Goal: Information Seeking & Learning: Learn about a topic

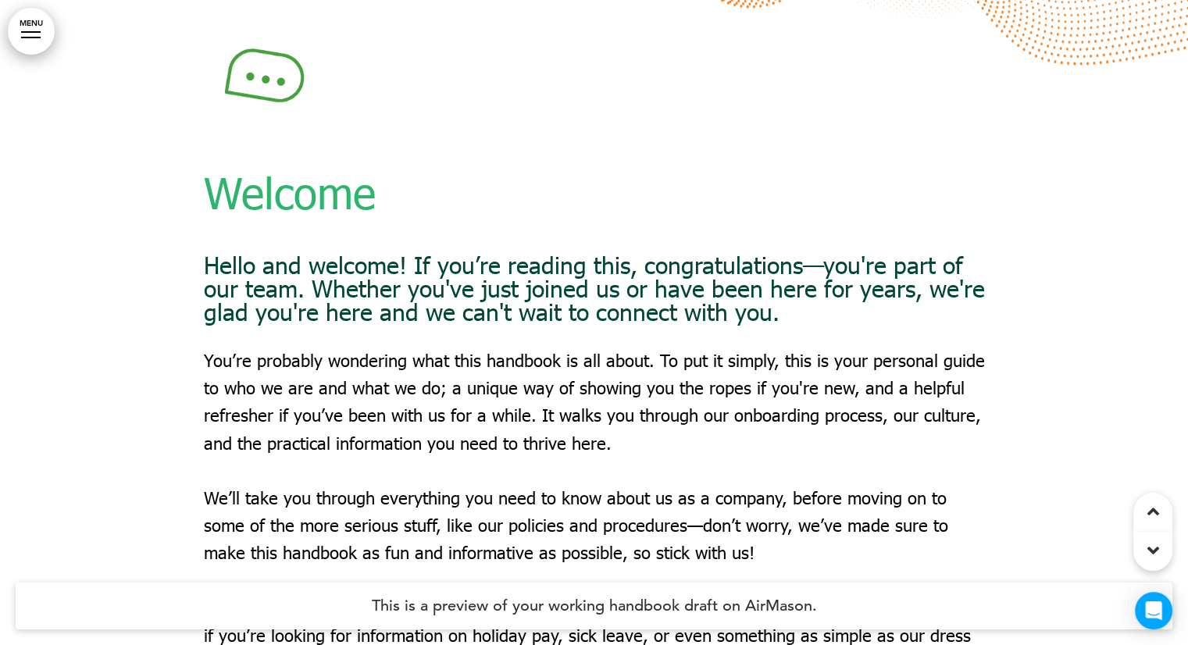
scroll to position [1406, 0]
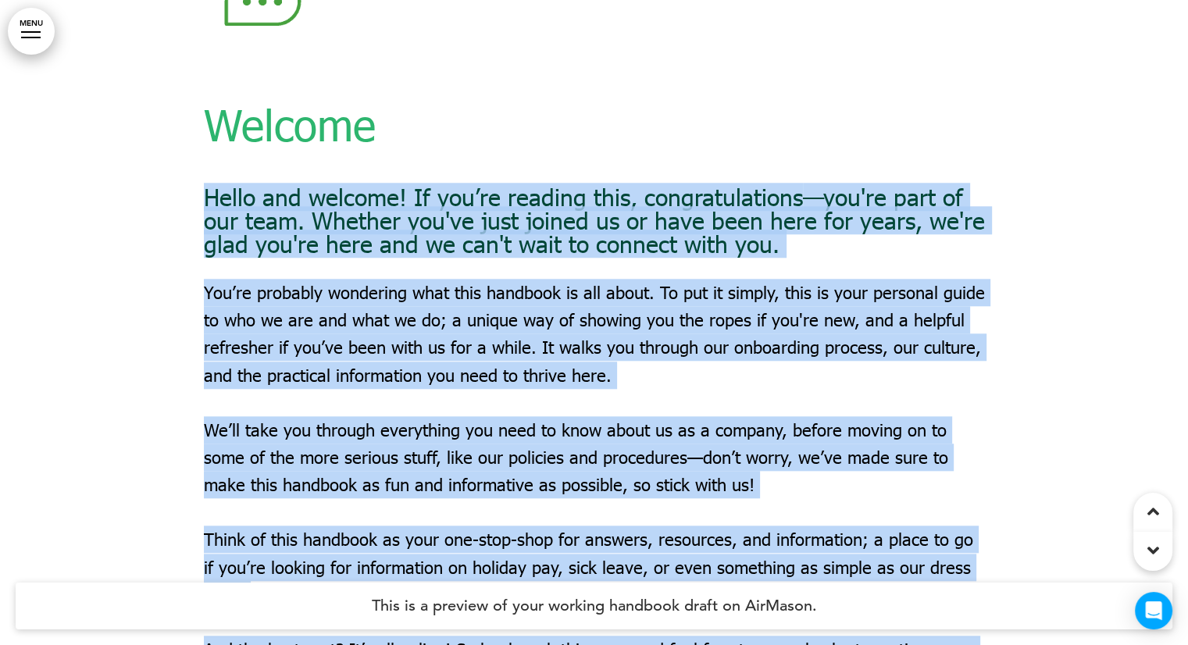
drag, startPoint x: 184, startPoint y: 198, endPoint x: 204, endPoint y: 192, distance: 20.5
click at [204, 192] on div "Welcome Hello and welcome! If you’re reading this, congratulations —you're part…" at bounding box center [594, 357] width 1188 height 947
click at [204, 192] on span "Hello and welcome! If you’re reading this, congratulations" at bounding box center [503, 197] width 599 height 28
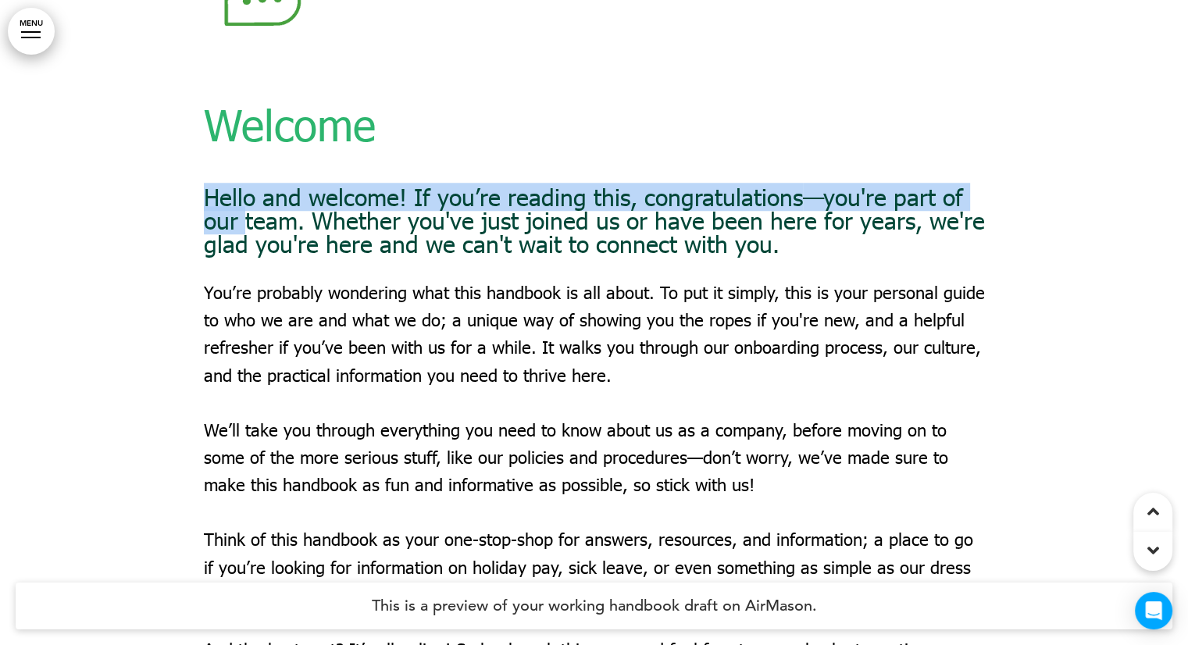
drag, startPoint x: 204, startPoint y: 192, endPoint x: 249, endPoint y: 224, distance: 55.5
click at [249, 224] on h6 "Hello and welcome! If you’re reading this, congratulations —you're part of our …" at bounding box center [594, 220] width 781 height 70
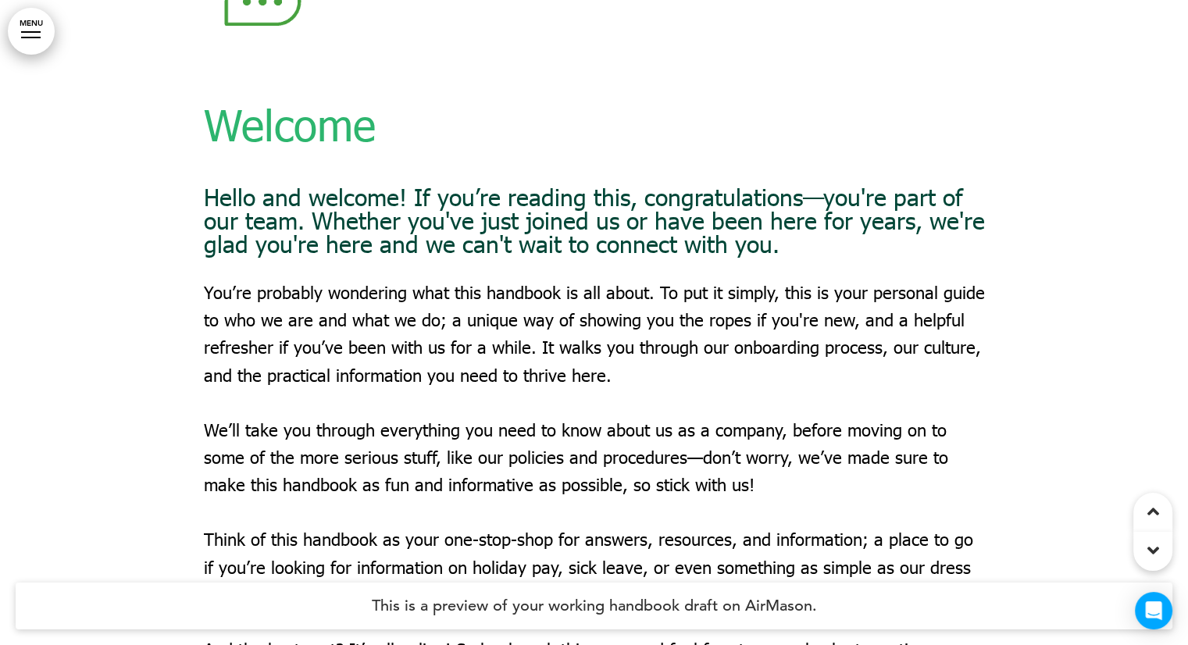
drag, startPoint x: 269, startPoint y: 264, endPoint x: 256, endPoint y: 263, distance: 12.6
click at [268, 264] on div "Welcome Hello and welcome! If you’re reading this, congratulations —you're part…" at bounding box center [594, 344] width 781 height 802
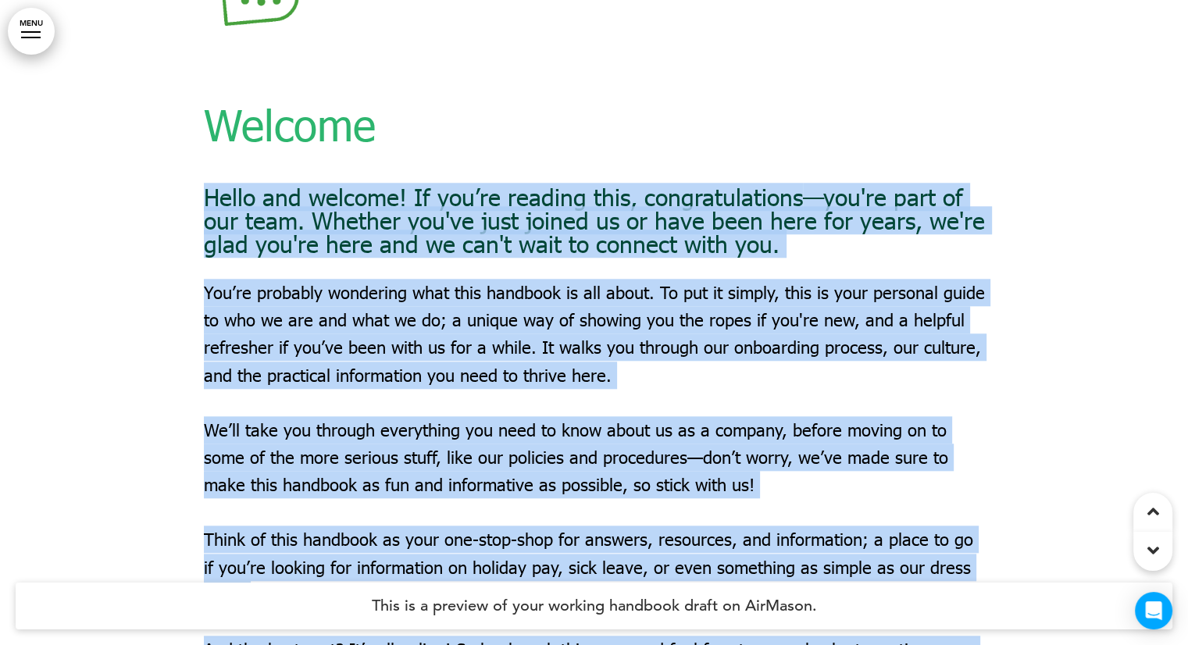
drag, startPoint x: 193, startPoint y: 195, endPoint x: 206, endPoint y: 195, distance: 13.3
click at [206, 195] on div "Welcome Hello and welcome! If you’re reading this, congratulations —you're part…" at bounding box center [594, 357] width 1188 height 947
copy div "Lorem ips dolorsi! Am con’ad elitsed doei, temporincididun —utl'et dolo ma ali …"
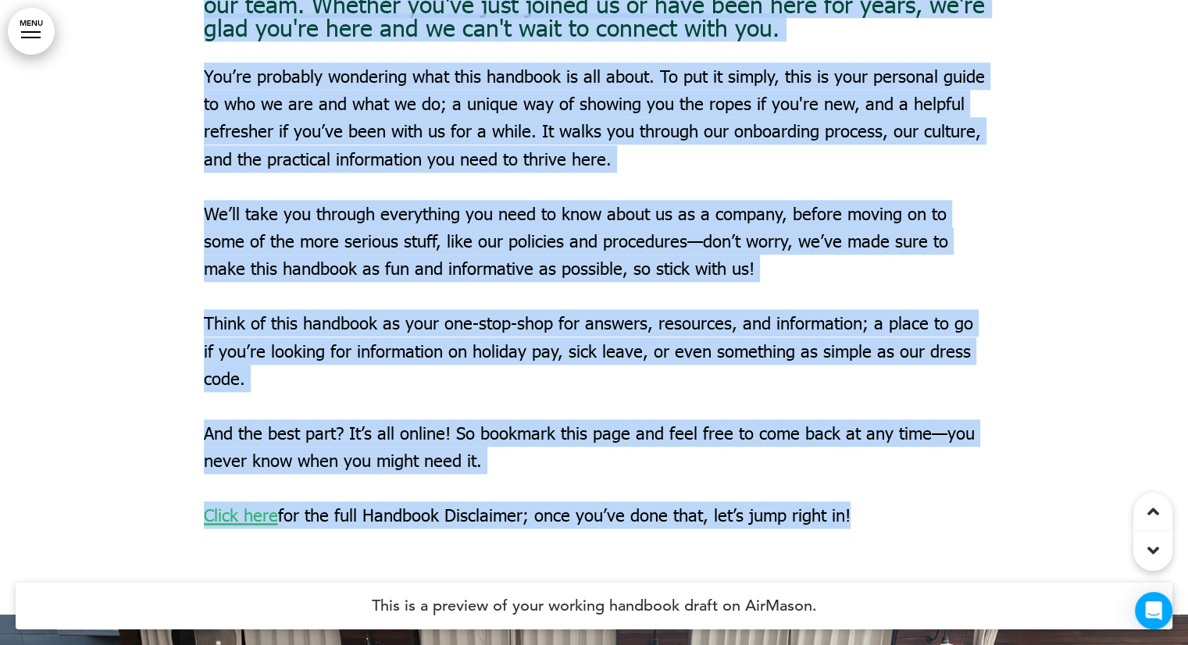
scroll to position [1641, 0]
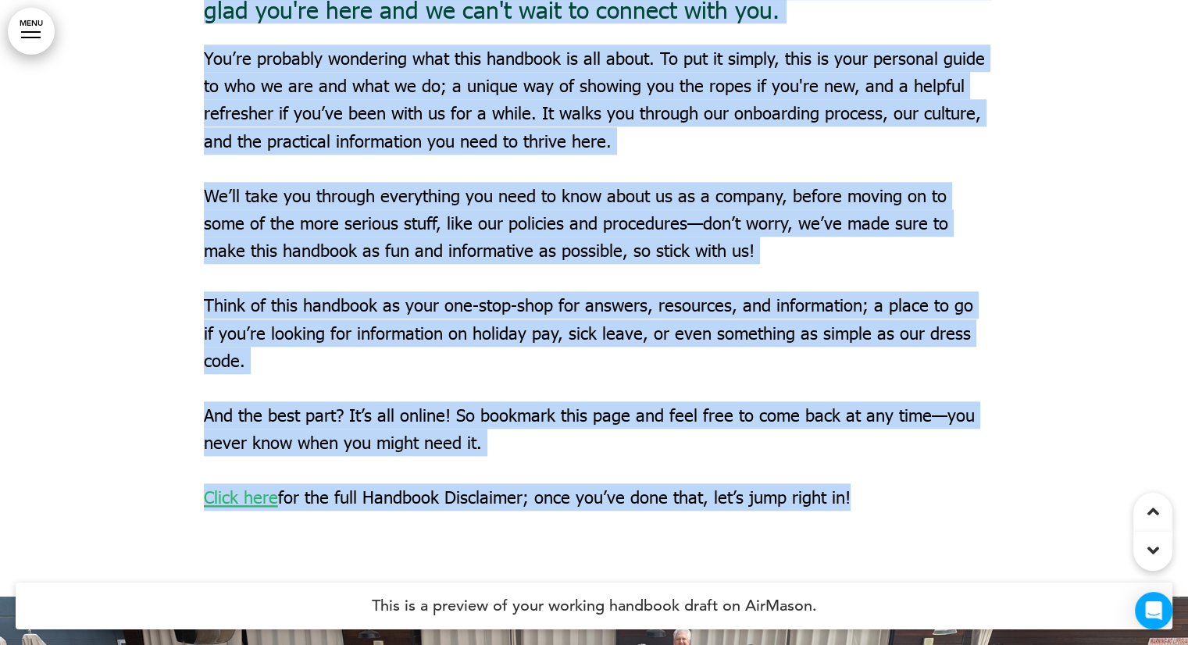
click at [314, 230] on span "We’ll take you through everything you need to know about us as a company, befor…" at bounding box center [576, 223] width 745 height 76
copy div "Lorem ips dolorsi! Am con’ad elitsed doei, temporincididun —utl'et dolo ma ali …"
drag, startPoint x: 556, startPoint y: 291, endPoint x: 558, endPoint y: 299, distance: 8.7
click at [556, 291] on div "Welcome Hello and welcome! If you’re reading this, congratulations —you're part…" at bounding box center [594, 110] width 781 height 802
click at [586, 235] on p "We’ll take you through everything you need to know about us as a company, befor…" at bounding box center [594, 223] width 781 height 83
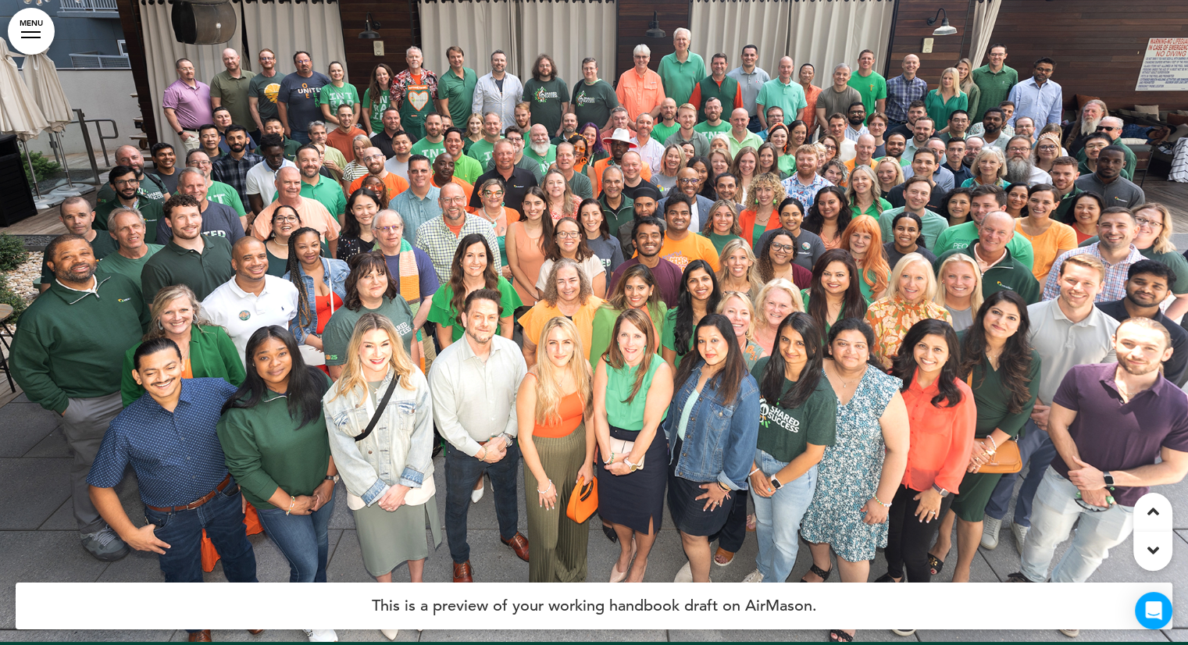
scroll to position [2110, 0]
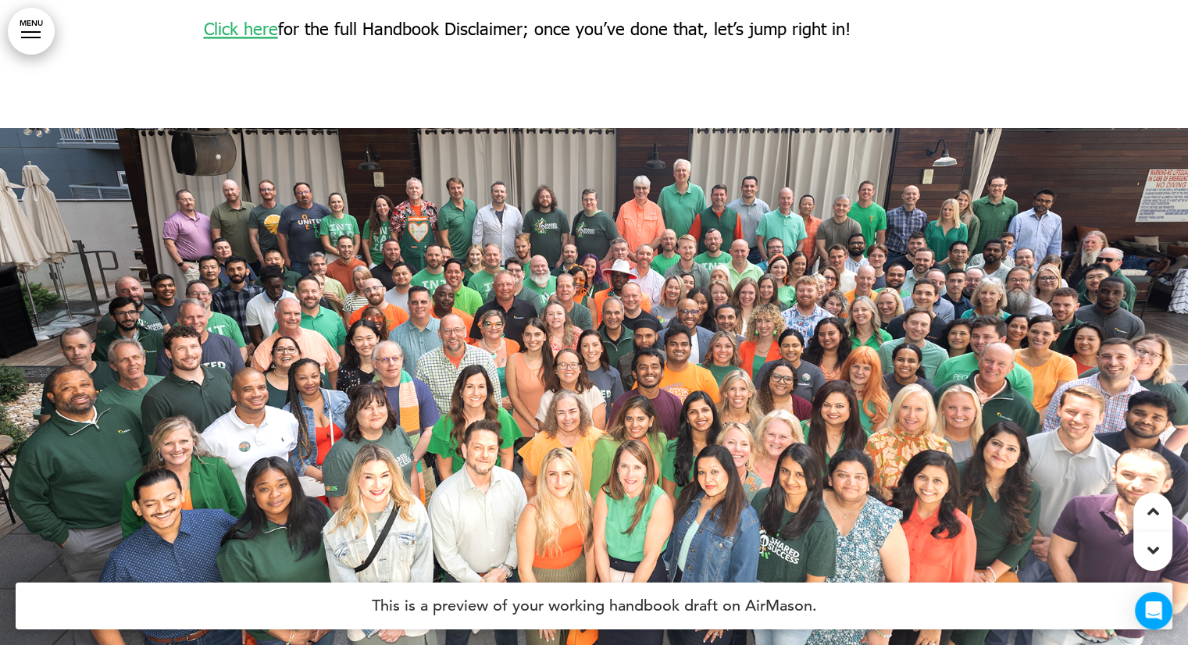
click at [241, 30] on link "Click here" at bounding box center [241, 28] width 74 height 21
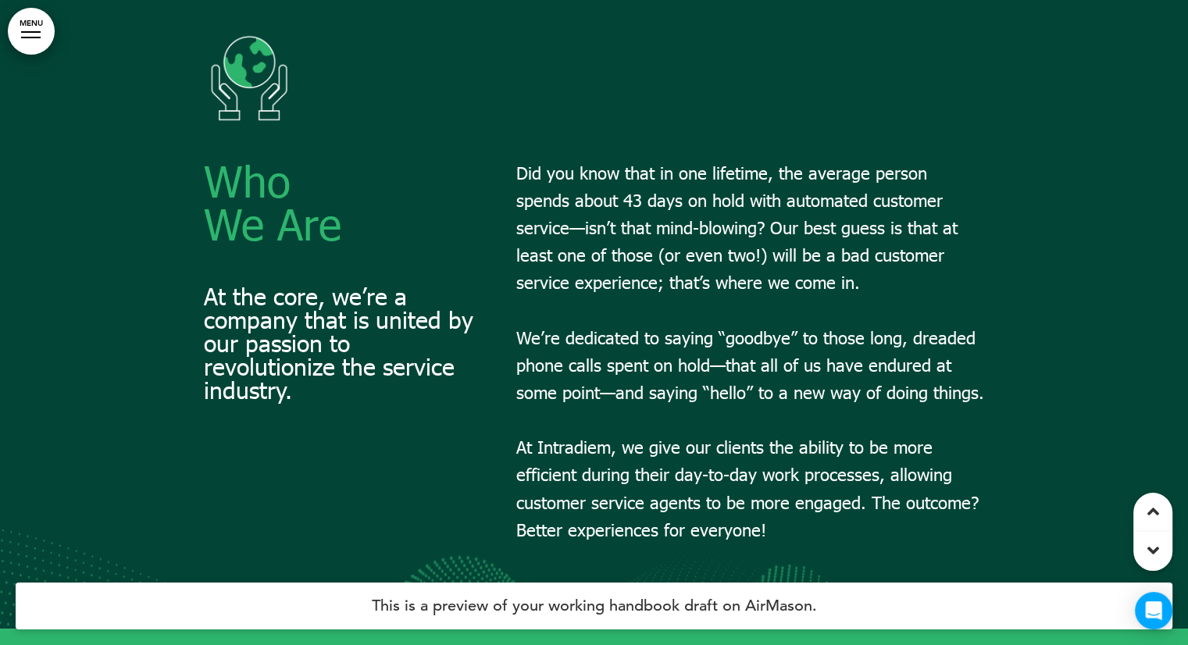
scroll to position [2969, 0]
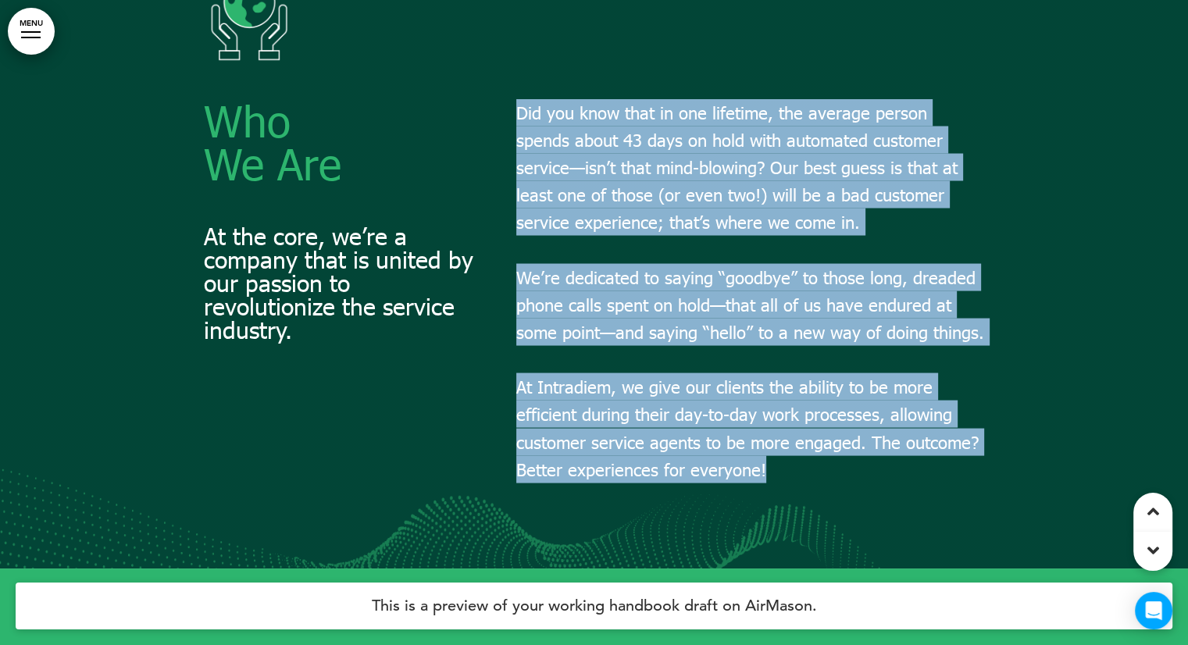
drag, startPoint x: 516, startPoint y: 102, endPoint x: 784, endPoint y: 466, distance: 453.2
click at [784, 466] on div "Did you know that in one lifetime, the average person spends about 43 days on h…" at bounding box center [750, 290] width 469 height 384
copy div "Did you know that in one lifetime, the average person spends about 43 days on h…"
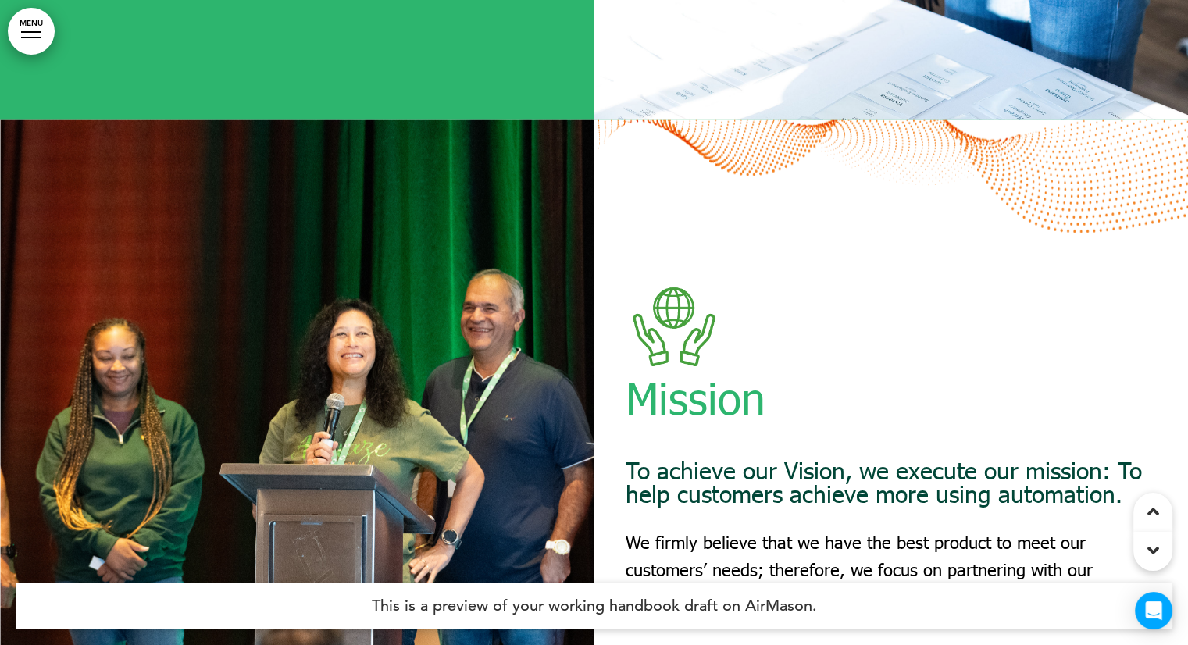
scroll to position [4219, 0]
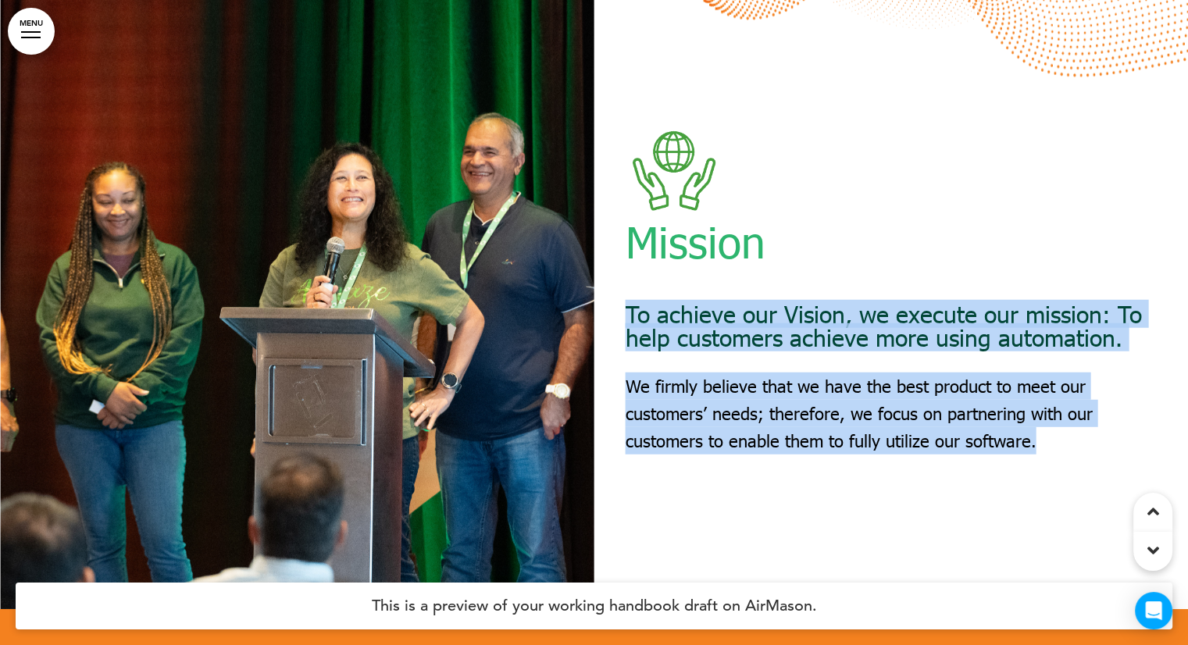
drag, startPoint x: 613, startPoint y: 304, endPoint x: 1069, endPoint y: 448, distance: 477.9
click at [1069, 448] on div "Mission To achieve our Vision, we execute our mission: To help customers achiev…" at bounding box center [892, 286] width 595 height 455
copy div "To achieve our Vision, we execute our mission: To help customers achieve more u…"
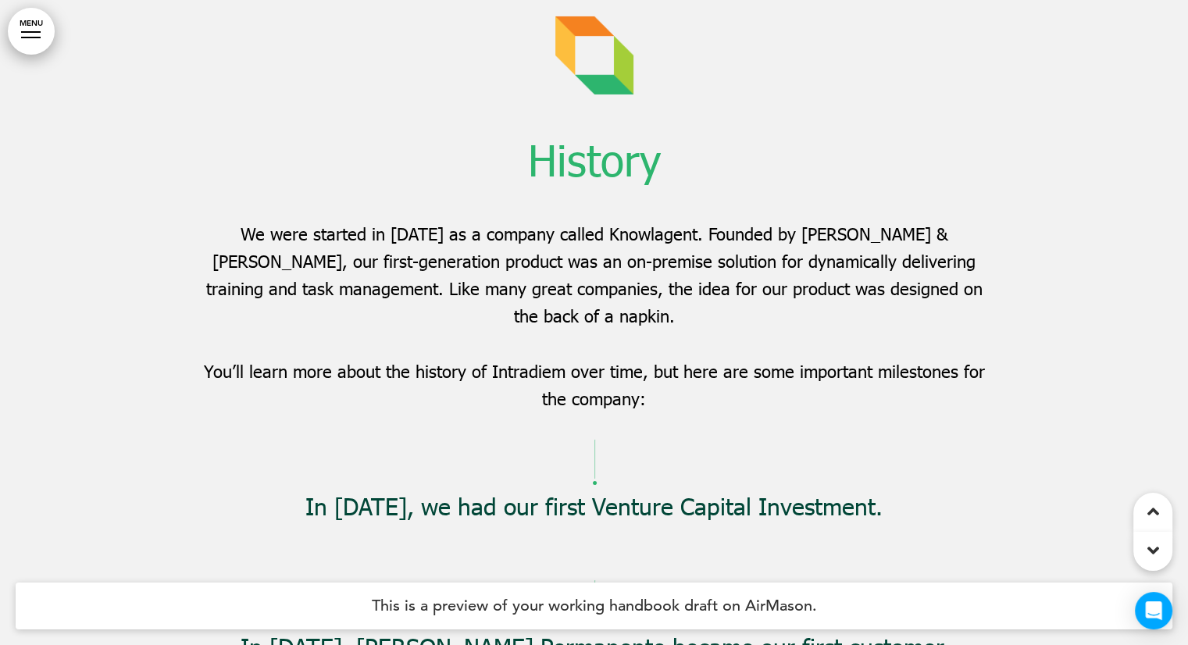
scroll to position [5469, 0]
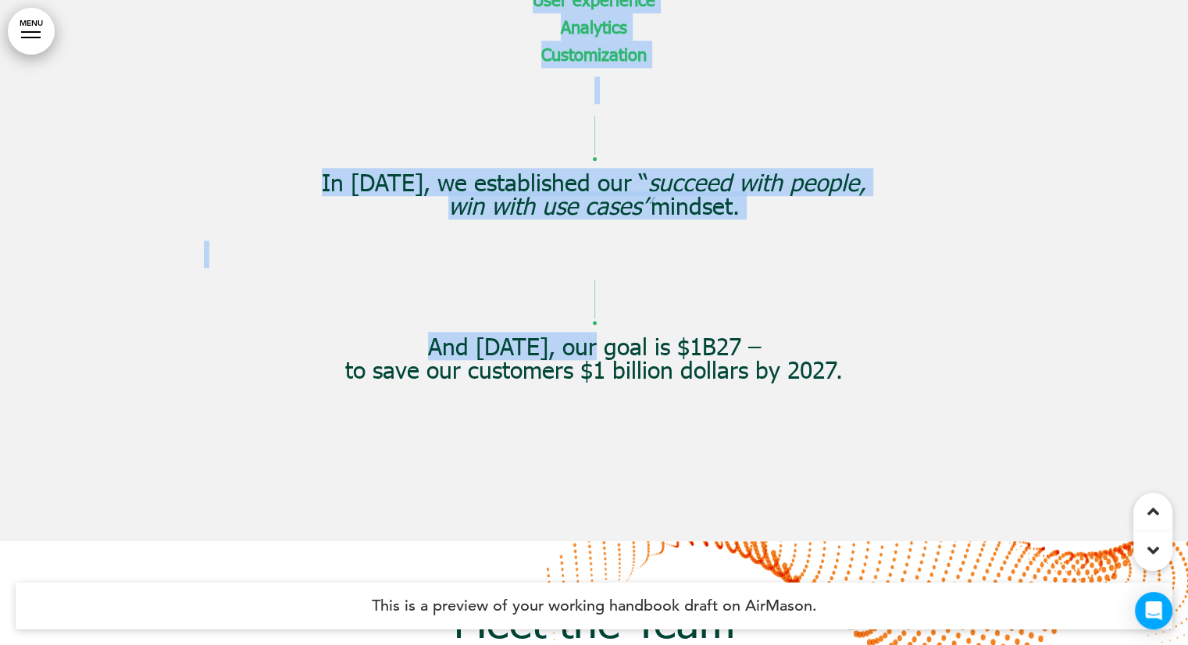
drag, startPoint x: 239, startPoint y: 274, endPoint x: 592, endPoint y: 316, distance: 355.6
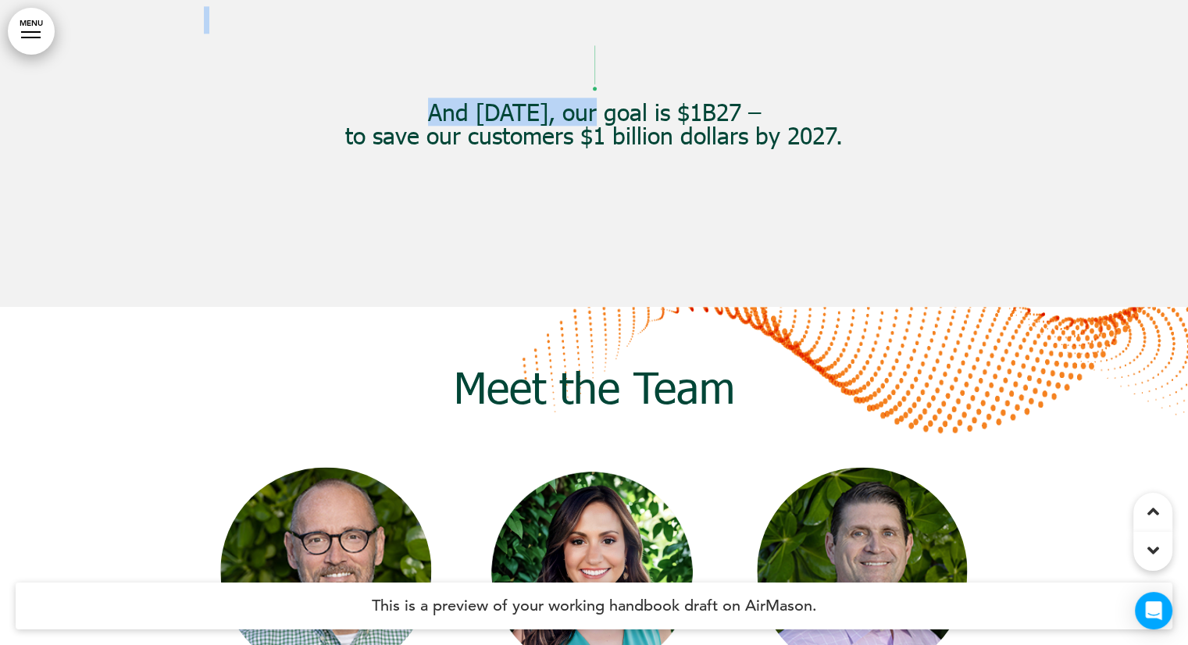
drag, startPoint x: 592, startPoint y: 316, endPoint x: 703, endPoint y: 225, distance: 143.3
drag, startPoint x: 703, startPoint y: 225, endPoint x: 829, endPoint y: 138, distance: 153.2
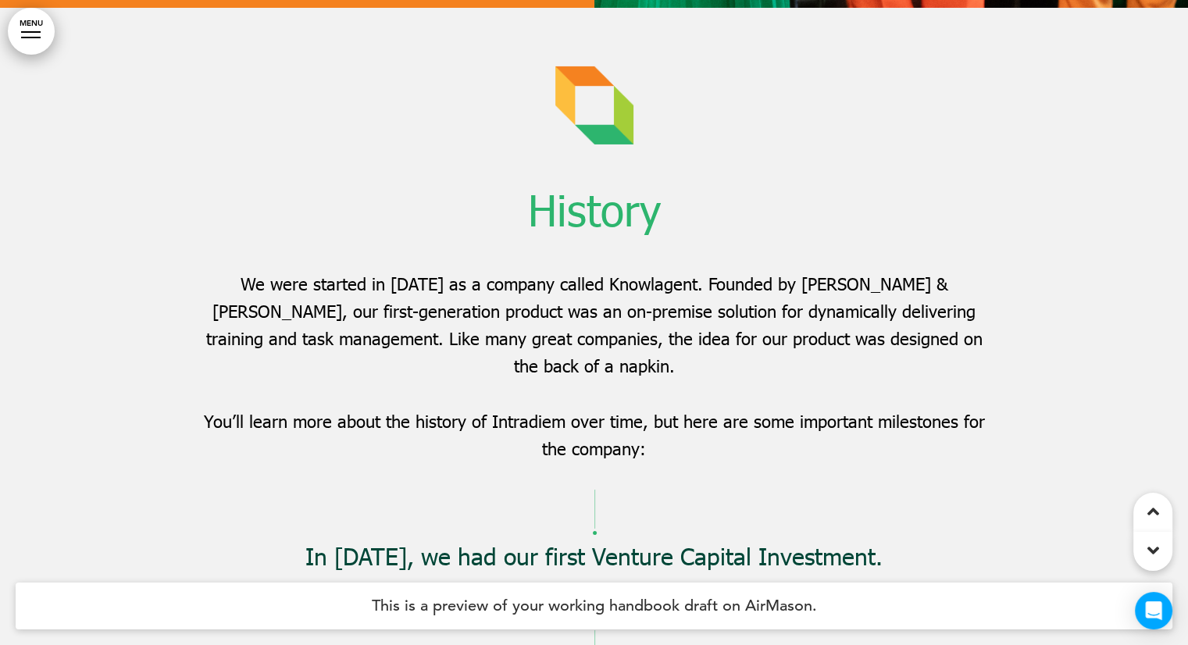
scroll to position [5469, 0]
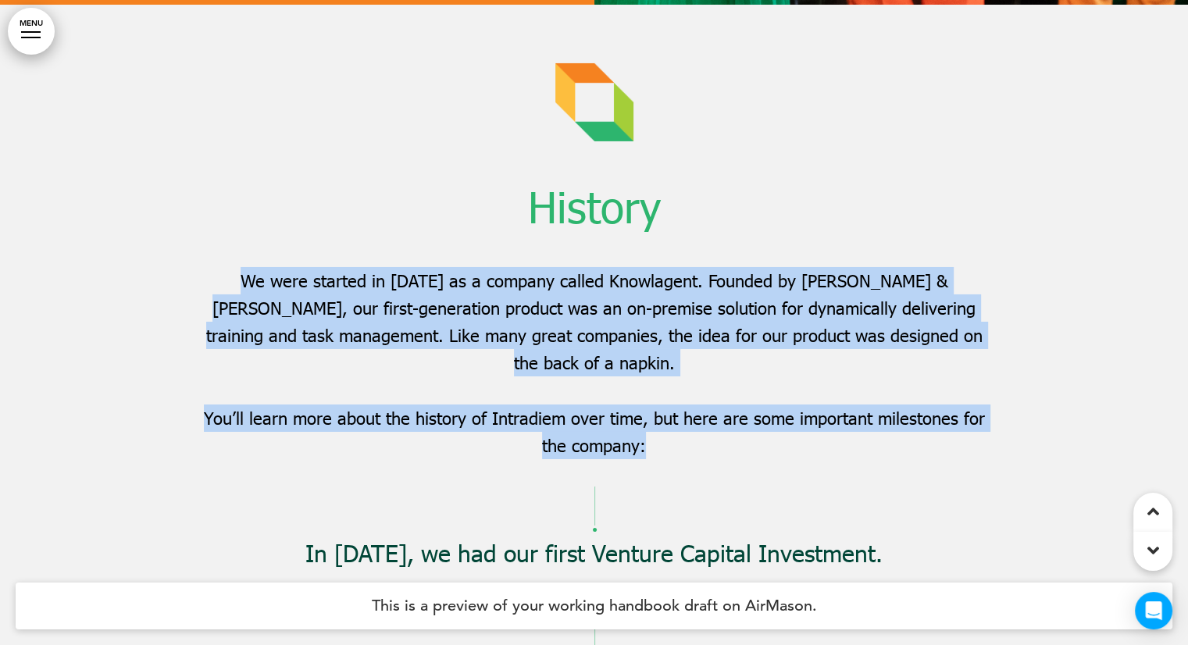
drag, startPoint x: 226, startPoint y: 273, endPoint x: 706, endPoint y: 439, distance: 508.3
click at [706, 439] on div "History We were started in [DATE] as a company called Knowlagent. Founded by [P…" at bounding box center [594, 261] width 781 height 396
copy div "We were started in [DATE] as a company called Knowlagent. Founded by [PERSON_NA…"
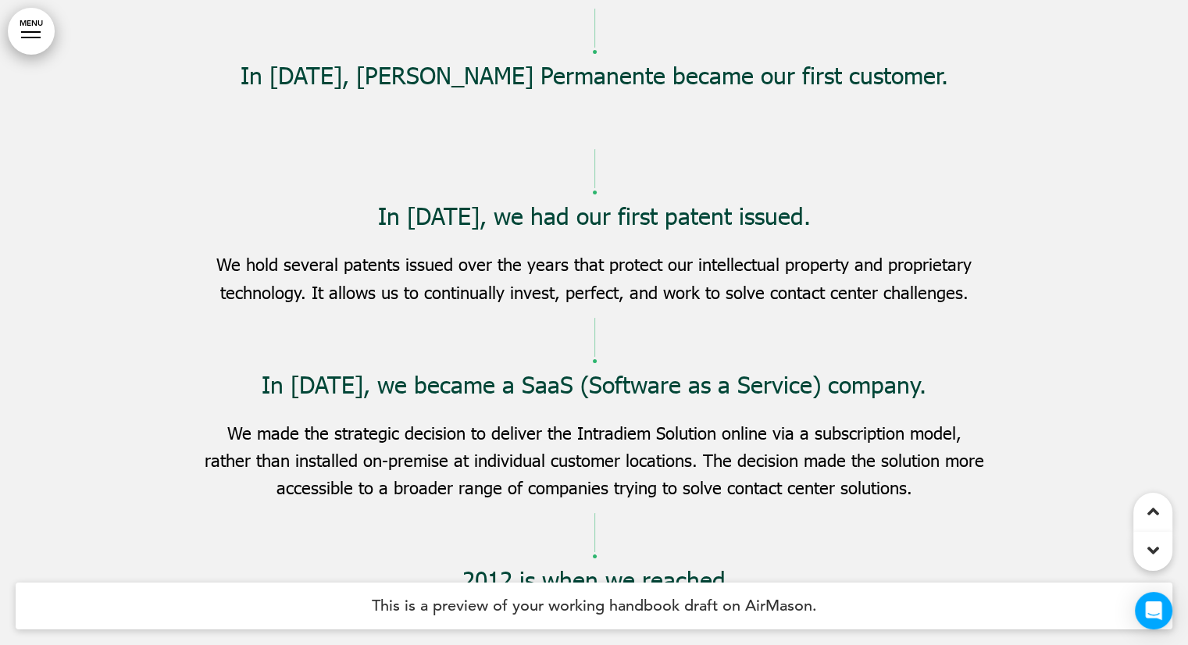
scroll to position [6172, 0]
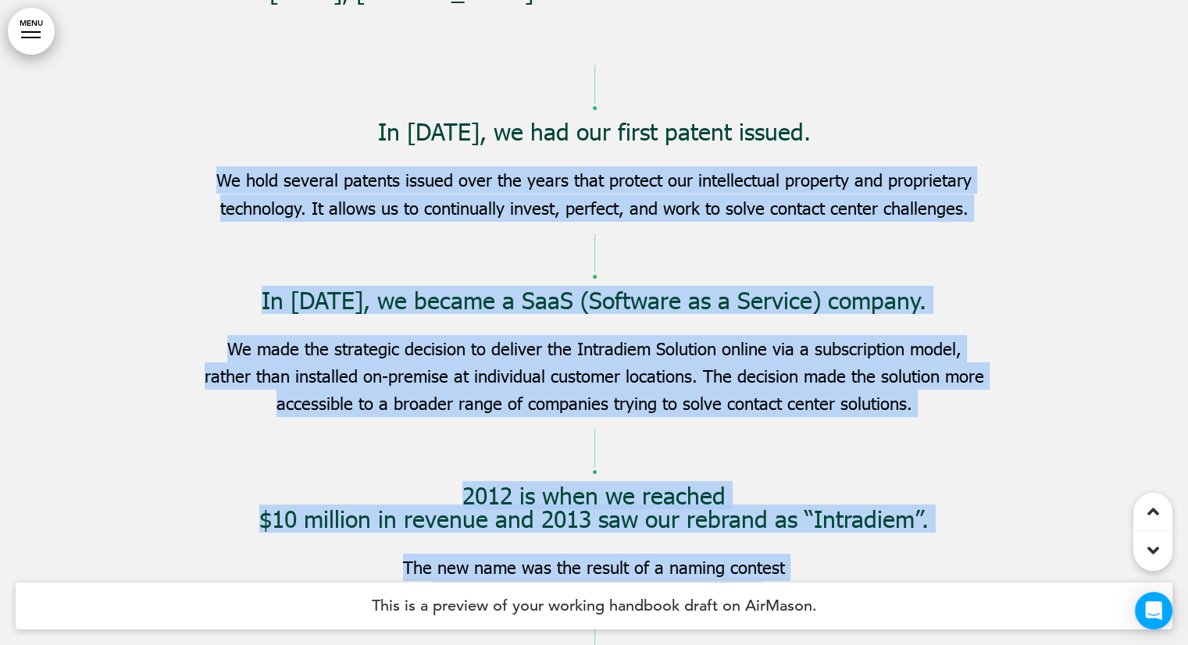
drag, startPoint x: 222, startPoint y: 180, endPoint x: 999, endPoint y: 211, distance: 778.0
copy div "Lo ipsu dolorsi ametcon adipis elit sed doeiu temp incidid utl etdoloremagn ali…"
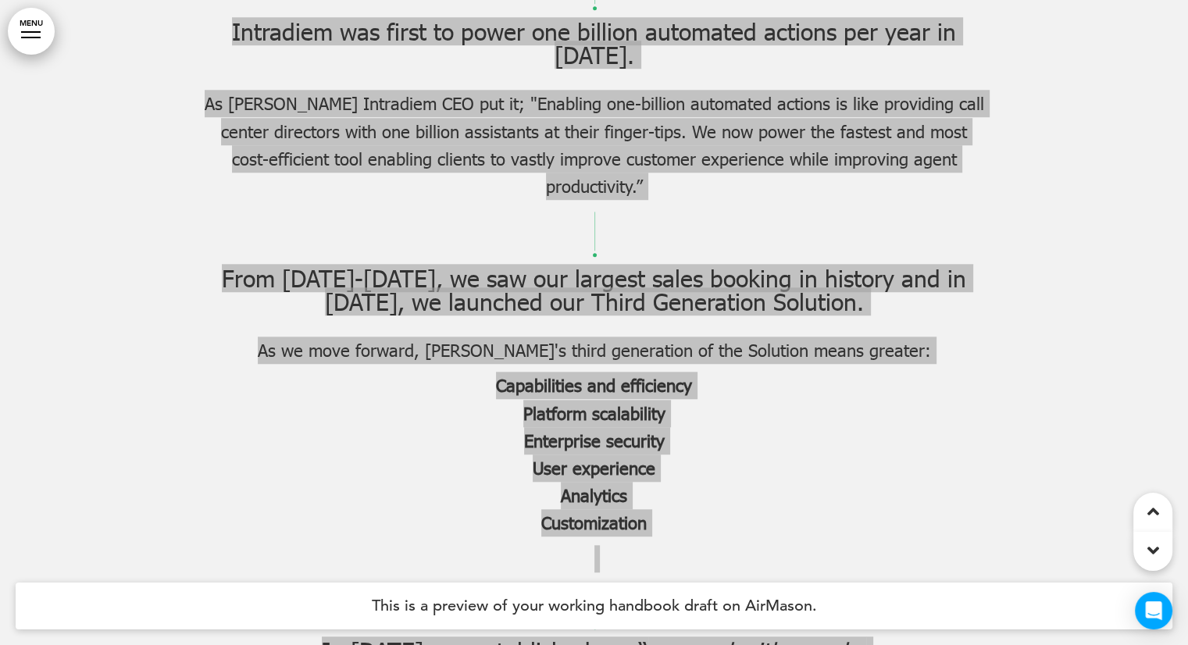
scroll to position [7657, 0]
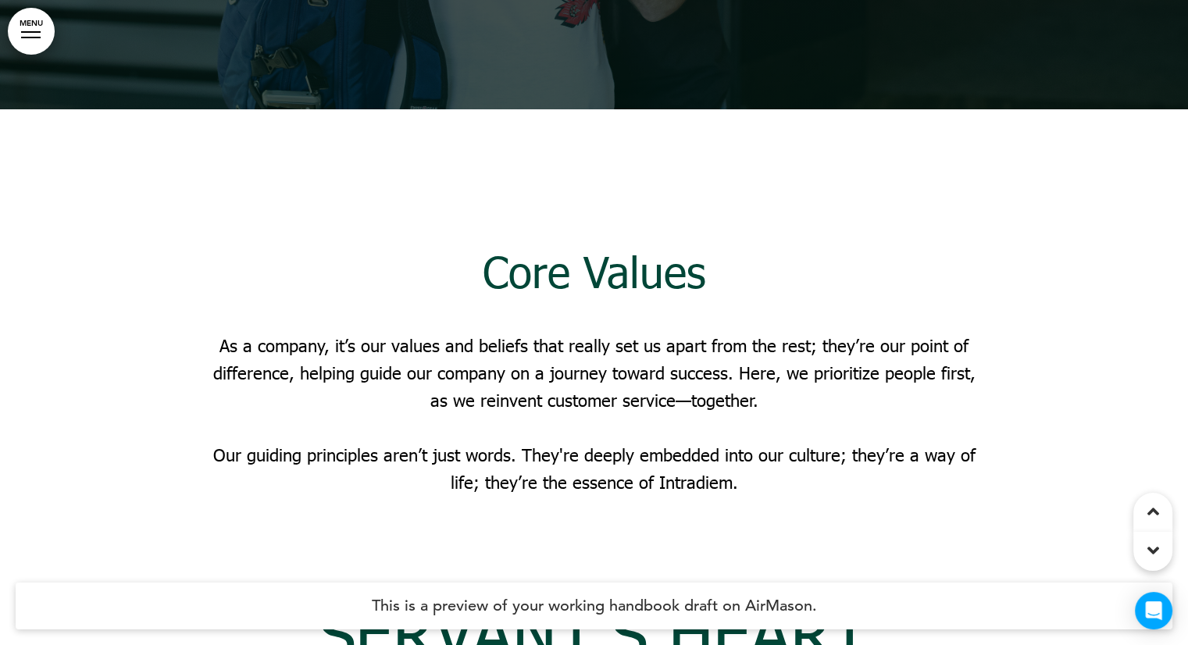
scroll to position [11798, 0]
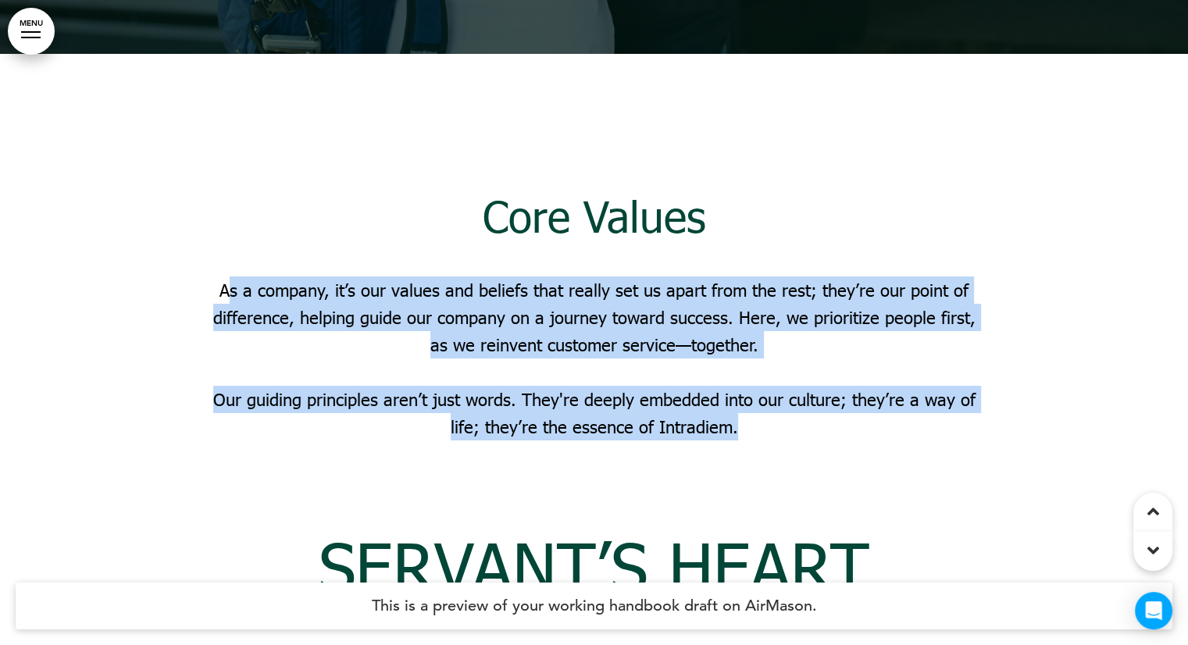
drag, startPoint x: 231, startPoint y: 163, endPoint x: 846, endPoint y: 295, distance: 628.9
click at [846, 295] on div "Core Values As a company, it’s our values and beliefs that really set us apart …" at bounding box center [594, 277] width 781 height 329
click at [695, 386] on p "Our guiding principles aren’t just words. They're deeply embedded into our cult…" at bounding box center [594, 413] width 781 height 55
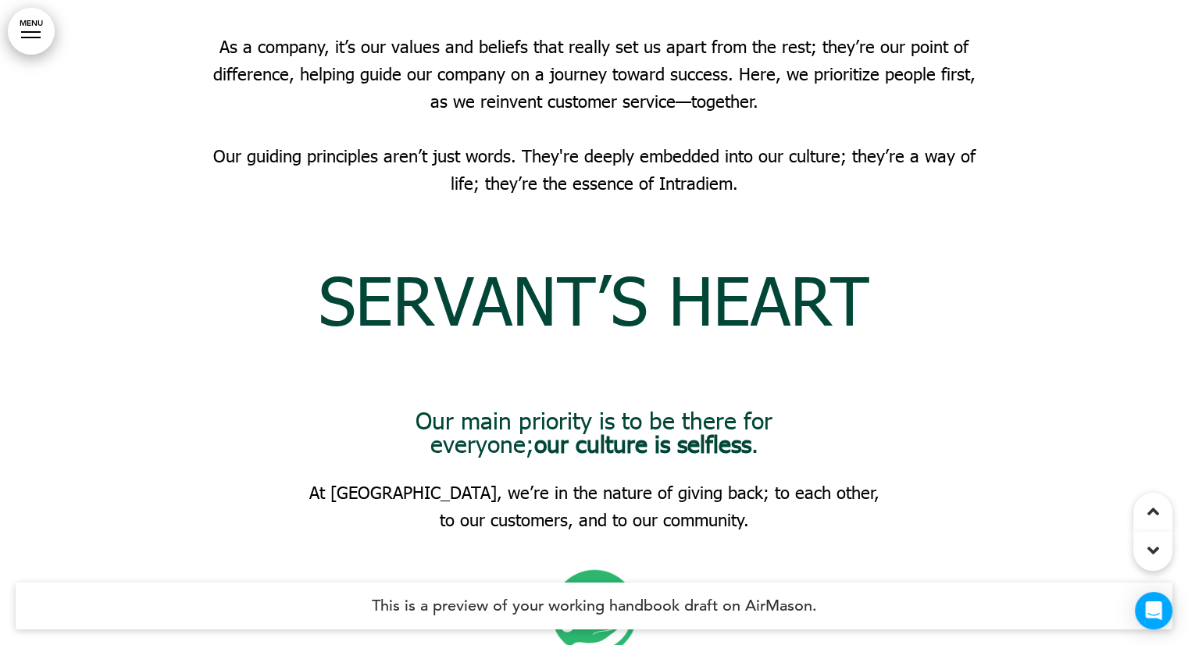
scroll to position [12032, 0]
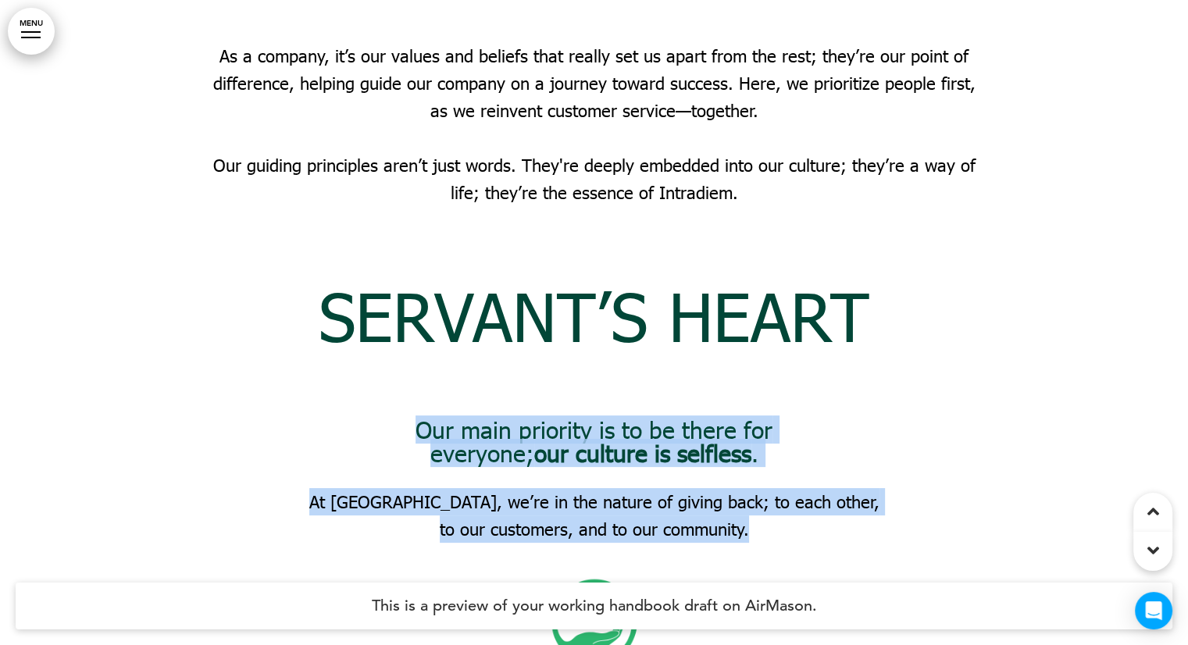
drag, startPoint x: 423, startPoint y: 305, endPoint x: 768, endPoint y: 398, distance: 357.6
click at [768, 418] on div "Our main priority is to be there for everyone; our culture is selfless . At [GE…" at bounding box center [594, 549] width 781 height 263
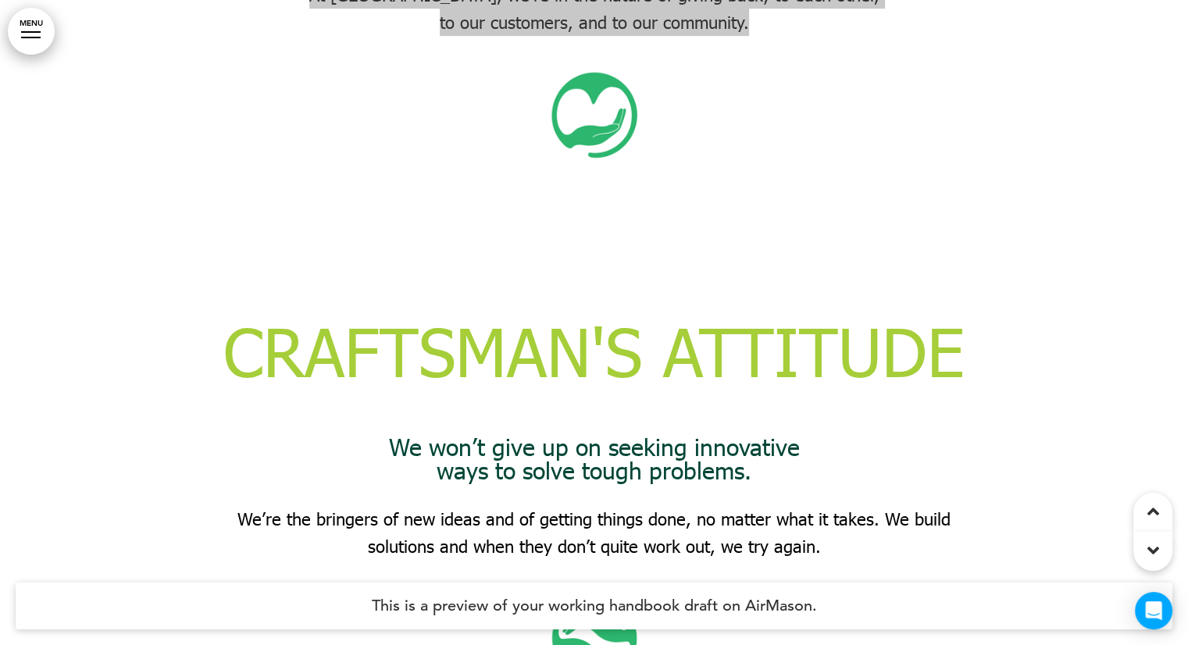
scroll to position [12657, 0]
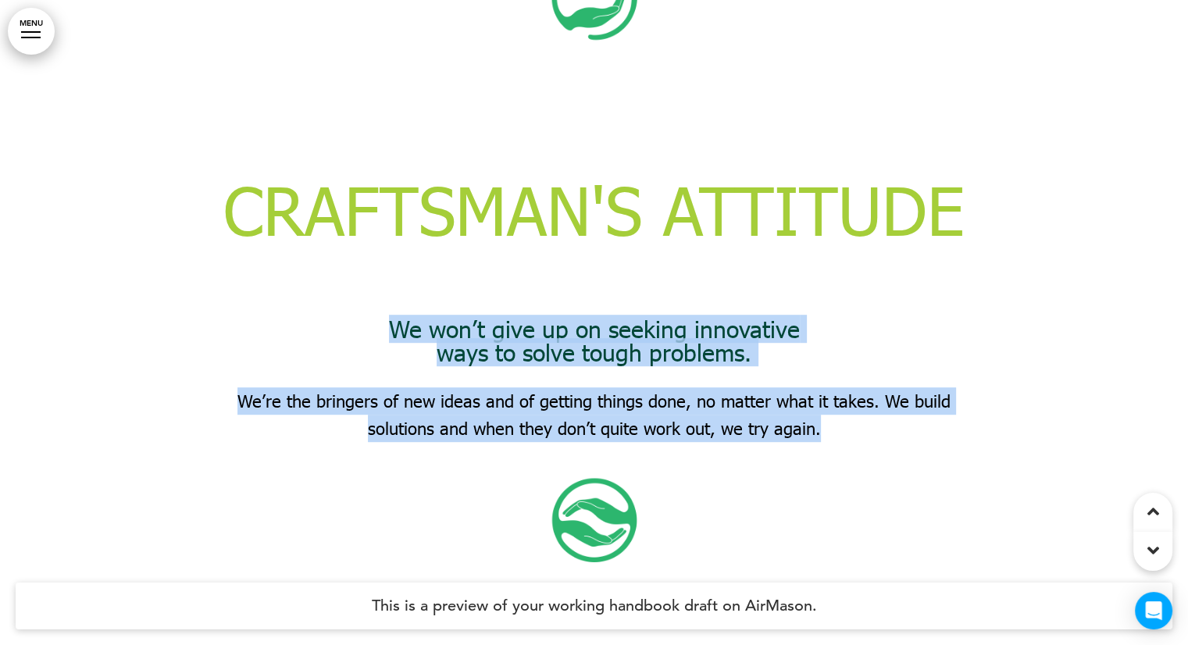
drag, startPoint x: 381, startPoint y: 198, endPoint x: 835, endPoint y: 315, distance: 468.6
click at [835, 317] on div "We won’t give up on seeking innovative ways to solve tough problems. We’re the …" at bounding box center [594, 448] width 781 height 262
copy div "We won’t give up on seeking innovative ways to solve tough problems. We’re the …"
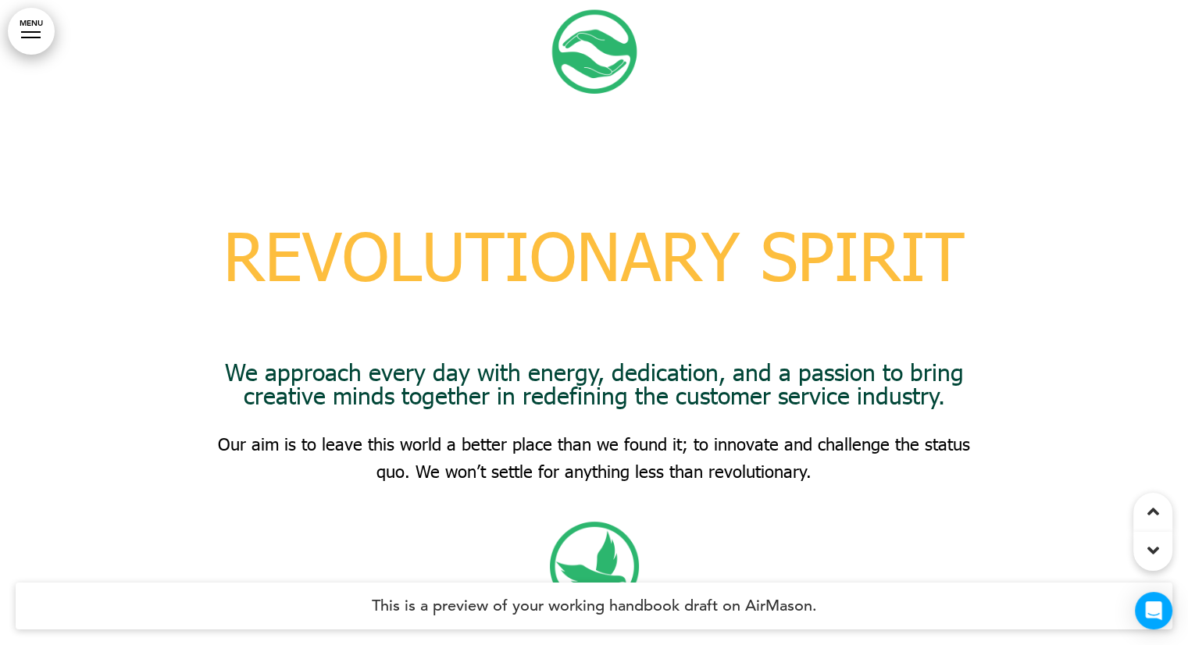
scroll to position [13204, 0]
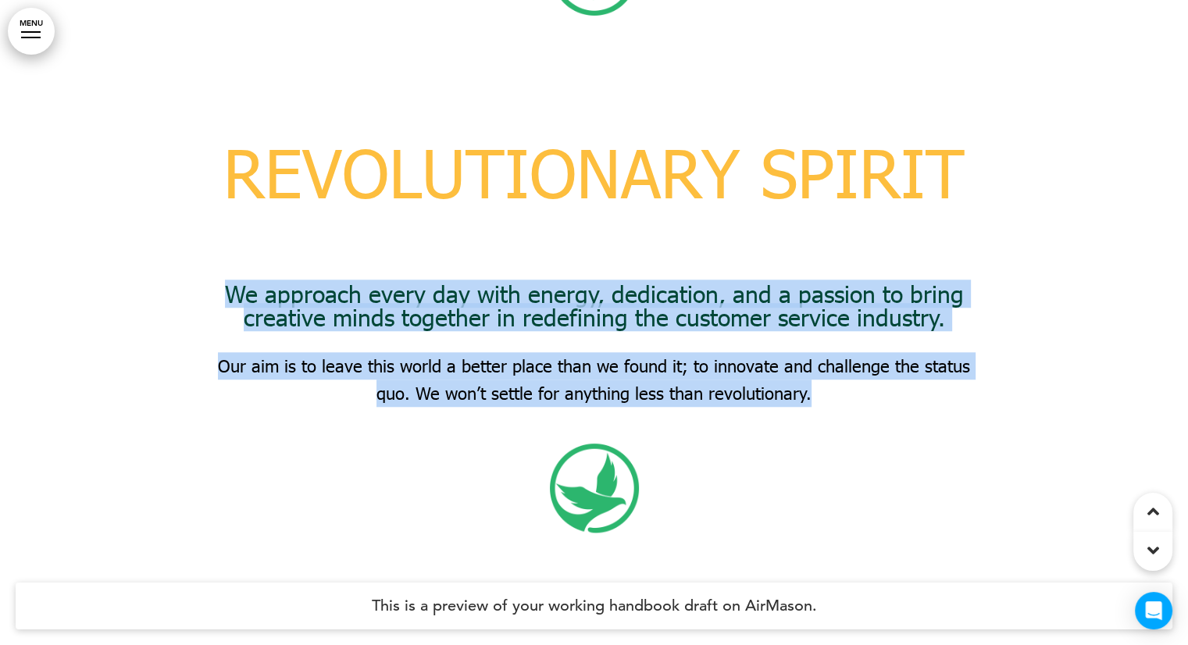
drag, startPoint x: 222, startPoint y: 152, endPoint x: 820, endPoint y: 270, distance: 609.4
click at [820, 270] on div "3 REVOLUTIONARY SPIRIT We approach every day with energy, dedication, and a pas…" at bounding box center [594, 357] width 781 height 518
copy div "We approach every day with energy, dedication, and a passion to bring creative …"
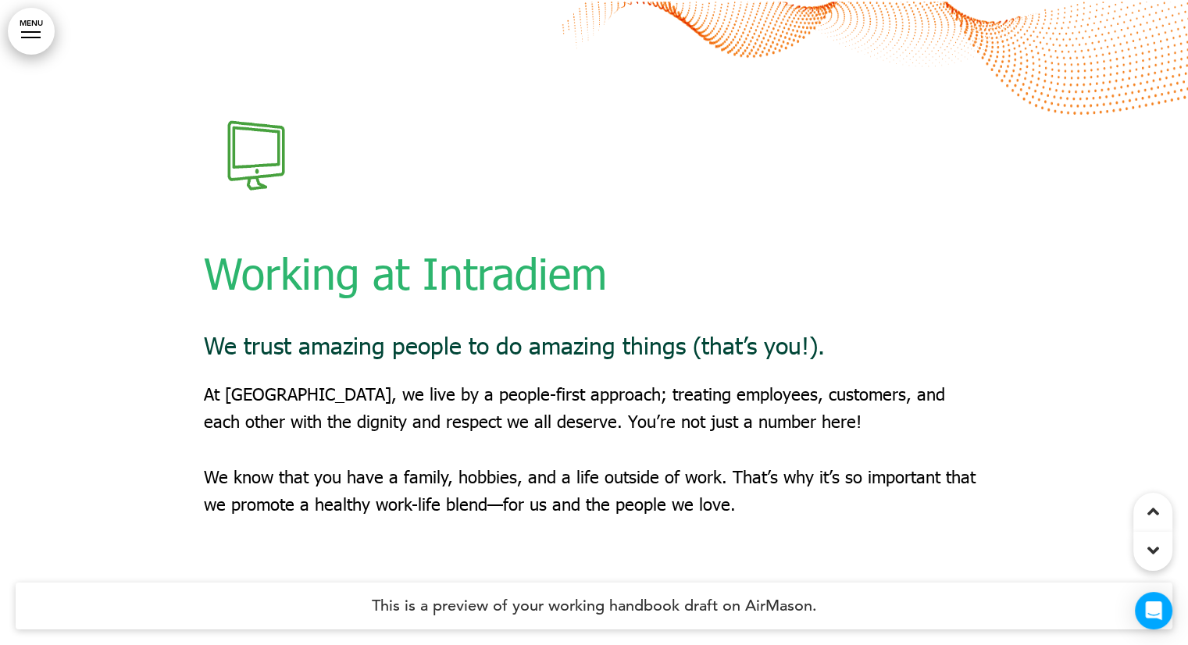
scroll to position [13907, 0]
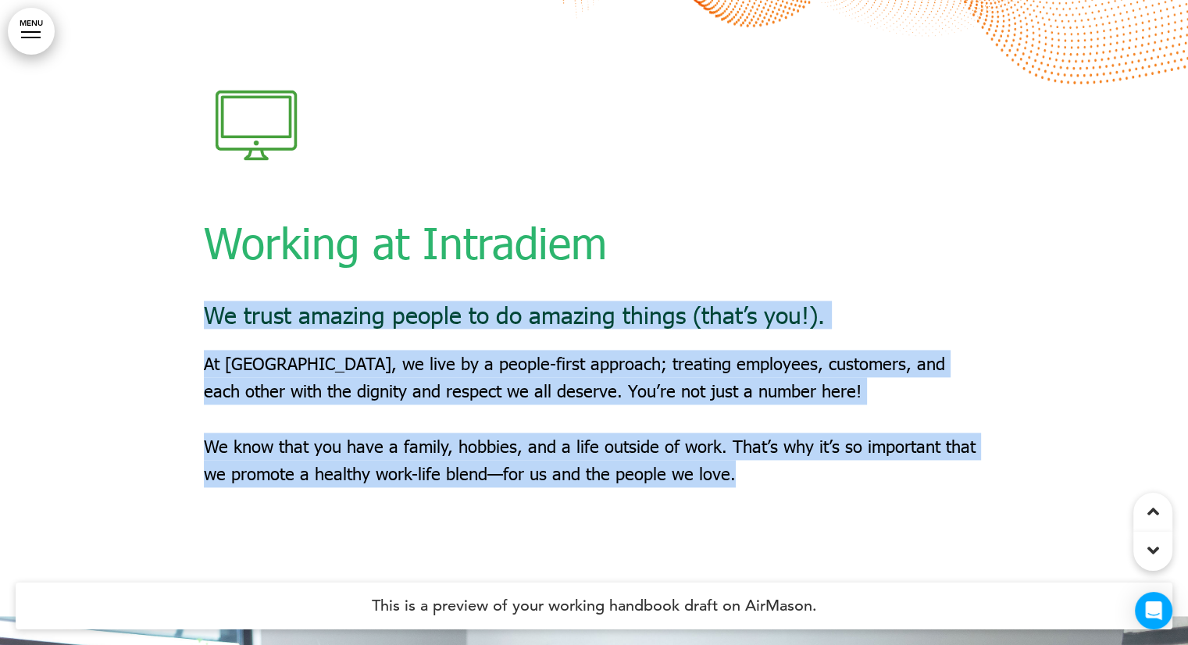
click at [206, 188] on div "Working at Intradiem We trust amazing people to do amazing things (that’s you!)…" at bounding box center [594, 293] width 1188 height 645
copy div "We trust amazing people to do amazing things (that’s you!). At [GEOGRAPHIC_DATA…"
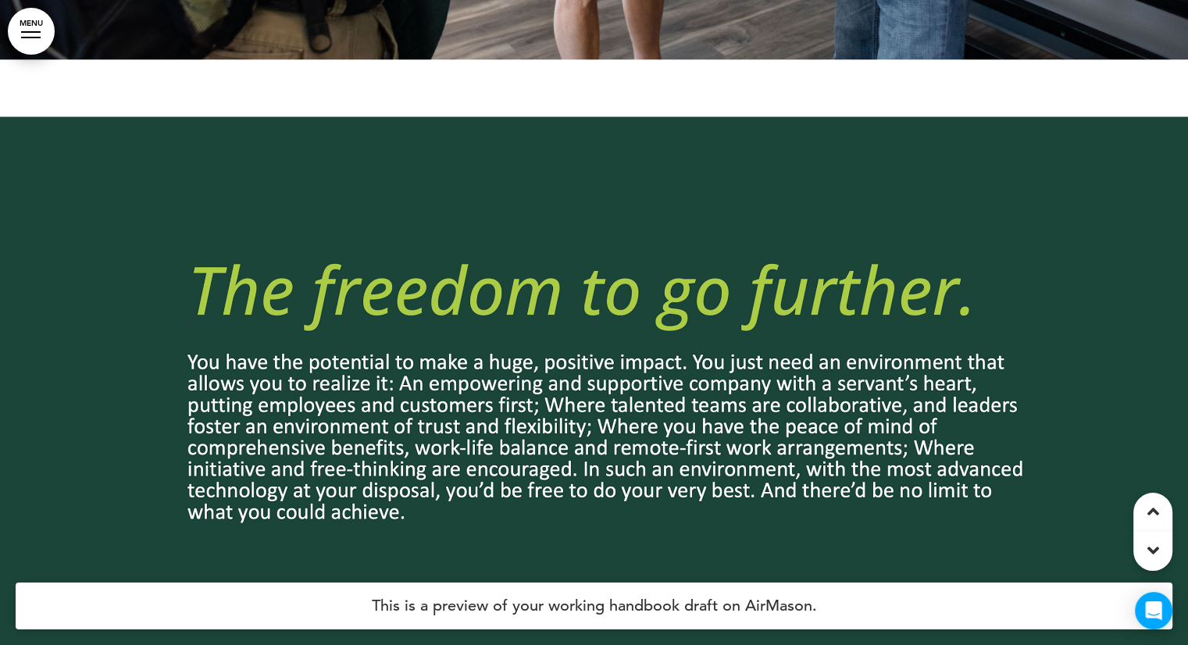
scroll to position [15158, 0]
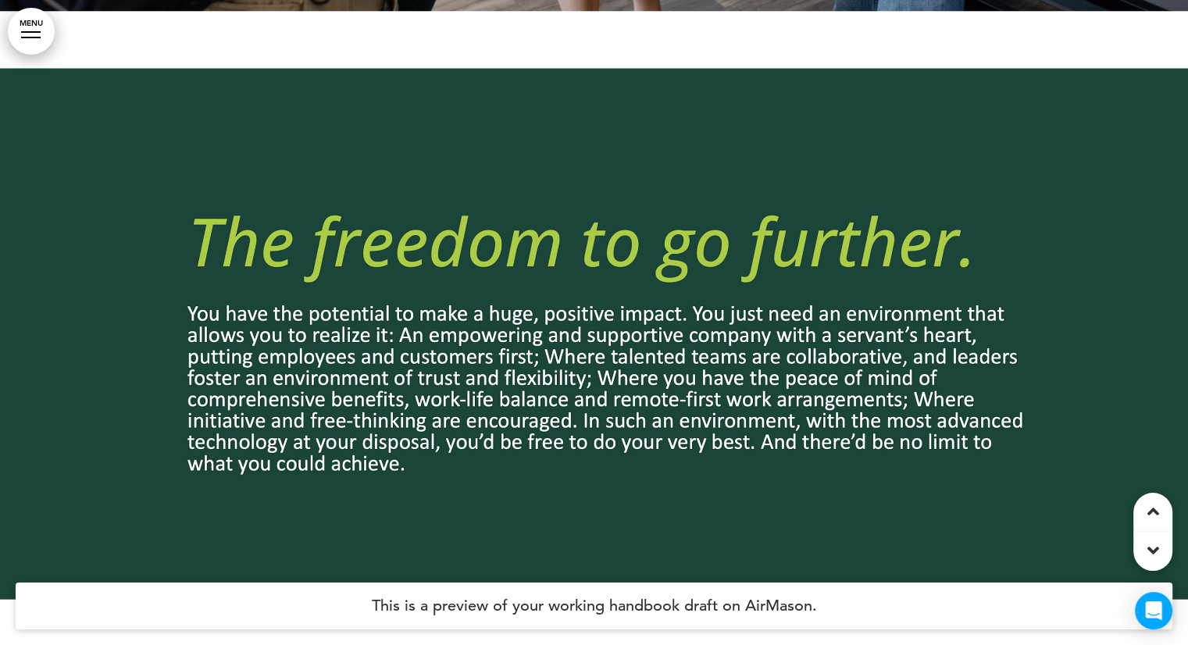
click at [180, 180] on div at bounding box center [594, 334] width 1188 height 645
drag, startPoint x: 203, startPoint y: 191, endPoint x: 356, endPoint y: 257, distance: 166.9
click at [356, 257] on div at bounding box center [594, 334] width 1188 height 645
drag, startPoint x: 423, startPoint y: 345, endPoint x: 335, endPoint y: 305, distance: 97.2
click at [345, 318] on div at bounding box center [594, 334] width 1188 height 645
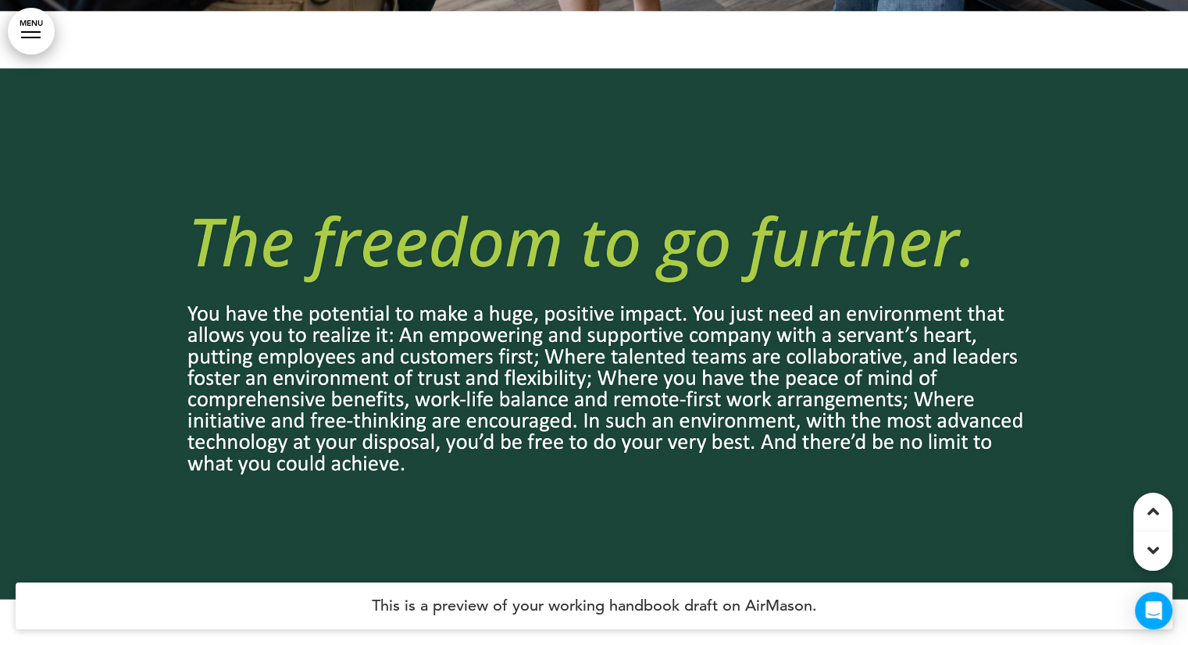
click at [234, 188] on div at bounding box center [594, 334] width 1188 height 645
drag, startPoint x: 188, startPoint y: 101, endPoint x: 393, endPoint y: 309, distance: 292.3
click at [352, 283] on div at bounding box center [594, 334] width 1188 height 645
click at [408, 316] on div at bounding box center [594, 334] width 1188 height 645
drag, startPoint x: 413, startPoint y: 338, endPoint x: 201, endPoint y: 180, distance: 265.2
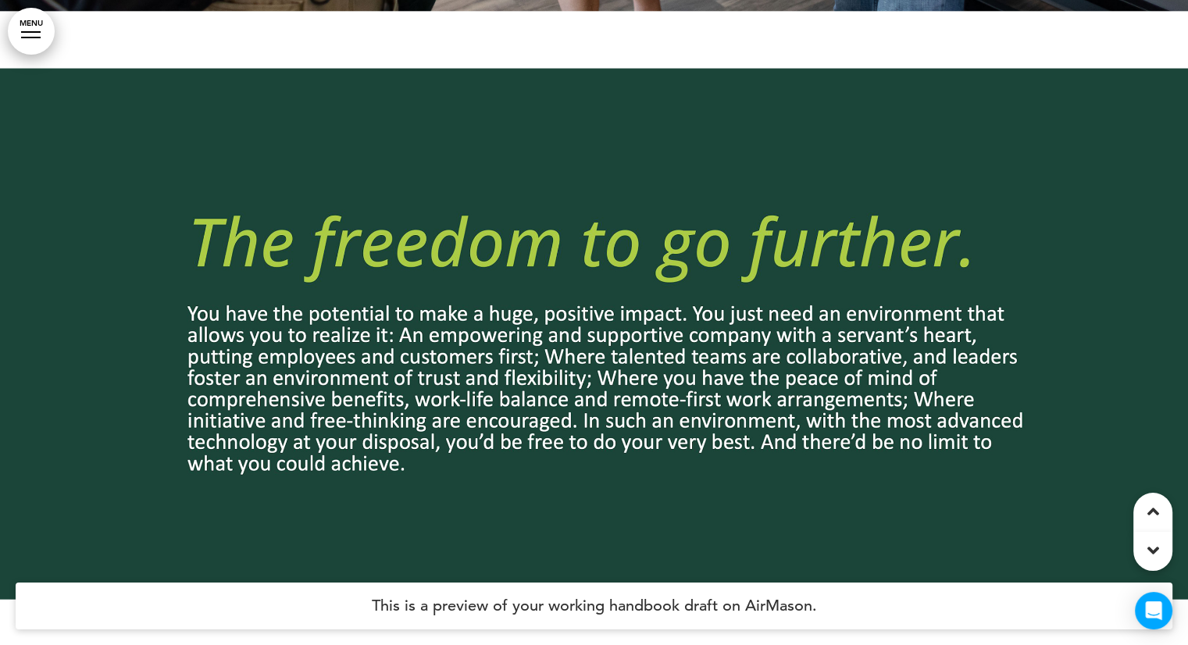
click at [201, 180] on div at bounding box center [594, 334] width 1188 height 645
drag, startPoint x: 209, startPoint y: 119, endPoint x: 296, endPoint y: 177, distance: 104.2
click at [241, 141] on div at bounding box center [594, 334] width 1188 height 645
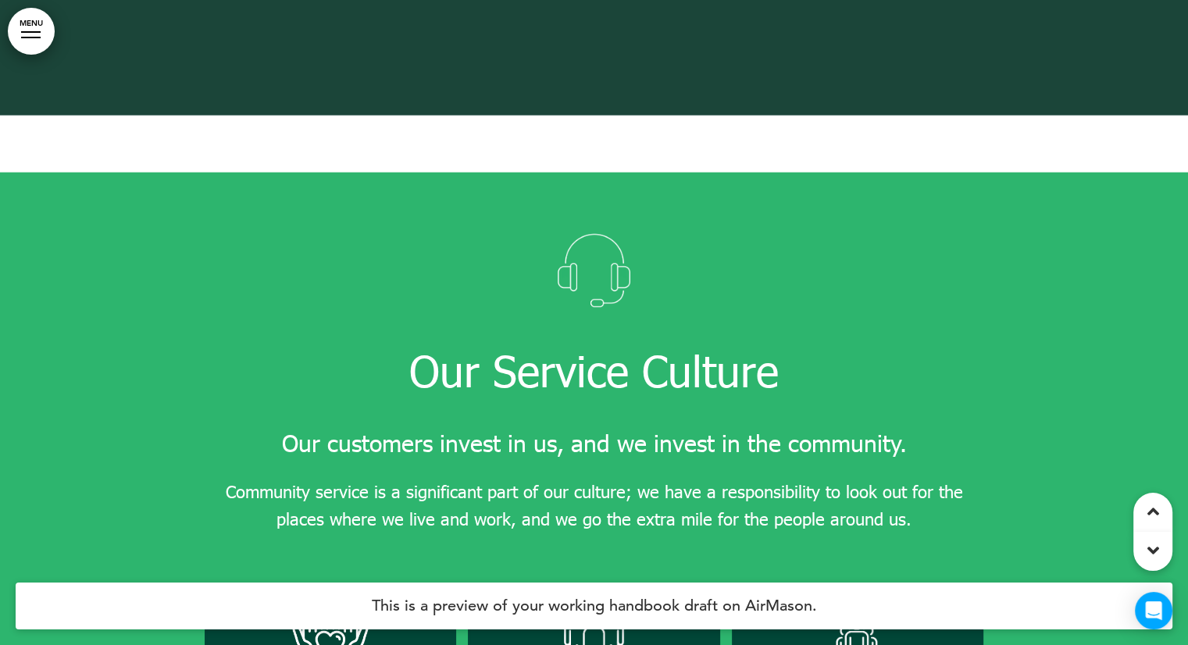
scroll to position [15704, 0]
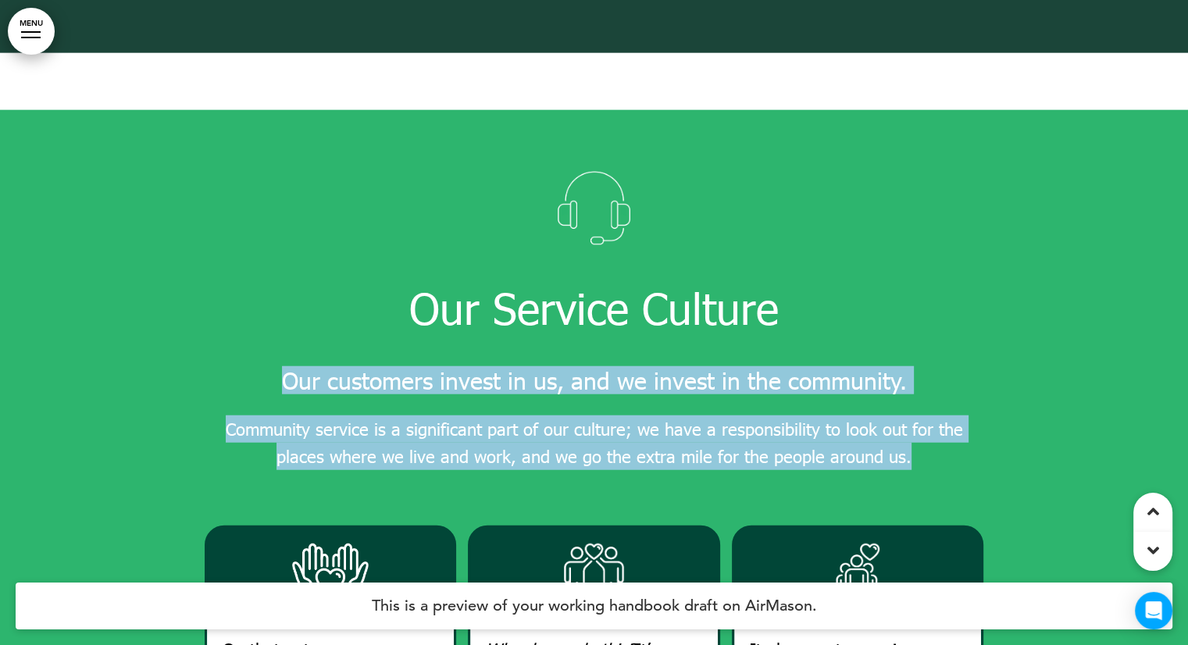
drag, startPoint x: 328, startPoint y: 266, endPoint x: 925, endPoint y: 329, distance: 600.2
click at [925, 329] on div "Our Service Culture Our customers invest in us, and we invest in the community.…" at bounding box center [594, 334] width 781 height 330
copy div "Our customers invest in us, and we invest in the community. Community service i…"
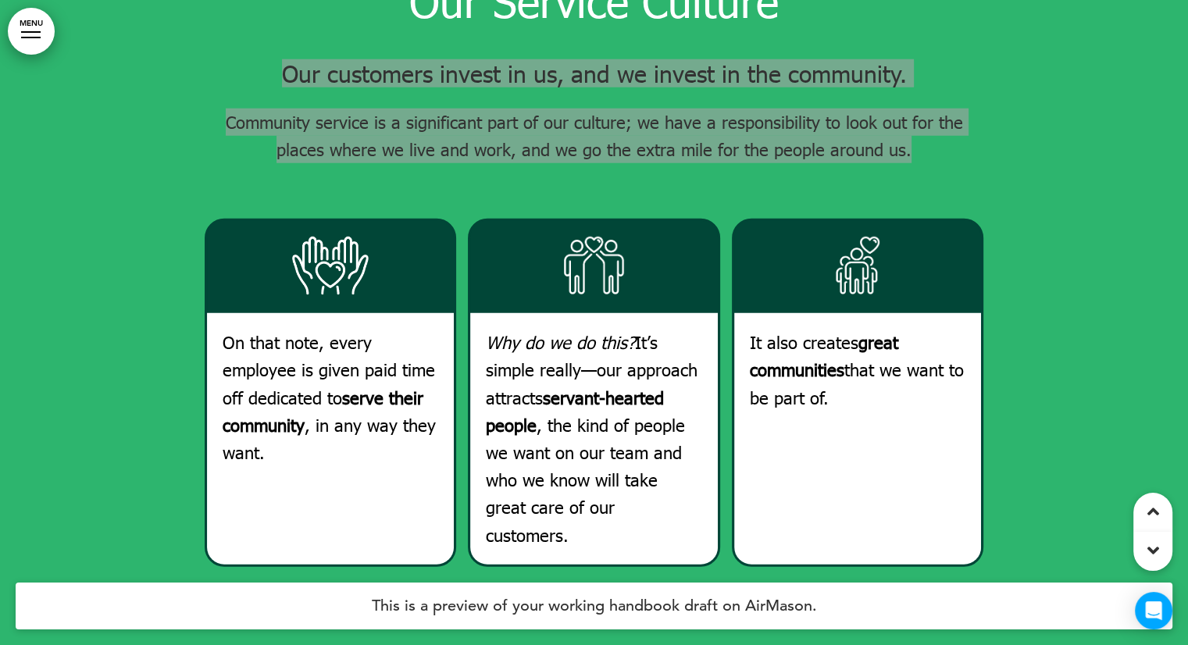
scroll to position [16017, 0]
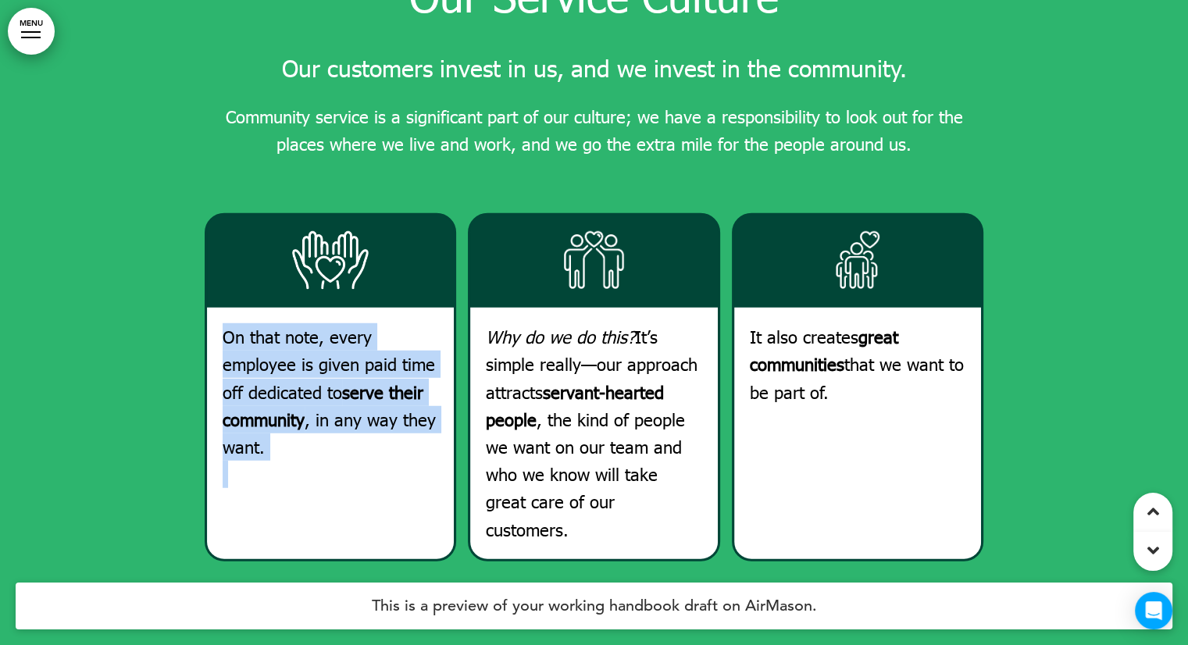
drag, startPoint x: 222, startPoint y: 204, endPoint x: 289, endPoint y: 337, distance: 148.9
click at [289, 337] on div "On that note, every employee is given paid time off dedicated to serve their co…" at bounding box center [331, 405] width 216 height 165
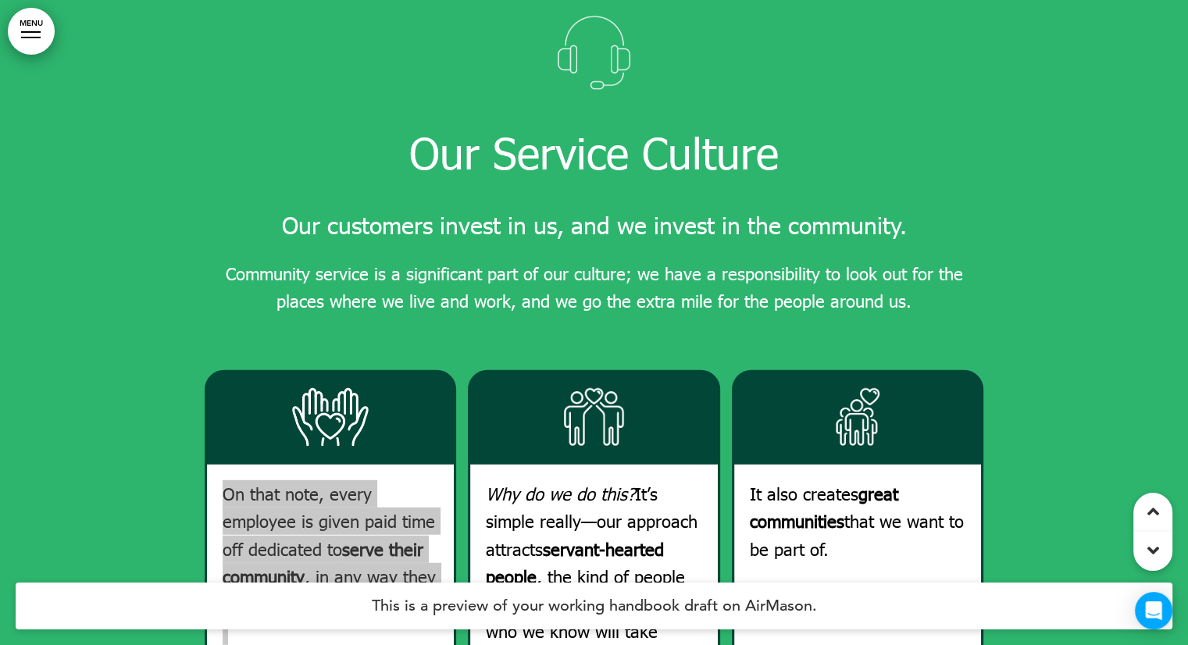
scroll to position [15861, 0]
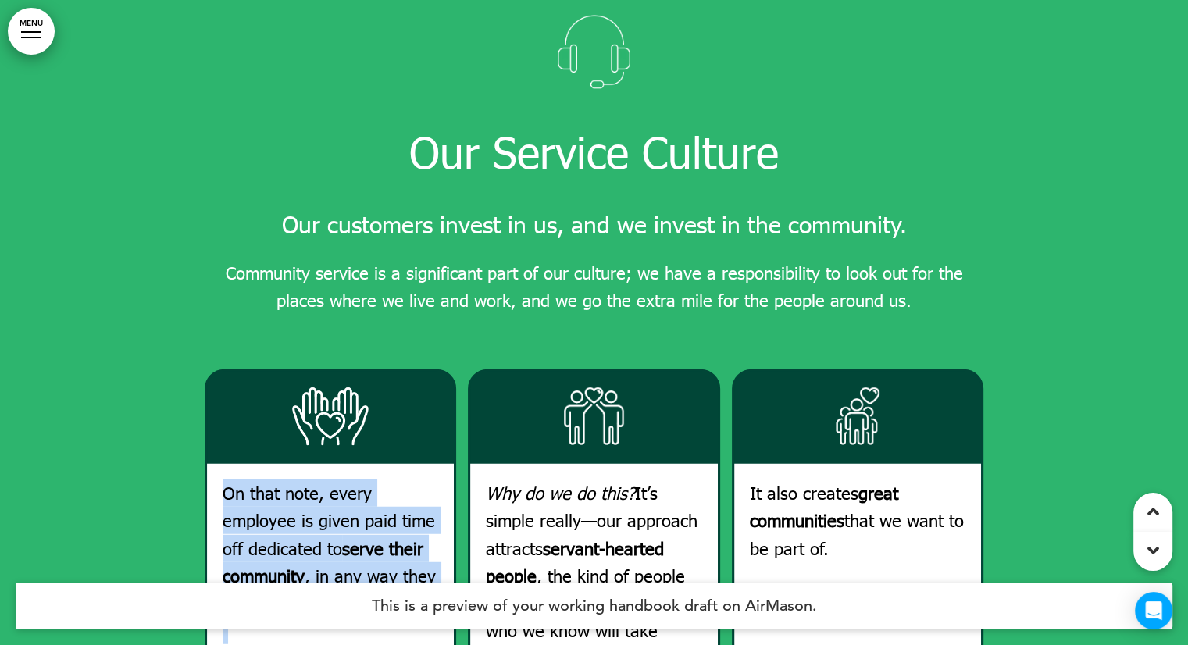
drag, startPoint x: 488, startPoint y: 365, endPoint x: 694, endPoint y: 550, distance: 277.2
click at [694, 550] on div "Why do we do this? It’s simple really—our approach attracts servant-hearted peo…" at bounding box center [593, 636] width 247 height 344
drag, startPoint x: 747, startPoint y: 363, endPoint x: 877, endPoint y: 441, distance: 152.5
click at [877, 464] on div "It also creates great communities that we want to be part of." at bounding box center [857, 636] width 247 height 344
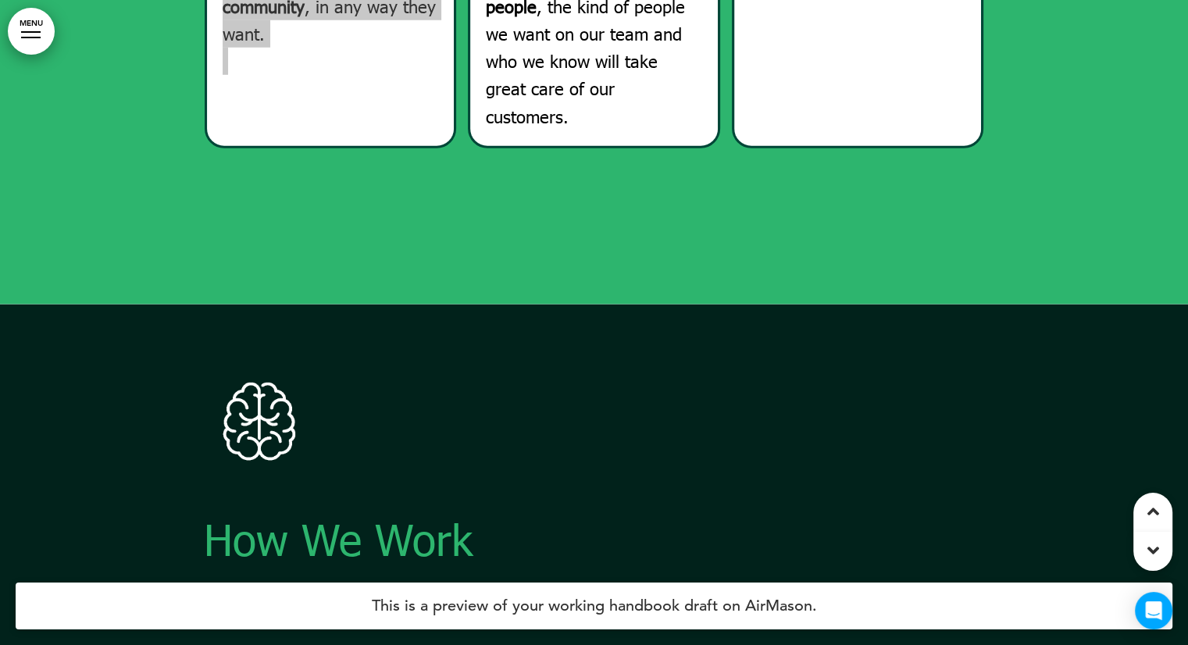
scroll to position [16720, 0]
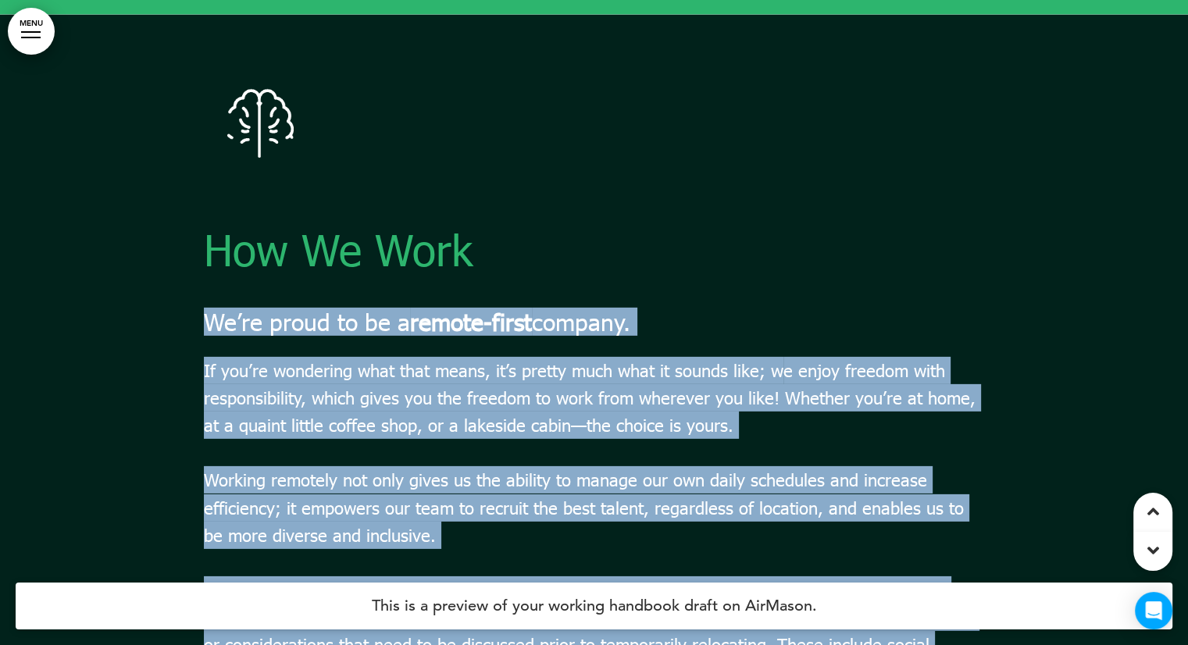
drag, startPoint x: 194, startPoint y: 98, endPoint x: 204, endPoint y: 166, distance: 68.7
click at [204, 166] on div "How We Work We’re proud to be a remote-first company. If you’re wondering what …" at bounding box center [594, 394] width 1188 height 758
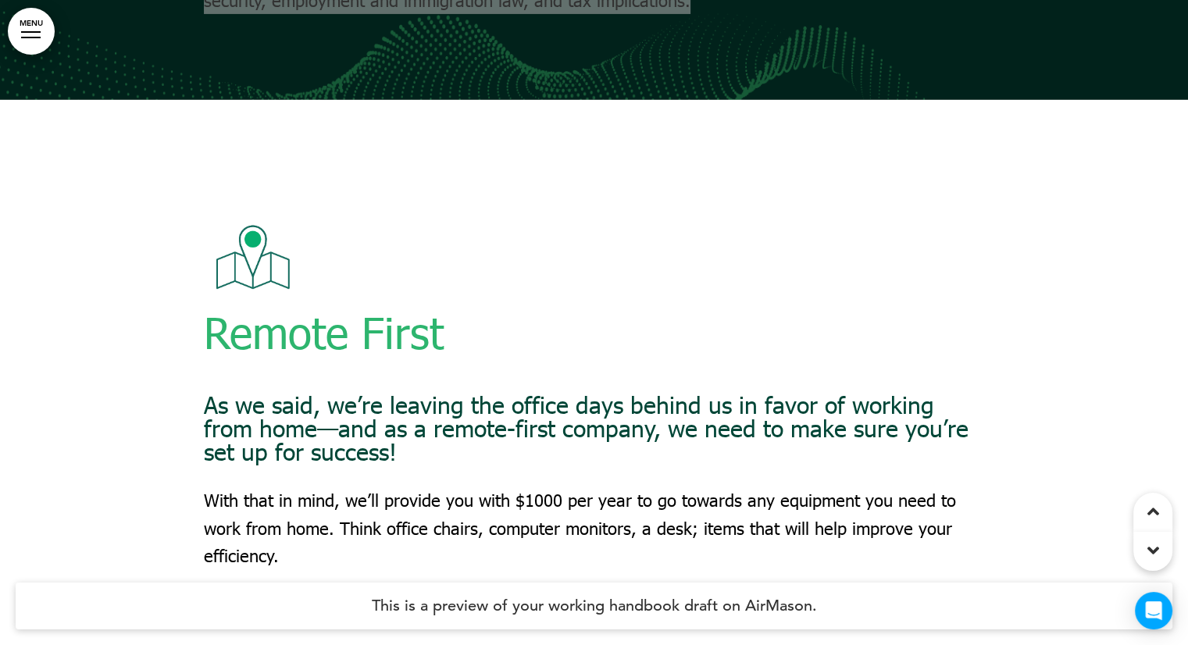
scroll to position [17423, 0]
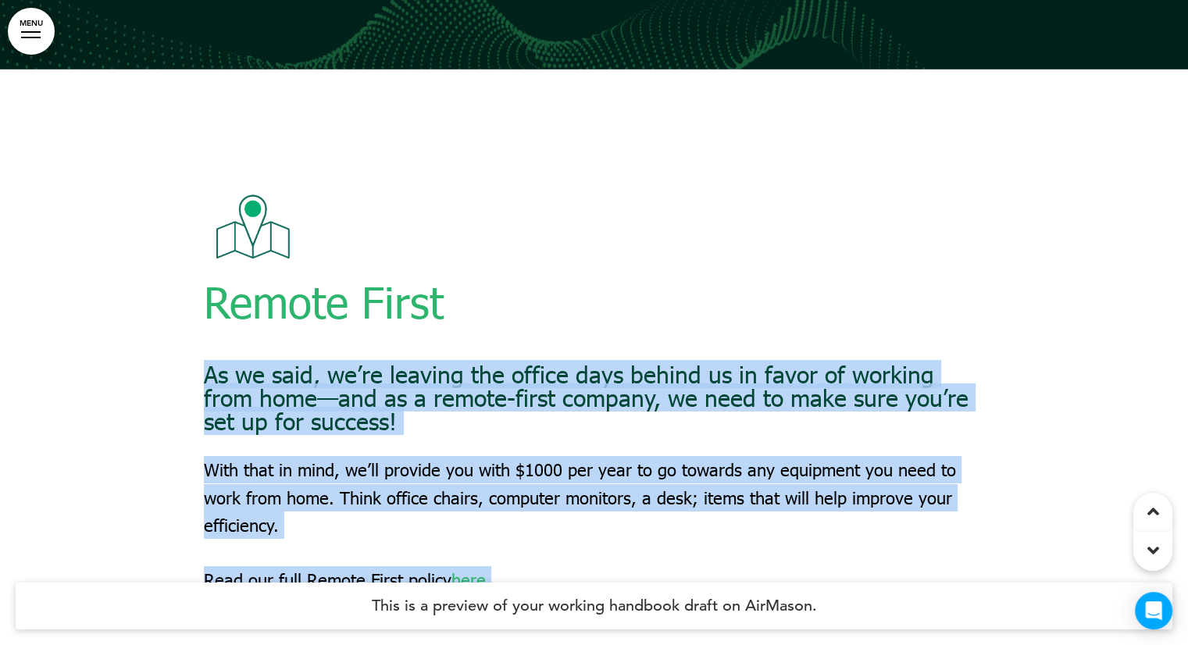
drag, startPoint x: 255, startPoint y: 252, endPoint x: 209, endPoint y: 229, distance: 50.7
click at [209, 229] on div "Remote First As we said, we’re leaving the office days behind us in favor of wo…" at bounding box center [594, 392] width 1188 height 645
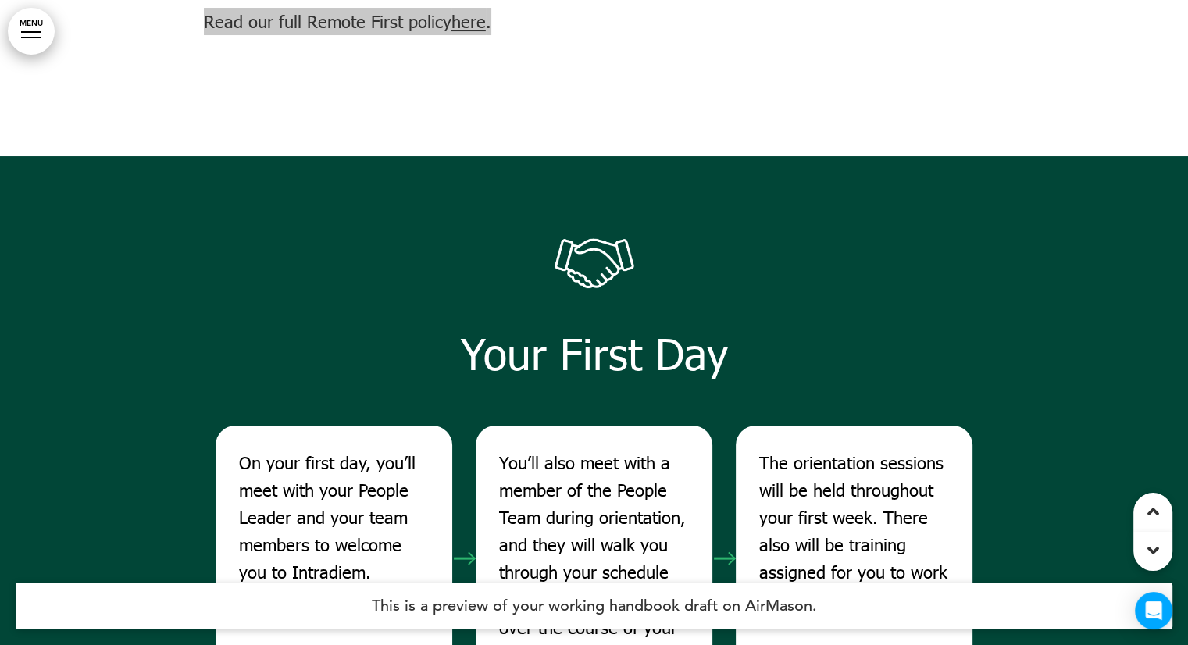
scroll to position [18127, 0]
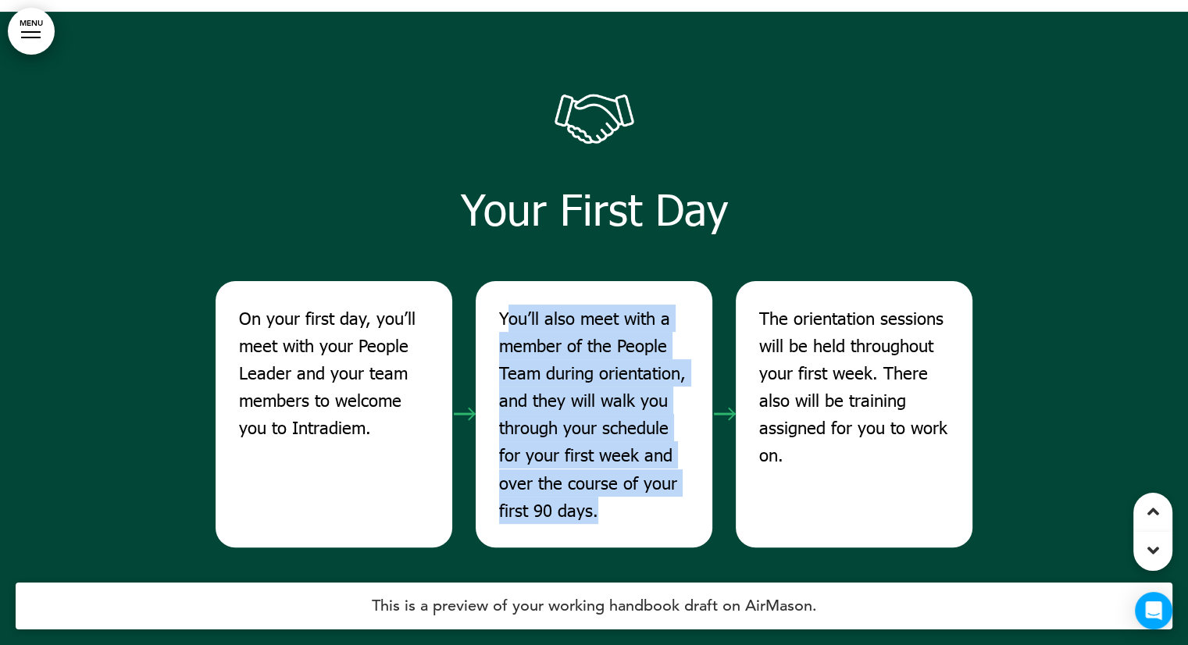
drag, startPoint x: 503, startPoint y: 157, endPoint x: 599, endPoint y: 368, distance: 231.8
click at [599, 368] on p "You’ll also meet with a member of the People Team during orientation, and they …" at bounding box center [594, 415] width 190 height 220
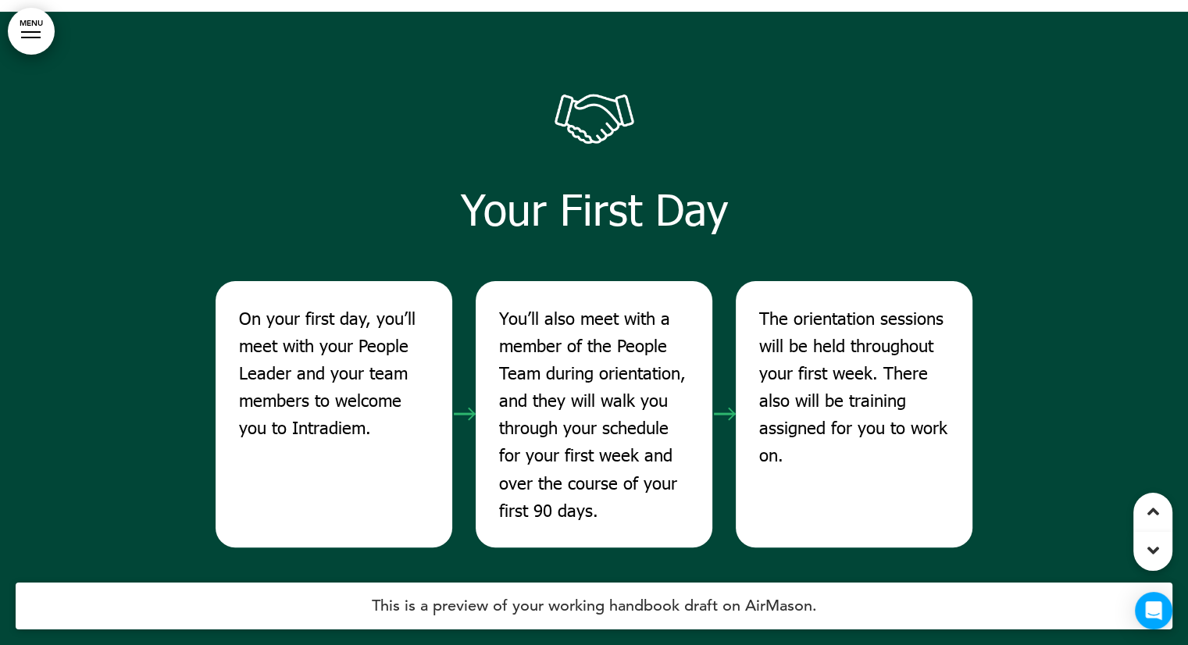
drag, startPoint x: 601, startPoint y: 363, endPoint x: 488, endPoint y: 168, distance: 225.8
click at [488, 281] on div "You’ll also meet with a member of the People Team during orientation, and they …" at bounding box center [594, 414] width 237 height 267
drag, startPoint x: 787, startPoint y: 307, endPoint x: 775, endPoint y: 219, distance: 89.1
click at [780, 305] on p "The orientation sessions will be held throughout your first week. There also wi…" at bounding box center [854, 387] width 190 height 165
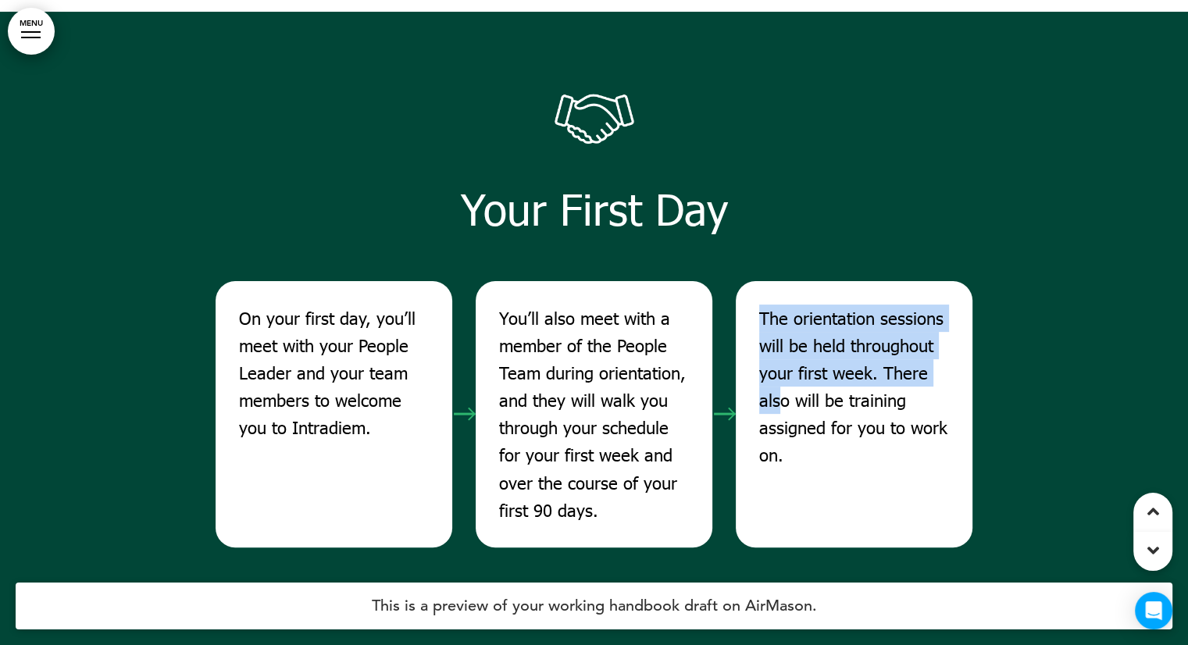
drag, startPoint x: 775, startPoint y: 219, endPoint x: 756, endPoint y: 170, distance: 51.9
click at [757, 281] on div "The orientation sessions will be held throughout your first week. There also wi…" at bounding box center [854, 414] width 237 height 267
click at [756, 281] on div "The orientation sessions will be held throughout your first week. There also wi…" at bounding box center [854, 414] width 237 height 267
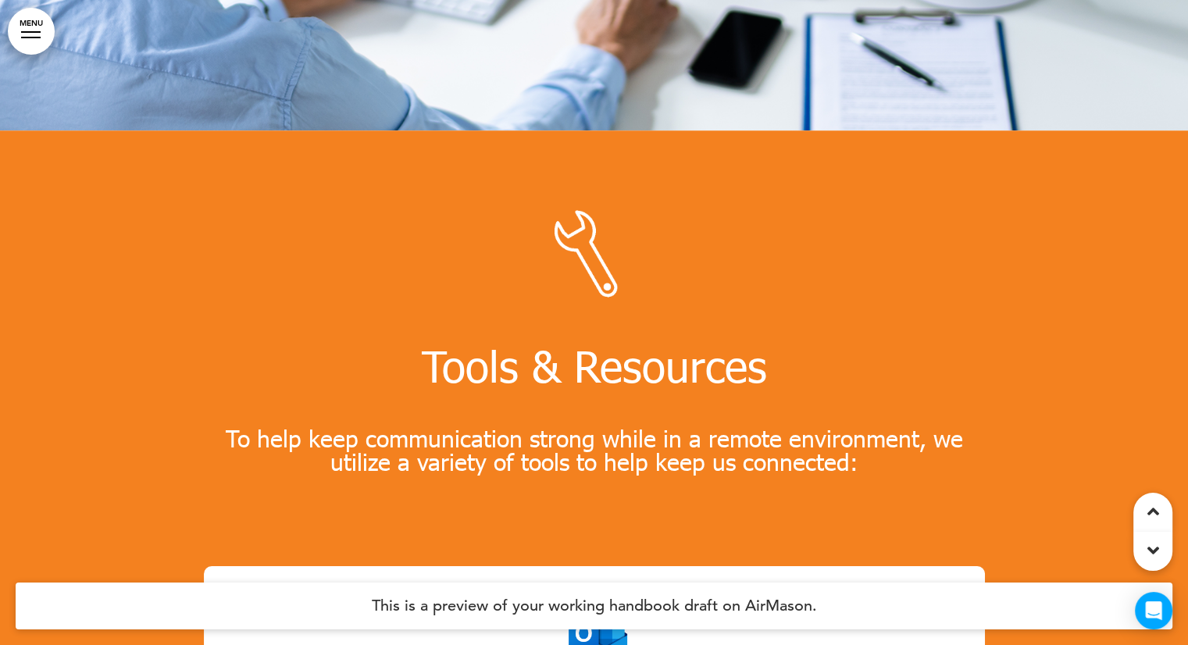
scroll to position [19533, 0]
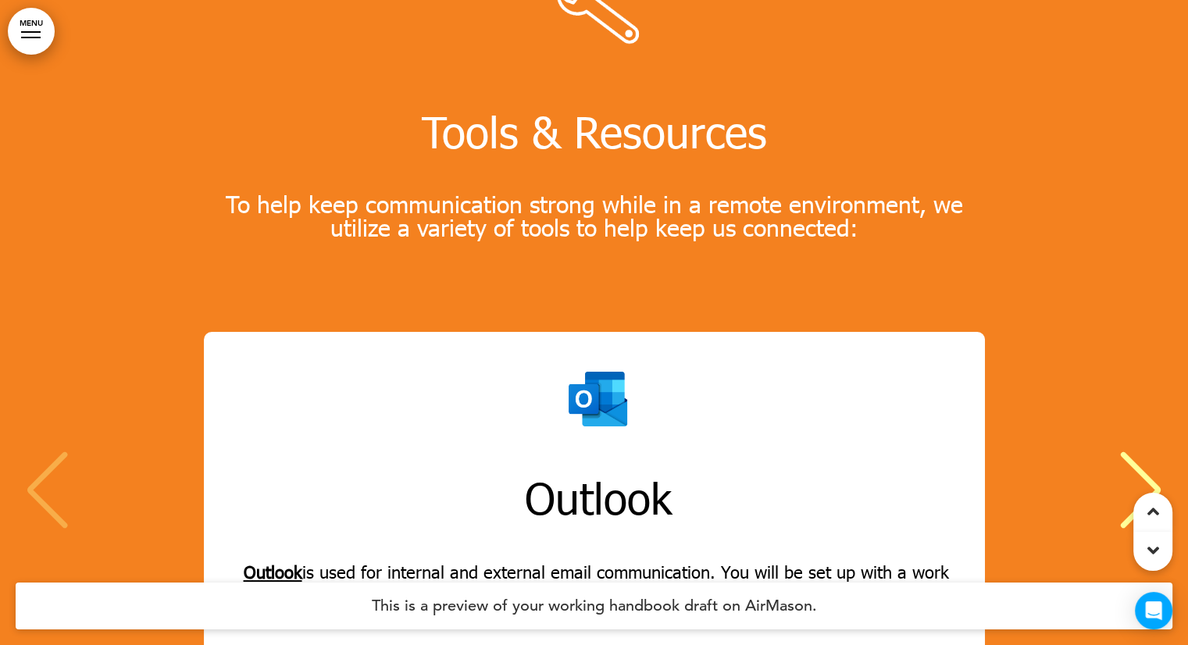
click at [1145, 452] on div "Next slide" at bounding box center [1141, 491] width 48 height 78
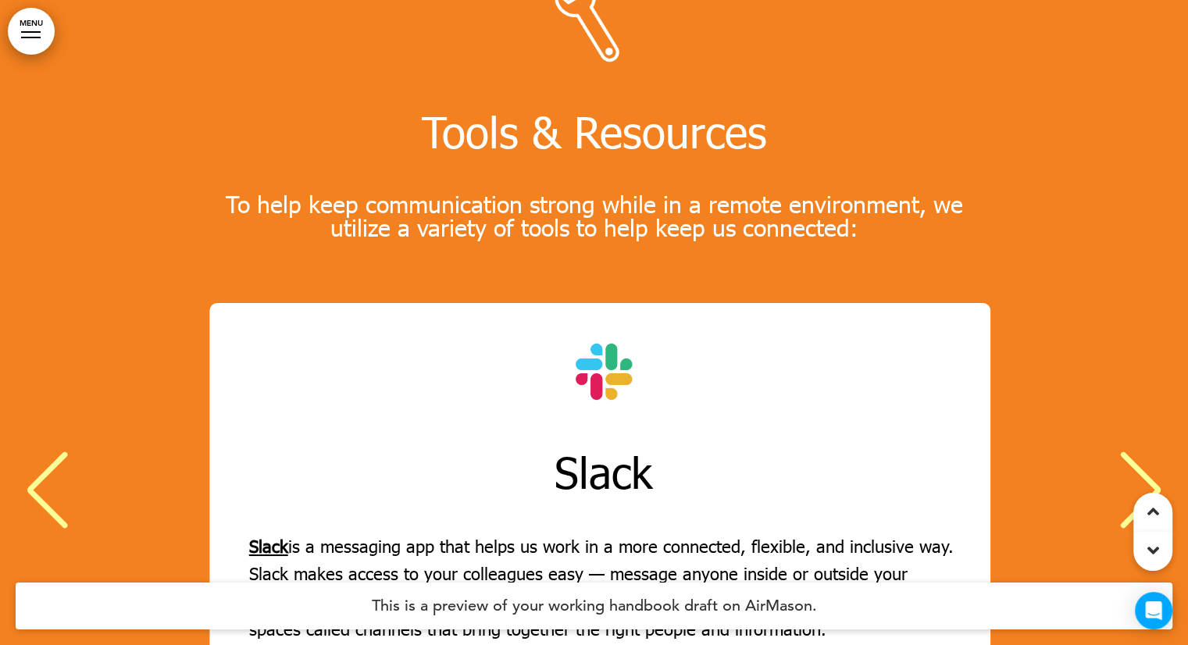
scroll to position [0, 1165]
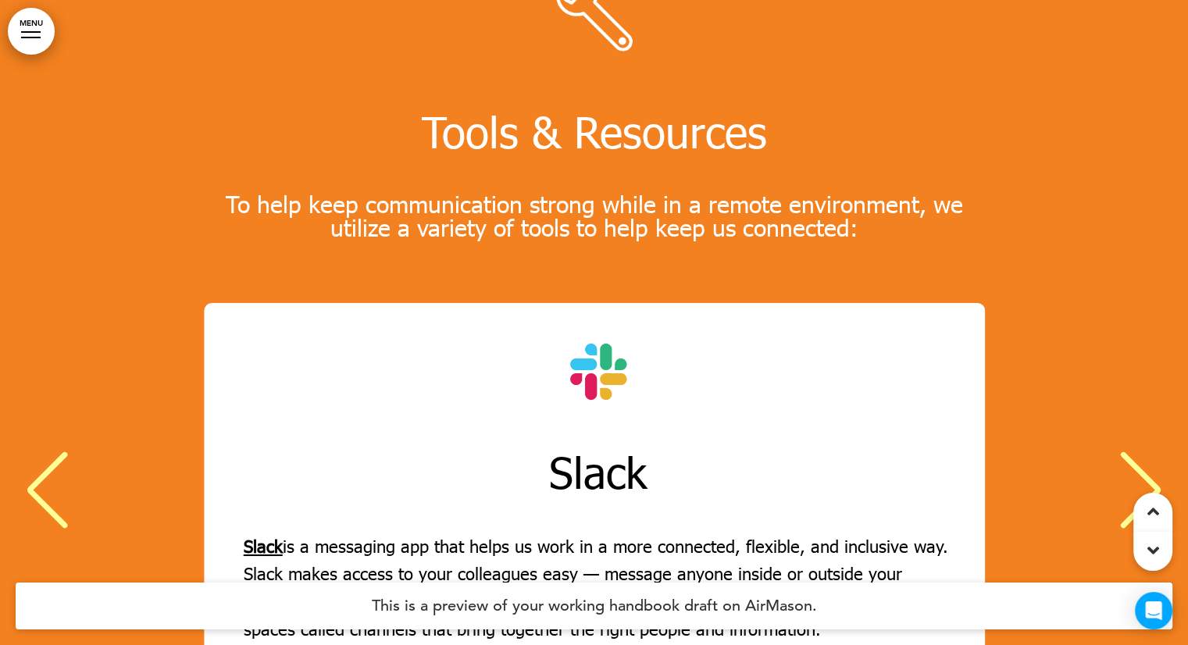
click at [1144, 452] on div "Next slide" at bounding box center [1141, 491] width 48 height 78
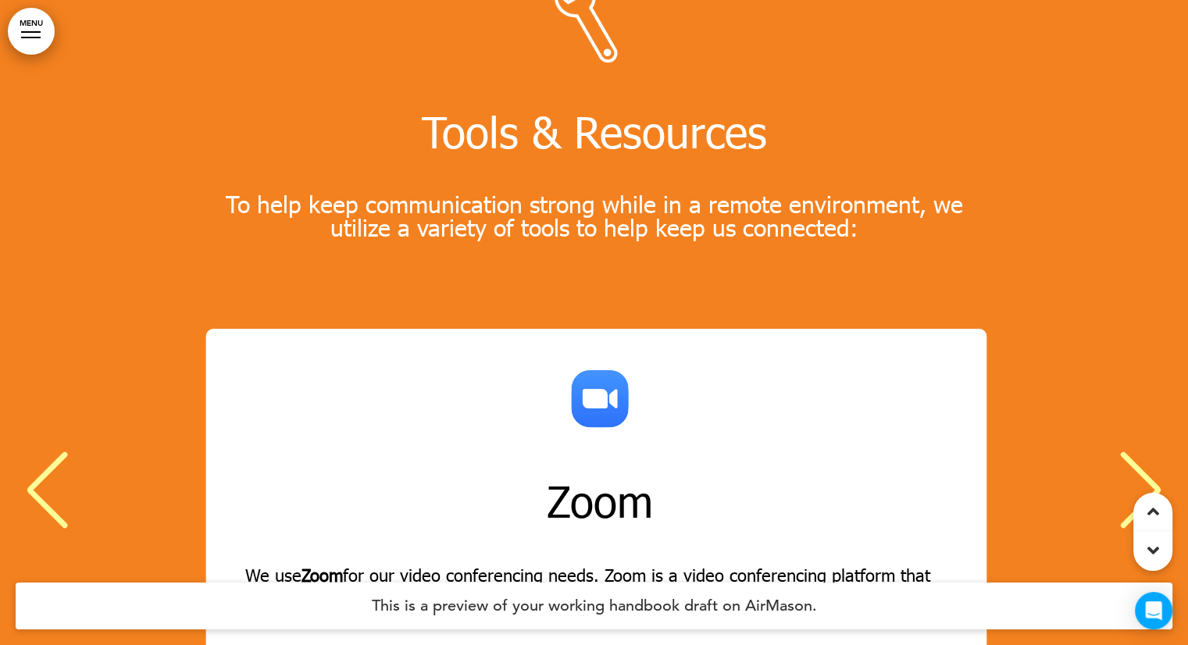
scroll to position [0, 2330]
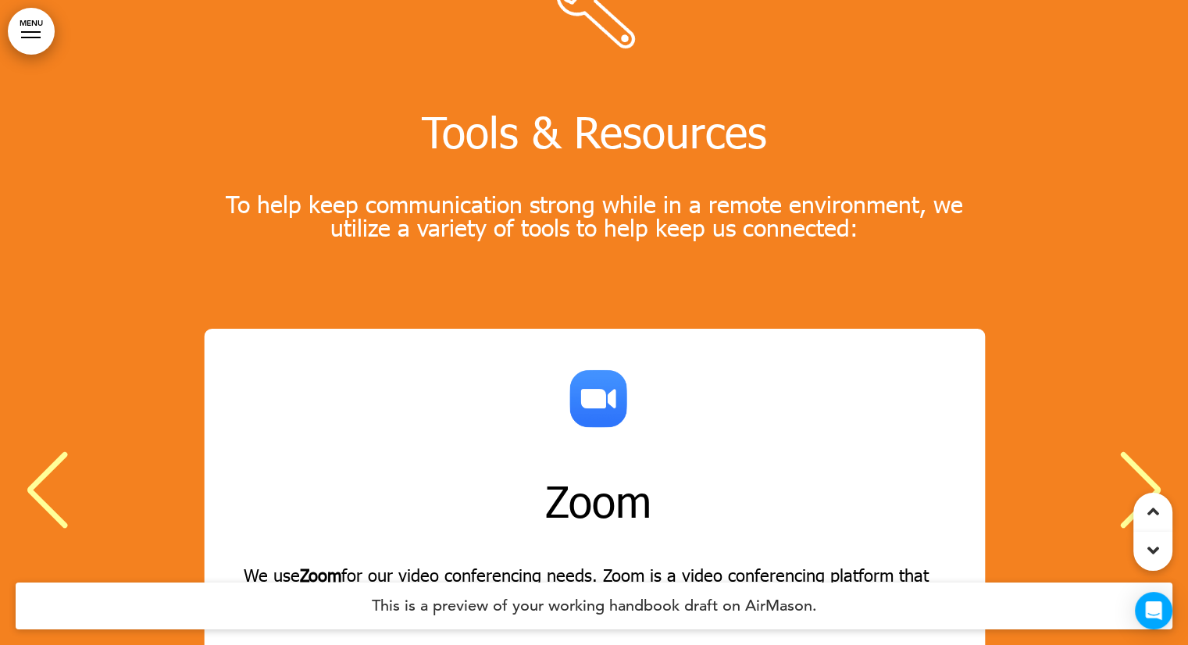
click at [1144, 452] on div "Next slide" at bounding box center [1141, 491] width 48 height 78
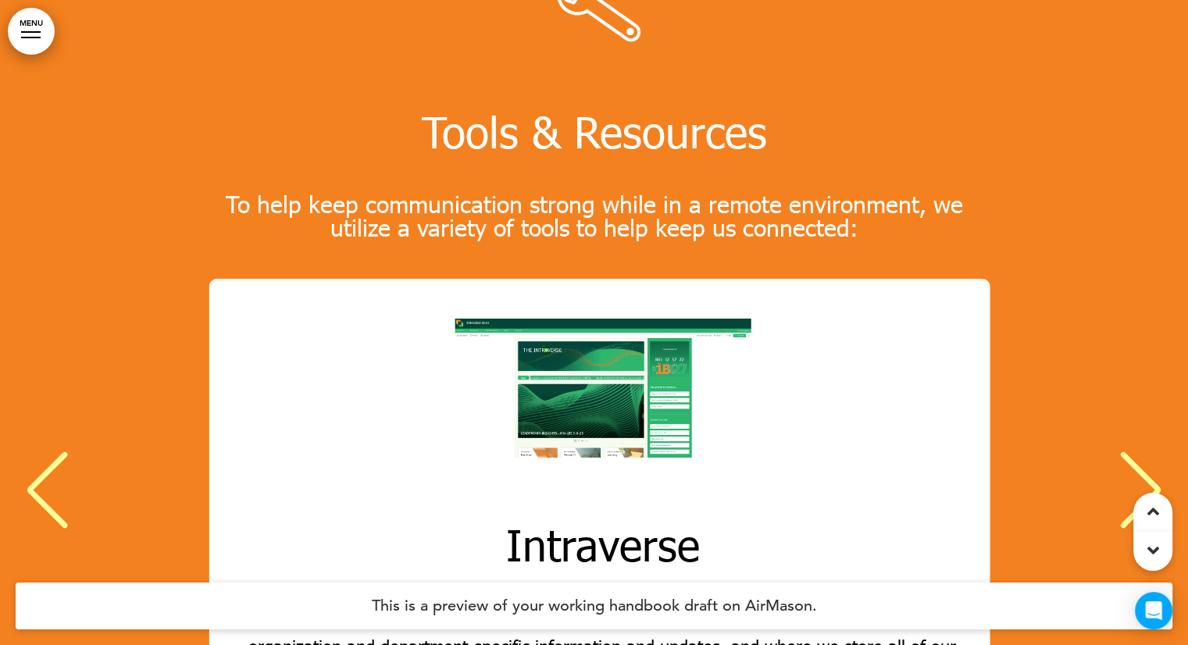
scroll to position [0, 3494]
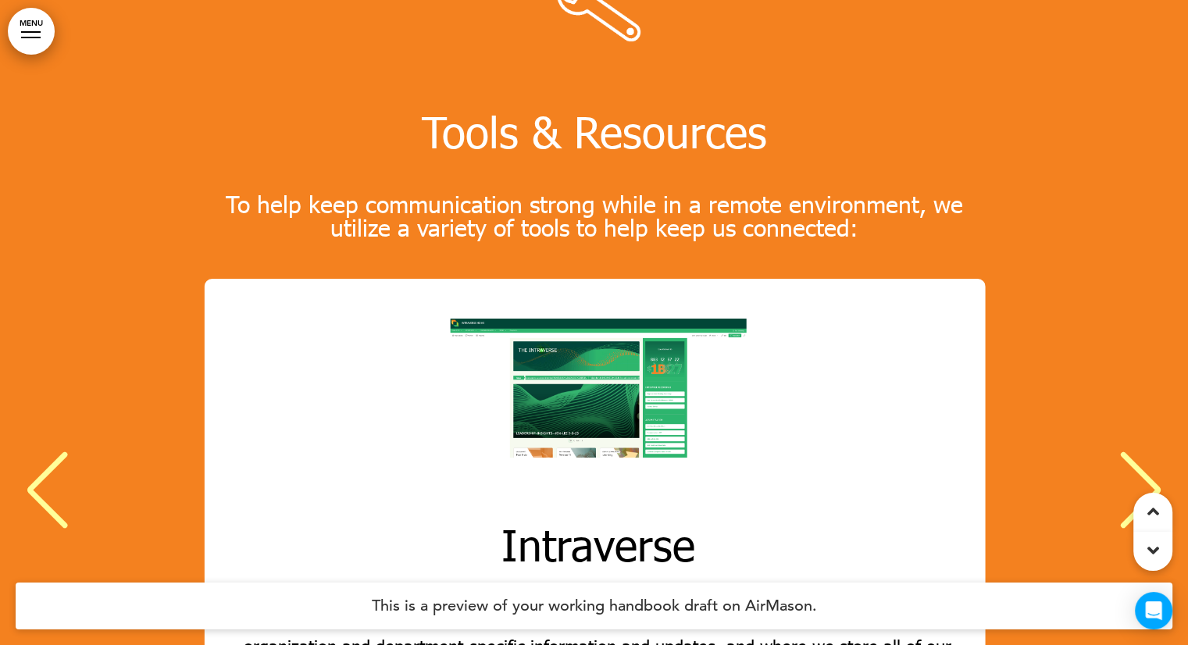
drag, startPoint x: 1144, startPoint y: 341, endPoint x: 1134, endPoint y: 345, distance: 10.6
click at [1134, 452] on div "Next slide" at bounding box center [1141, 491] width 48 height 78
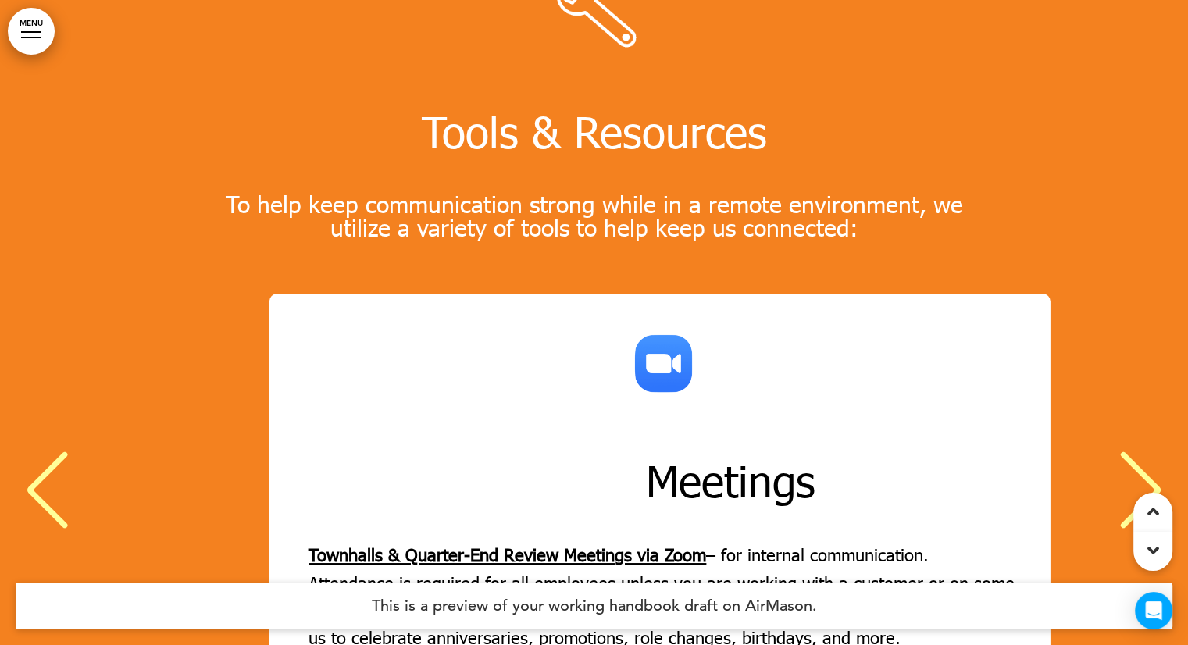
scroll to position [0, 4660]
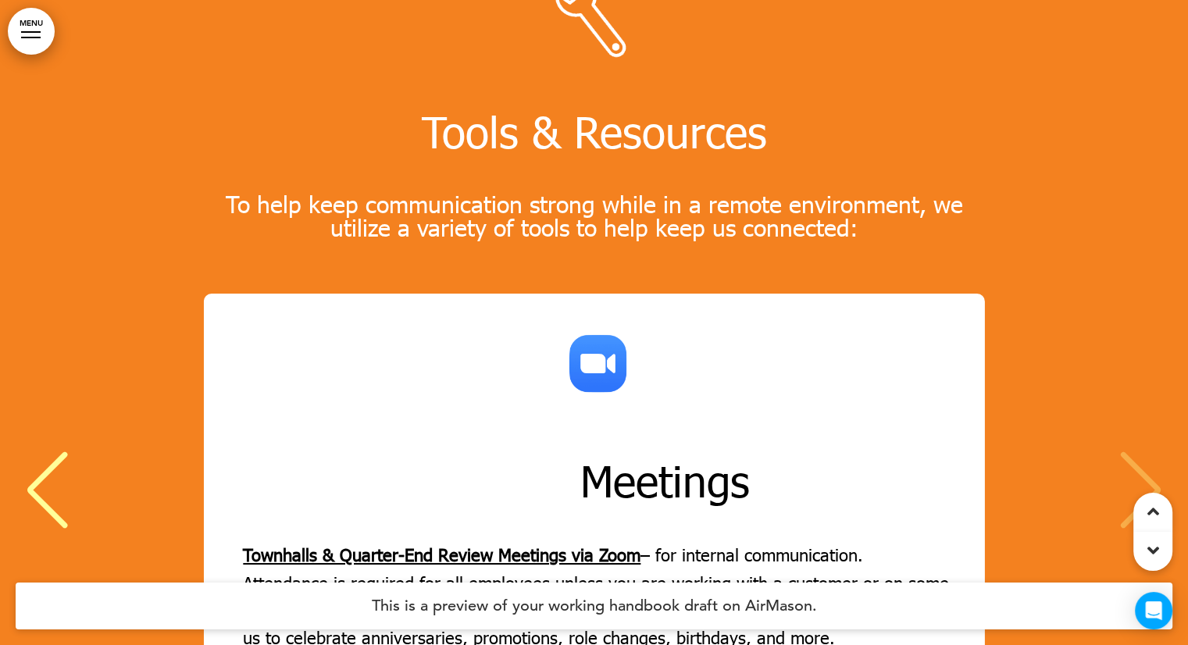
click at [56, 452] on div "Previous slide" at bounding box center [47, 491] width 48 height 78
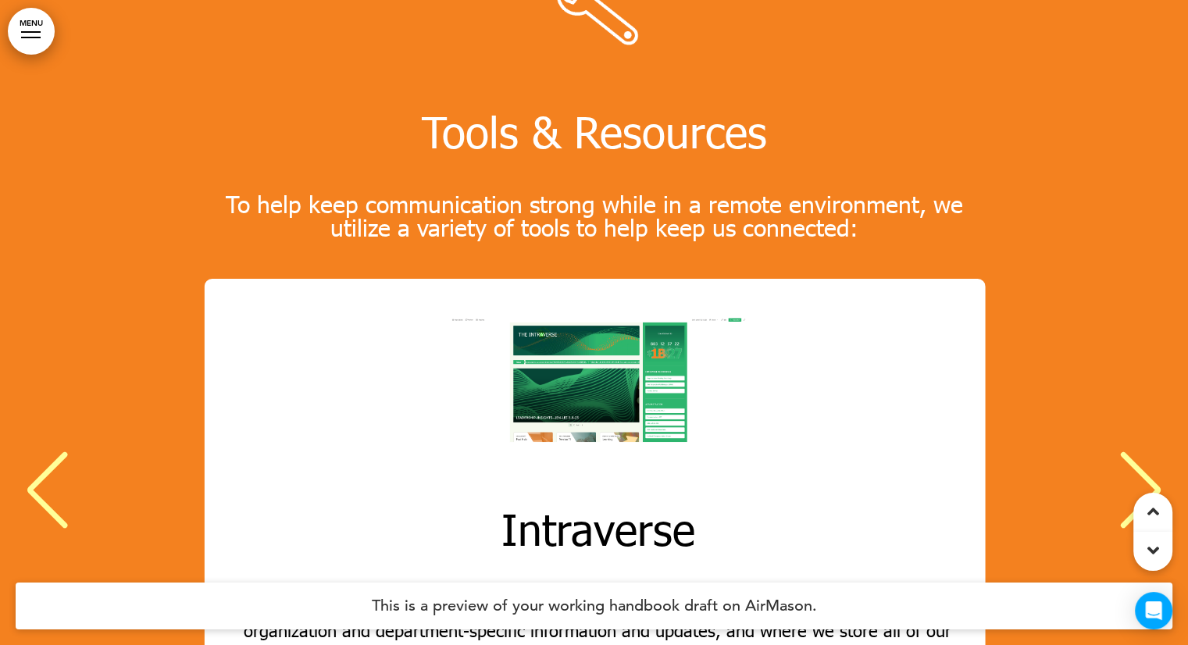
scroll to position [20, 0]
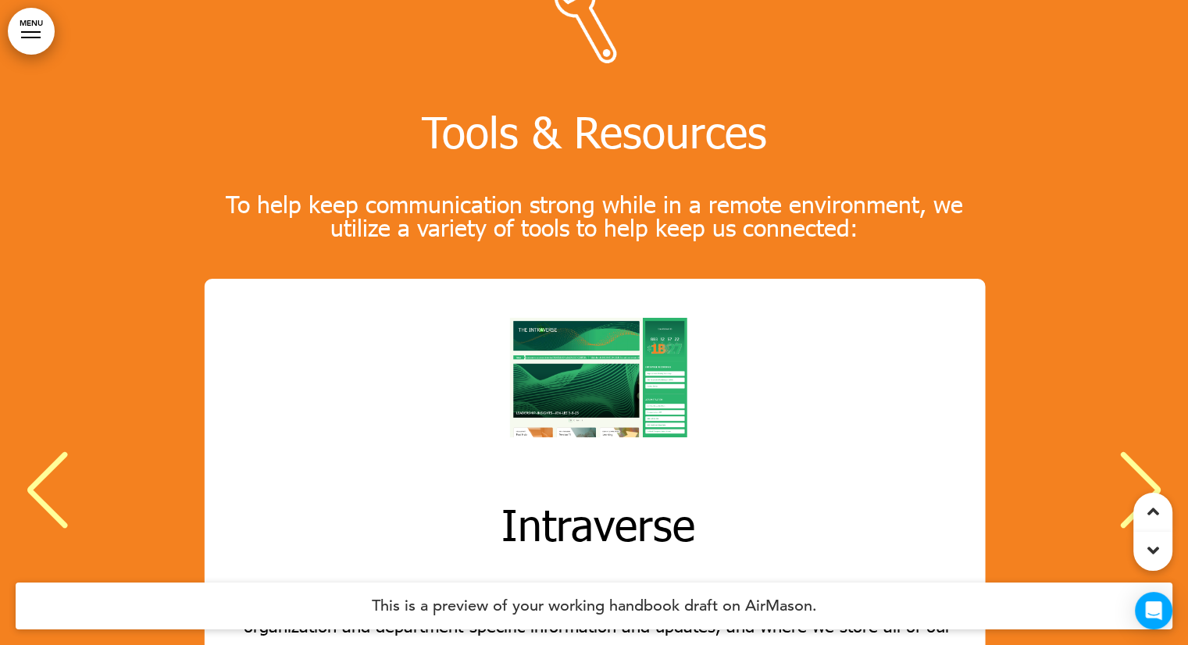
click at [1134, 452] on div "Next slide" at bounding box center [1141, 491] width 48 height 78
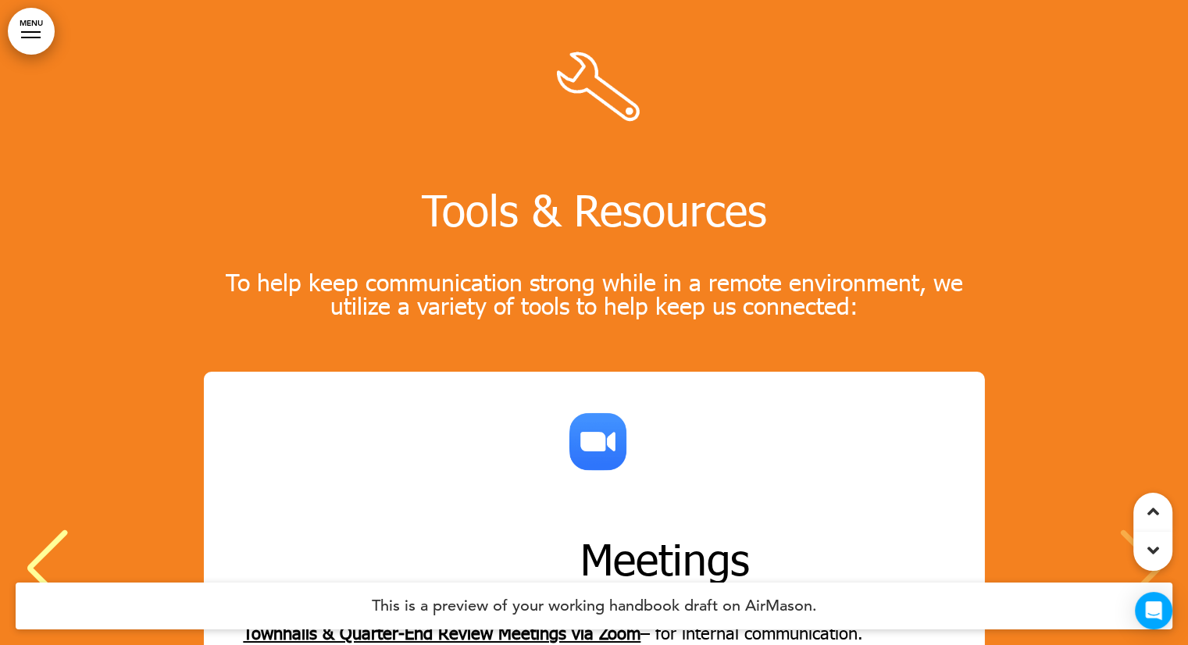
scroll to position [19533, 0]
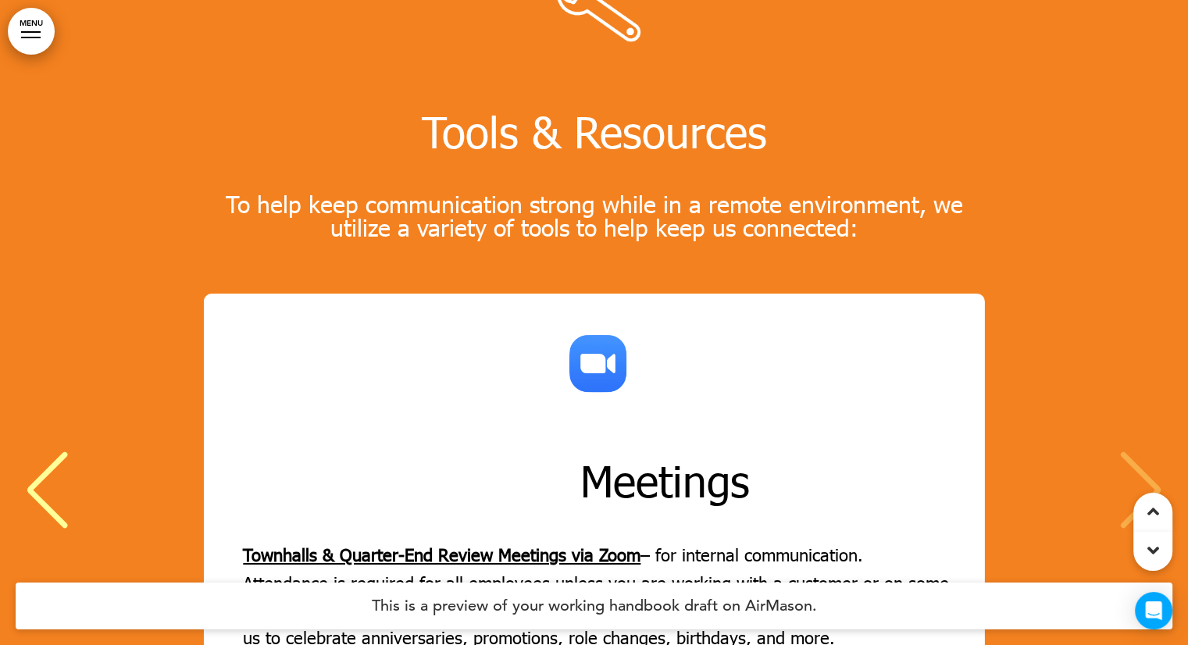
click at [44, 452] on div "Previous slide" at bounding box center [47, 491] width 48 height 78
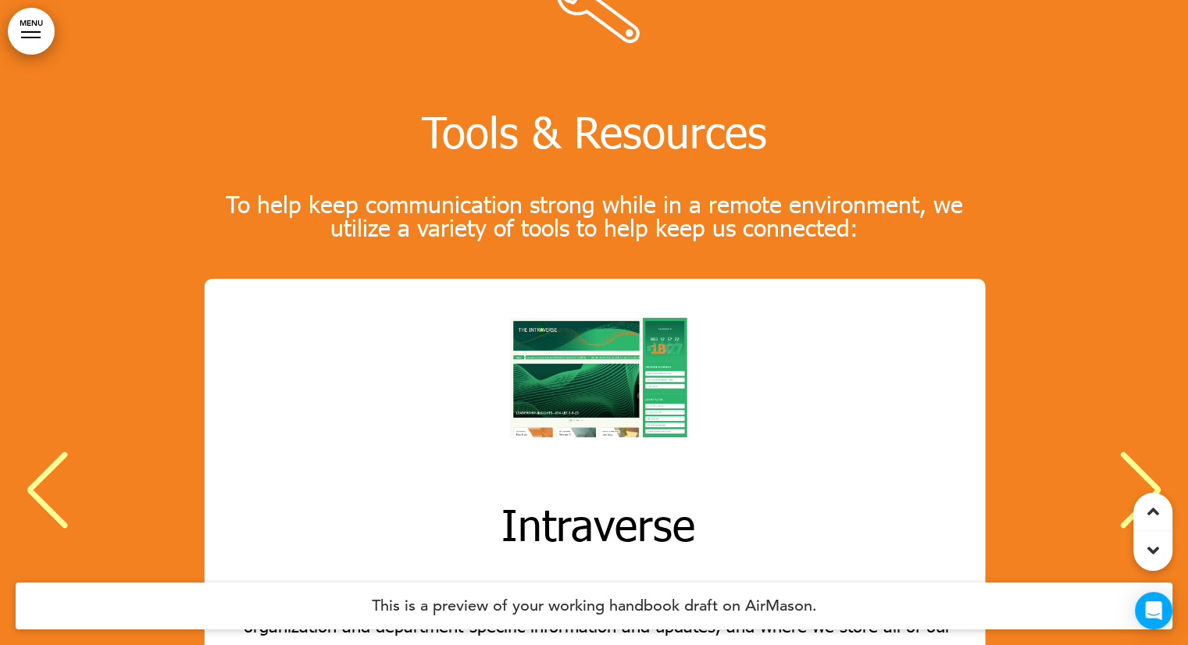
click at [44, 452] on div "Previous slide" at bounding box center [47, 491] width 48 height 78
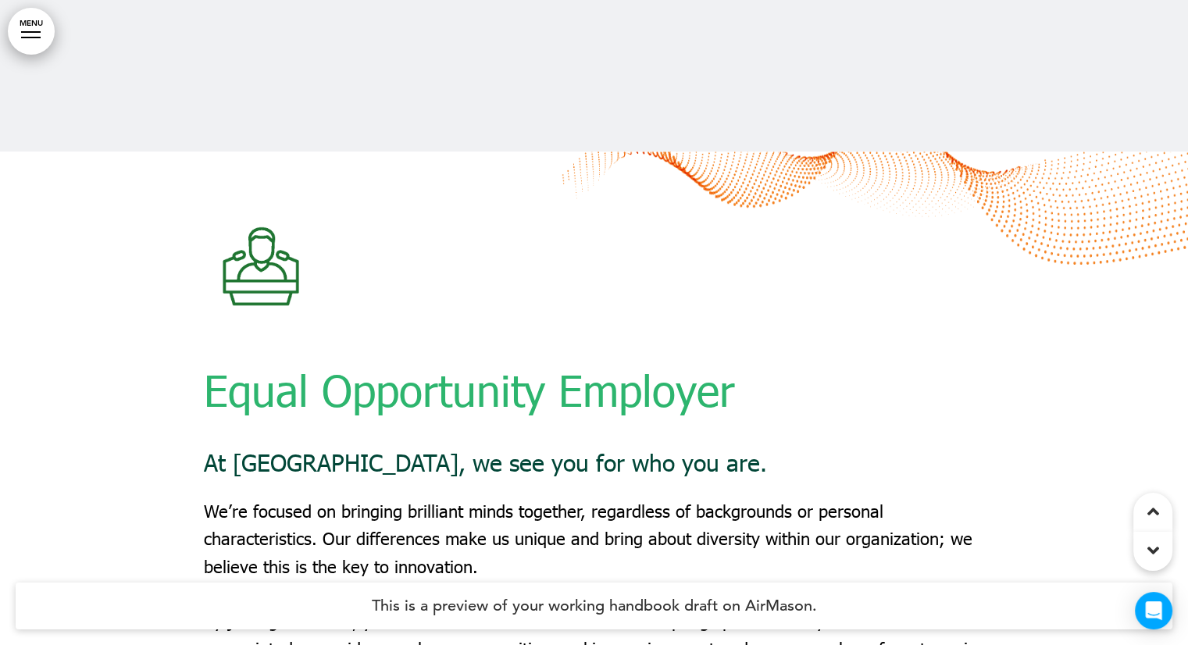
scroll to position [20939, 0]
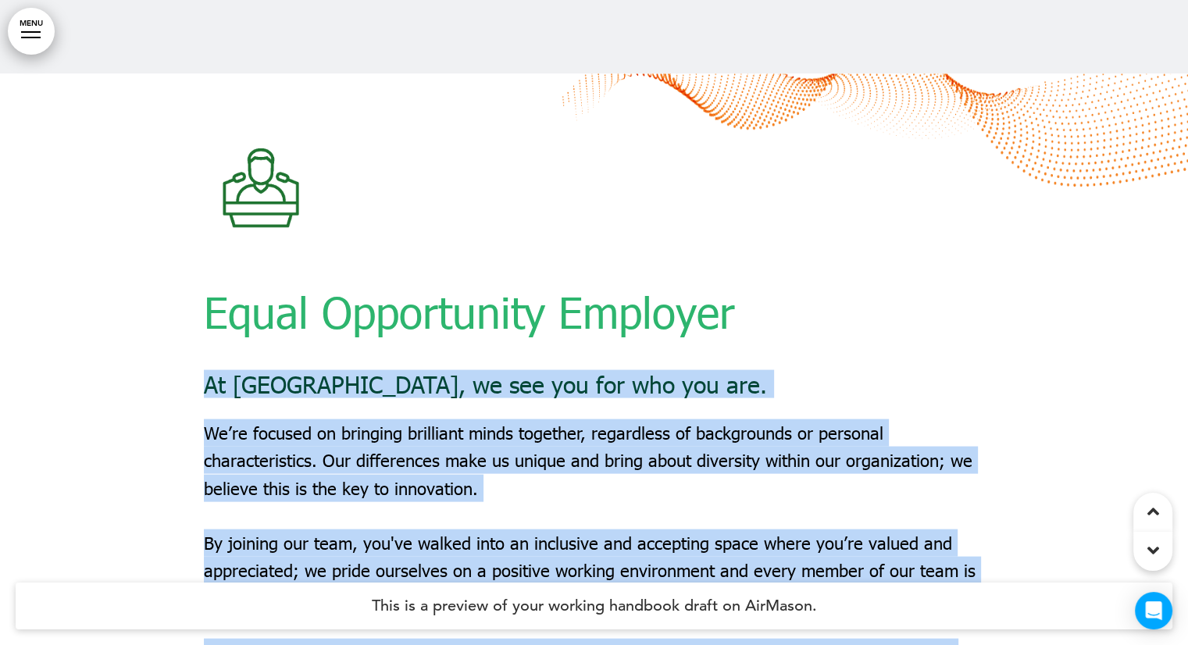
drag, startPoint x: 191, startPoint y: 226, endPoint x: 206, endPoint y: 235, distance: 18.2
click at [206, 235] on div "Equal Opportunity Employer At [GEOGRAPHIC_DATA], we see you for who you are. We…" at bounding box center [594, 468] width 1188 height 788
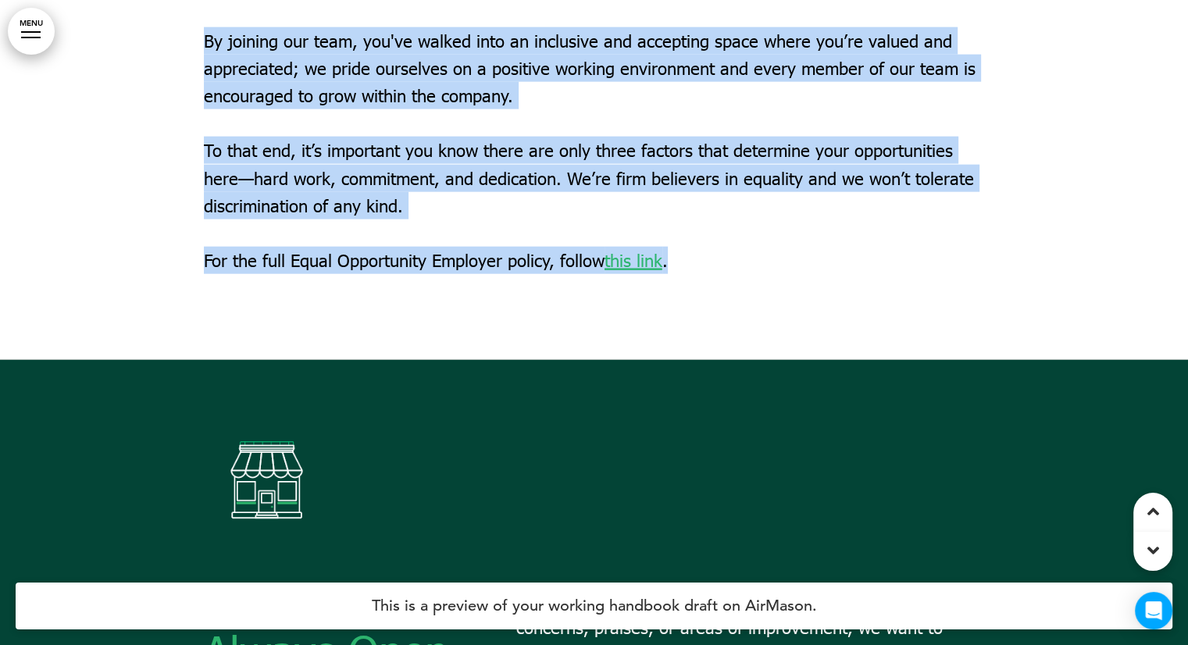
scroll to position [21721, 0]
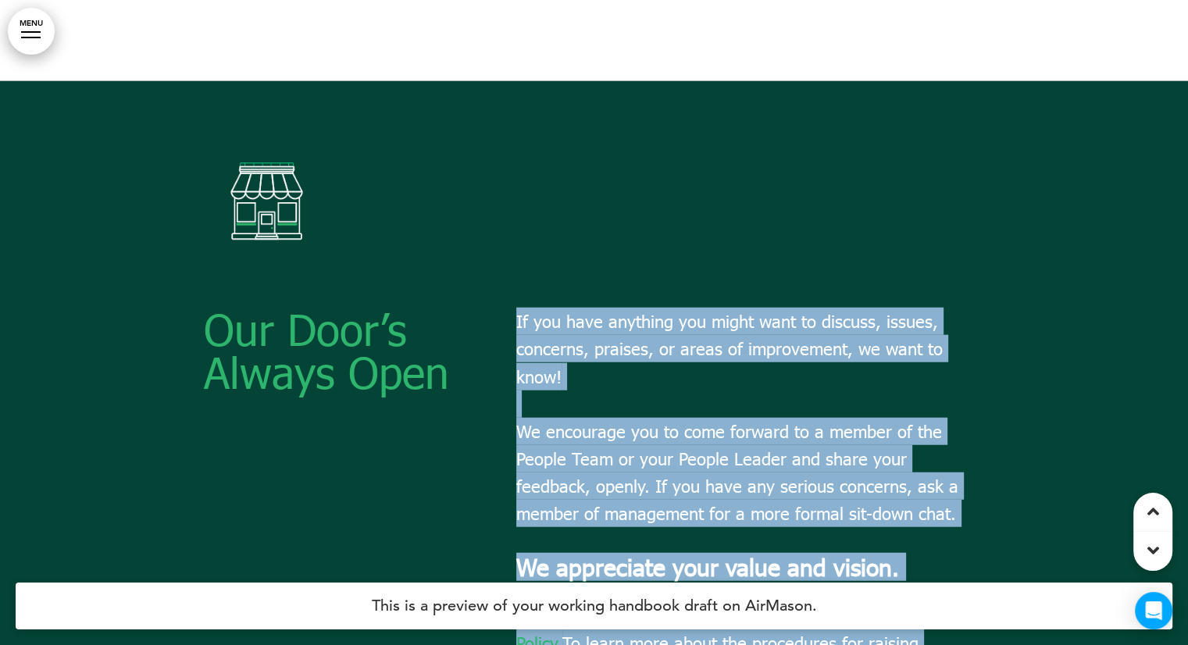
drag, startPoint x: 506, startPoint y: 163, endPoint x: 666, endPoint y: 538, distance: 407.8
click at [666, 538] on div "Our Door’s Always Open If you have anything you might want to discuss, issues, …" at bounding box center [594, 523] width 781 height 431
click at [665, 311] on span "If you have anything you might want to discuss, issues, concerns, praises, or a…" at bounding box center [737, 417] width 442 height 213
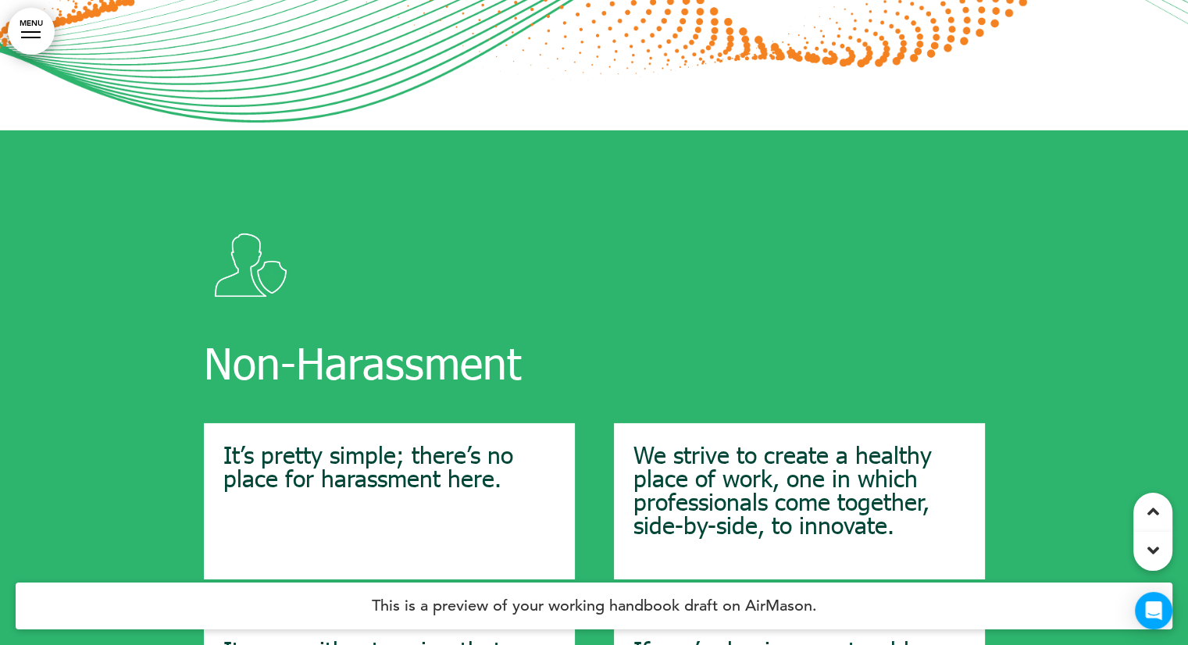
scroll to position [23205, 0]
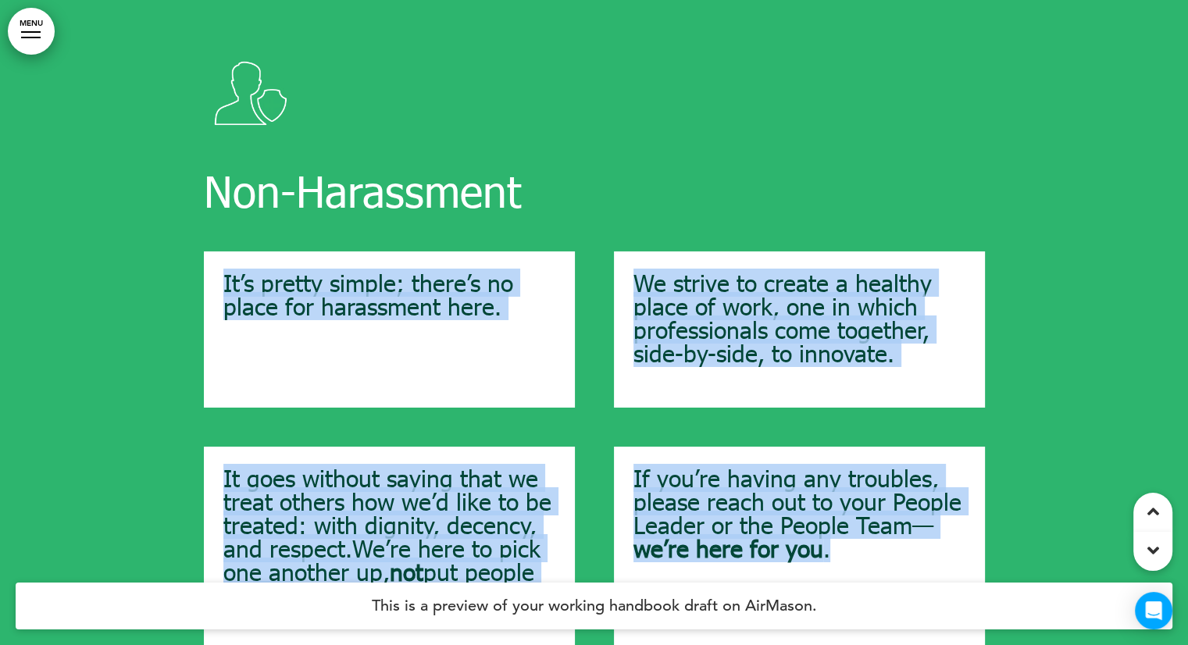
drag, startPoint x: 217, startPoint y: 118, endPoint x: 834, endPoint y: 398, distance: 676.9
click at [834, 398] on div "It’s pretty simple; there’s no place for harassment here. We strive to create a…" at bounding box center [594, 451] width 781 height 398
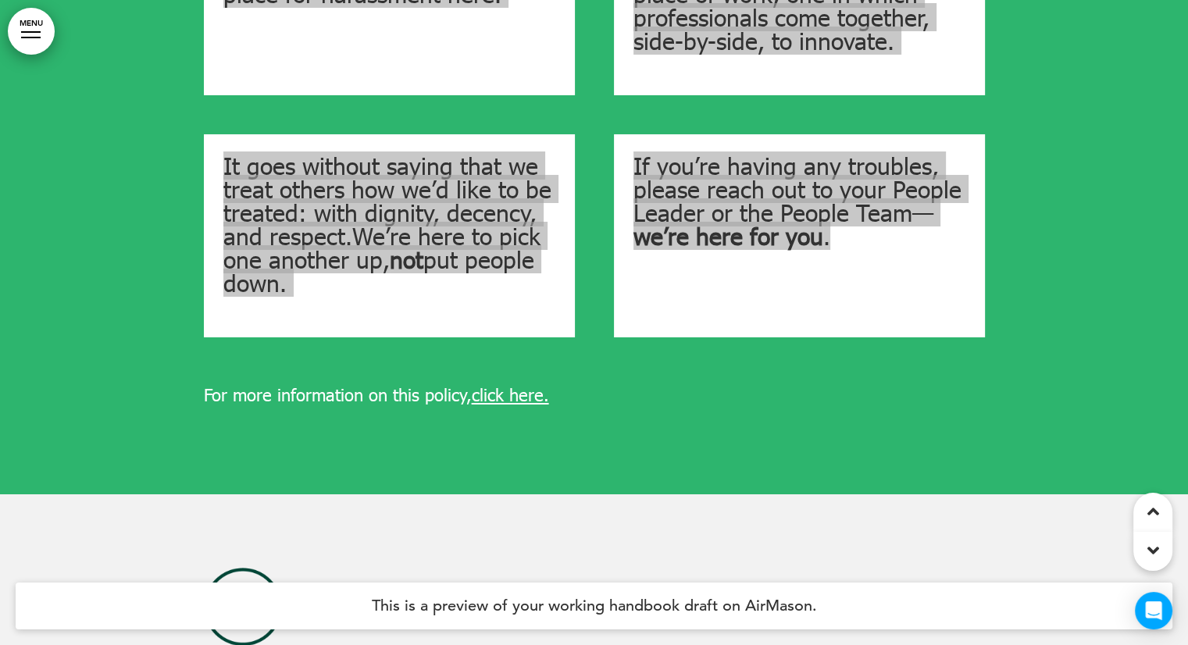
scroll to position [23908, 0]
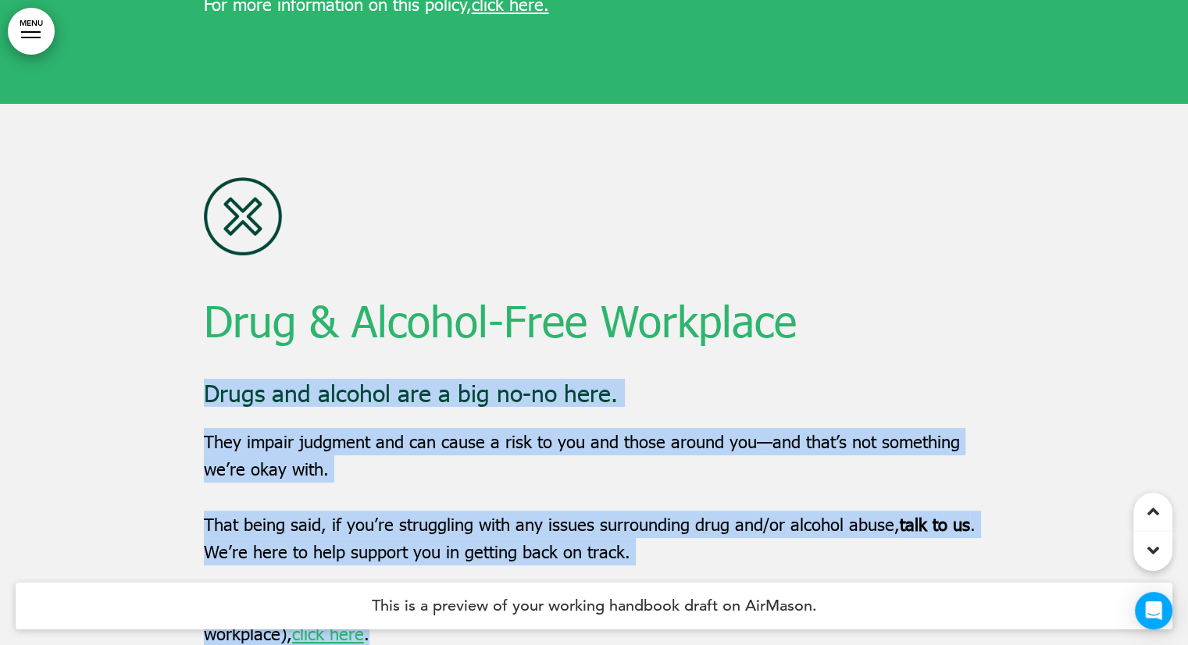
drag, startPoint x: 229, startPoint y: 263, endPoint x: 208, endPoint y: 241, distance: 31.0
click at [208, 241] on div "Drug & Alcohol-Free Workplace Drugs and alcohol are a big no-no here. They impa…" at bounding box center [594, 426] width 1188 height 645
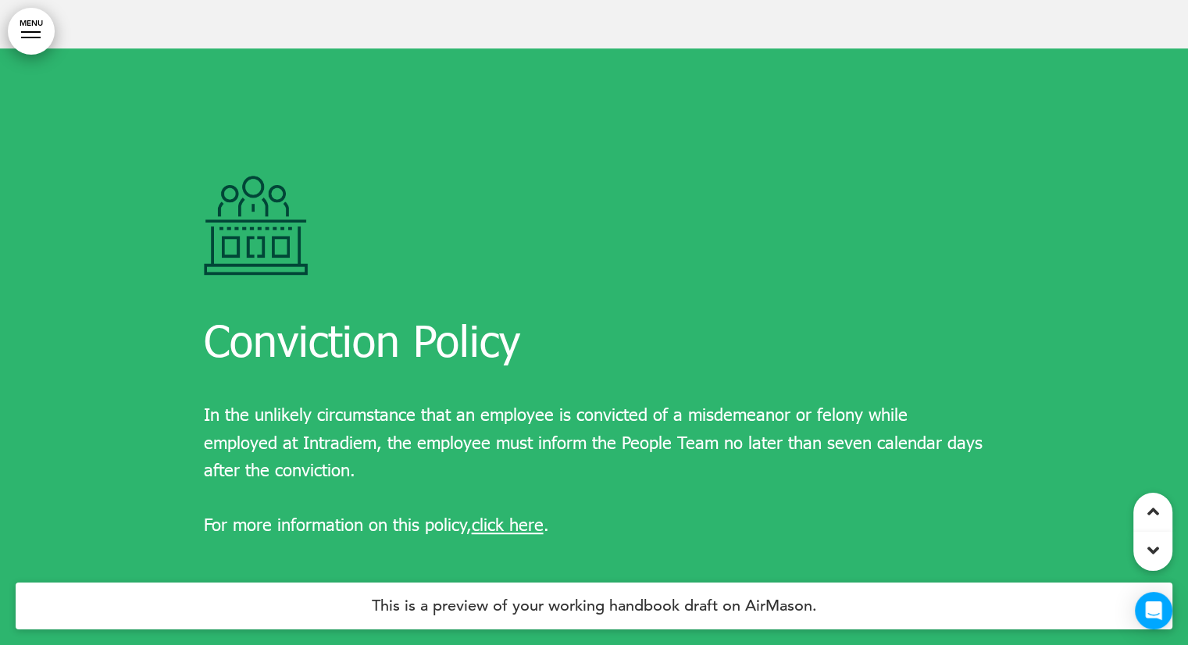
scroll to position [24611, 0]
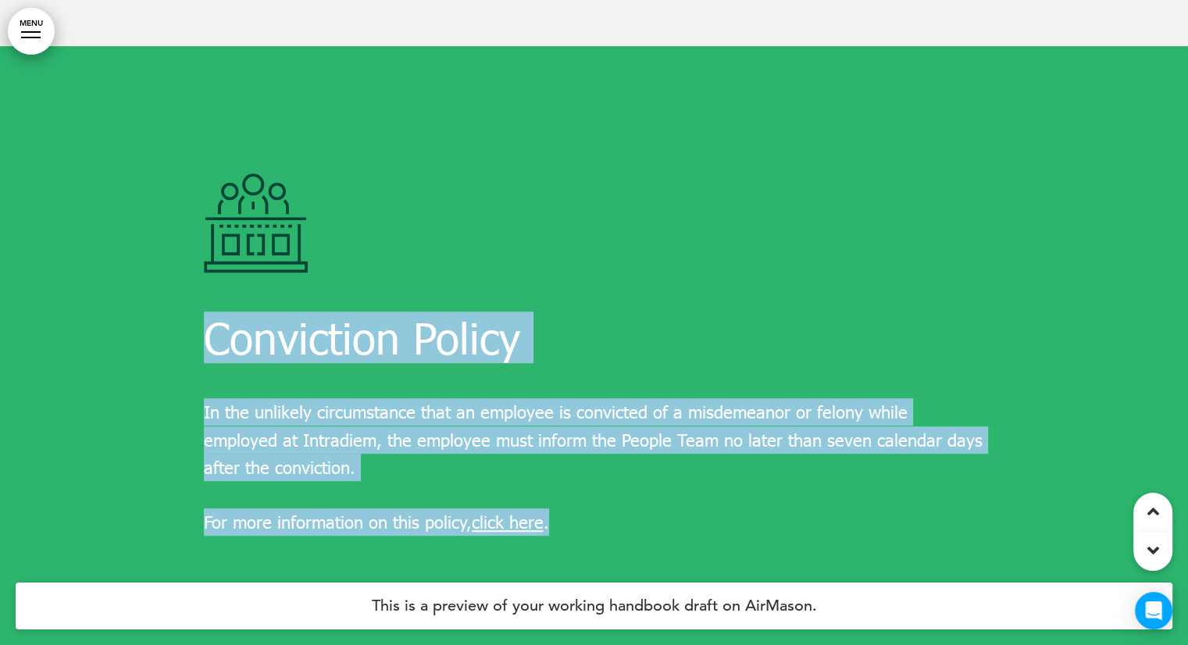
click at [203, 183] on div "Conviction Policy In the unlikely circumstance that an employee is convicted of…" at bounding box center [594, 368] width 1188 height 645
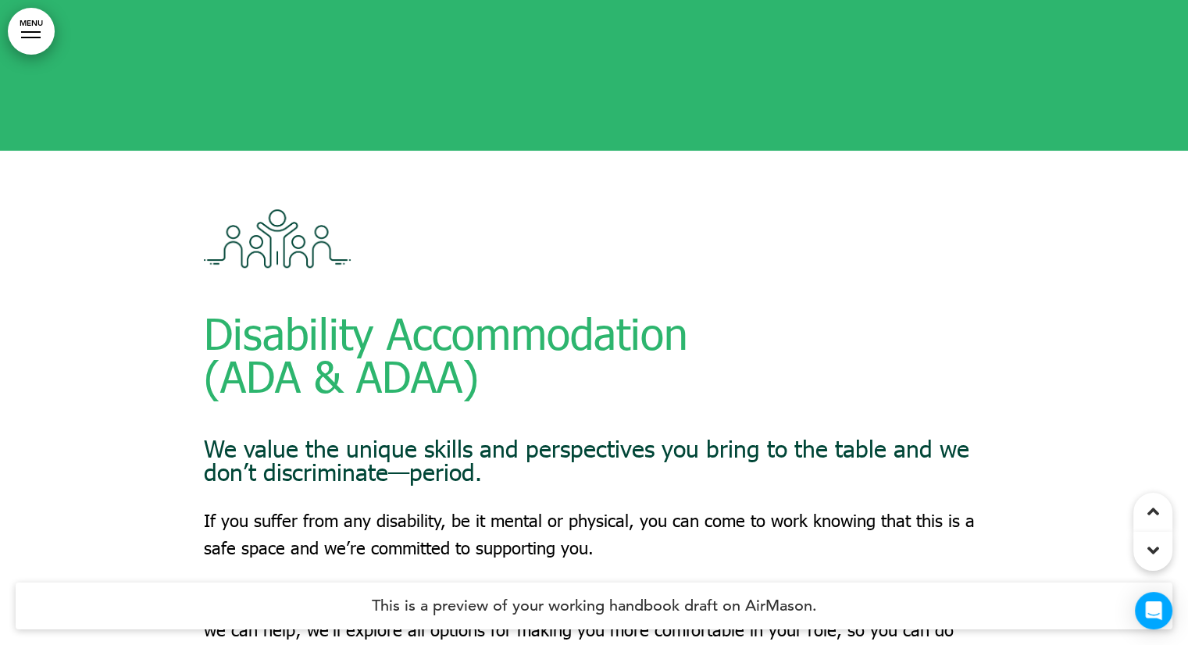
scroll to position [25236, 0]
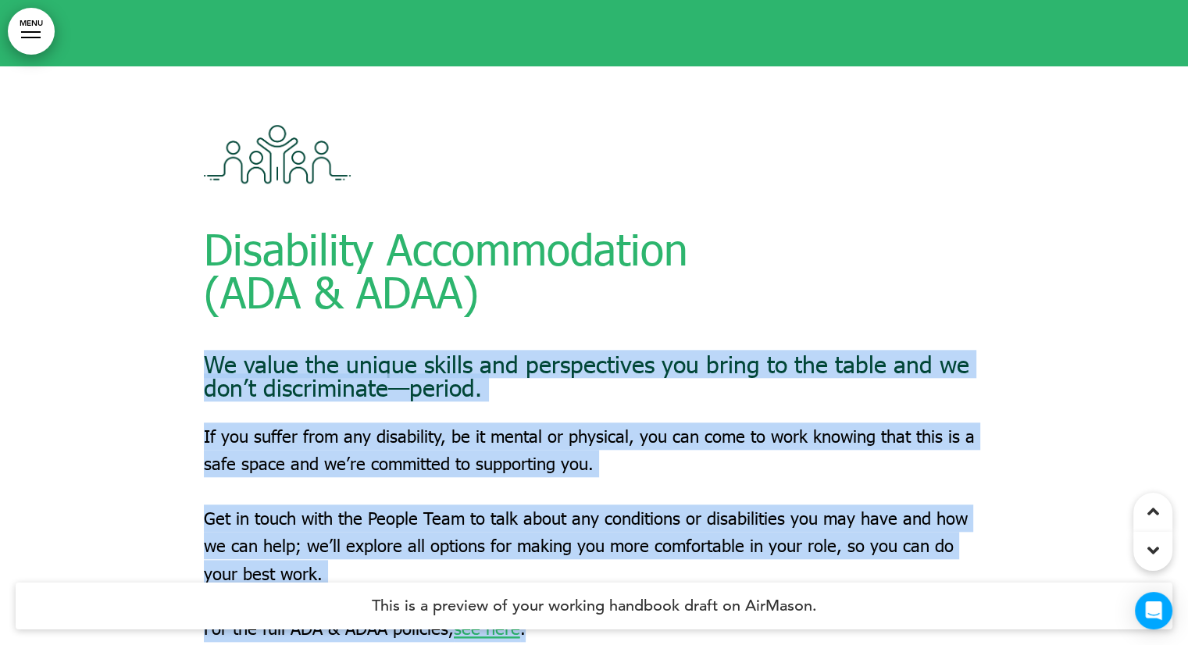
click at [206, 207] on div "Disability Accommodation (ADA & ADAA) We value the unique skills and perspectiv…" at bounding box center [594, 397] width 1188 height 662
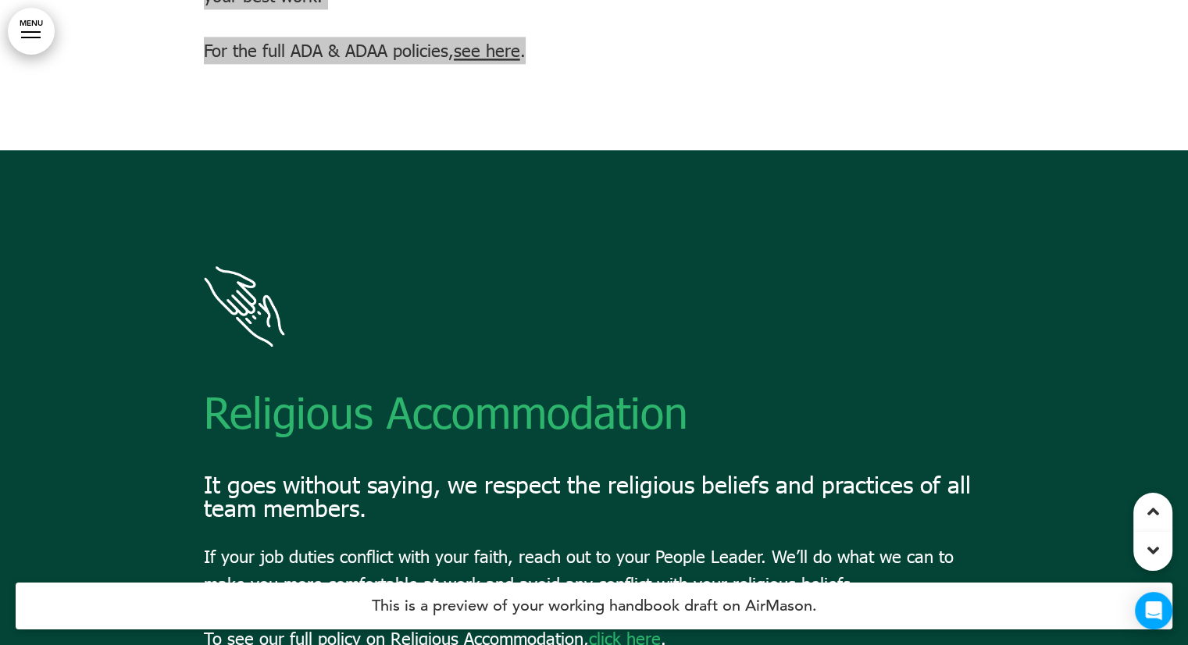
scroll to position [25940, 0]
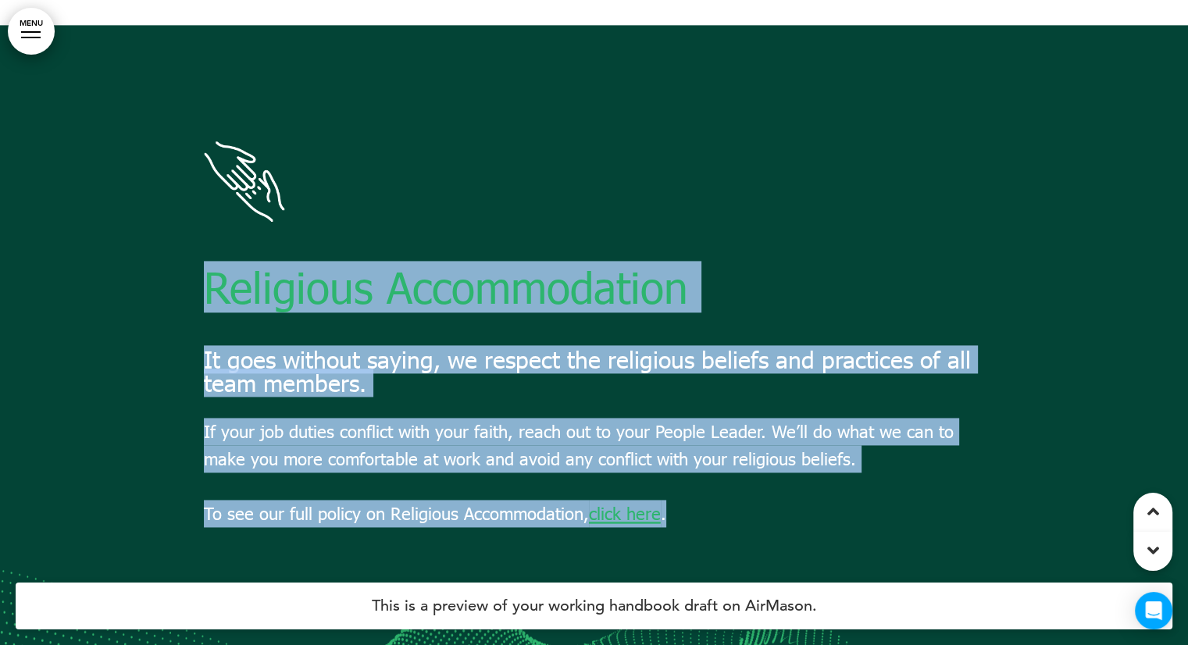
click at [205, 130] on div "Religious Accommodation It goes without saying, we respect the religious belief…" at bounding box center [594, 347] width 1188 height 645
click at [406, 250] on div "Religious Accommodation It goes without saying, we respect the religious belief…" at bounding box center [594, 335] width 781 height 388
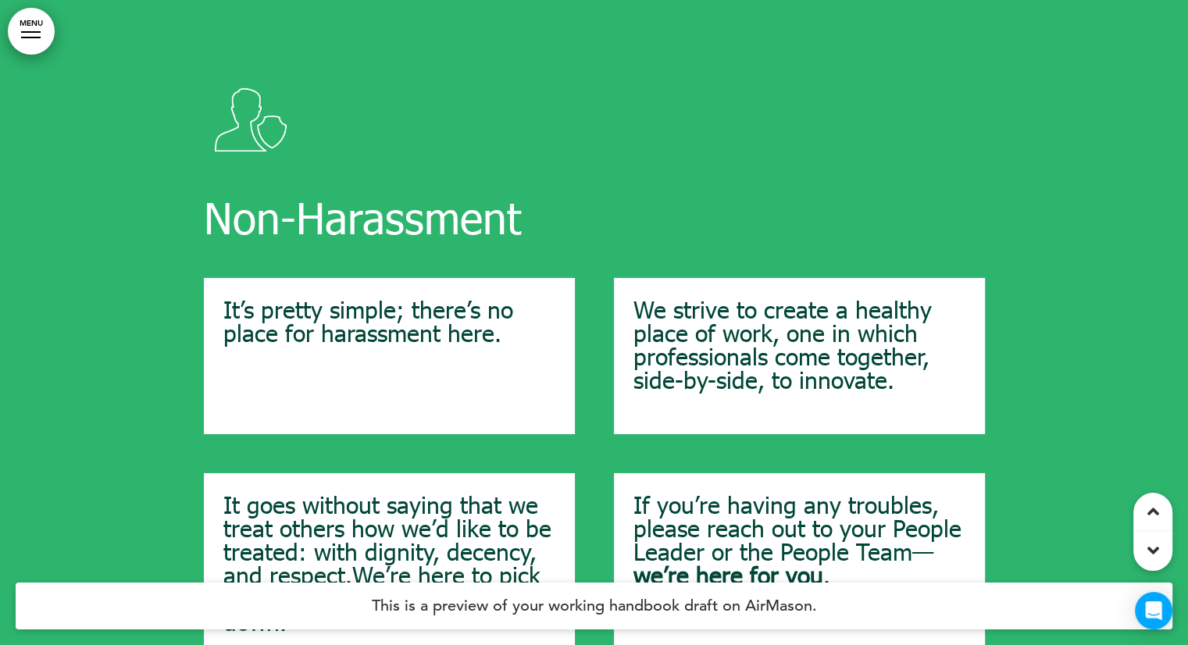
scroll to position [23205, 0]
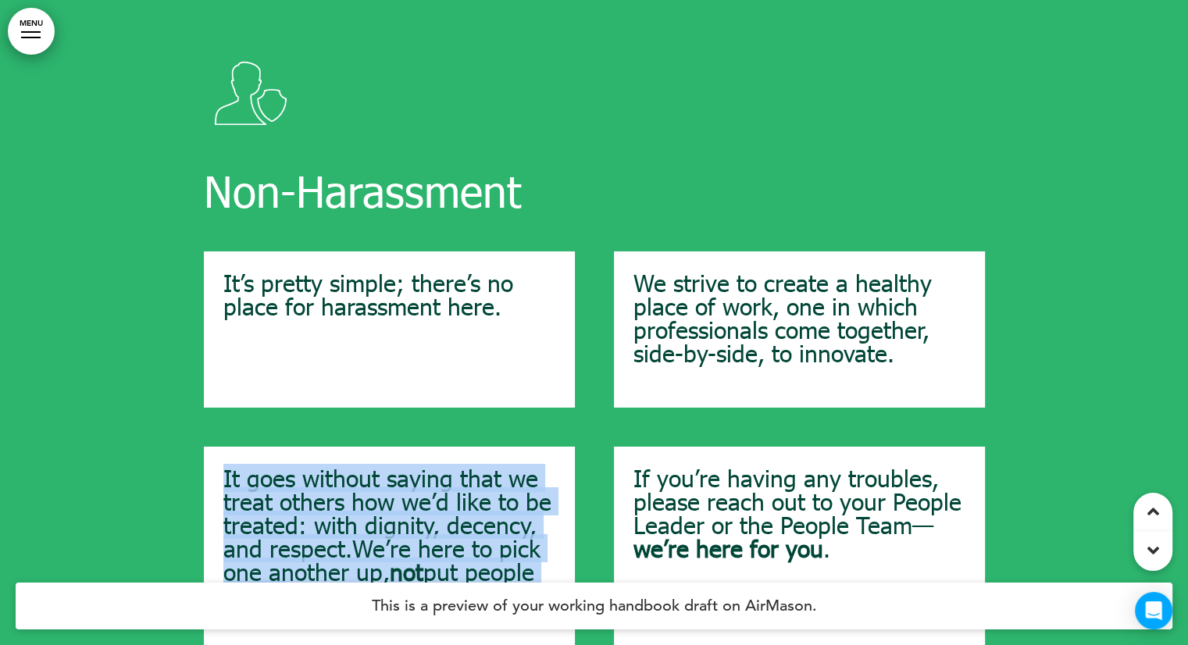
drag, startPoint x: 279, startPoint y: 442, endPoint x: 216, endPoint y: 326, distance: 132.1
click at [216, 447] on div "It goes without saying that we treat others how we’d like to be treated: with d…" at bounding box center [389, 548] width 371 height 203
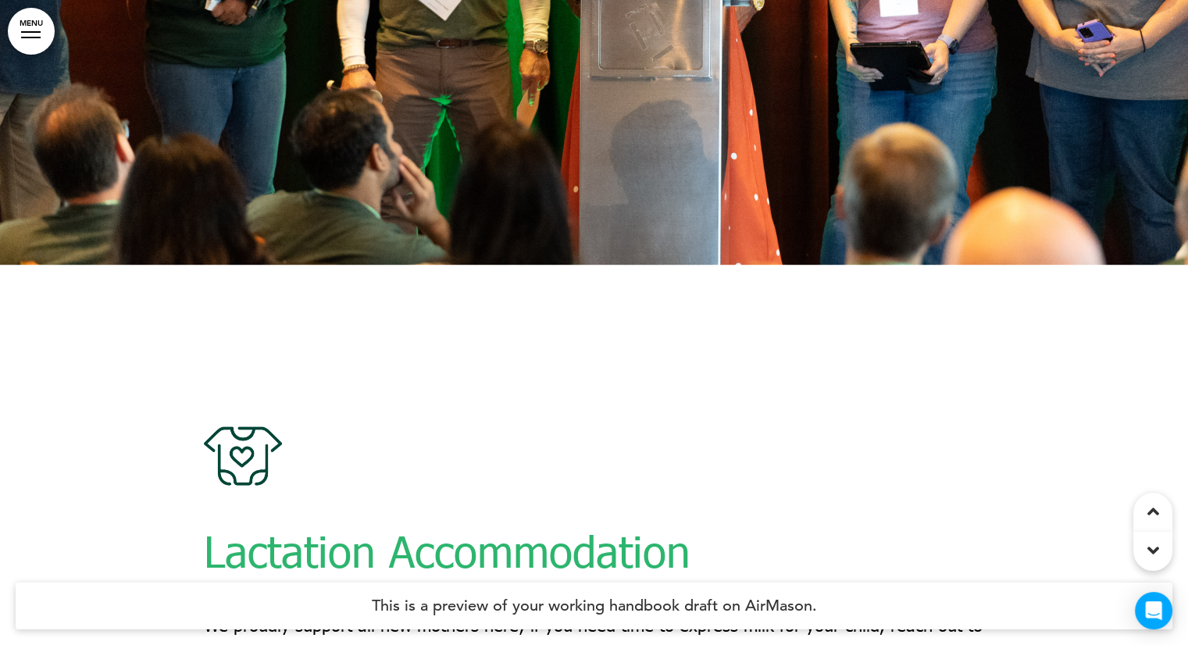
scroll to position [27112, 0]
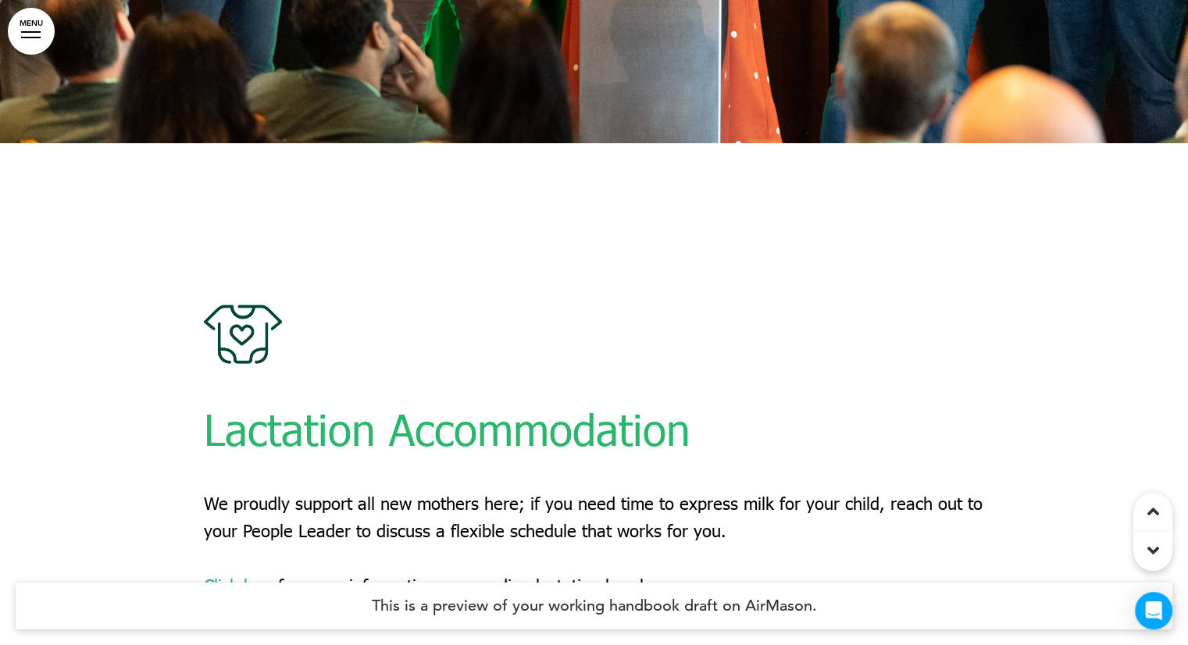
drag, startPoint x: 206, startPoint y: 343, endPoint x: 666, endPoint y: 411, distance: 464.4
click at [666, 411] on div "Lactation Accommodation We proudly support all new mothers here; if you need ti…" at bounding box center [594, 452] width 781 height 295
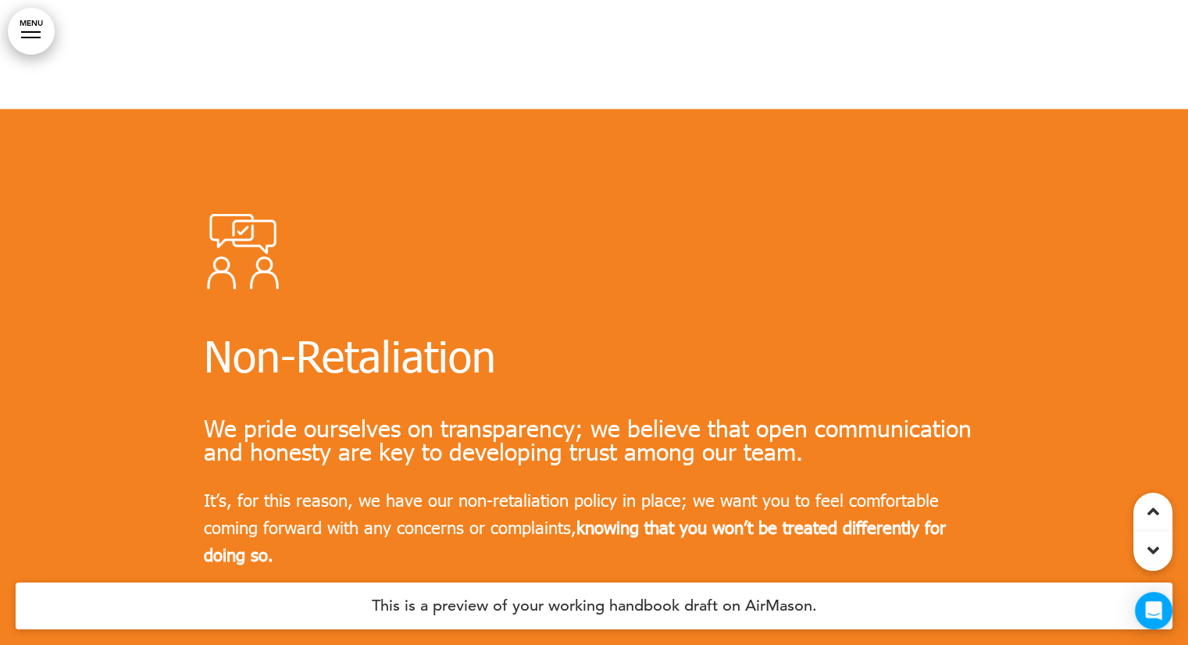
scroll to position [27815, 0]
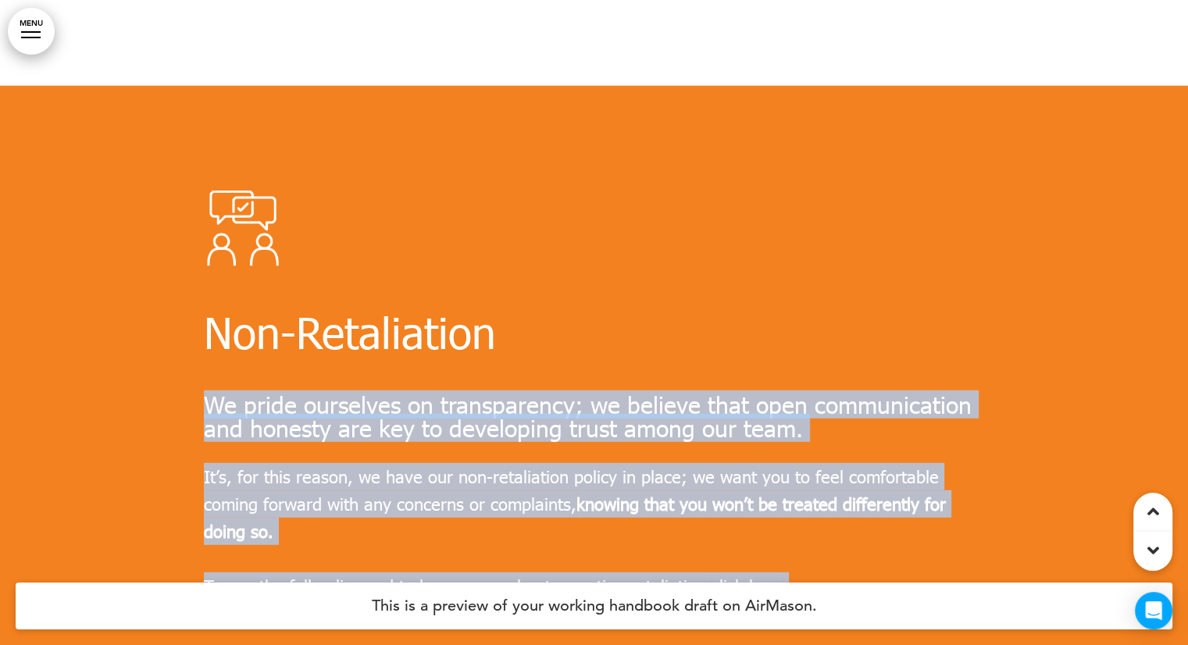
drag, startPoint x: 199, startPoint y: 240, endPoint x: 211, endPoint y: 252, distance: 16.6
click at [211, 252] on div "Non-Retaliation We pride ourselves on transparency; we believe that open commun…" at bounding box center [594, 408] width 1188 height 645
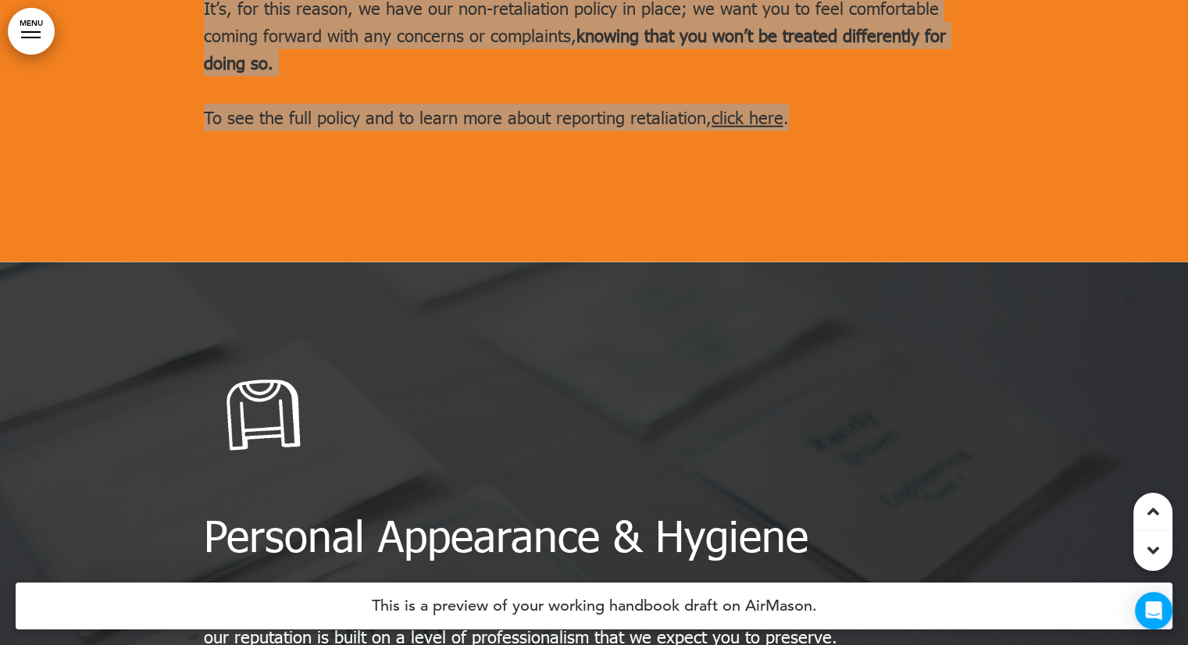
scroll to position [28440, 0]
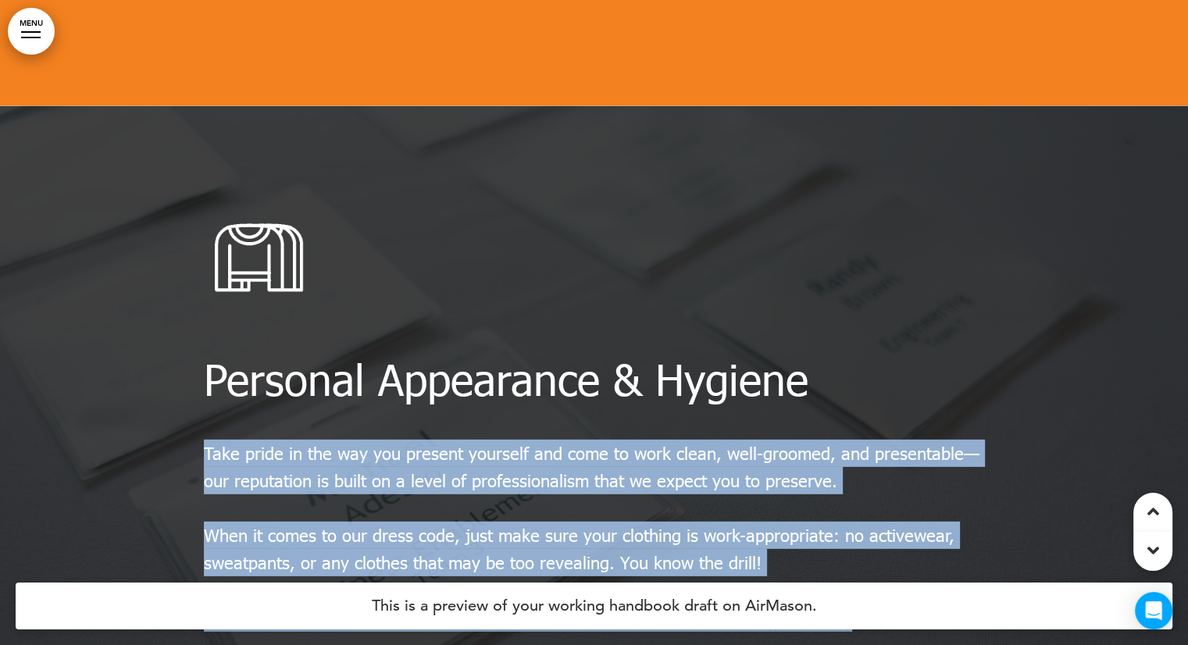
drag, startPoint x: 205, startPoint y: 295, endPoint x: 859, endPoint y: 463, distance: 675.4
click at [859, 463] on div "Personal Appearance & Hygiene Take pride in the way you present yourself and co…" at bounding box center [594, 415] width 781 height 434
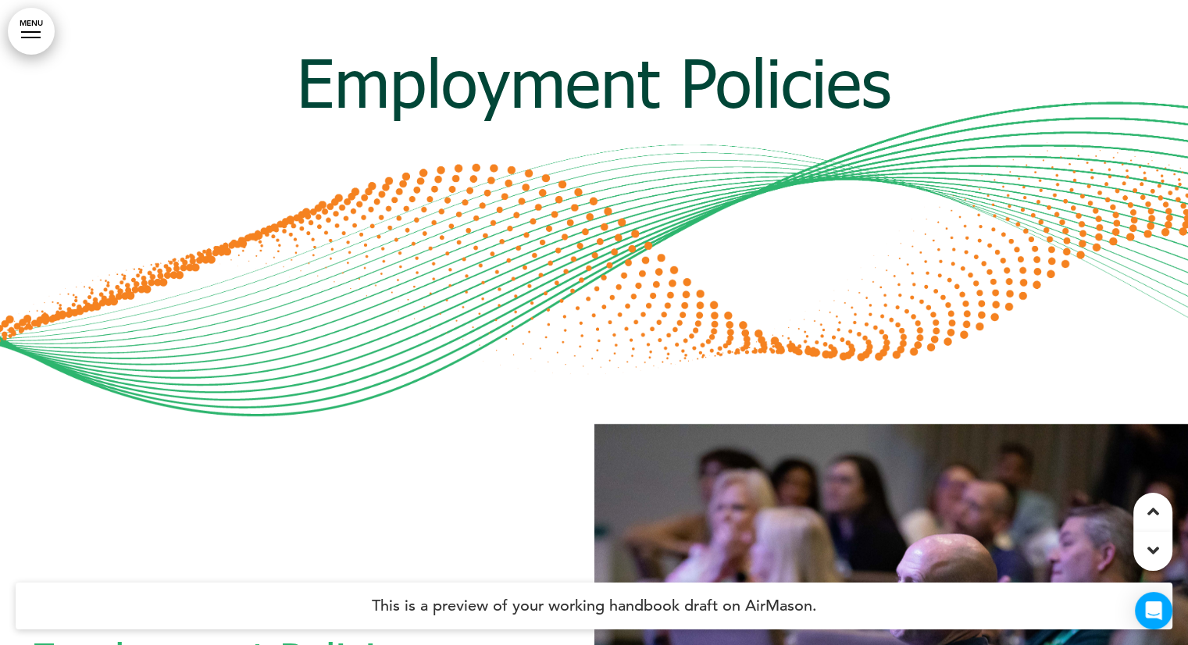
scroll to position [29768, 0]
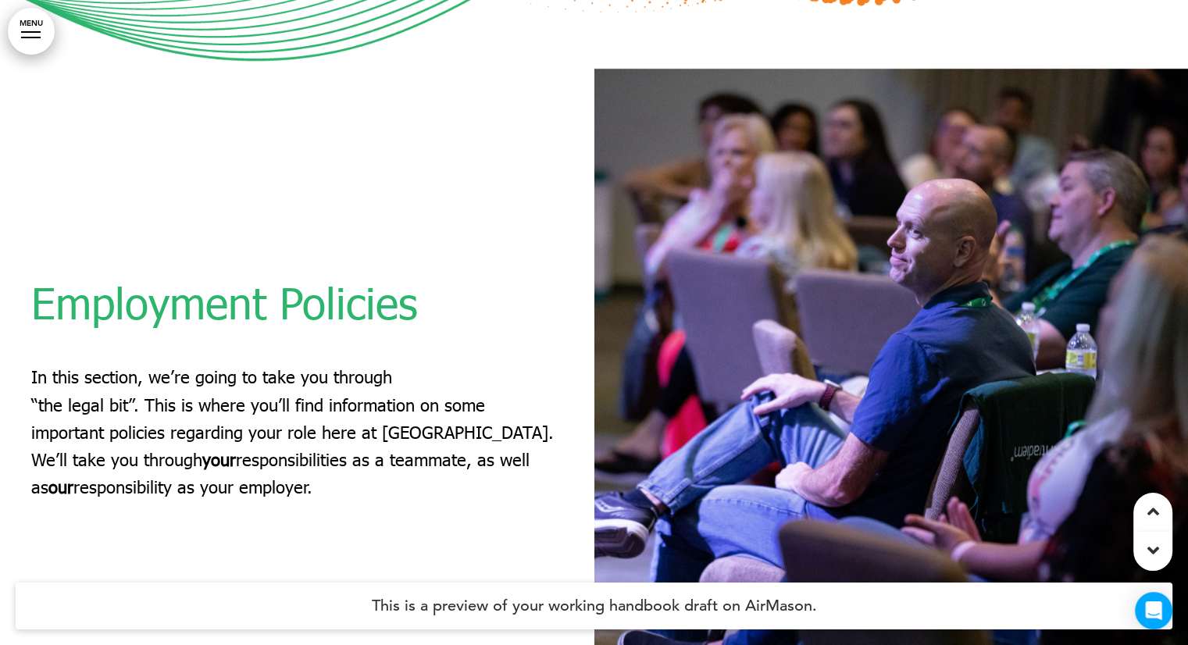
drag, startPoint x: 22, startPoint y: 223, endPoint x: 313, endPoint y: 344, distance: 314.6
click at [313, 344] on div "Employment Policies In this section, we’re going to take you through “the legal…" at bounding box center [297, 391] width 595 height 337
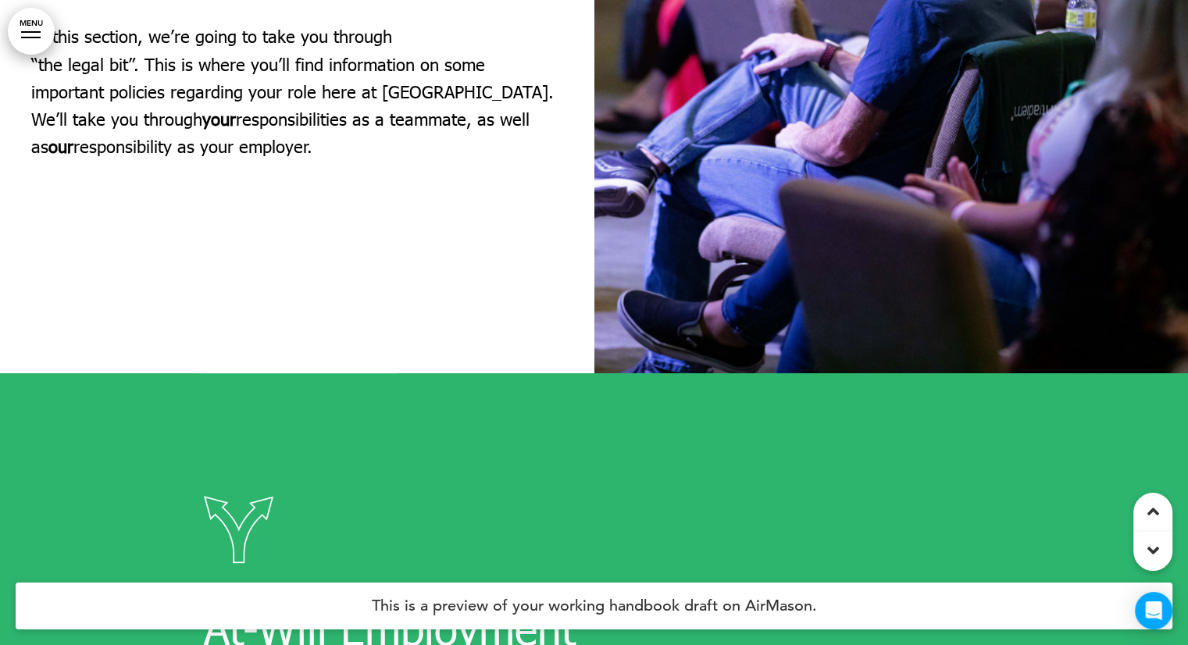
scroll to position [30393, 0]
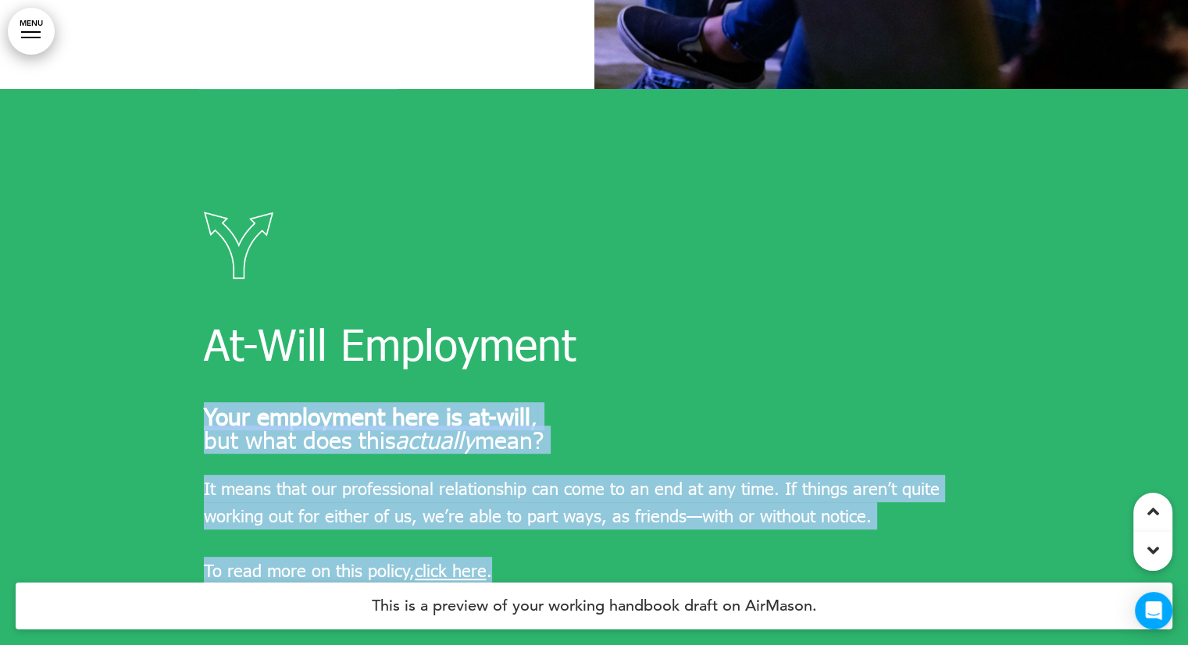
drag, startPoint x: 232, startPoint y: 264, endPoint x: 527, endPoint y: 410, distance: 329.5
click at [525, 411] on div "At-Will Employment Your employment here is at-will , but what does this actuall…" at bounding box center [594, 398] width 781 height 373
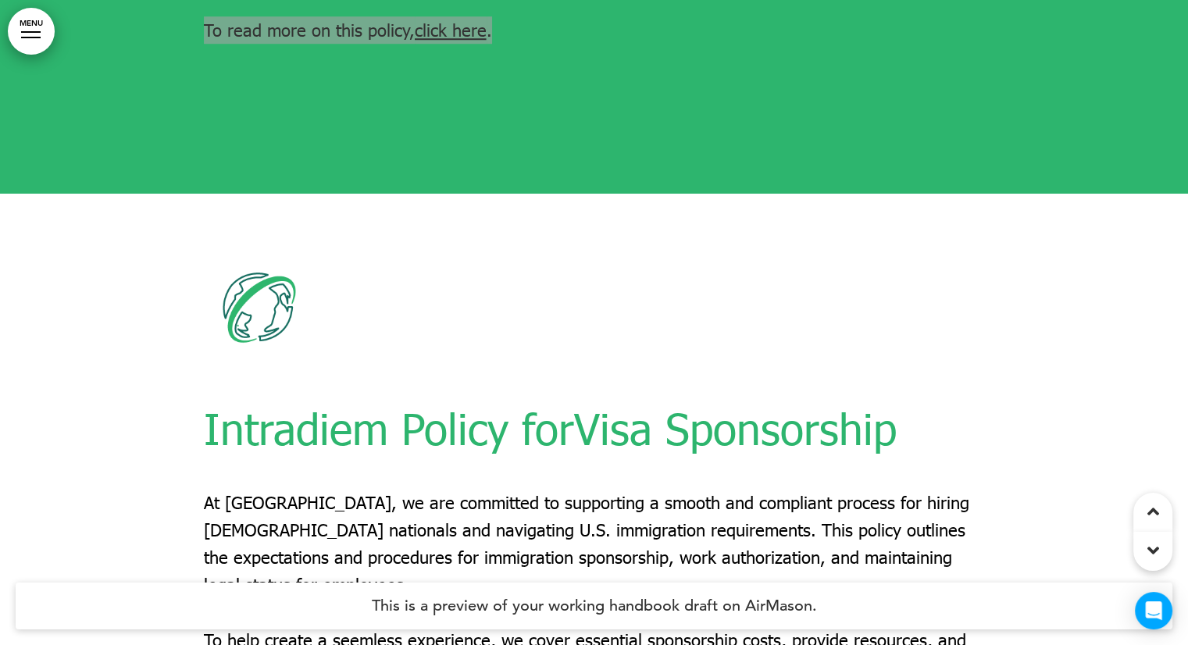
scroll to position [31018, 0]
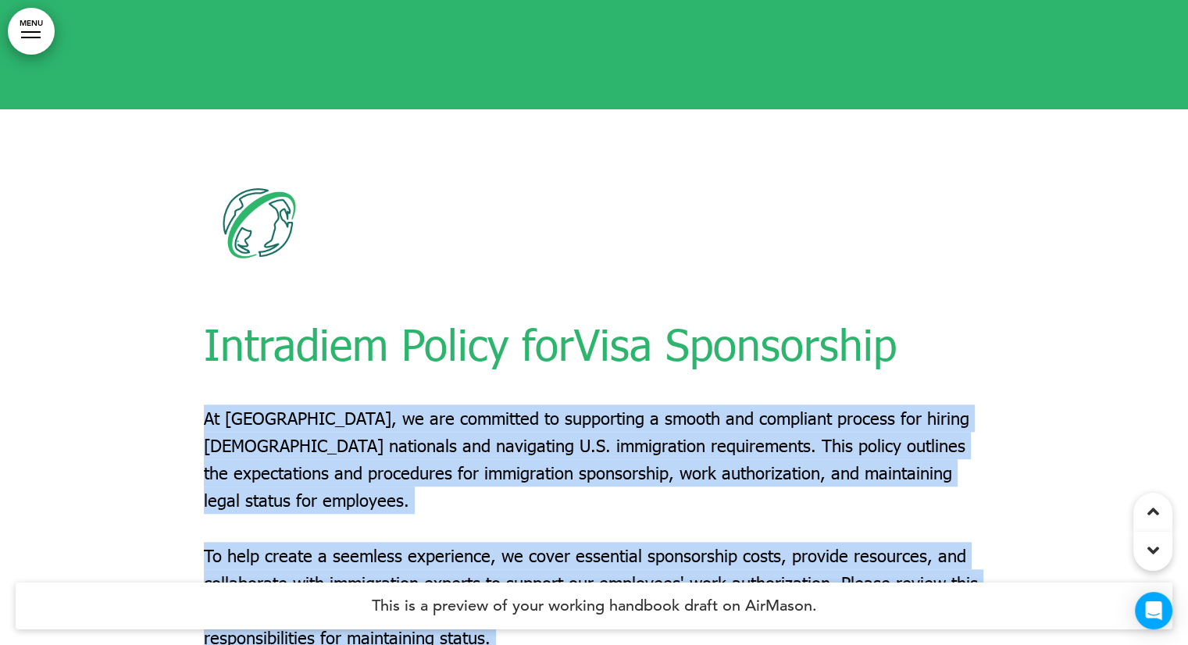
drag, startPoint x: 188, startPoint y: 258, endPoint x: 206, endPoint y: 259, distance: 18.8
click at [206, 259] on div "Intradiem Policy for Visa Sponsorship At Intradiem, we are committed to support…" at bounding box center [594, 478] width 1188 height 738
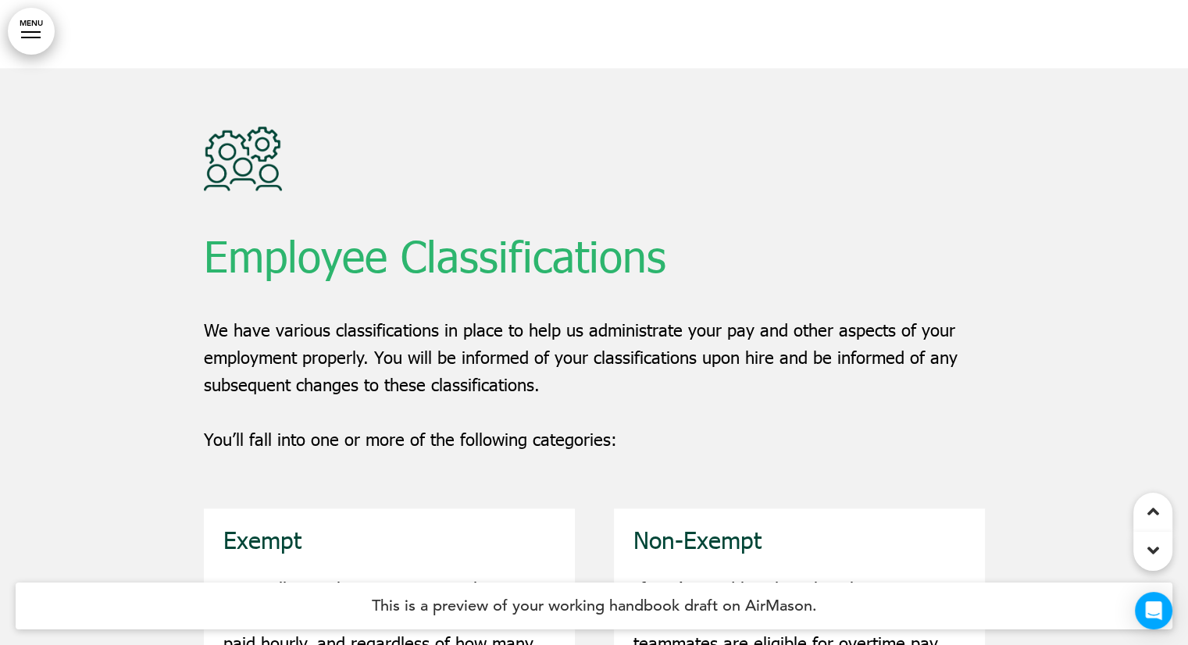
scroll to position [31800, 0]
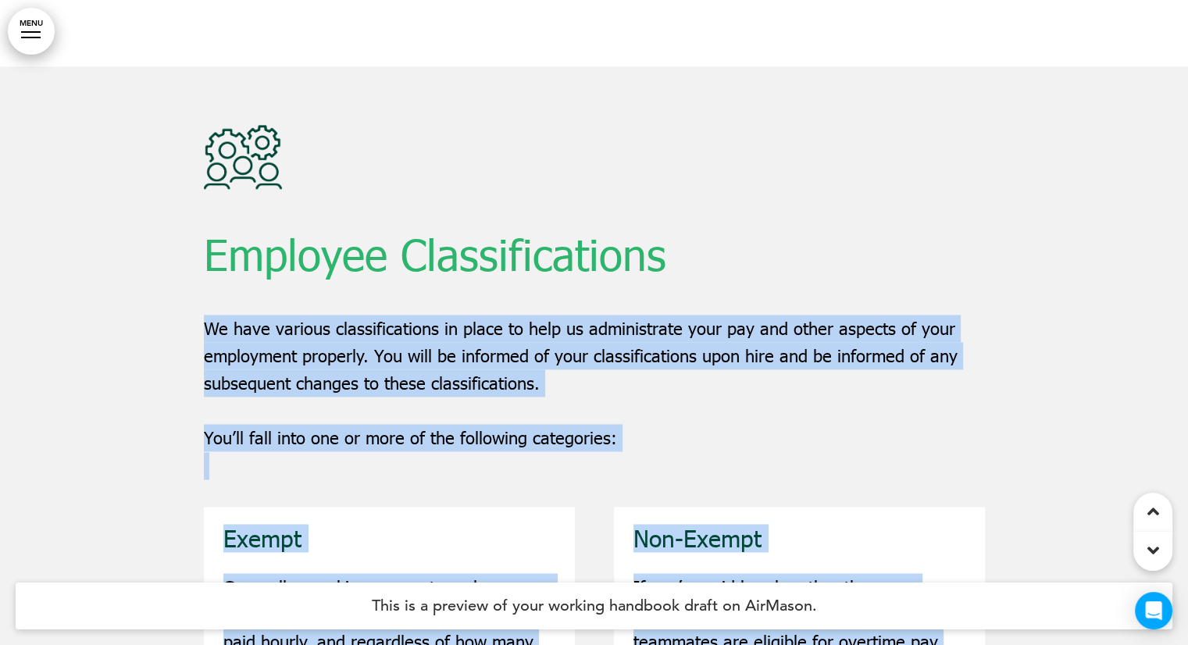
drag, startPoint x: 283, startPoint y: 192, endPoint x: 210, endPoint y: 180, distance: 73.7
click at [489, 255] on div "Employee Classifications We have various classifications in place to help us ad…" at bounding box center [594, 302] width 781 height 355
click at [488, 257] on div "Employee Classifications We have various classifications in place to help us ad…" at bounding box center [594, 302] width 781 height 355
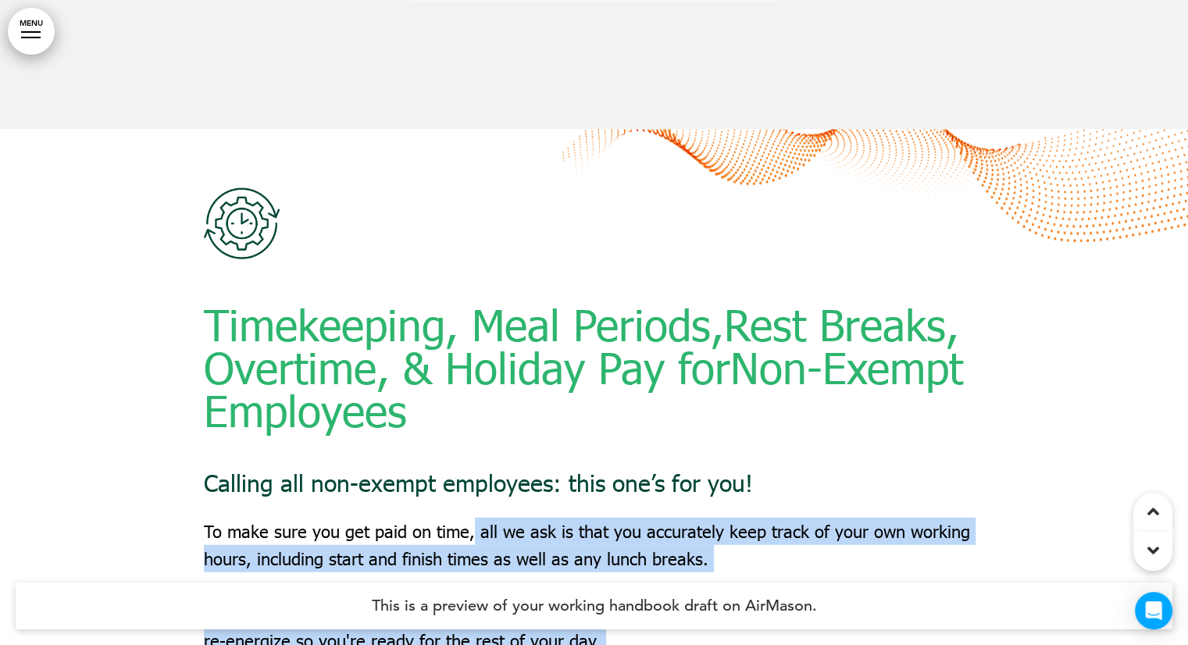
scroll to position [33518, 0]
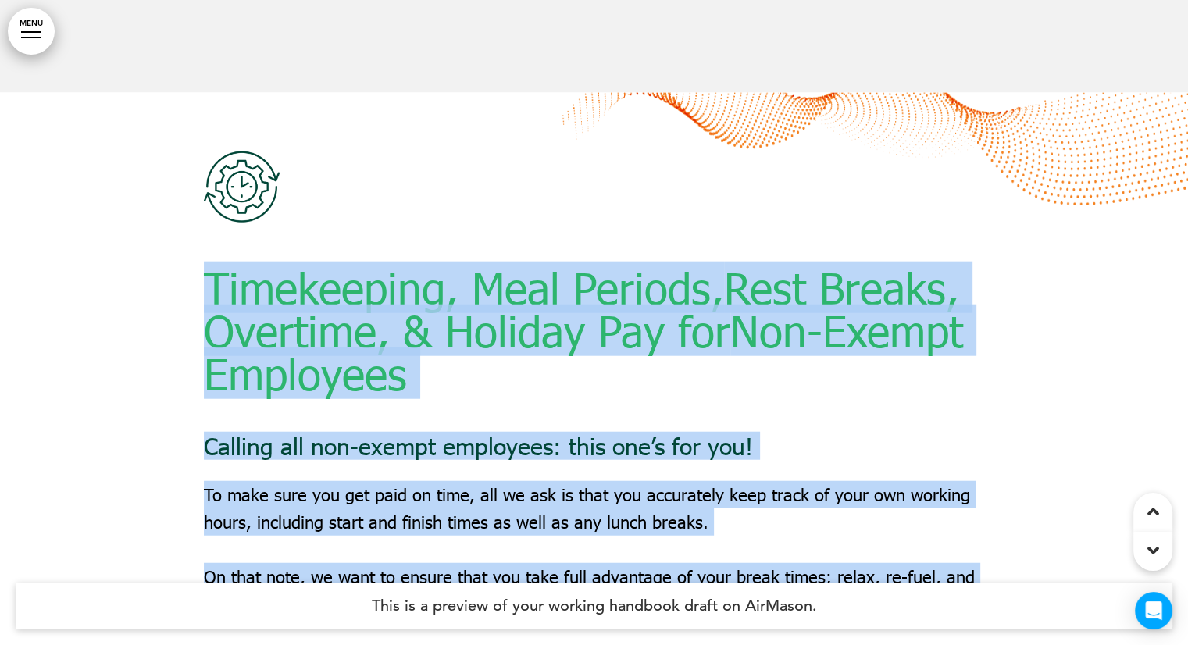
drag, startPoint x: 218, startPoint y: 163, endPoint x: 205, endPoint y: 76, distance: 88.4
click at [205, 93] on div "Timekeeping, Meal Periods, Rest Breaks, Overtime, & Holiday Pay for Non-Exempt …" at bounding box center [594, 549] width 1188 height 913
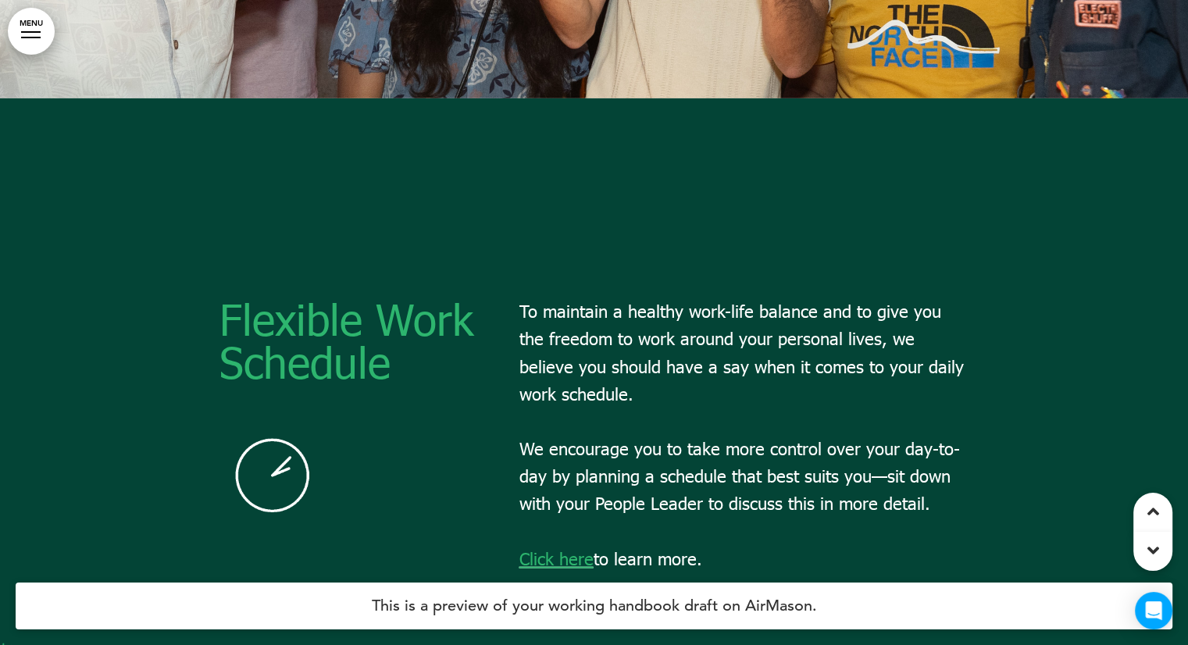
scroll to position [35081, 0]
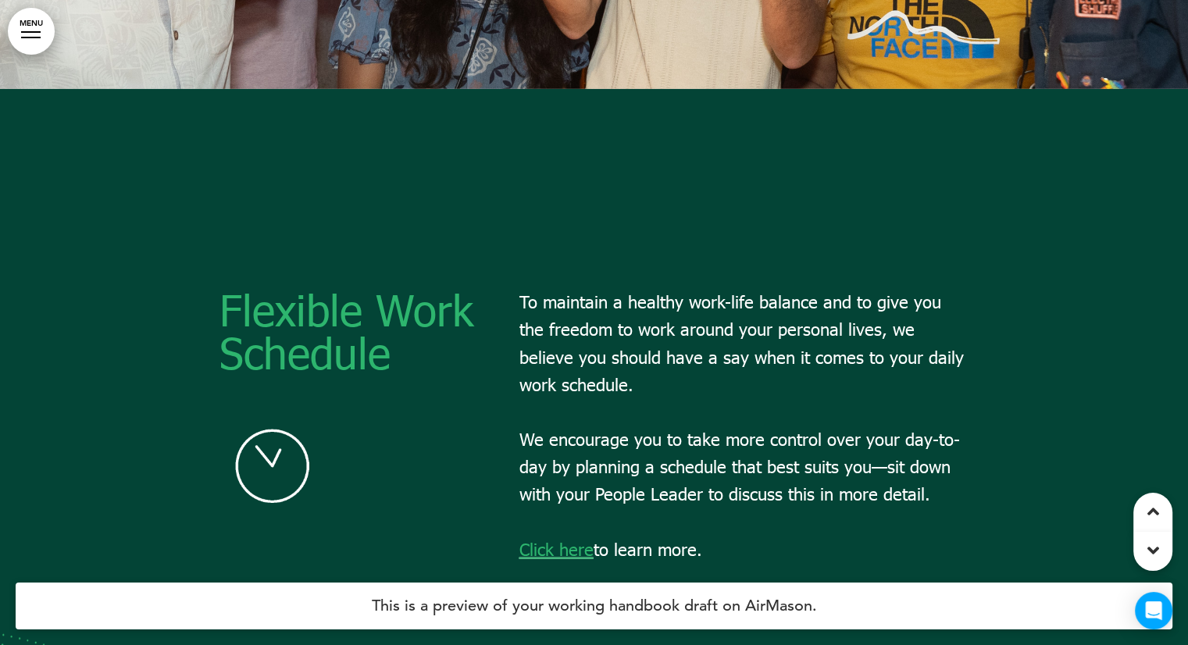
drag, startPoint x: 521, startPoint y: 88, endPoint x: 722, endPoint y: 328, distance: 312.8
click at [722, 328] on div "To maintain a healthy work-life balance and to give you the freedom to work aro…" at bounding box center [745, 425] width 450 height 275
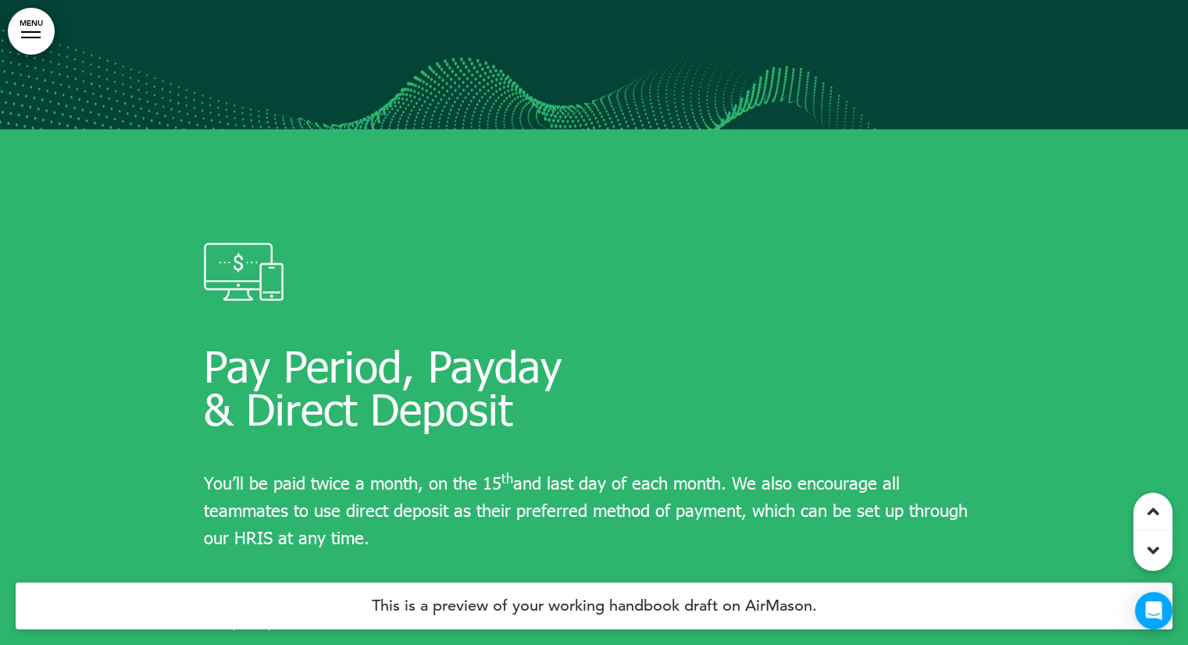
scroll to position [35784, 0]
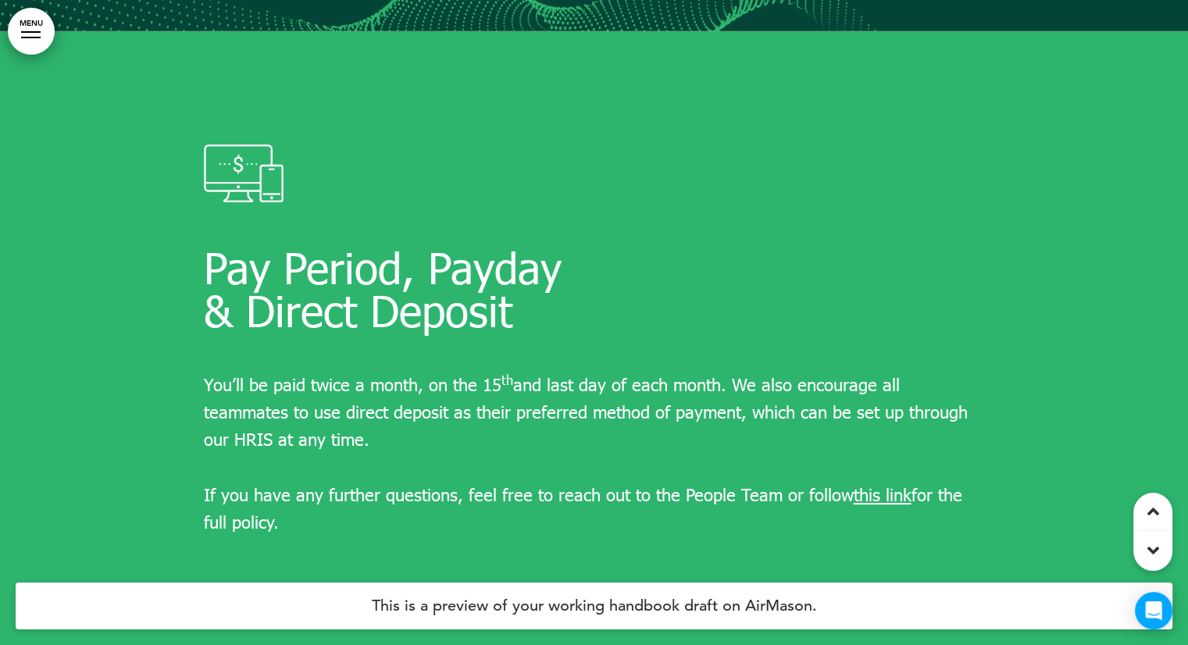
drag, startPoint x: 197, startPoint y: 172, endPoint x: 202, endPoint y: 178, distance: 8.3
click at [202, 178] on div at bounding box center [594, 353] width 1188 height 645
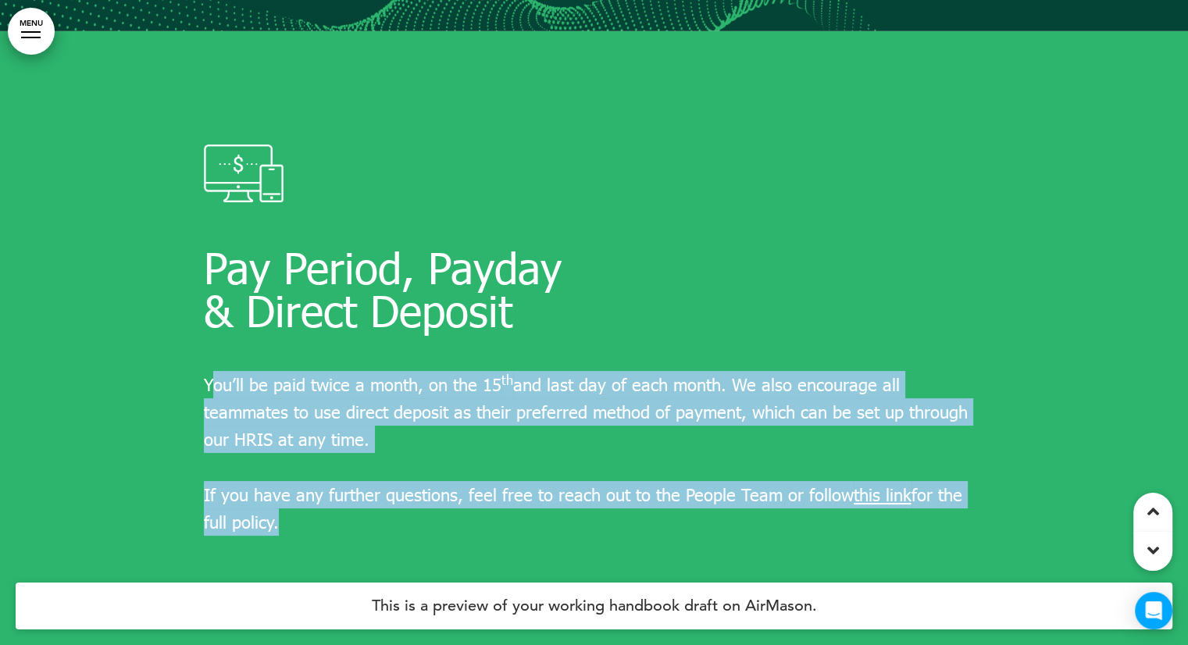
click at [209, 181] on div "Pay Period, Payday & Direct Deposit You’ll be paid twice a month, on the 15 th …" at bounding box center [594, 353] width 1188 height 645
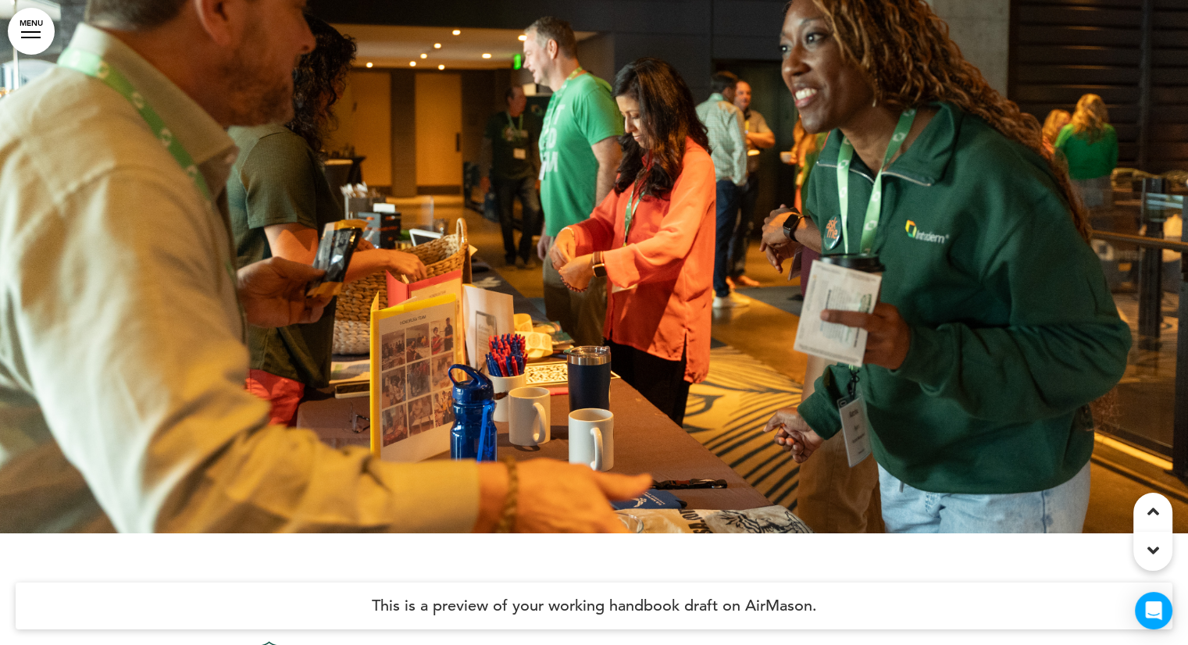
scroll to position [36956, 0]
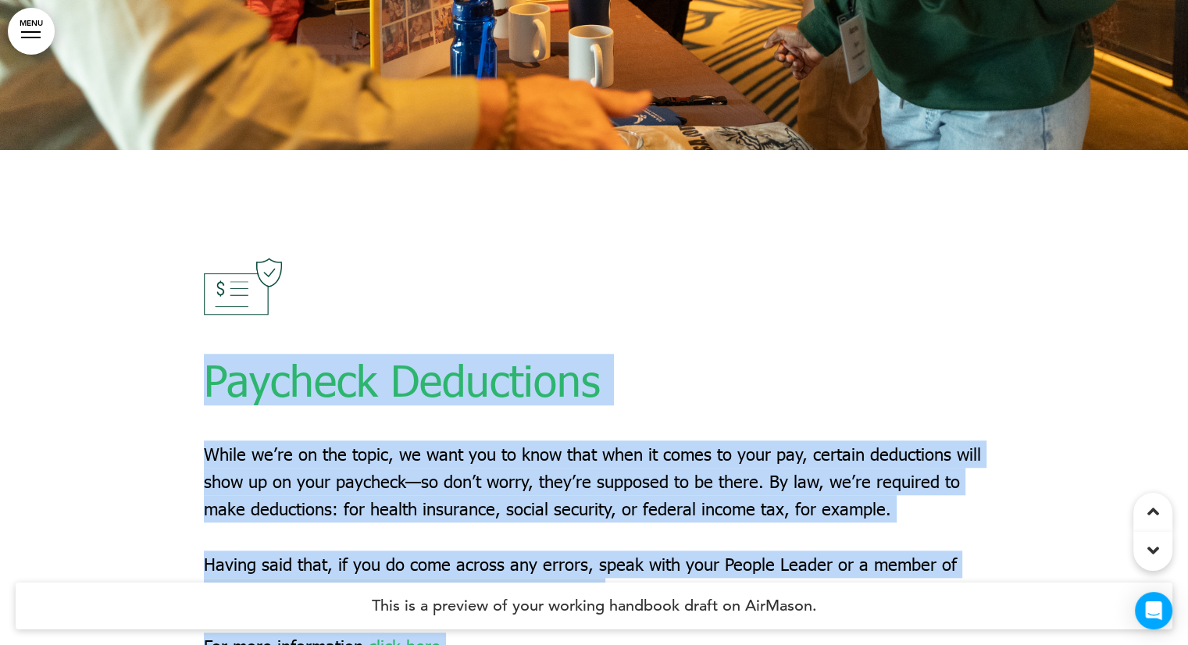
drag, startPoint x: 211, startPoint y: 164, endPoint x: 481, endPoint y: 441, distance: 386.8
click at [481, 441] on div "Paycheck Deductions While we’re on the topic, we want you to know that when it …" at bounding box center [594, 459] width 781 height 402
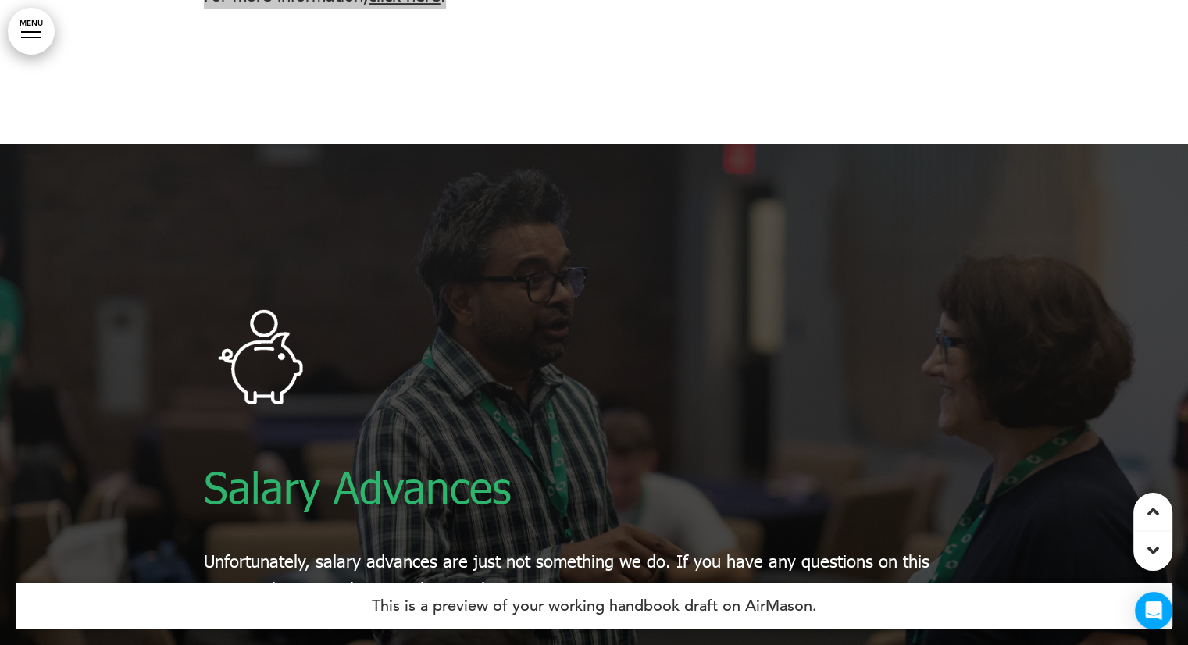
scroll to position [37816, 0]
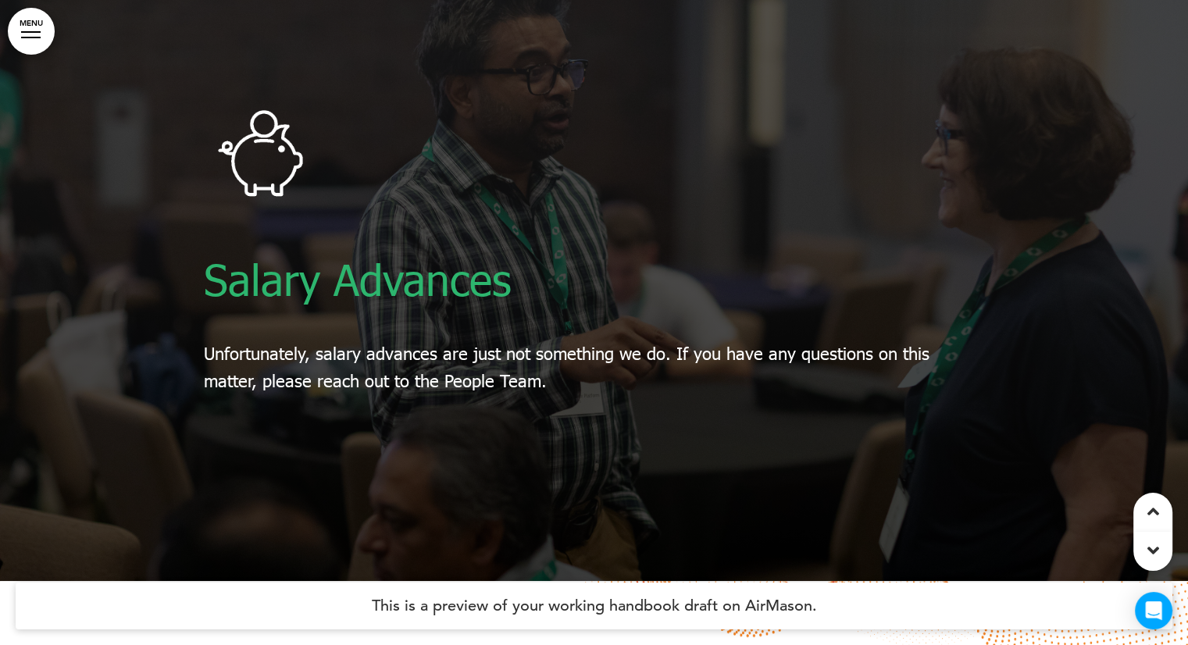
drag, startPoint x: 195, startPoint y: 133, endPoint x: 200, endPoint y: 142, distance: 10.9
click at [200, 142] on div at bounding box center [594, 258] width 1188 height 645
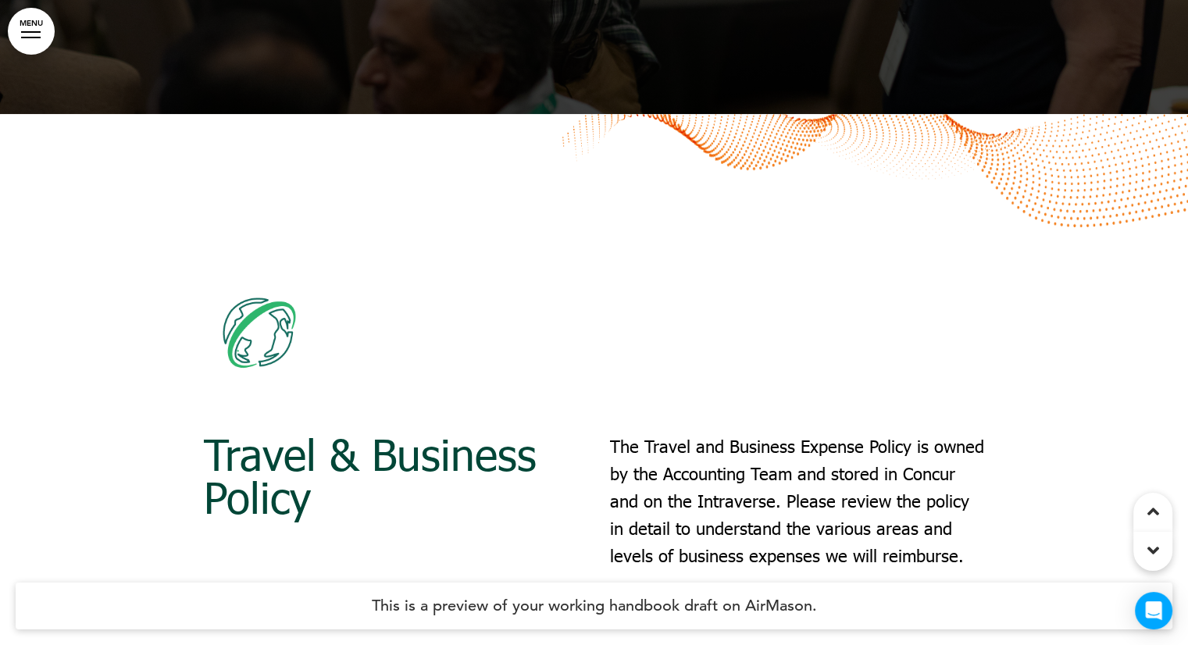
scroll to position [38284, 0]
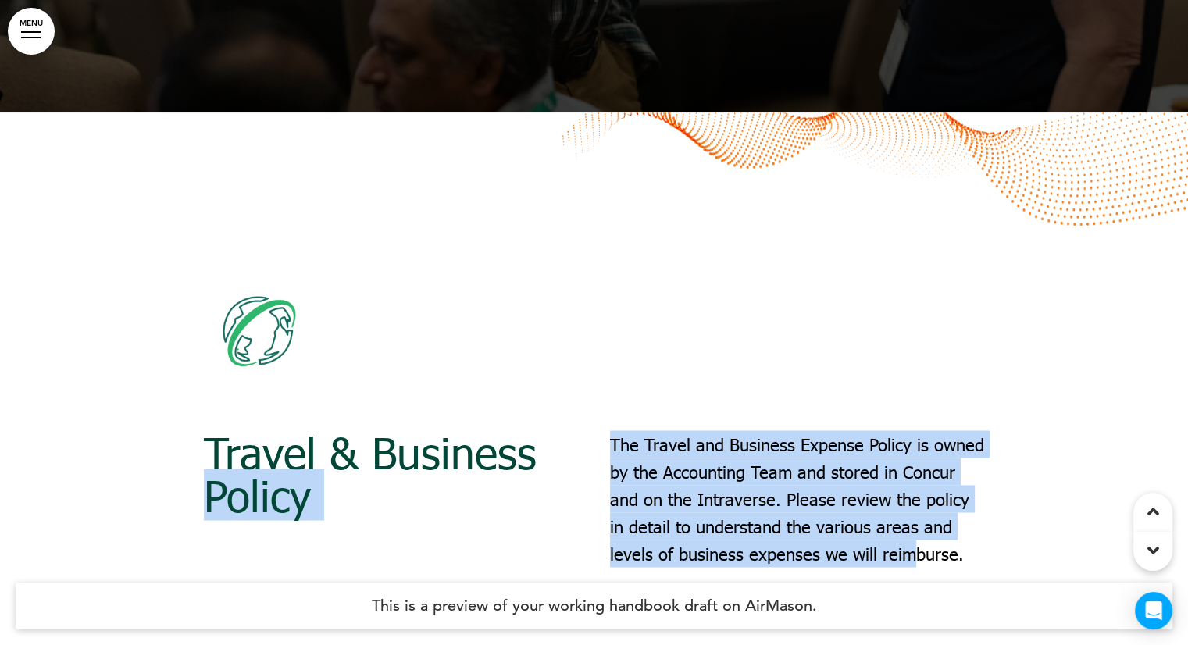
drag, startPoint x: 606, startPoint y: 235, endPoint x: 933, endPoint y: 345, distance: 344.4
click at [925, 431] on div "Travel & Business Policy The Travel and Business Expense Policy is owned by the…" at bounding box center [594, 513] width 781 height 165
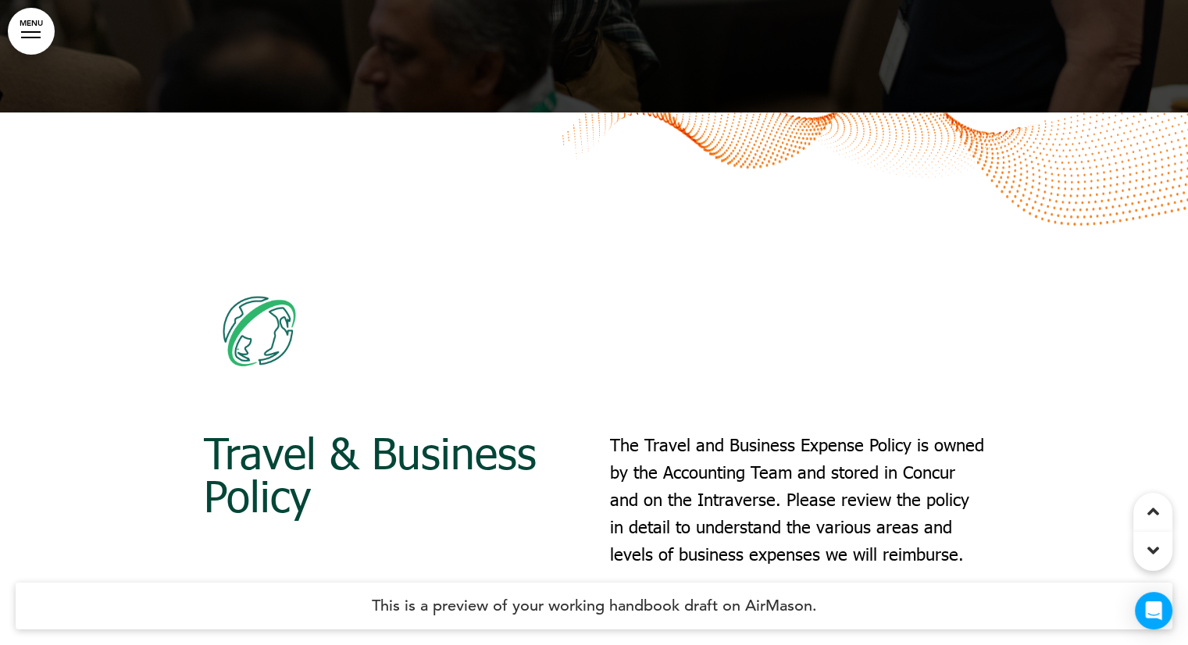
drag, startPoint x: 944, startPoint y: 345, endPoint x: 955, endPoint y: 345, distance: 11.0
click at [945, 431] on p "The Travel and Business Expense Policy is owned by the Accounting Team and stor…" at bounding box center [797, 500] width 375 height 138
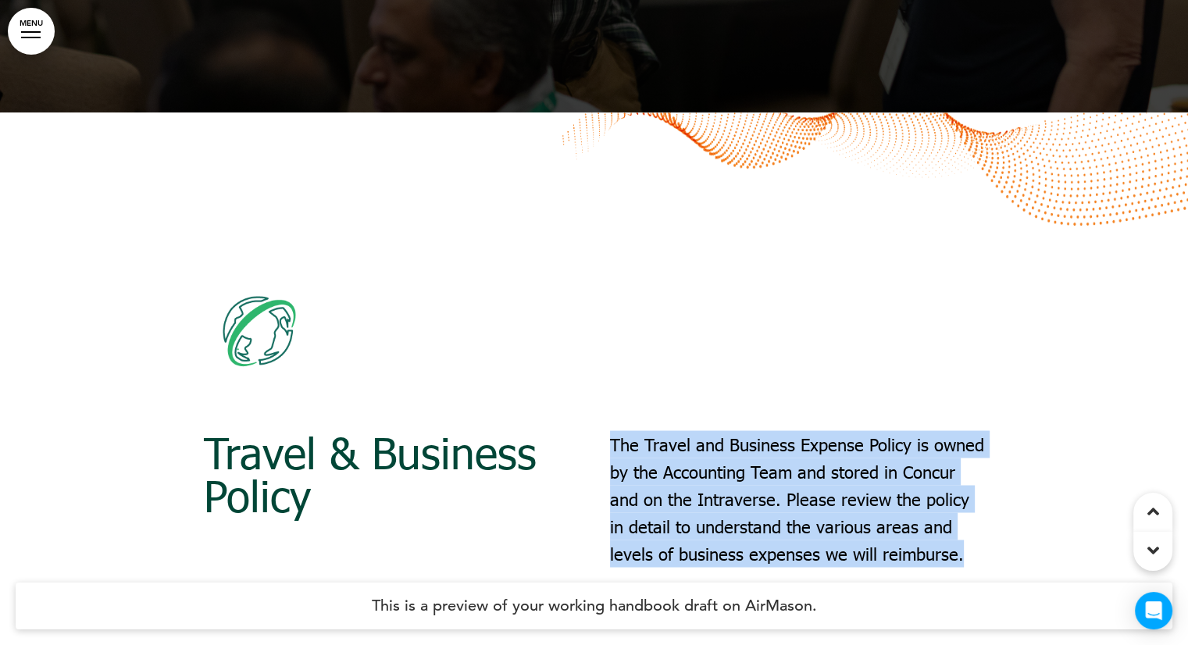
drag, startPoint x: 966, startPoint y: 345, endPoint x: 600, endPoint y: 236, distance: 381.7
click at [600, 431] on div "Travel & Business Policy The Travel and Business Expense Policy is owned by the…" at bounding box center [594, 513] width 781 height 165
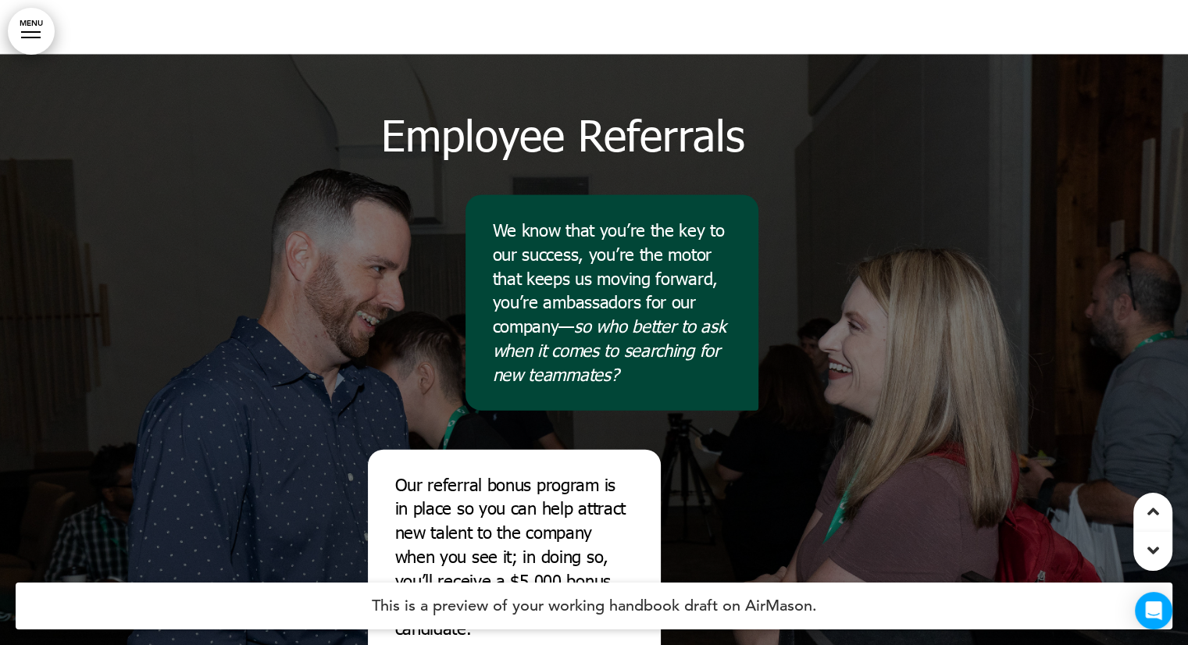
scroll to position [38831, 0]
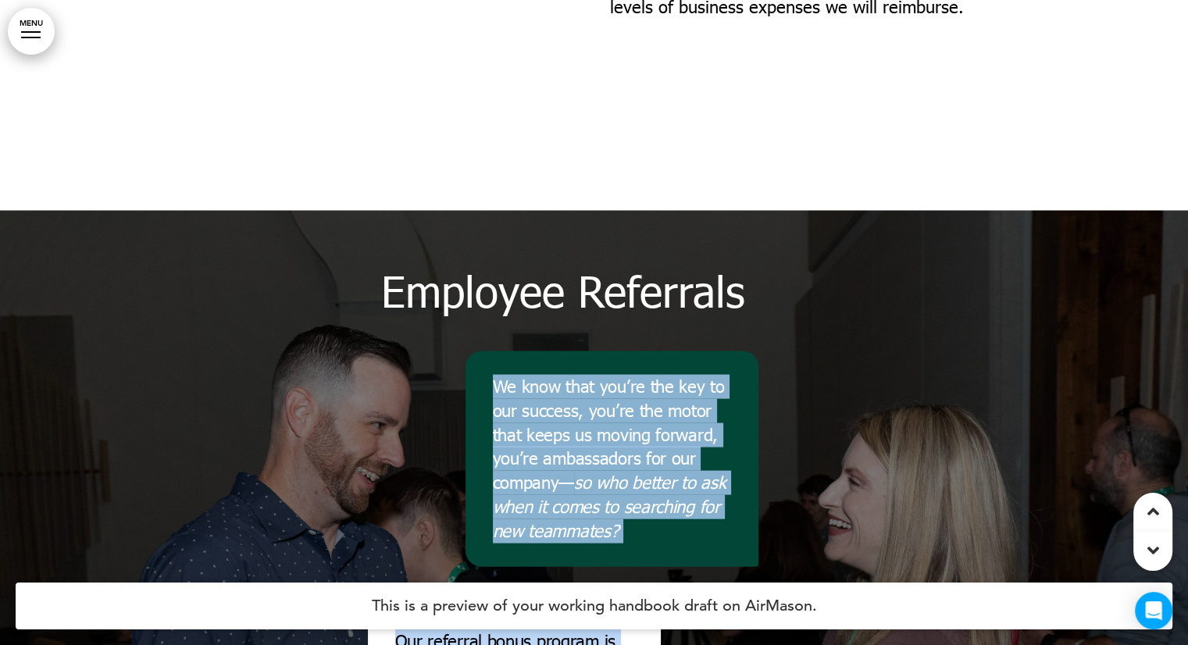
drag, startPoint x: 484, startPoint y: 177, endPoint x: 534, endPoint y: 573, distance: 399.2
click at [534, 573] on div "We know that you’re the key to our success, you’re the motor that keeps us movi…" at bounding box center [563, 654] width 391 height 604
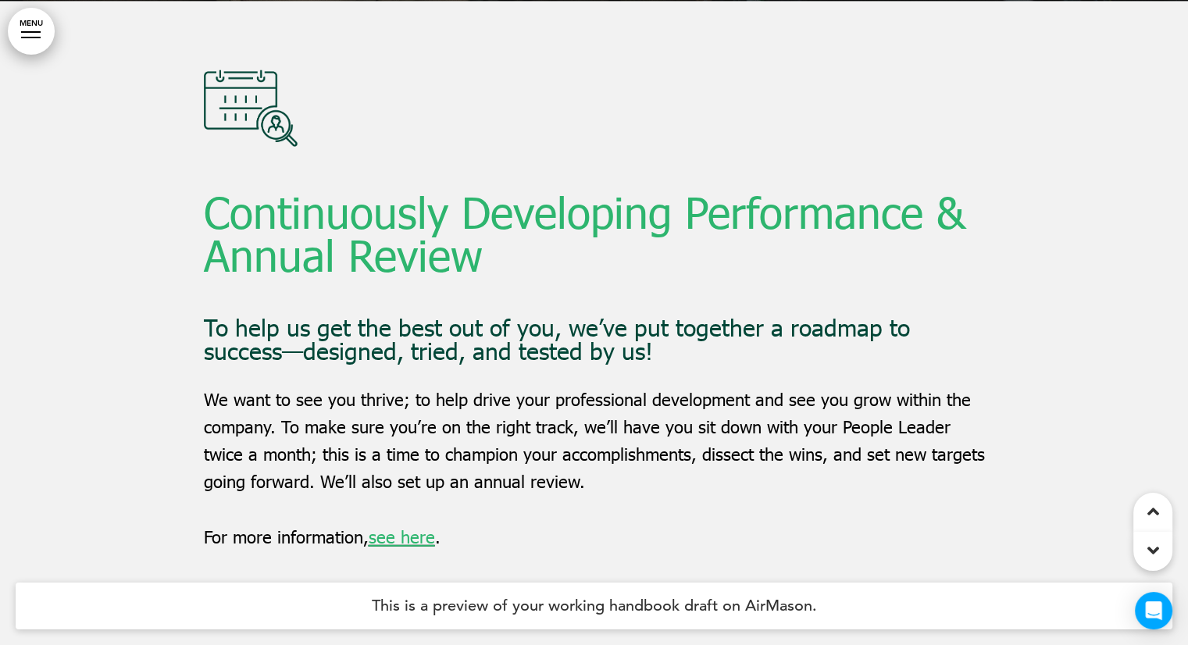
scroll to position [39847, 0]
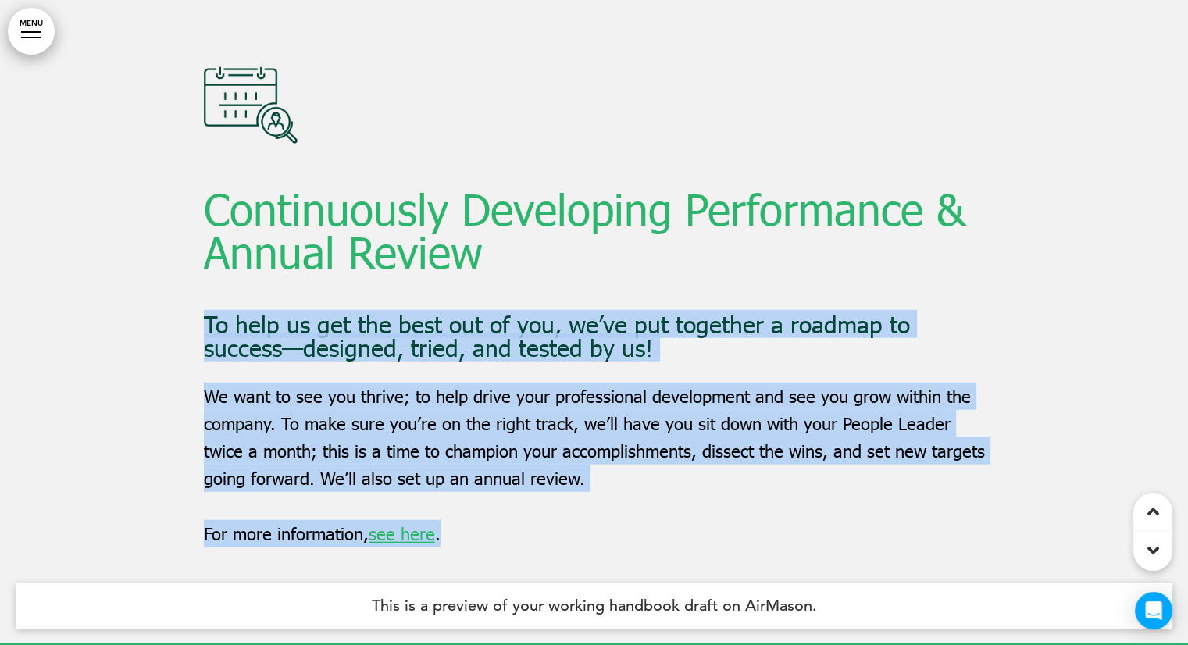
drag, startPoint x: 184, startPoint y: 110, endPoint x: 206, endPoint y: 113, distance: 22.8
click at [206, 113] on div "Continuously Developing Performance & Annual Review To help us get the best out…" at bounding box center [594, 320] width 1188 height 645
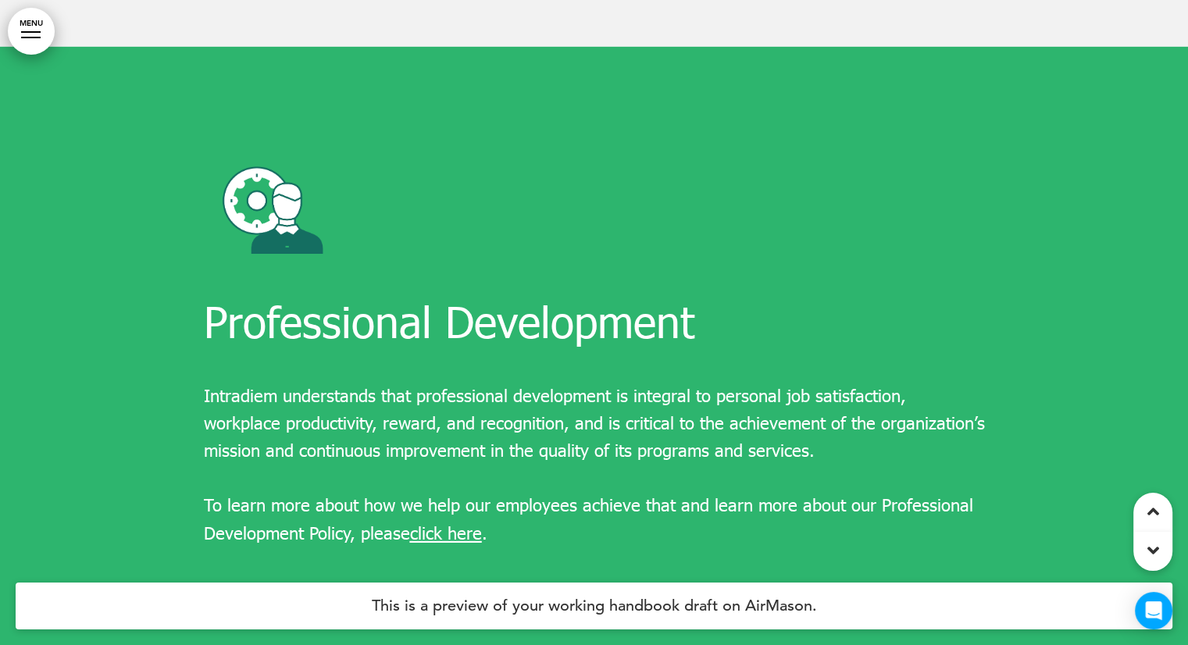
scroll to position [40472, 0]
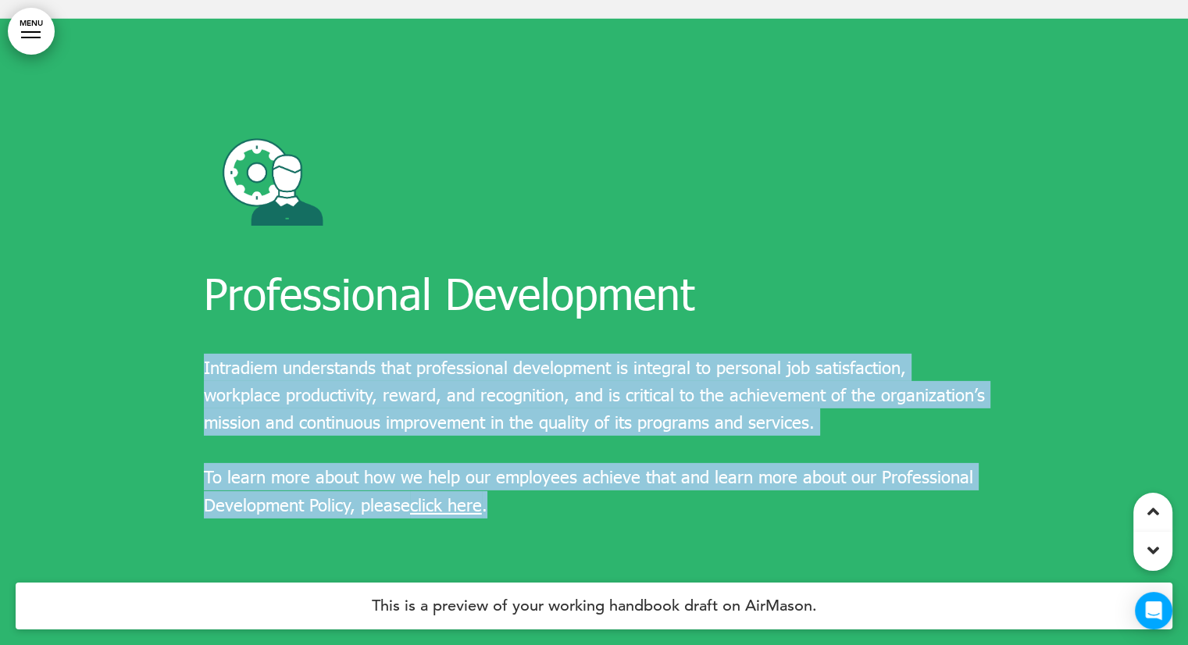
drag, startPoint x: 185, startPoint y: 151, endPoint x: 206, endPoint y: 154, distance: 21.3
click at [206, 154] on div "Professional Development Intradiem understands that professional development is…" at bounding box center [594, 341] width 1188 height 645
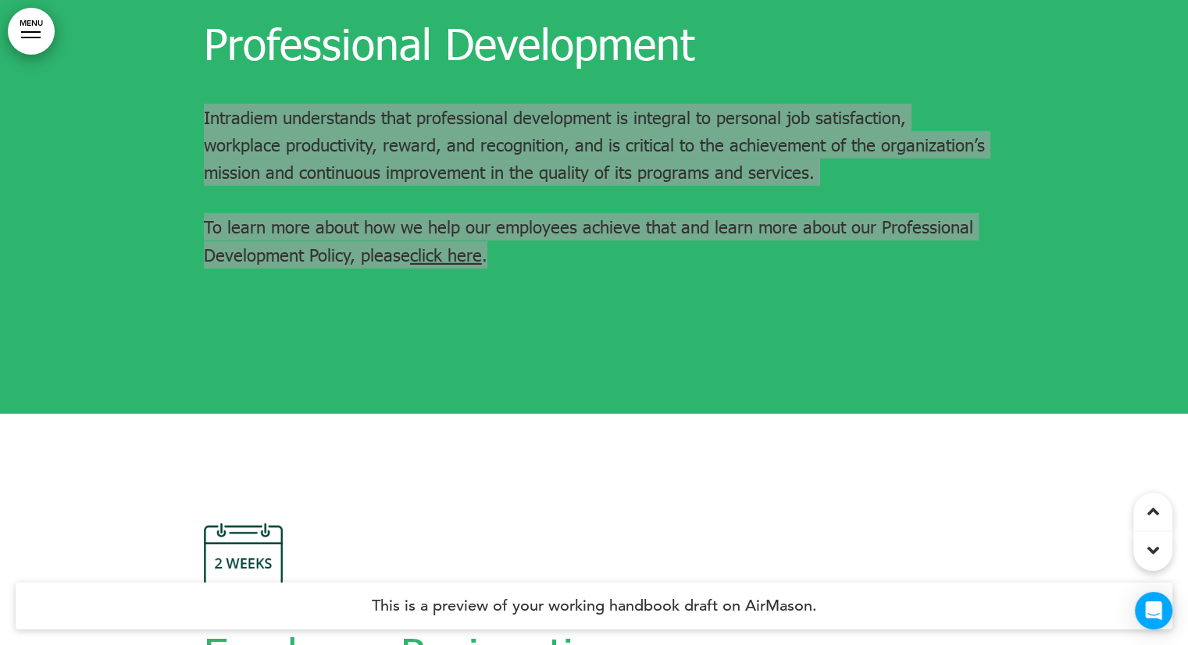
scroll to position [41097, 0]
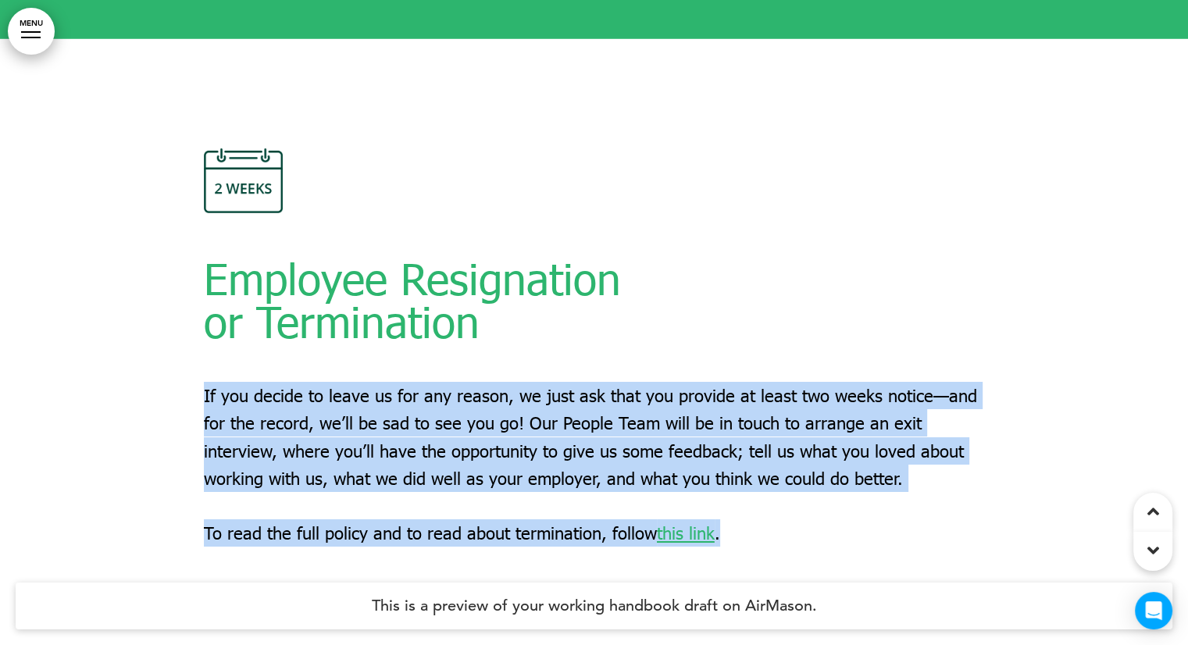
drag, startPoint x: 409, startPoint y: 235, endPoint x: 203, endPoint y: 184, distance: 212.6
click at [203, 184] on div "Employee Resignation or Termination If you decide to leave us for any reason, w…" at bounding box center [594, 361] width 1188 height 645
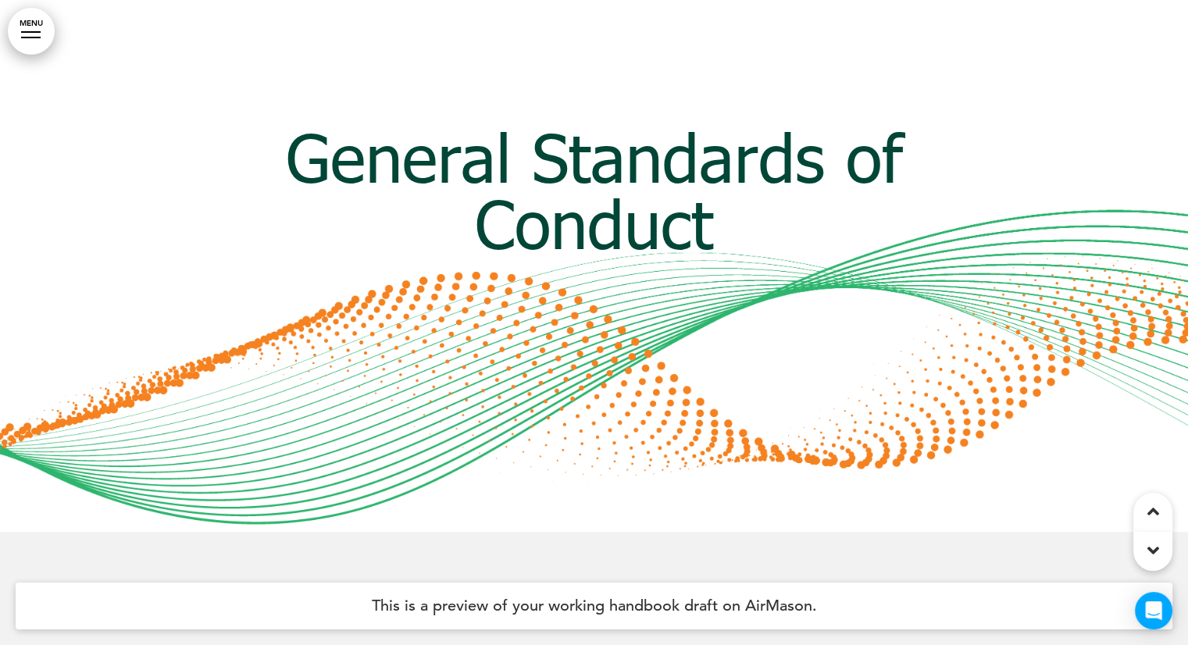
scroll to position [42972, 0]
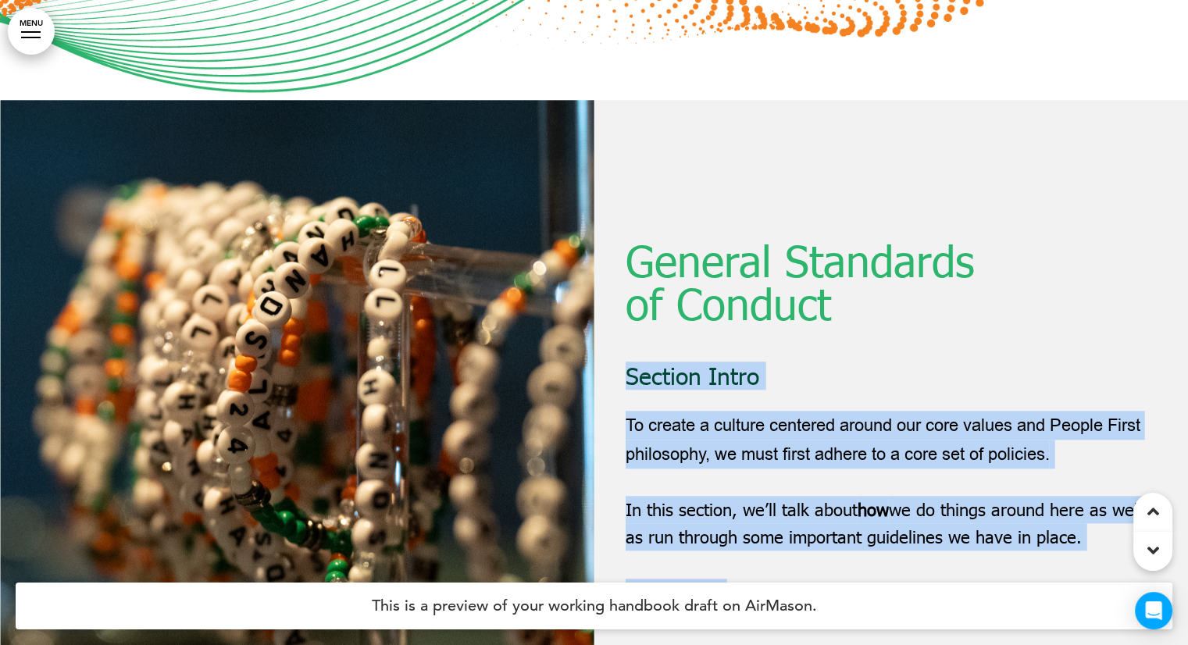
drag, startPoint x: 625, startPoint y: 159, endPoint x: 749, endPoint y: 384, distance: 256.4
click at [749, 384] on div "General Standards of Conduct Section Intro To create a culture centered around …" at bounding box center [892, 422] width 532 height 367
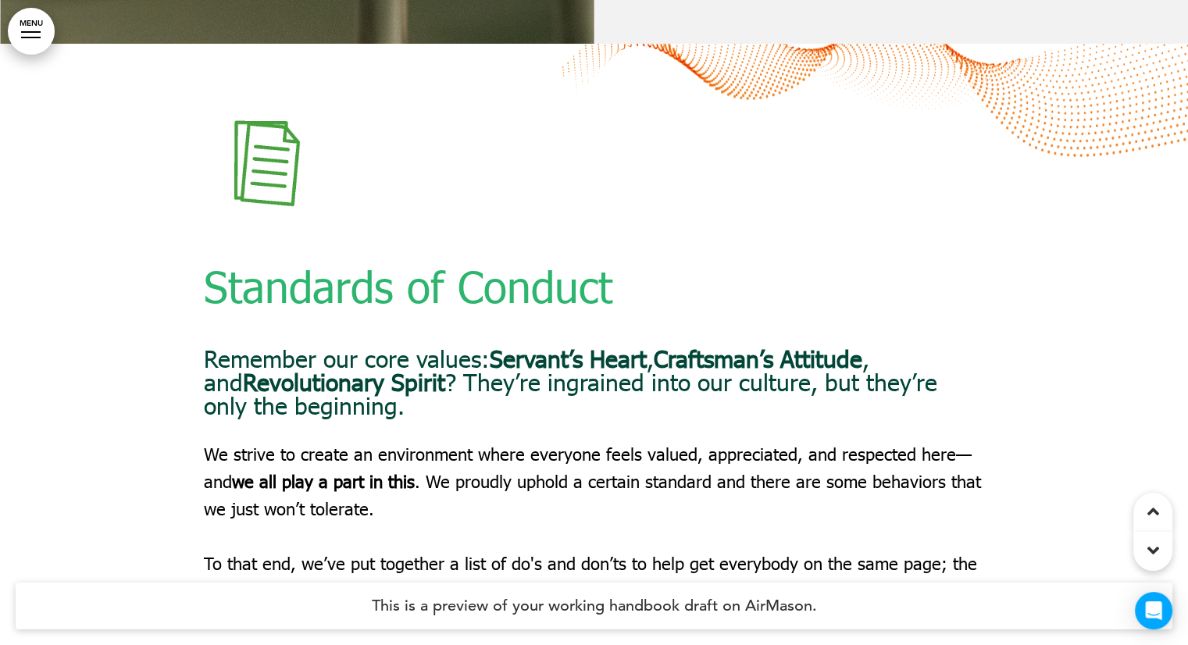
scroll to position [43676, 0]
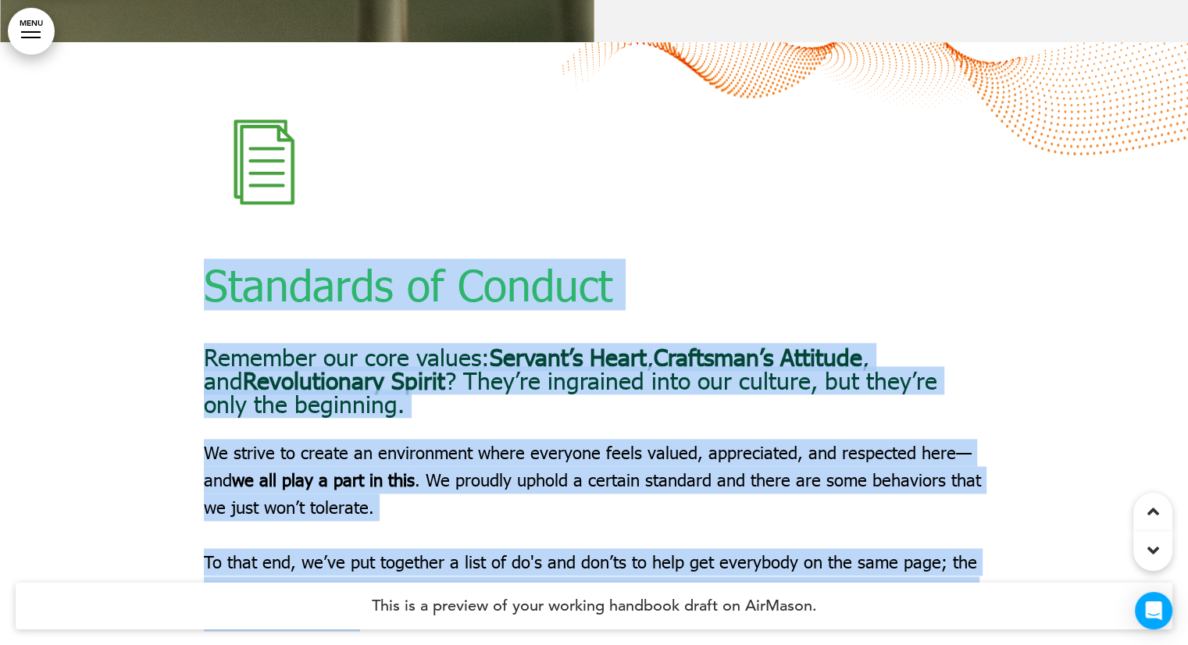
drag, startPoint x: 199, startPoint y: 72, endPoint x: 203, endPoint y: 79, distance: 8.0
click at [203, 79] on div "Standards of Conduct Remember our core values: Servant’s Heart , [PERSON_NAME]’…" at bounding box center [594, 407] width 1188 height 730
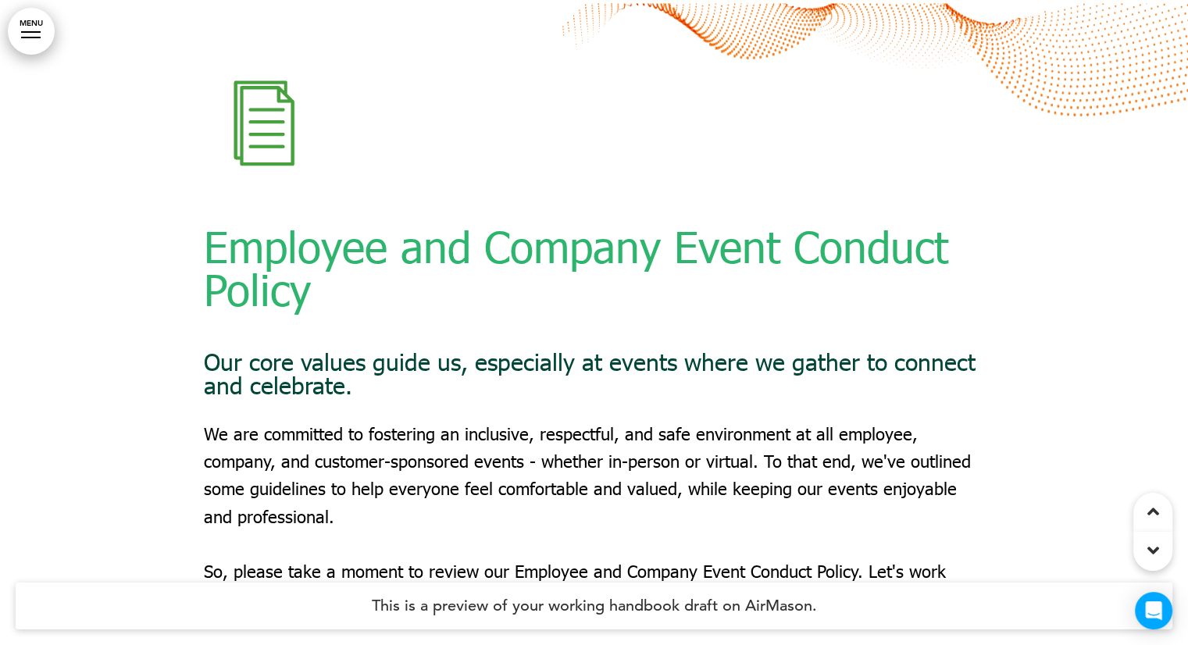
scroll to position [44457, 0]
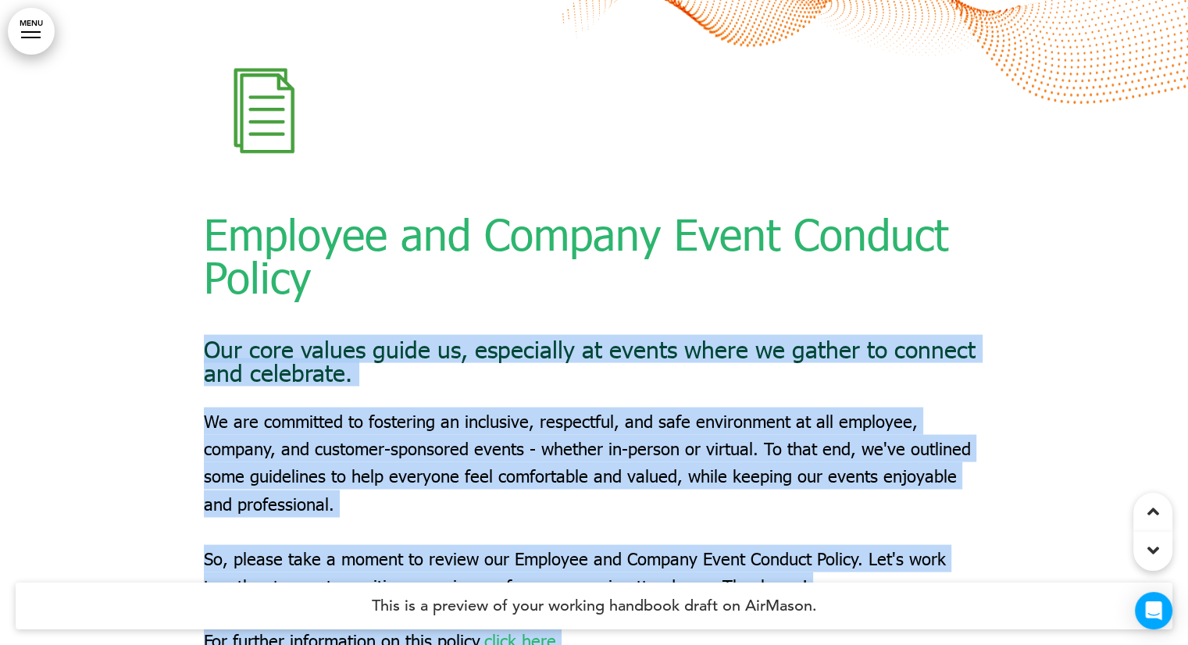
drag, startPoint x: 204, startPoint y: 141, endPoint x: 638, endPoint y: 426, distance: 518.6
click at [638, 426] on div "Employee and Company Event Conduct Policy Our core values guide us, especially …" at bounding box center [594, 351] width 781 height 605
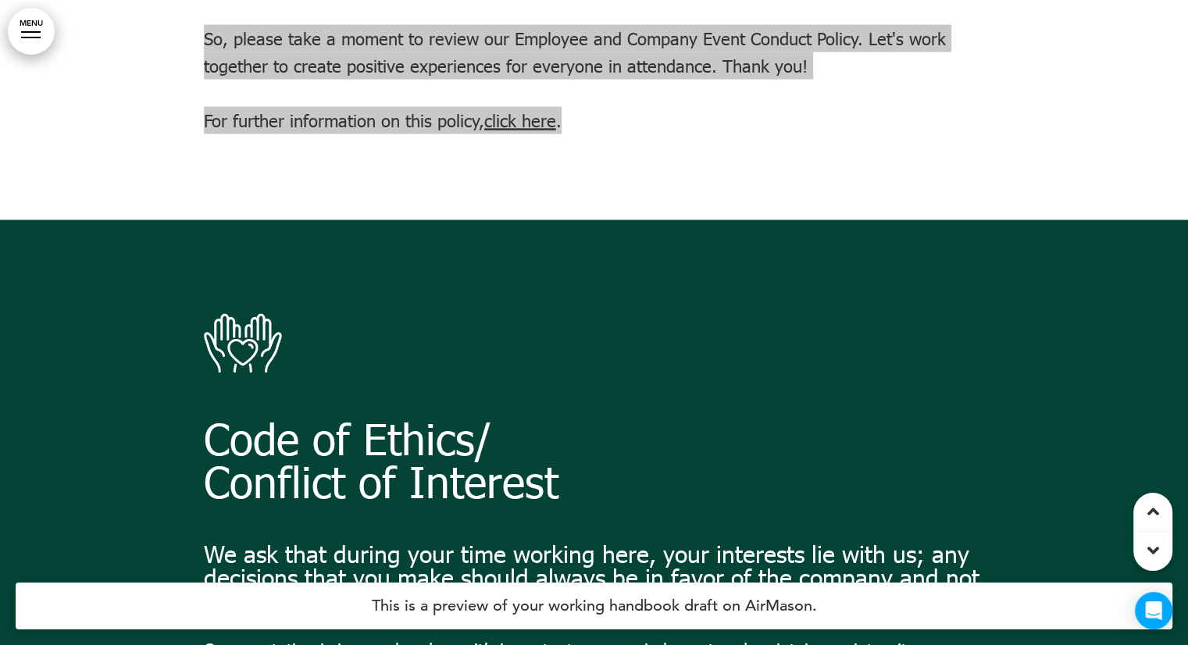
scroll to position [45004, 0]
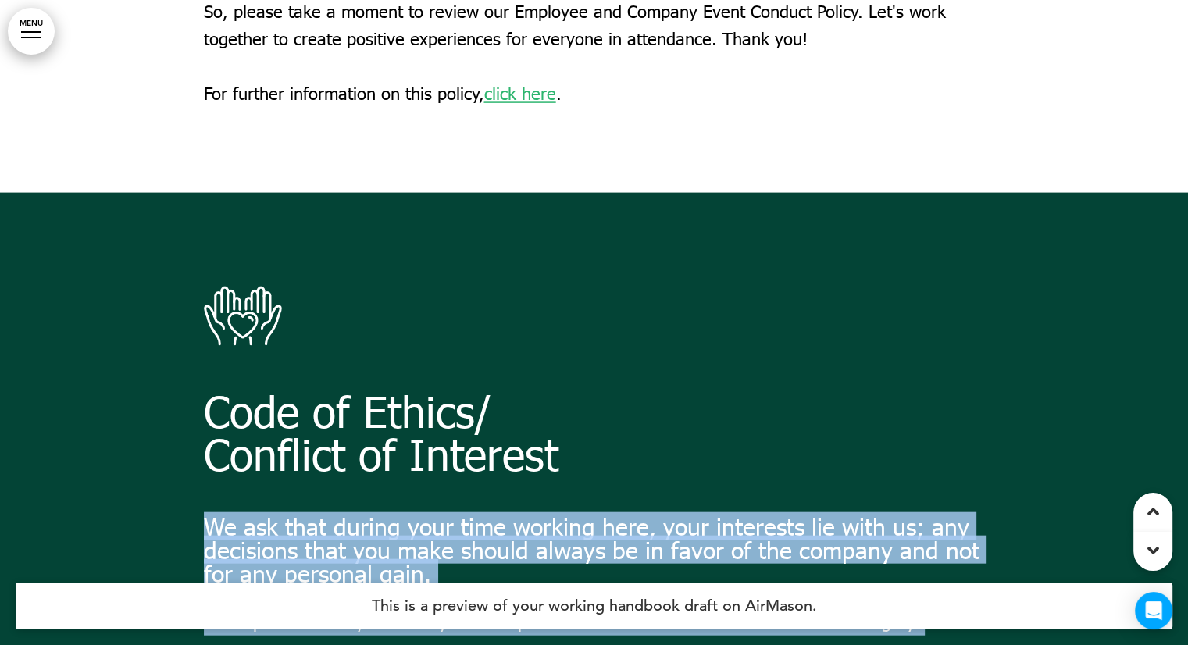
drag, startPoint x: 259, startPoint y: 326, endPoint x: 204, endPoint y: 310, distance: 57.6
click at [204, 310] on div "Code of Ethics/ Conflict of Interest We ask that during your time working here,…" at bounding box center [594, 515] width 1188 height 645
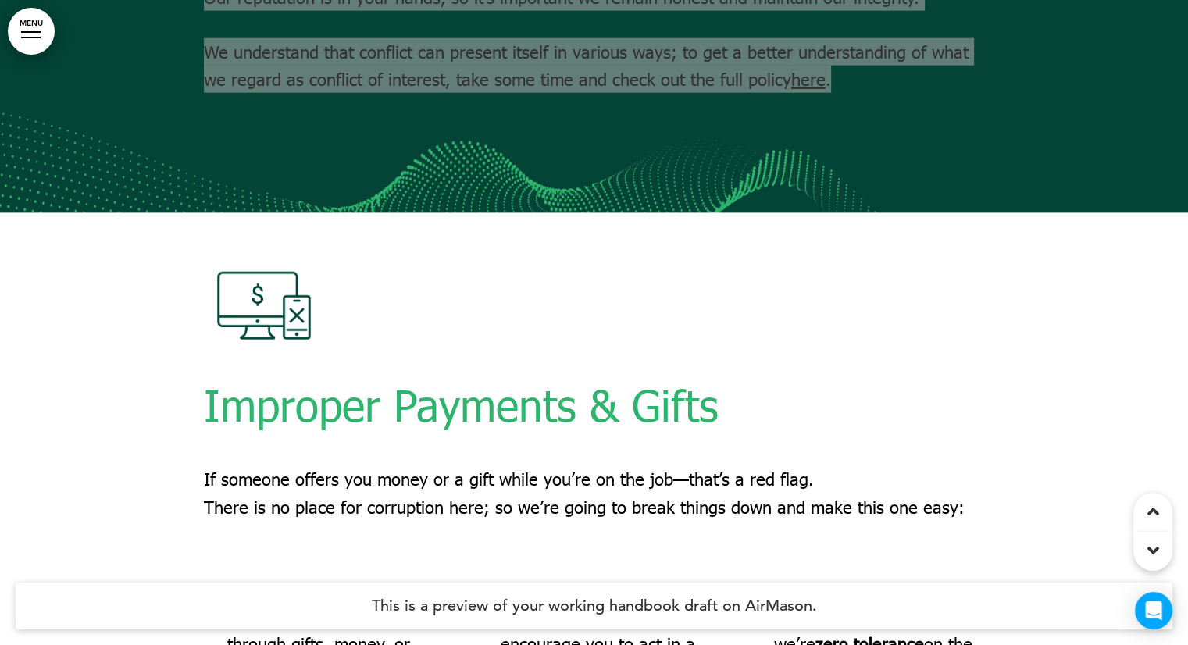
scroll to position [45785, 0]
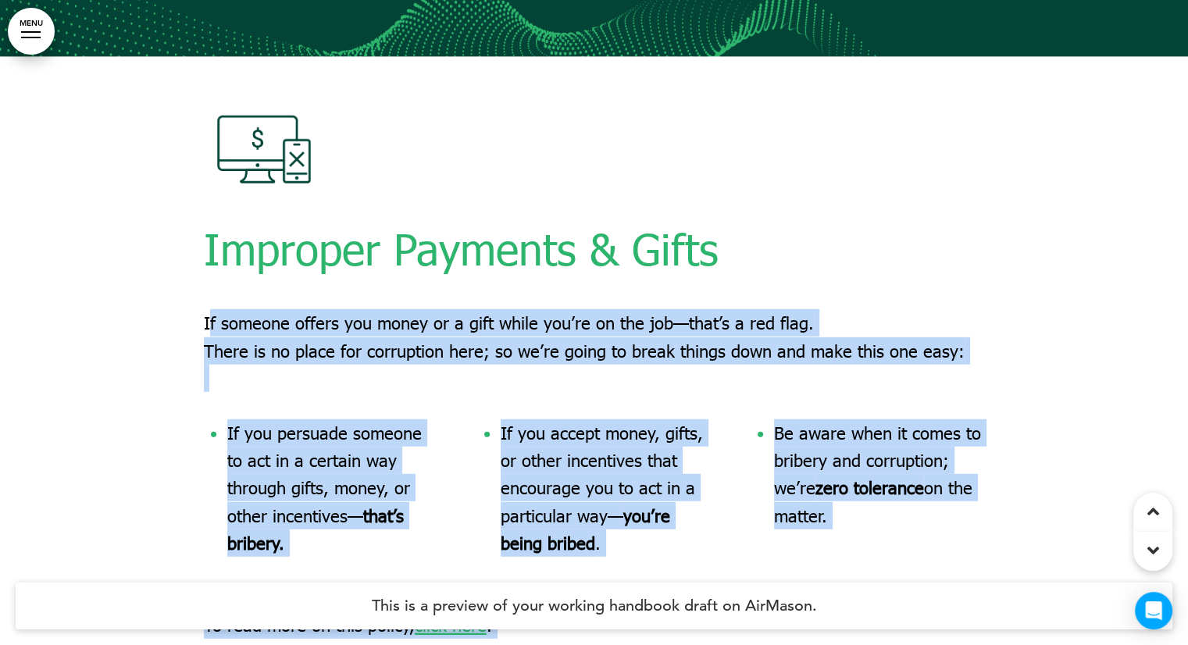
click at [206, 113] on div "Improper Payments & Gifts If someone offers you money or a gift while you’re on…" at bounding box center [594, 391] width 1188 height 668
click at [458, 420] on div "If you persuade someone to act in a certain way through gifts, money, or other …" at bounding box center [594, 502] width 781 height 165
click at [455, 420] on div "If you persuade someone to act in a certain way through gifts, money, or other …" at bounding box center [594, 502] width 781 height 165
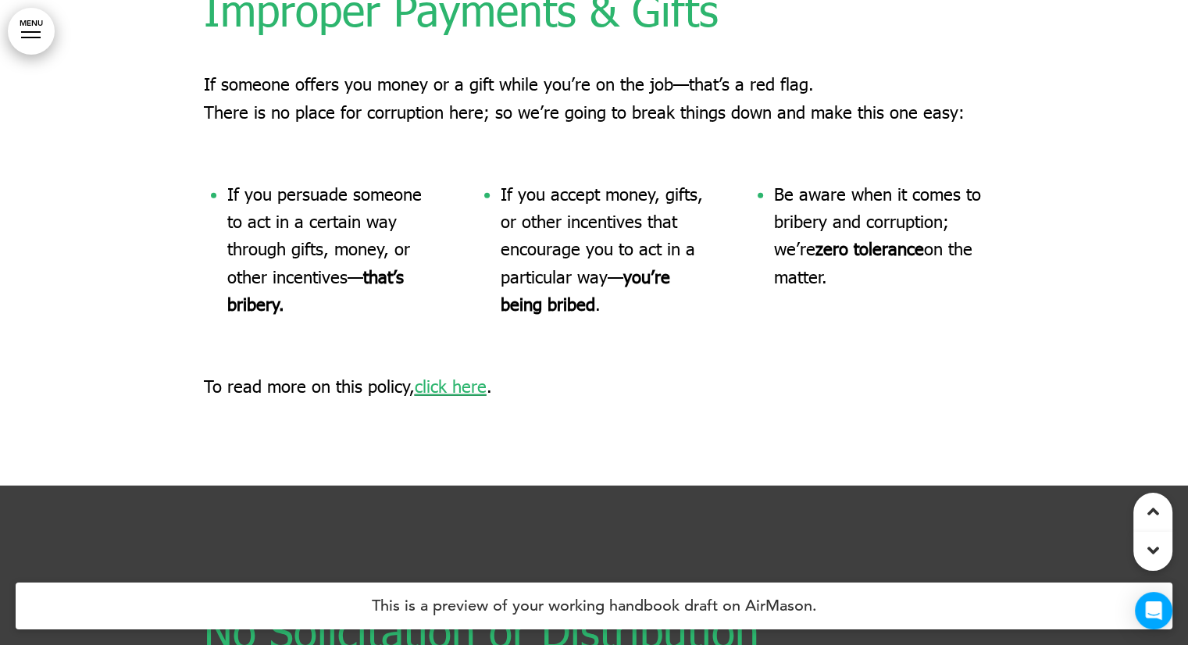
scroll to position [46273, 0]
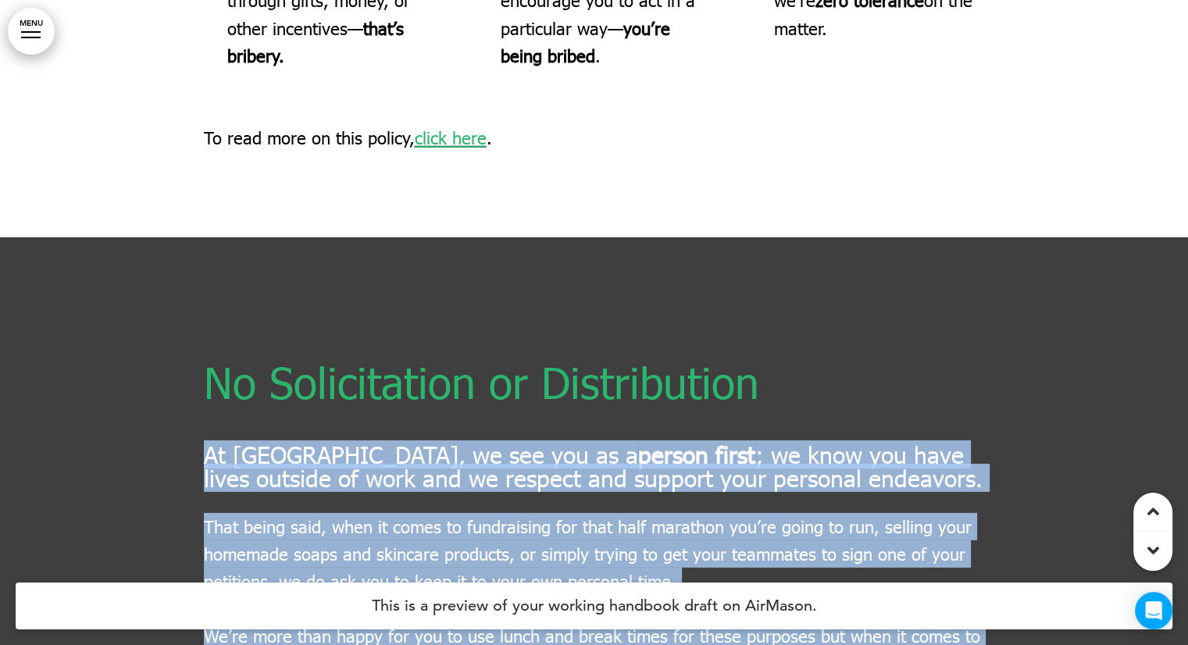
click at [206, 242] on div "No Solicitation or Distribution At Intradiem, we see you as a person first ; we…" at bounding box center [594, 560] width 1188 height 645
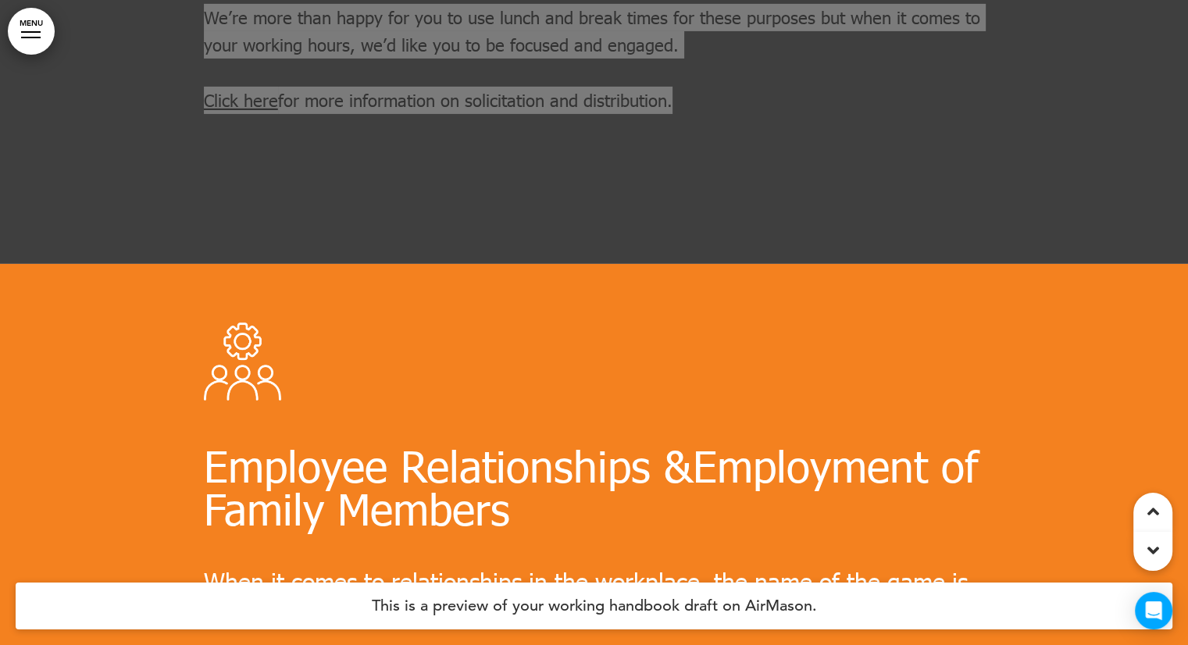
scroll to position [46976, 0]
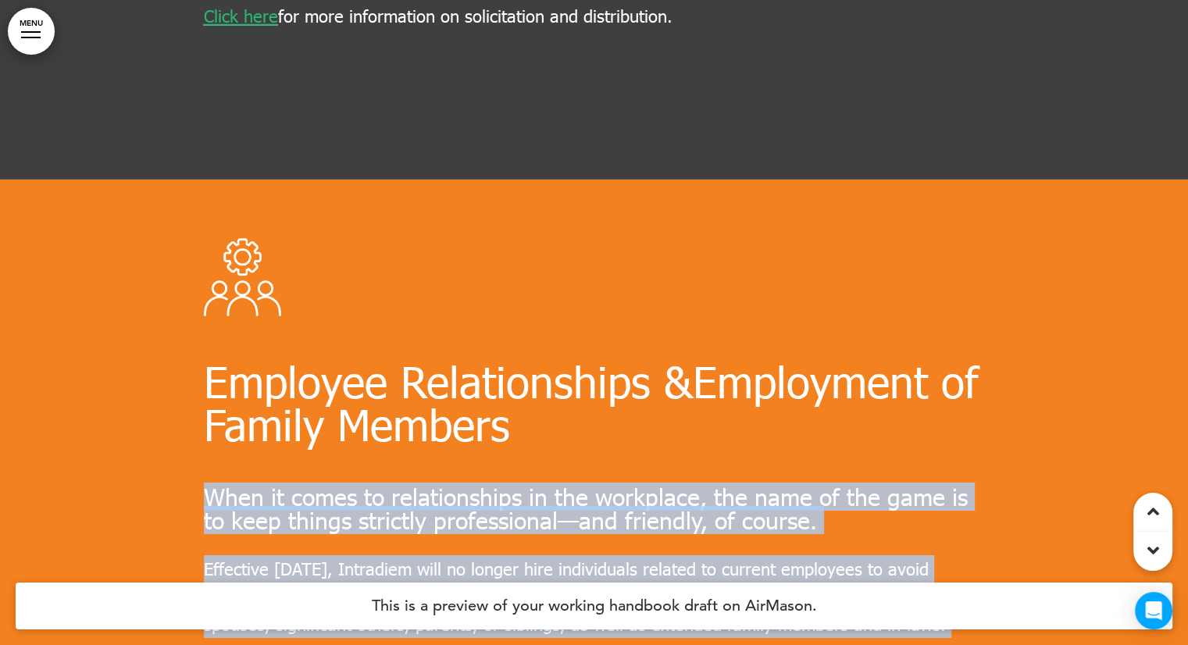
drag, startPoint x: 197, startPoint y: 284, endPoint x: 203, endPoint y: 291, distance: 9.4
click at [203, 291] on div "Employee Relationships & Employment of Family Members When it comes to relation…" at bounding box center [594, 548] width 1188 height 737
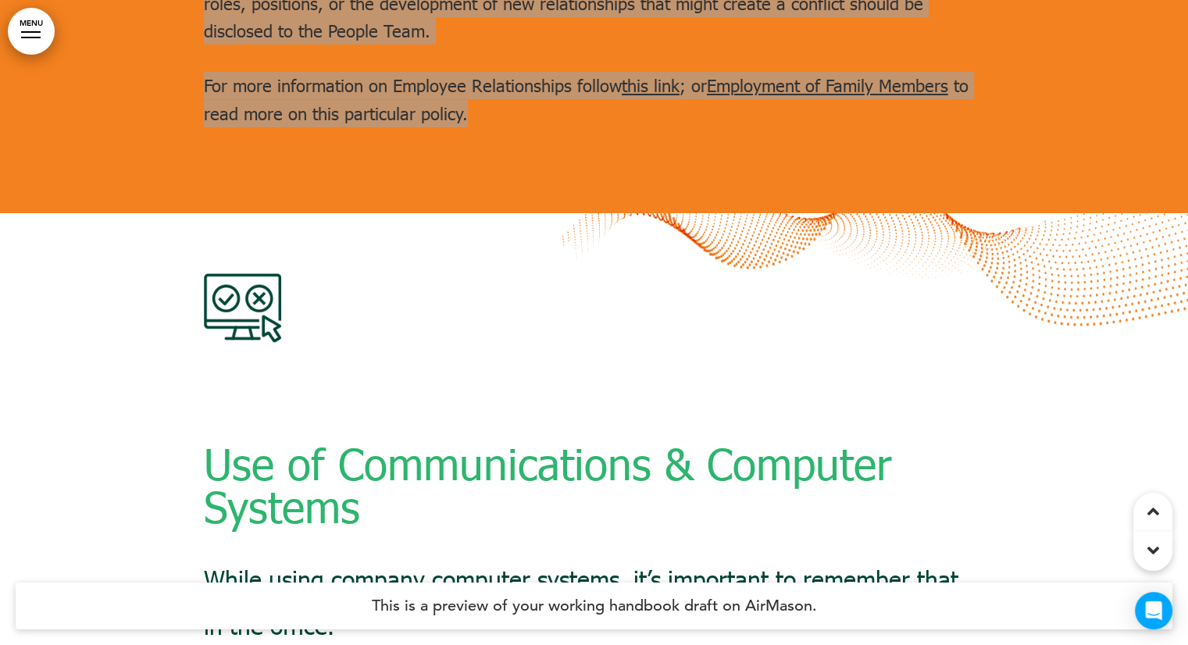
scroll to position [47835, 0]
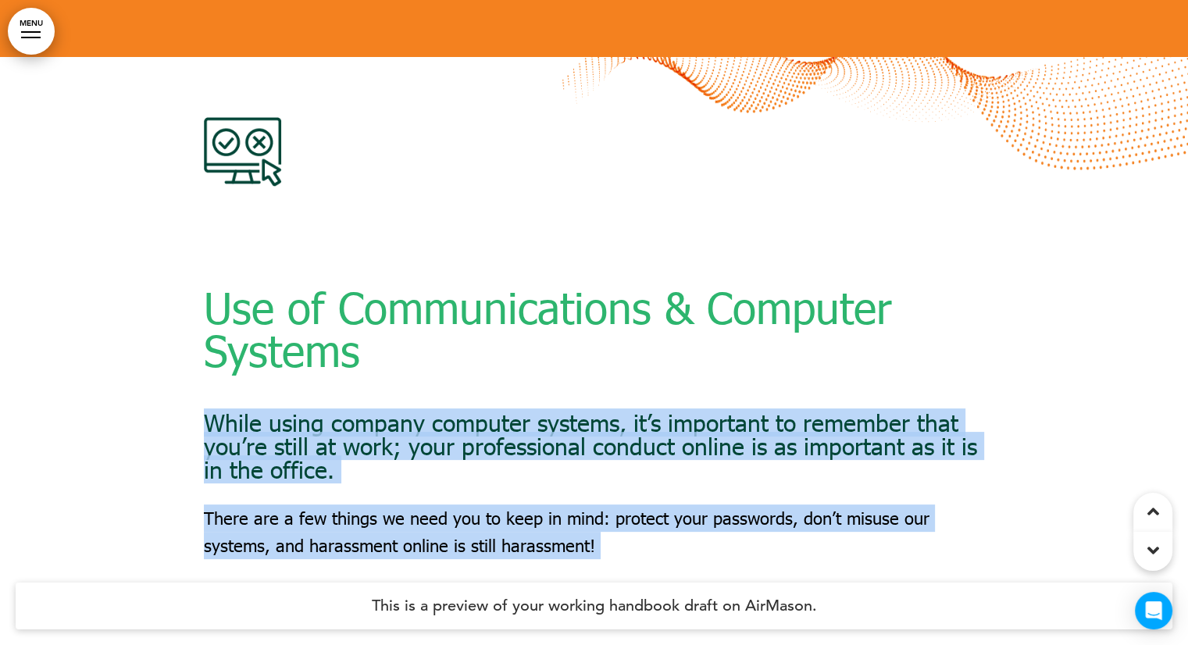
click at [205, 209] on div "Use of Communications & Computer Systems While using company computer systems, …" at bounding box center [594, 379] width 1188 height 645
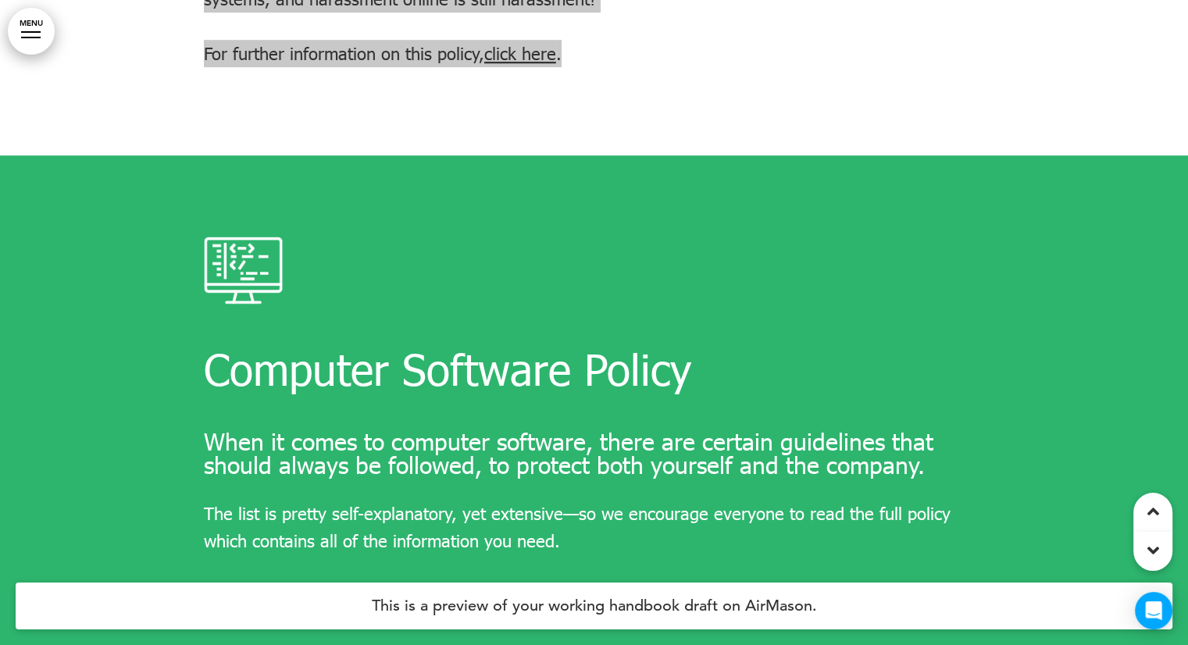
scroll to position [48460, 0]
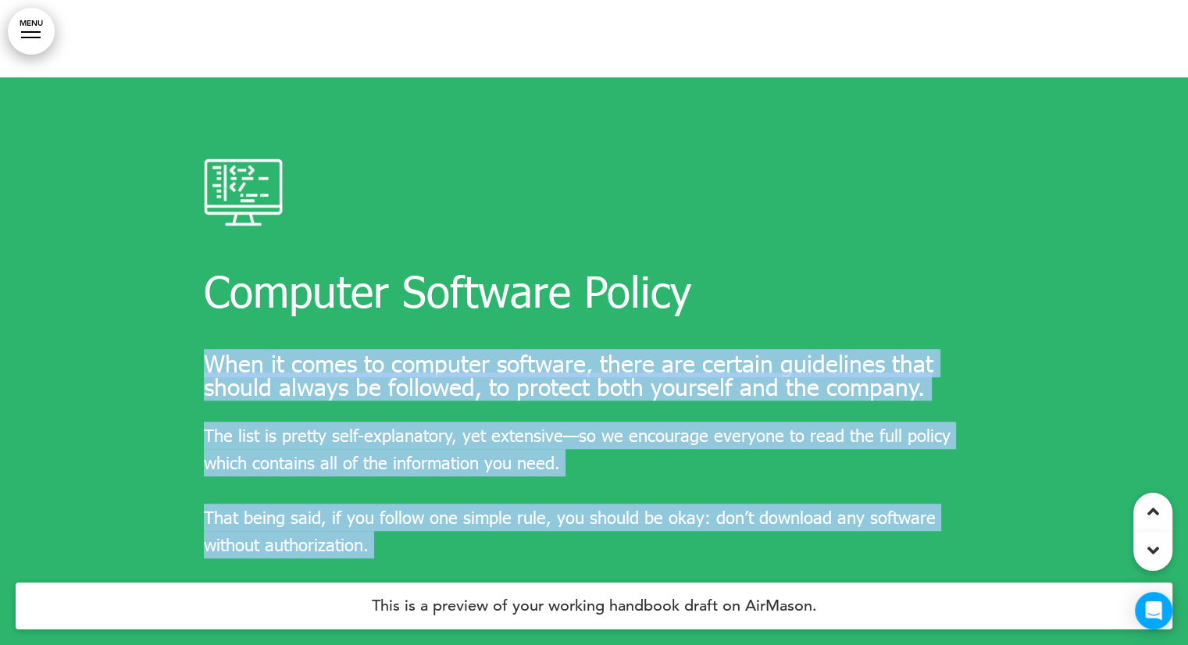
drag, startPoint x: 203, startPoint y: 147, endPoint x: 452, endPoint y: 381, distance: 341.6
click at [454, 384] on div "Computer Software Policy When it comes to computer software, there are certain …" at bounding box center [594, 387] width 781 height 456
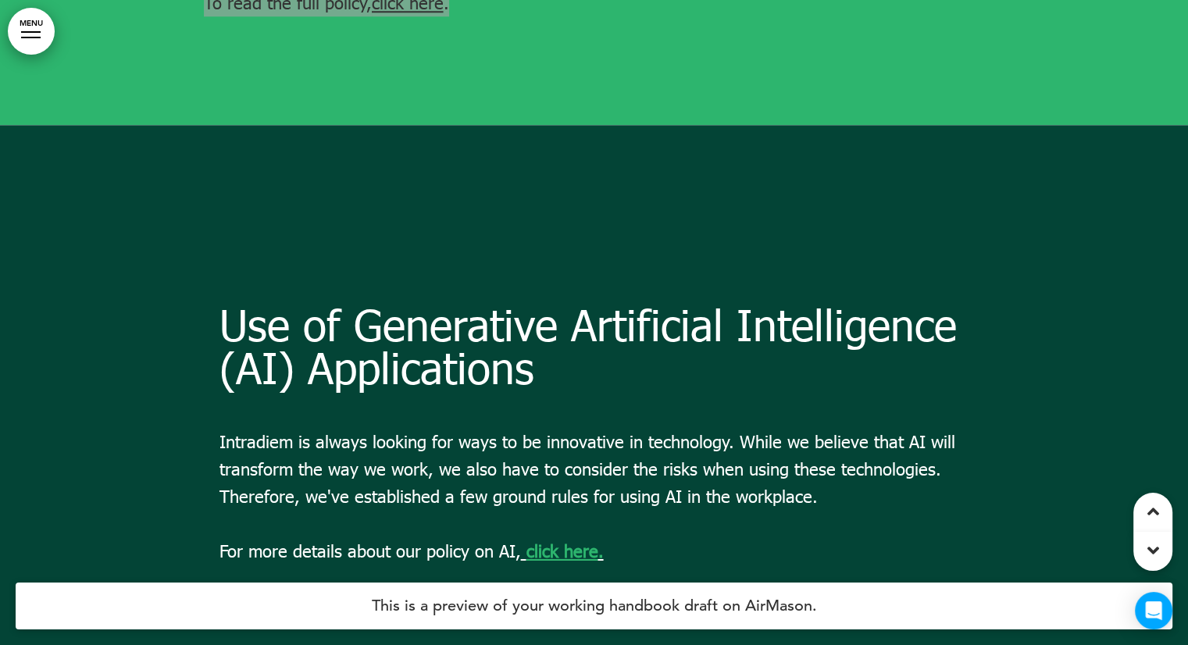
scroll to position [49085, 0]
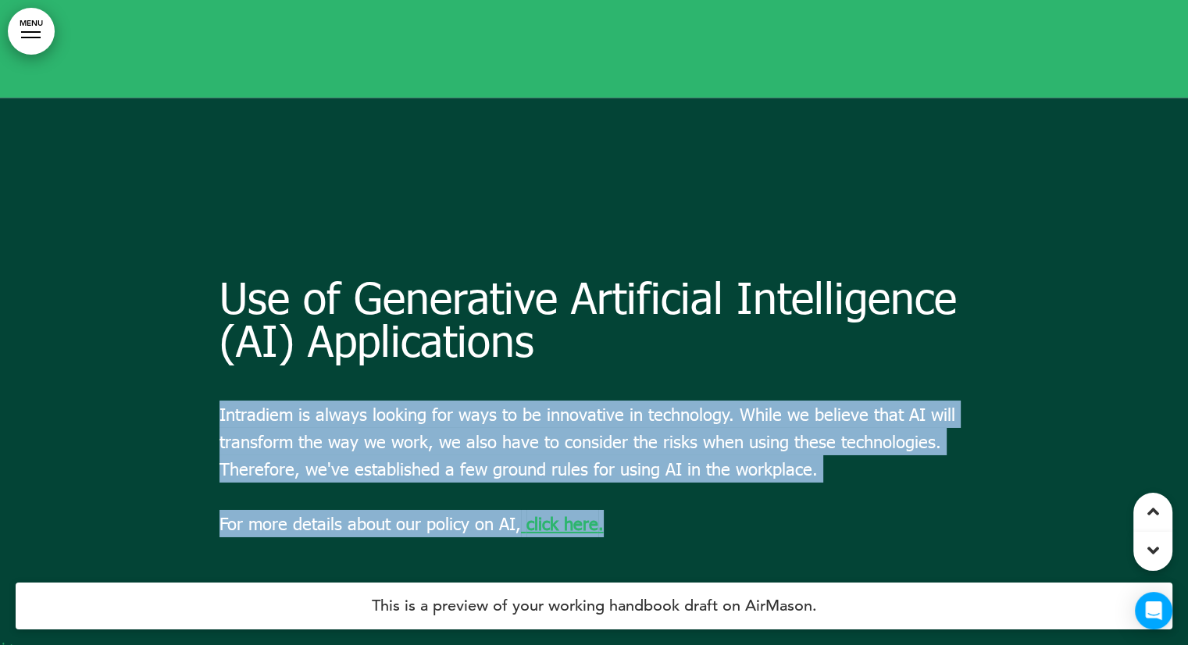
drag, startPoint x: 220, startPoint y: 198, endPoint x: 627, endPoint y: 316, distance: 423.8
click at [627, 316] on div "Use of Generative Artificial Intelligence (AI) Applications Intradiem is always…" at bounding box center [594, 419] width 781 height 407
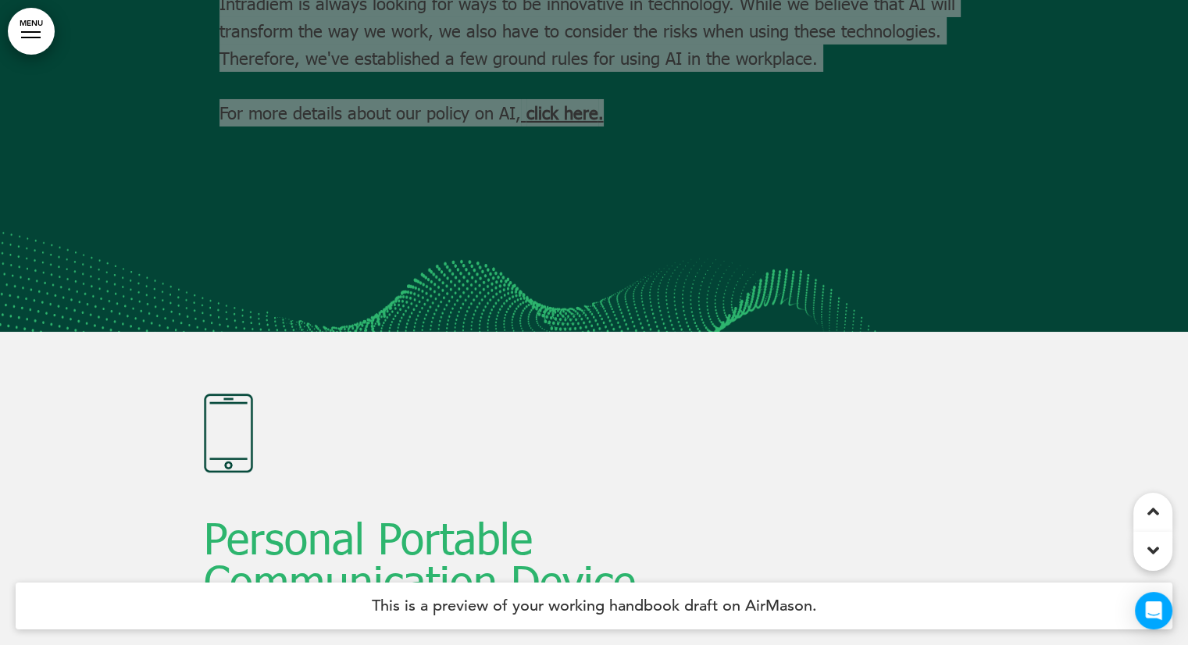
scroll to position [49710, 0]
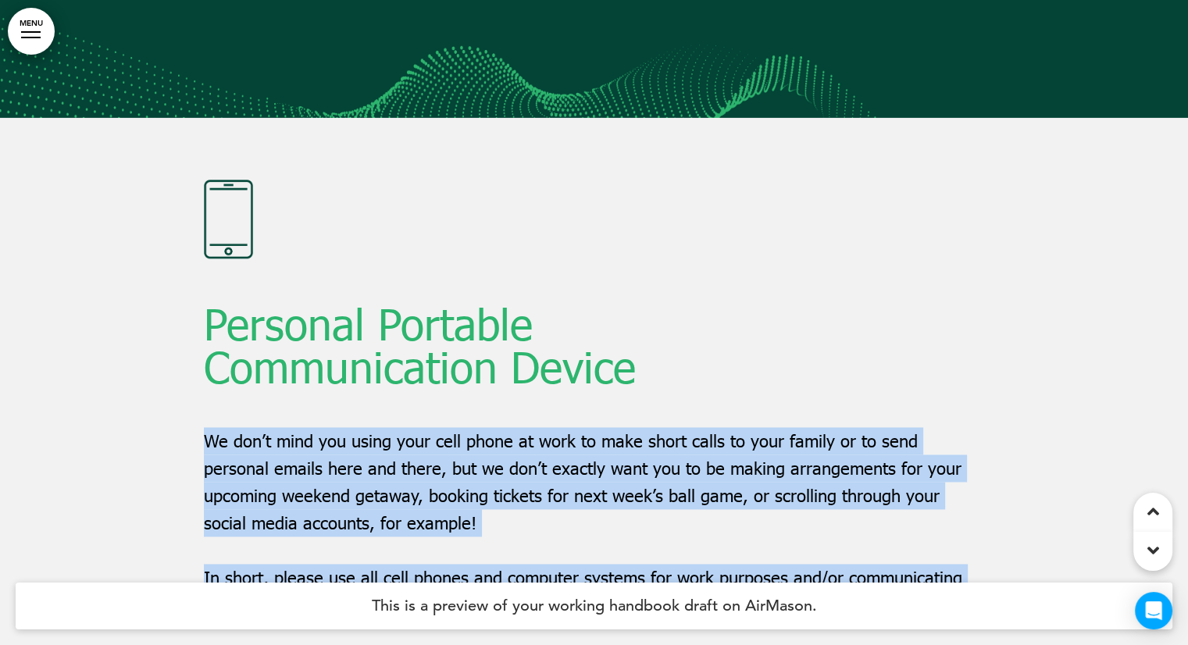
drag, startPoint x: 205, startPoint y: 231, endPoint x: 447, endPoint y: 454, distance: 329.0
click at [447, 454] on div "Personal Portable Communication Device We don’t mind you using your cell phone …" at bounding box center [594, 427] width 781 height 495
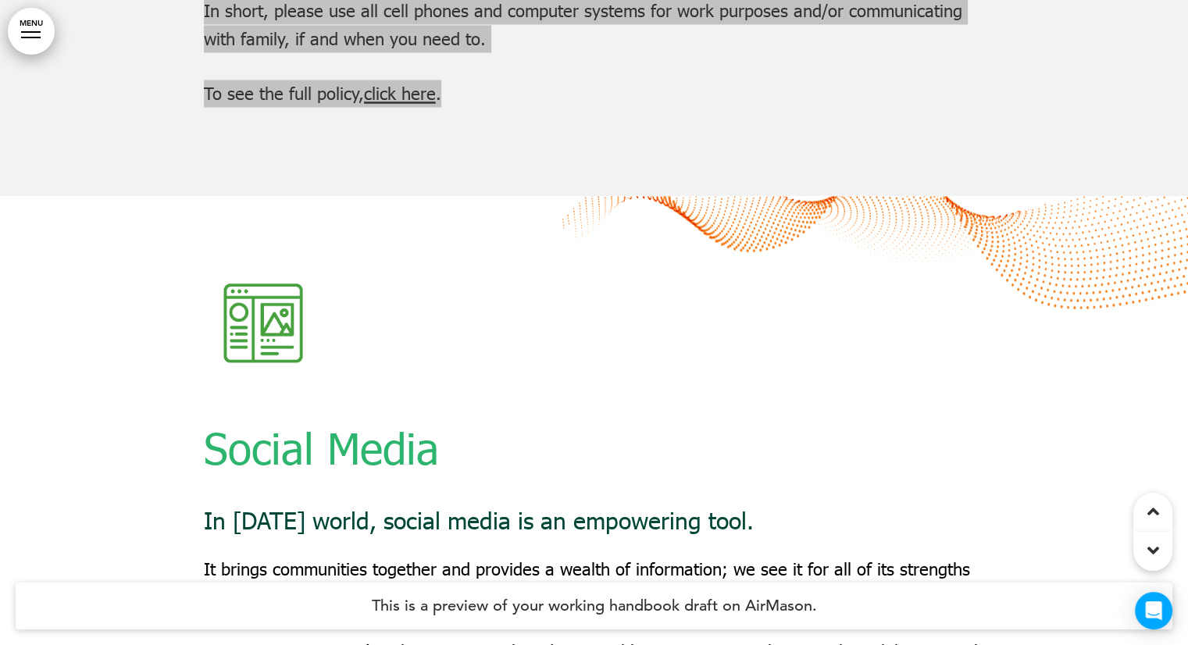
scroll to position [50492, 0]
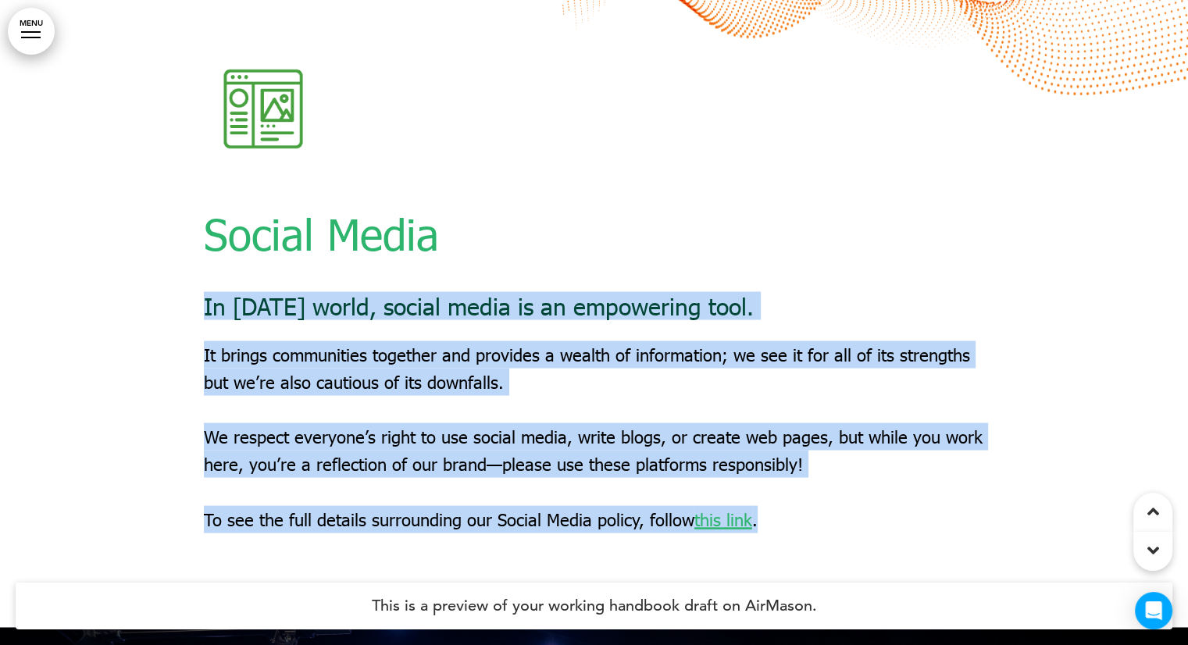
drag, startPoint x: 206, startPoint y: 90, endPoint x: 775, endPoint y: 326, distance: 615.8
click at [775, 326] on div "Social Media In [DATE] world, social media is an empowering tool. It brings com…" at bounding box center [594, 305] width 781 height 628
click at [516, 341] on p "It brings communities together and provides a wealth of information; we see it …" at bounding box center [594, 368] width 781 height 55
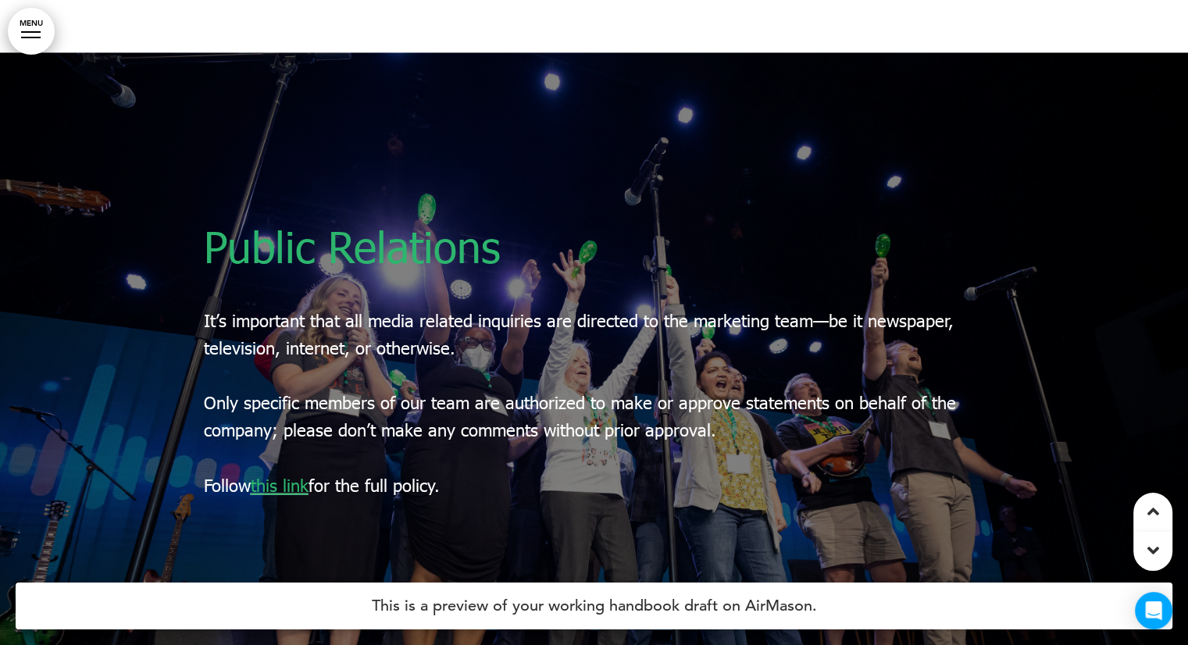
scroll to position [51039, 0]
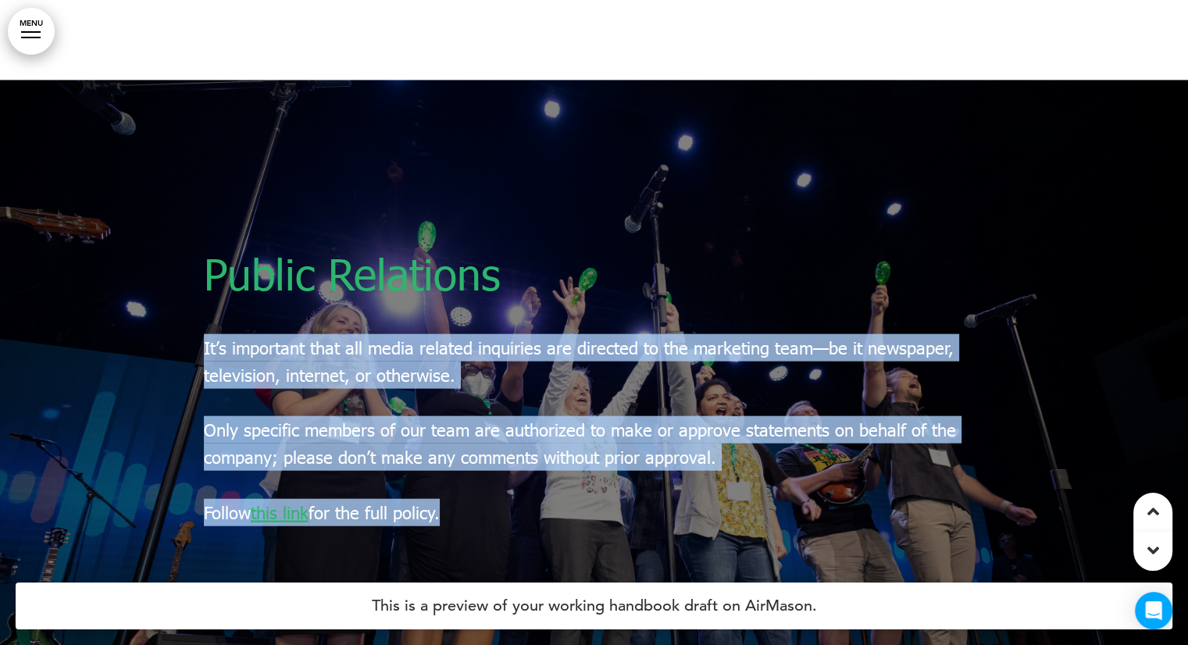
drag, startPoint x: 320, startPoint y: 187, endPoint x: 205, endPoint y: 135, distance: 125.9
click at [205, 135] on div "Public Relations It’s important that all media related inquiries are directed t…" at bounding box center [594, 402] width 1188 height 645
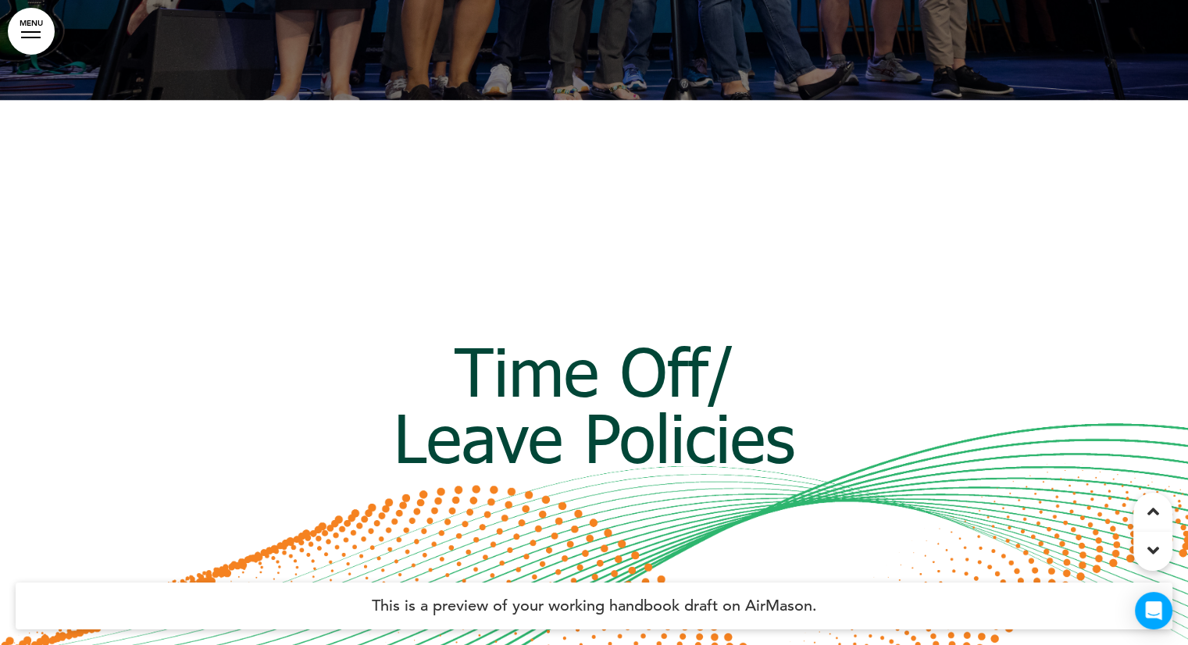
scroll to position [52211, 0]
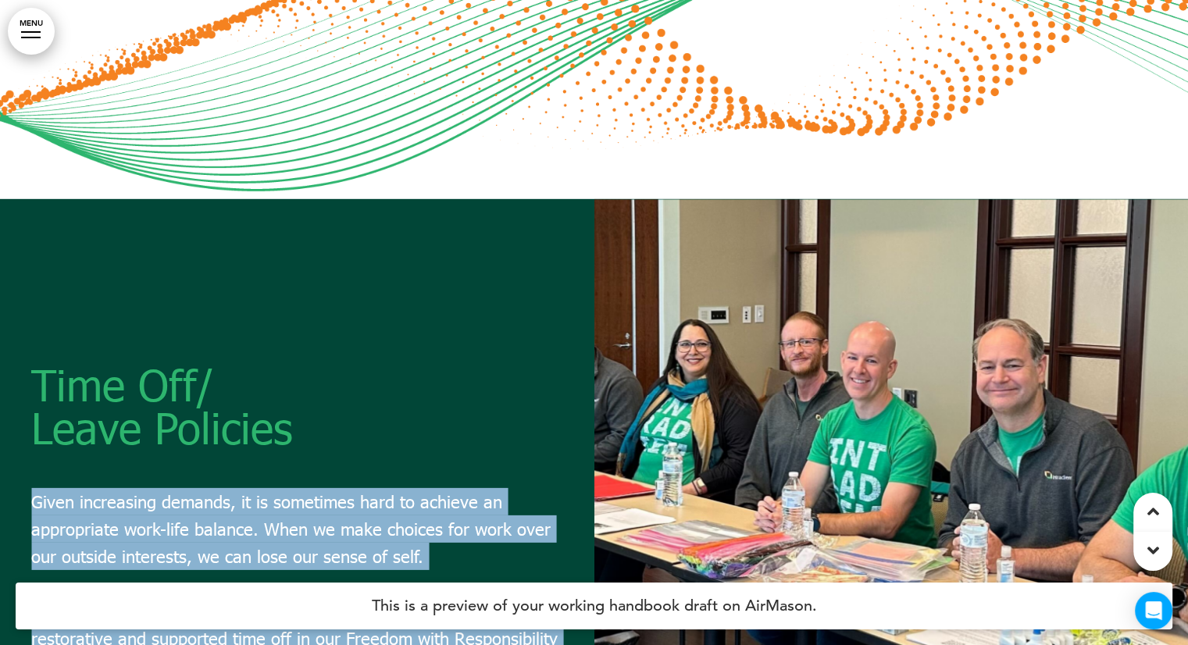
drag, startPoint x: 97, startPoint y: 338, endPoint x: 172, endPoint y: 456, distance: 139.8
click at [172, 456] on div "Time Off/ Leave Policies Given increasing demands, it is sometimes hard to achi…" at bounding box center [297, 522] width 595 height 434
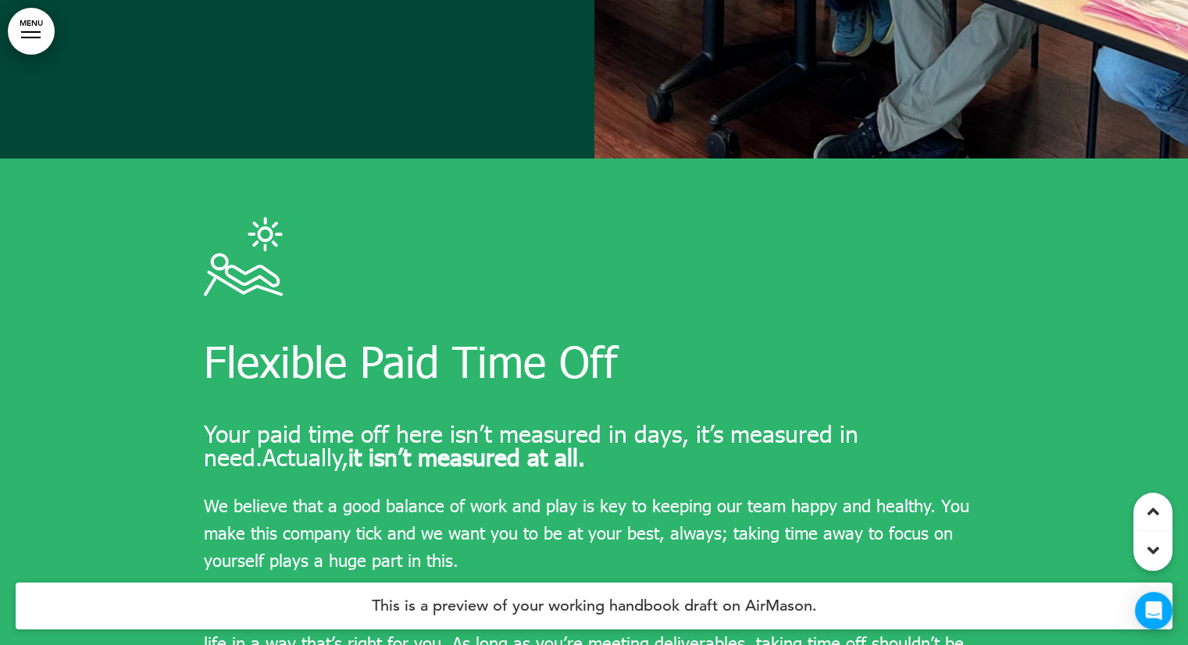
scroll to position [52992, 0]
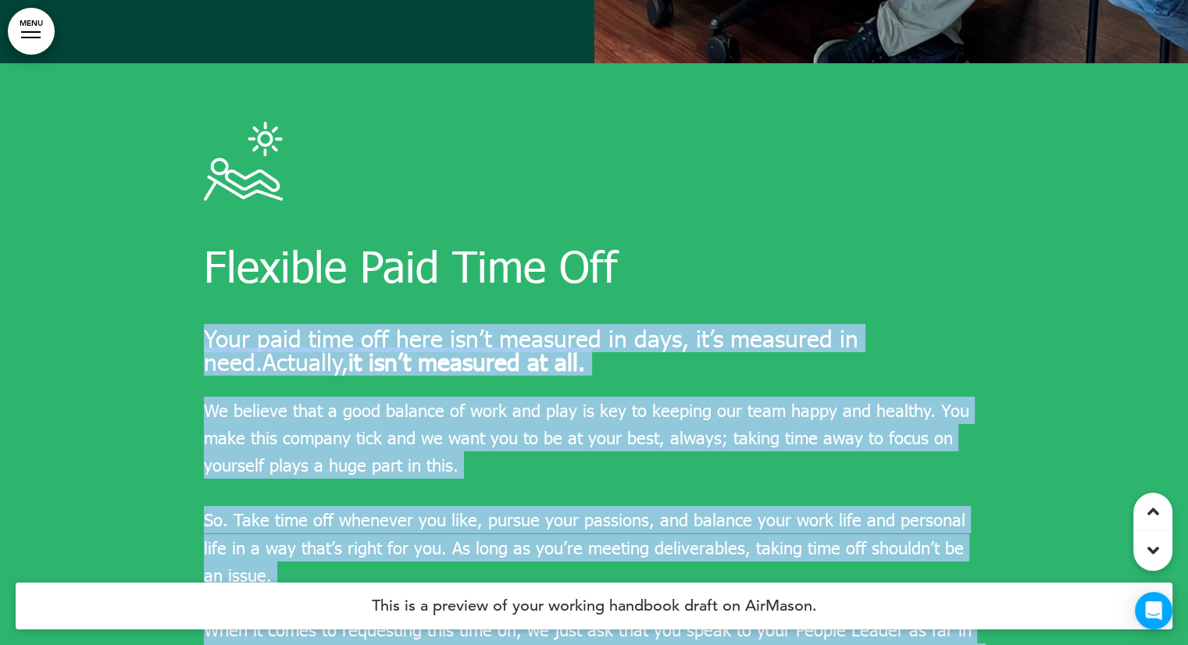
drag, startPoint x: 273, startPoint y: 180, endPoint x: 207, endPoint y: 126, distance: 85.5
click at [207, 126] on div "Flexible Paid Time Off Your paid time off here isn’t measured in days, it’s mea…" at bounding box center [594, 451] width 1188 height 777
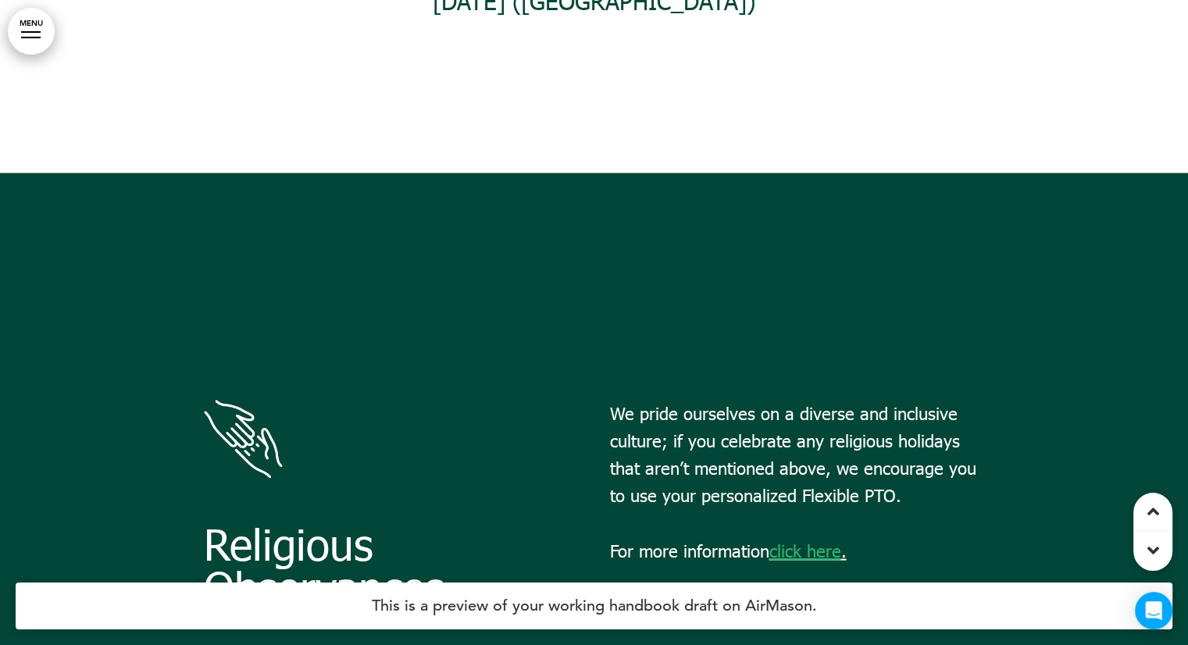
scroll to position [56508, 0]
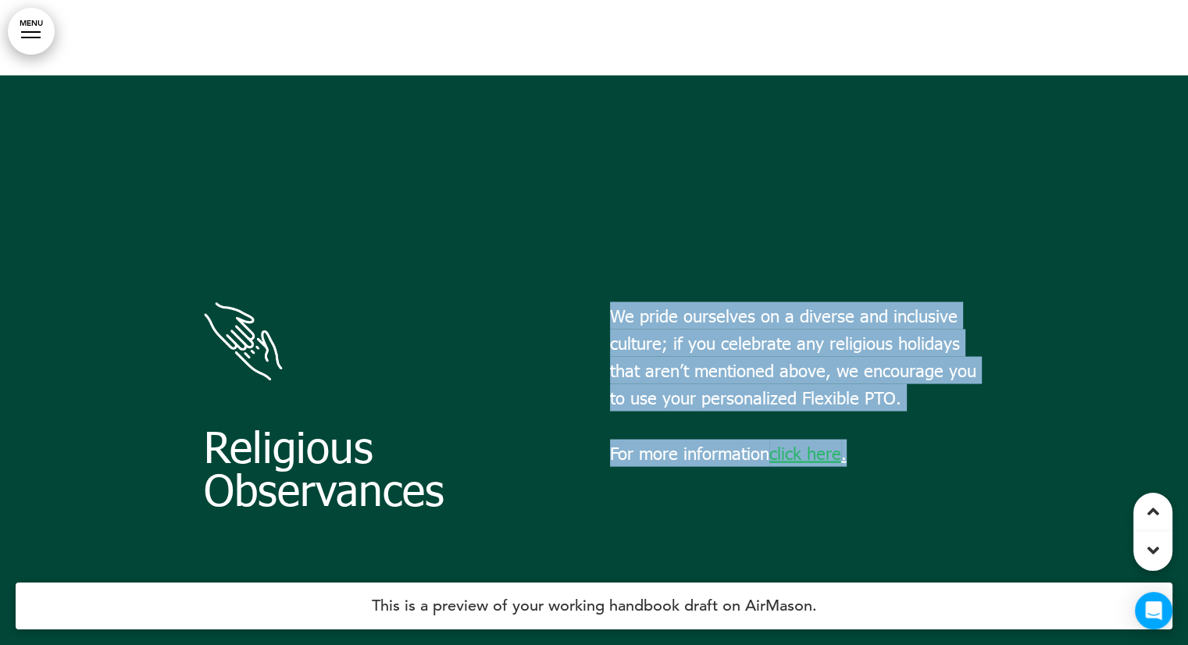
drag, startPoint x: 687, startPoint y: 166, endPoint x: 856, endPoint y: 248, distance: 188.4
click at [856, 302] on div "Religious Observances We pride ourselves on a diverse and inclusive culture; if…" at bounding box center [594, 426] width 781 height 248
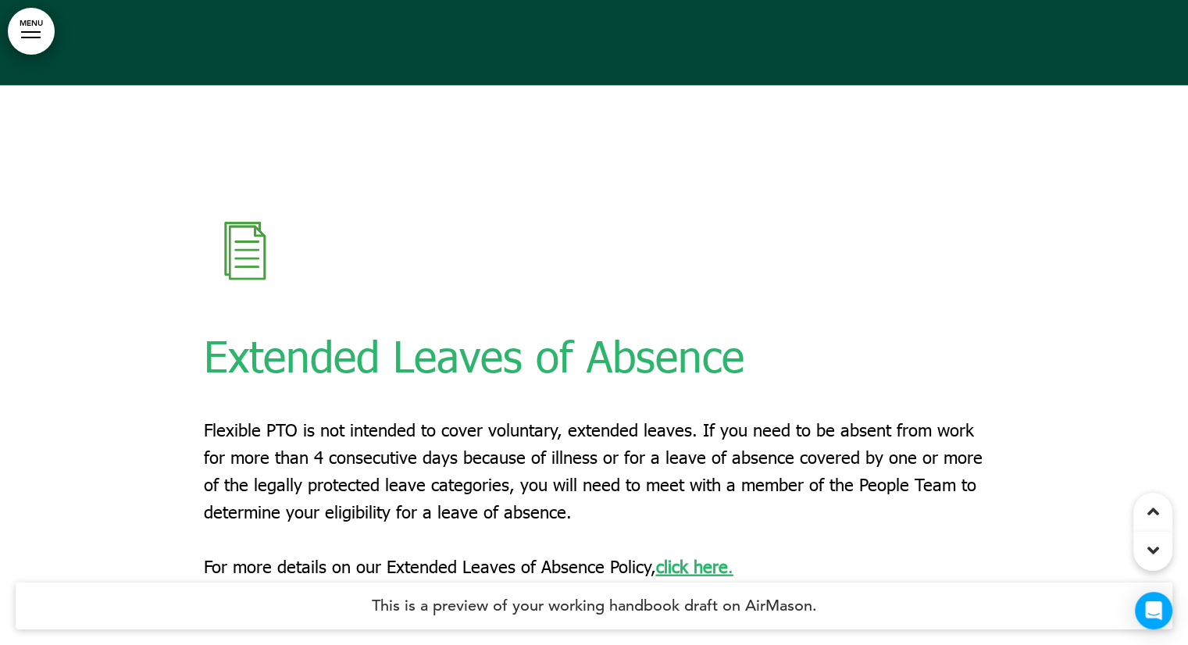
scroll to position [57211, 0]
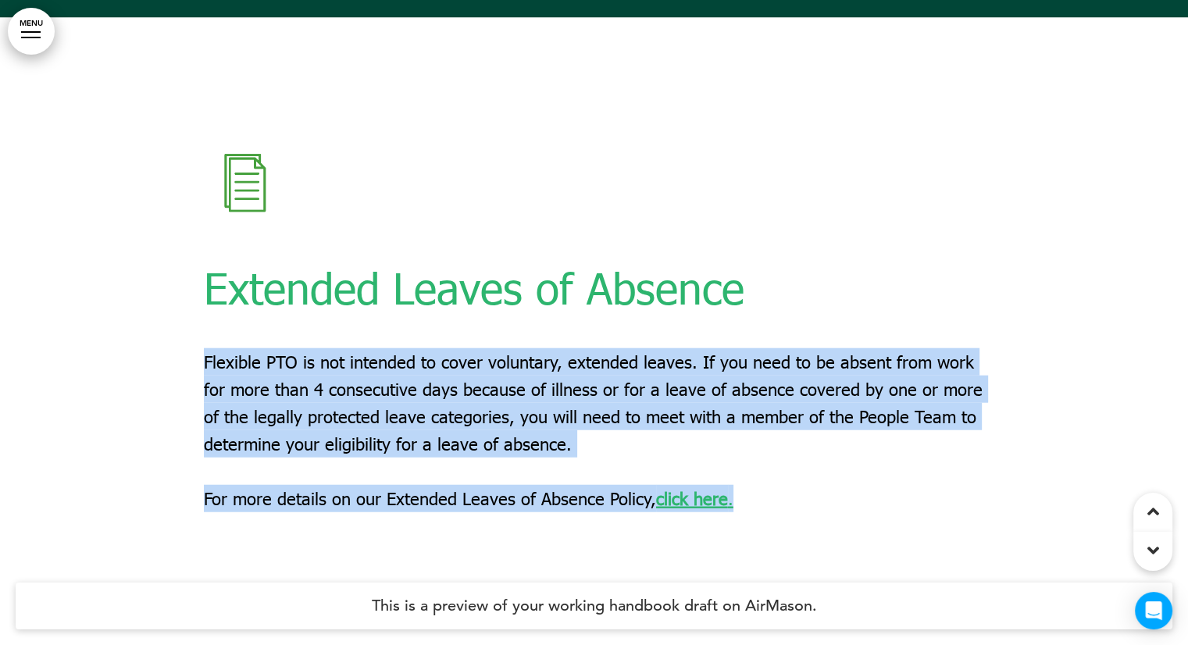
drag, startPoint x: 227, startPoint y: 159, endPoint x: 205, endPoint y: 150, distance: 23.5
click at [205, 150] on div "Extended Leaves of Absence Flexible PTO is not intended to cover voluntary, ext…" at bounding box center [594, 340] width 1188 height 645
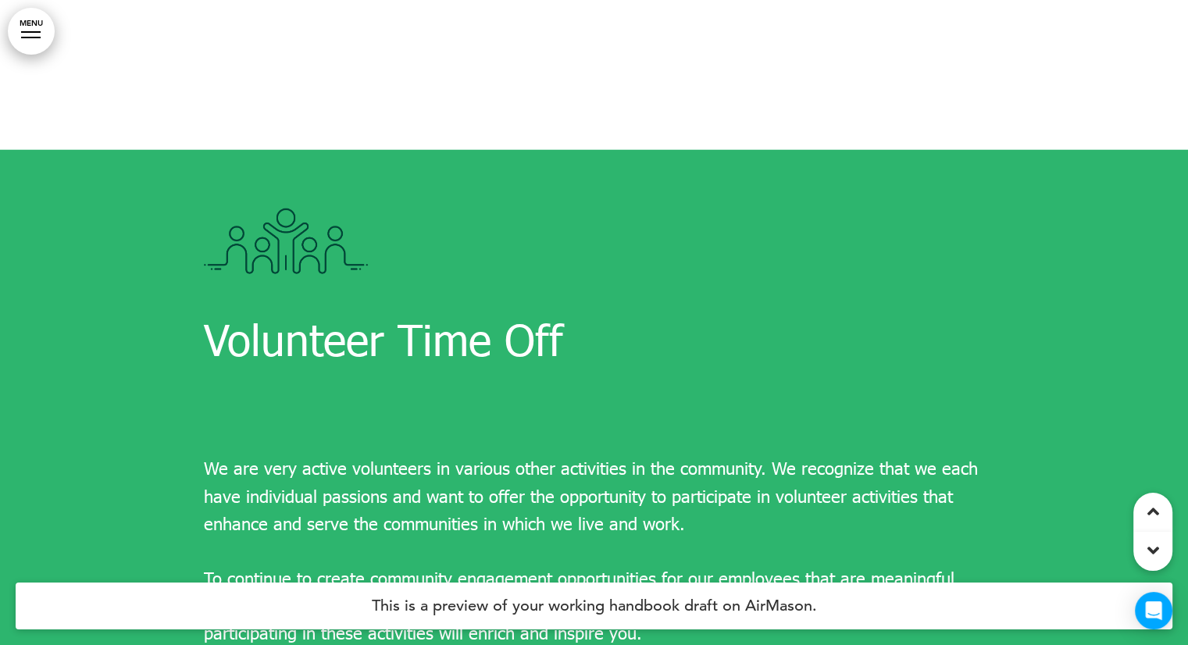
scroll to position [57758, 0]
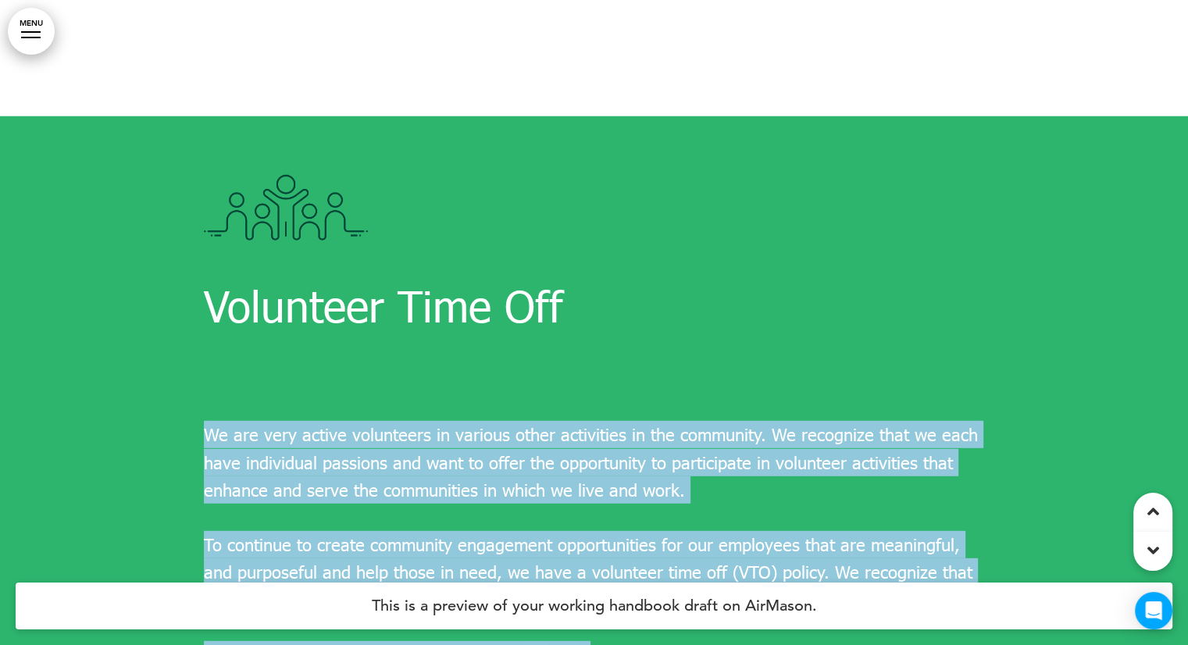
drag, startPoint x: 182, startPoint y: 227, endPoint x: 206, endPoint y: 226, distance: 24.3
click at [206, 226] on div "Volunteer Time Off We are very active volunteers in various other activities in…" at bounding box center [594, 517] width 1188 height 802
click at [312, 534] on span "To continue to create community engagement opportunities for our employees that…" at bounding box center [588, 572] width 769 height 76
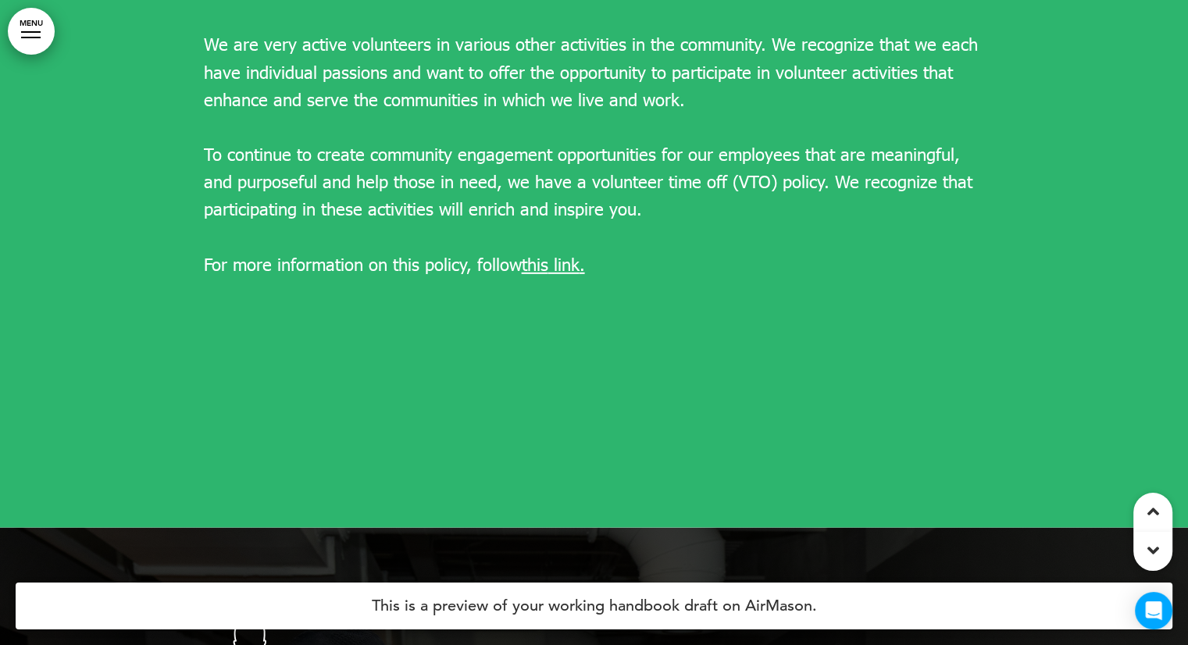
scroll to position [58696, 0]
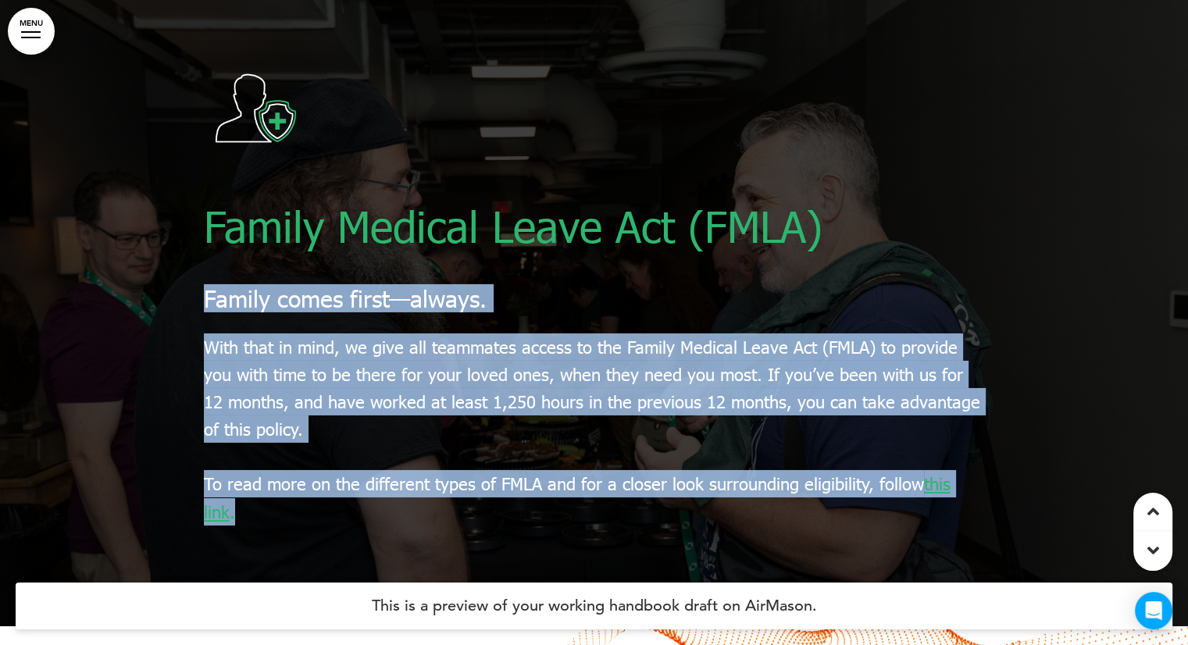
drag, startPoint x: 200, startPoint y: 89, endPoint x: 206, endPoint y: 95, distance: 8.3
click at [206, 95] on div "Family Medical Leave Act (FMLA) Family comes first—always. With that in mind, w…" at bounding box center [594, 303] width 1188 height 645
click at [360, 334] on p "With that in mind, we give all teammates access to the Family Medical Leave Act…" at bounding box center [594, 389] width 781 height 110
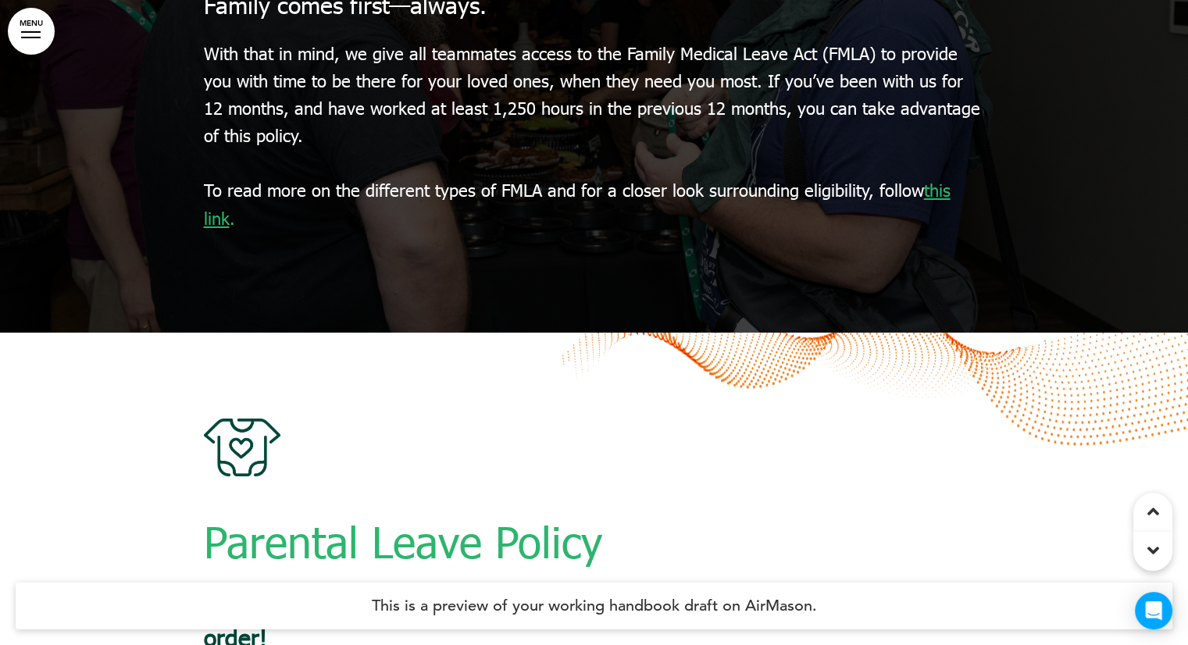
scroll to position [59242, 0]
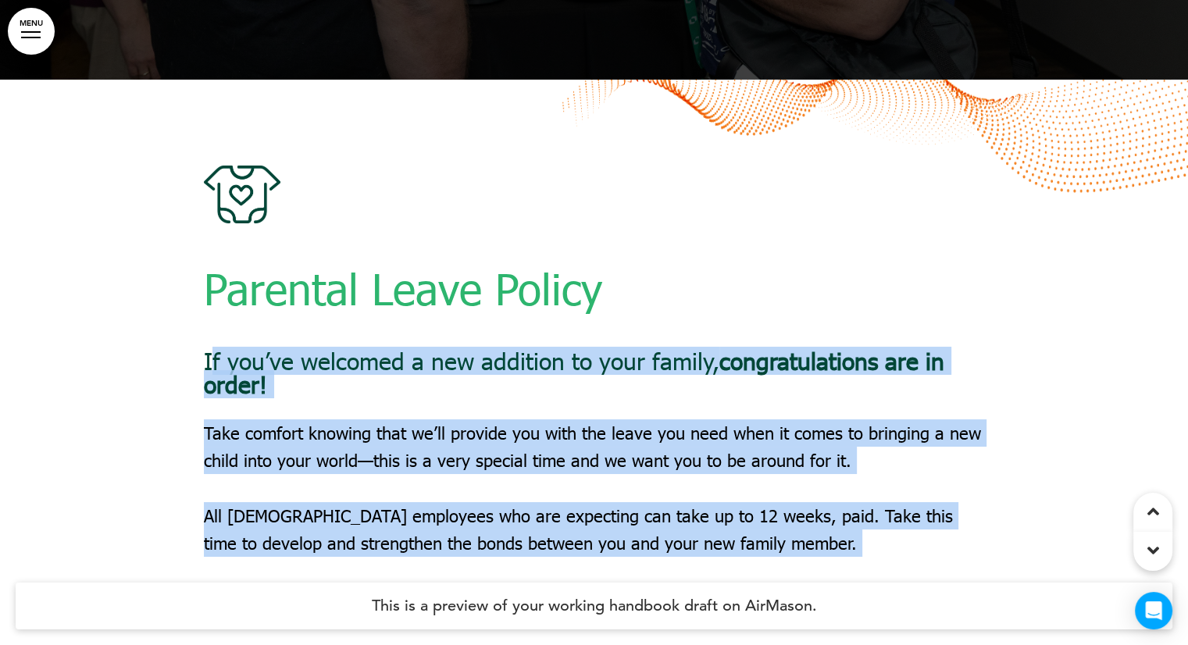
drag, startPoint x: 181, startPoint y: 134, endPoint x: 209, endPoint y: 152, distance: 33.8
click at [209, 152] on div "Parental Leave Policy If you’ve welcomed a new addition to your family, congrat…" at bounding box center [594, 402] width 1188 height 645
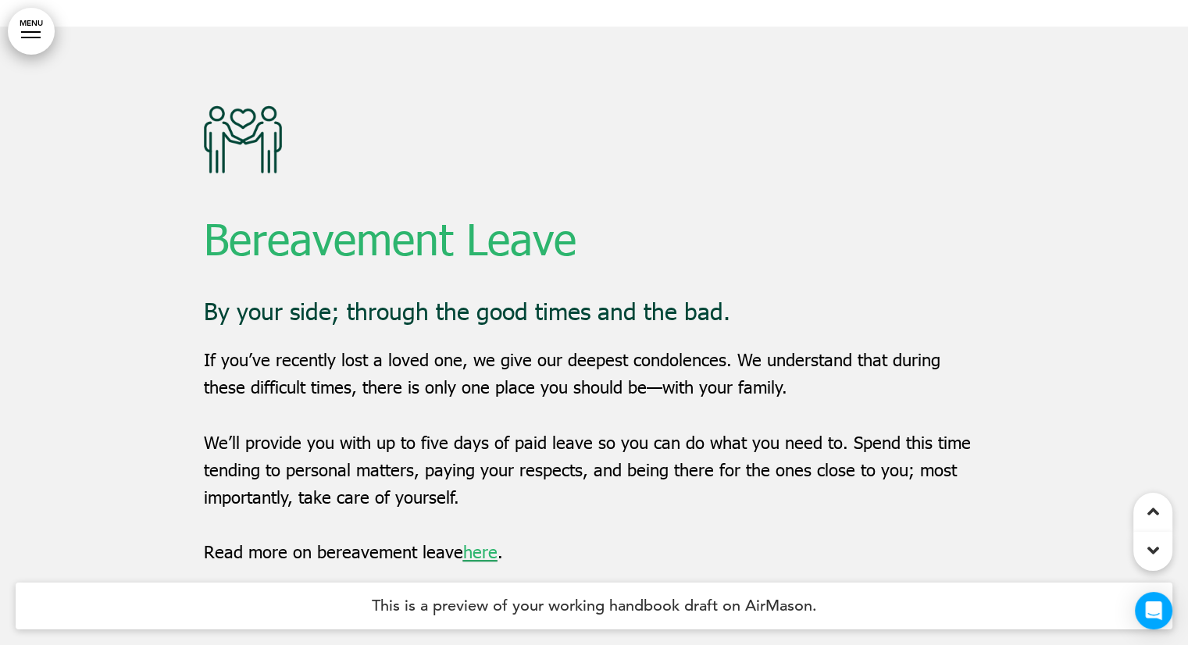
scroll to position [59946, 0]
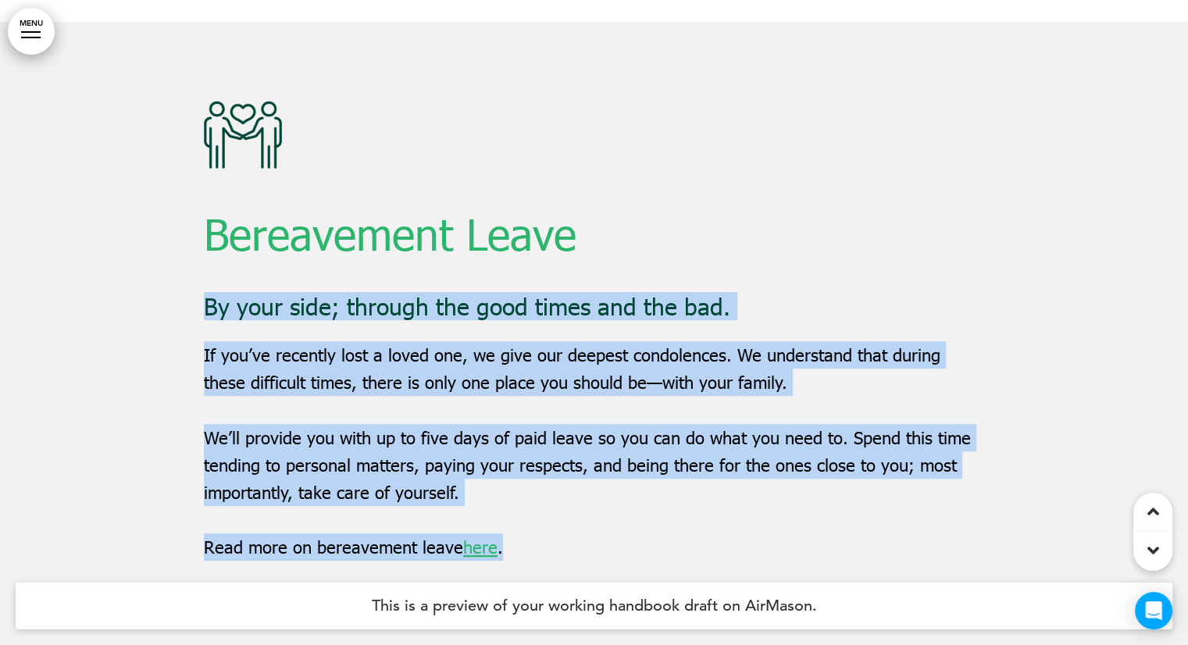
drag, startPoint x: 238, startPoint y: 107, endPoint x: 203, endPoint y: 101, distance: 34.9
click at [203, 101] on div "Bereavement Leave By your side; through the good times and the bad. If you’ve r…" at bounding box center [594, 344] width 1188 height 645
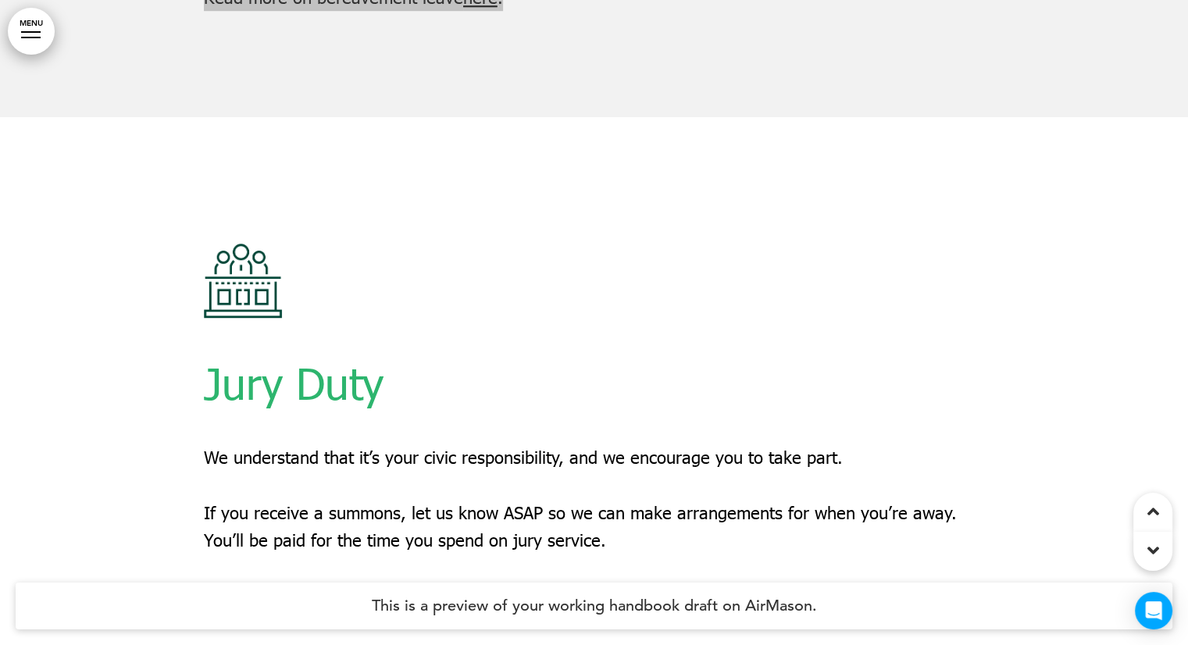
scroll to position [60571, 0]
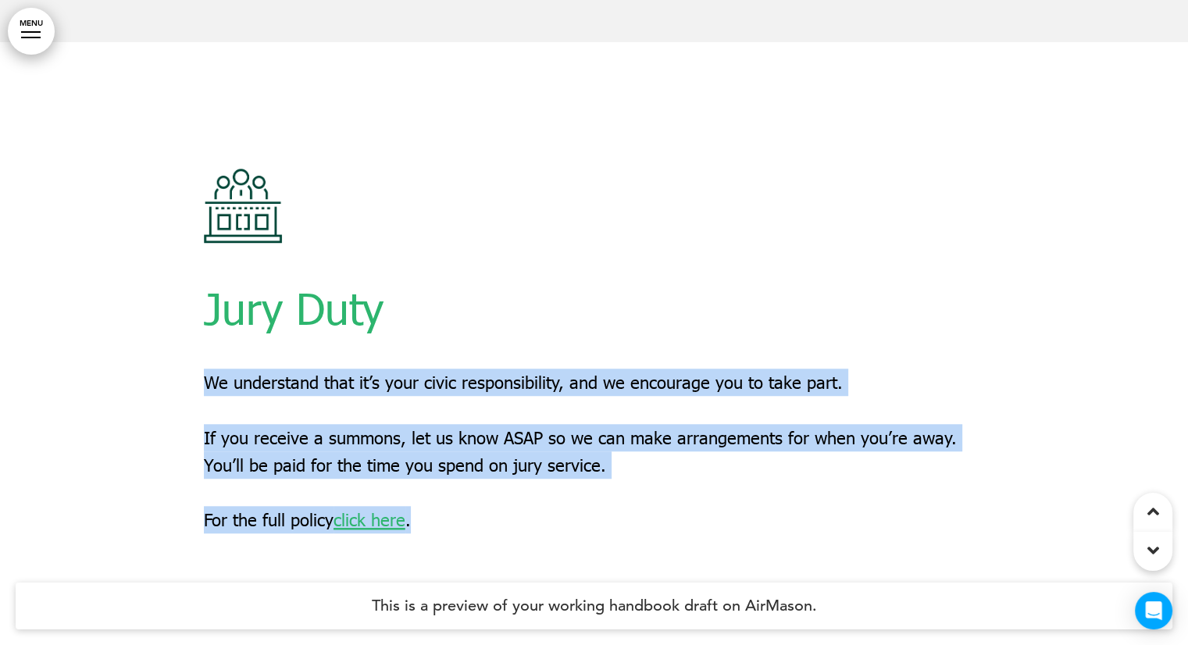
click at [206, 173] on div "Jury Duty We understand that it’s your civic responsibility, and we encourage y…" at bounding box center [594, 364] width 1188 height 645
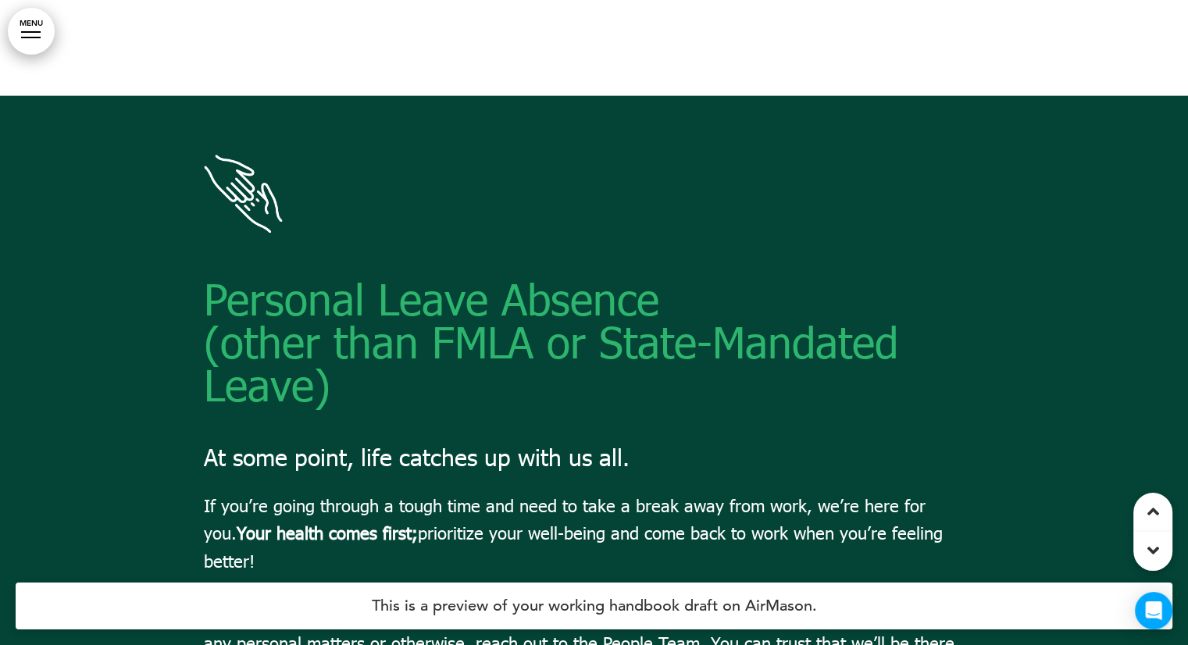
scroll to position [63071, 0]
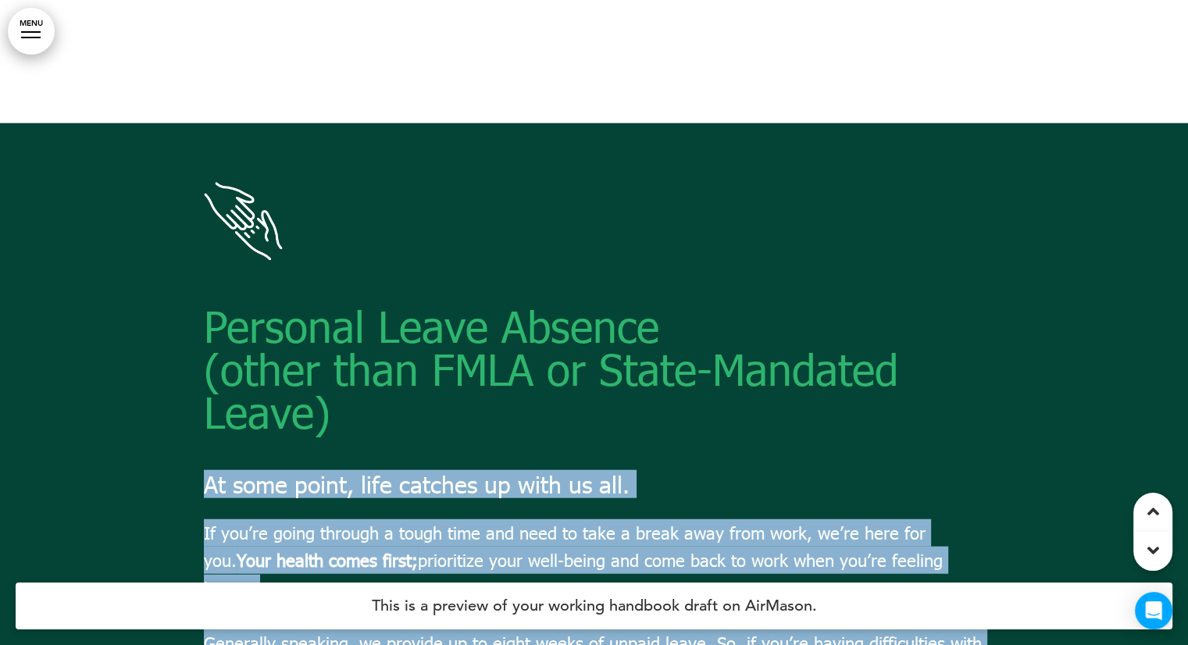
drag, startPoint x: 216, startPoint y: 279, endPoint x: 205, endPoint y: 273, distance: 11.9
click at [205, 273] on div "Personal Leave Absence (other than FMLA or State-Mandated Leave) At some point,…" at bounding box center [594, 487] width 1188 height 729
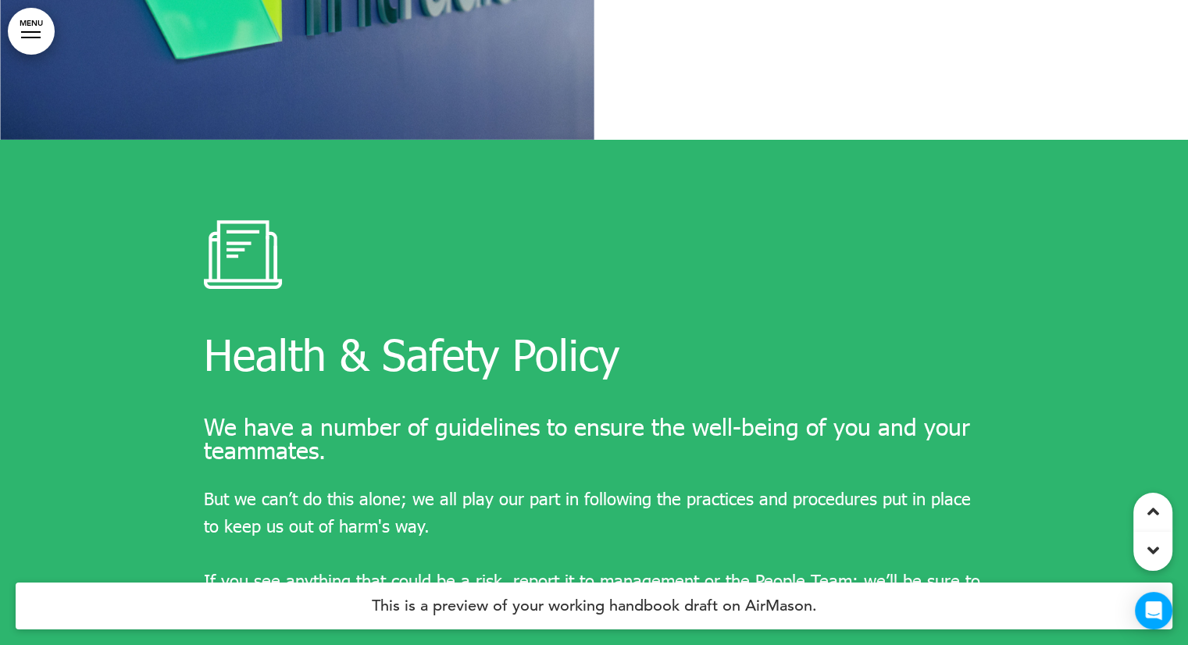
scroll to position [65102, 0]
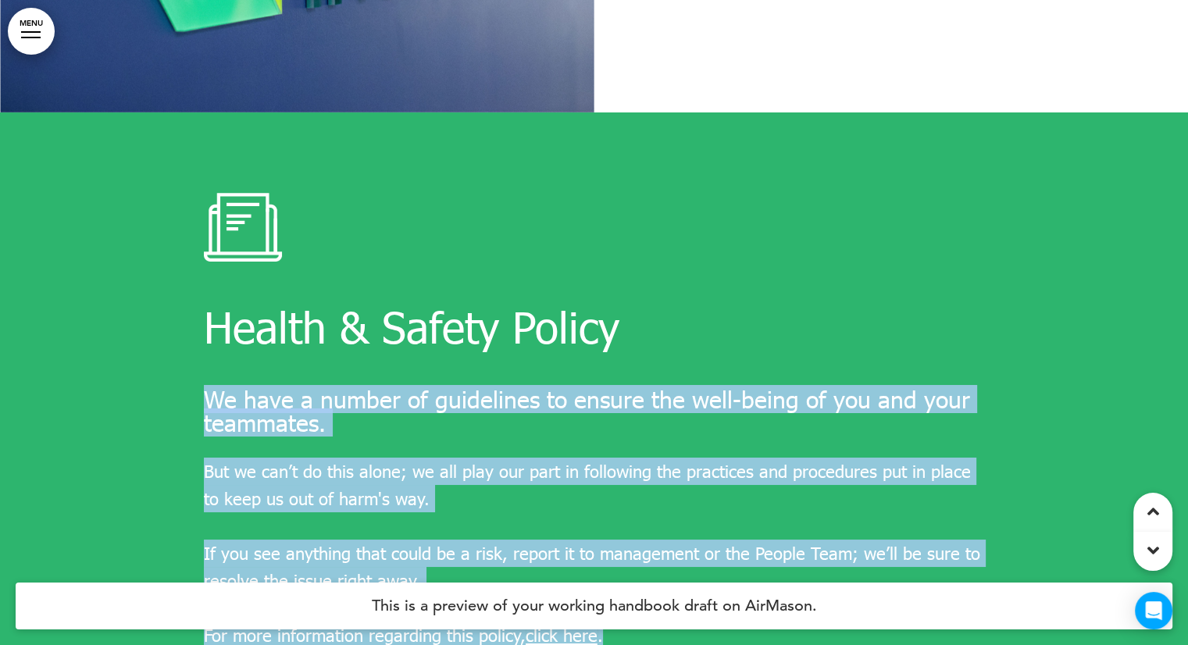
click at [205, 164] on div "Health & Safety Policy We have a number of guidelines to ensure the well-being …" at bounding box center [594, 435] width 1188 height 645
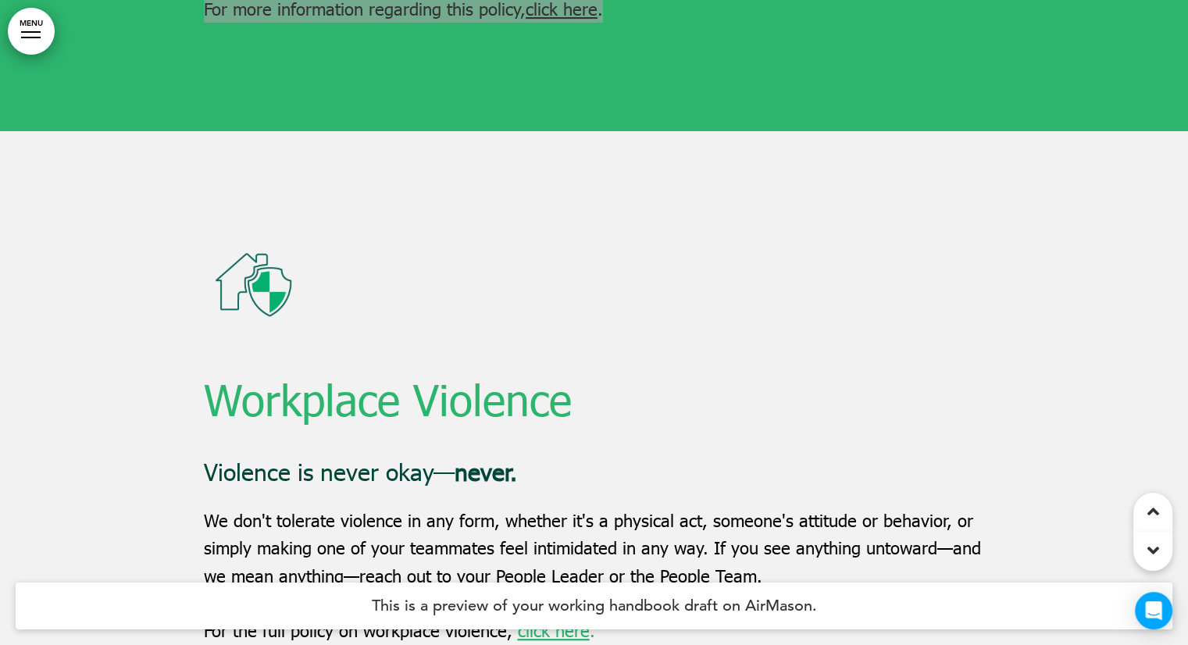
scroll to position [65806, 0]
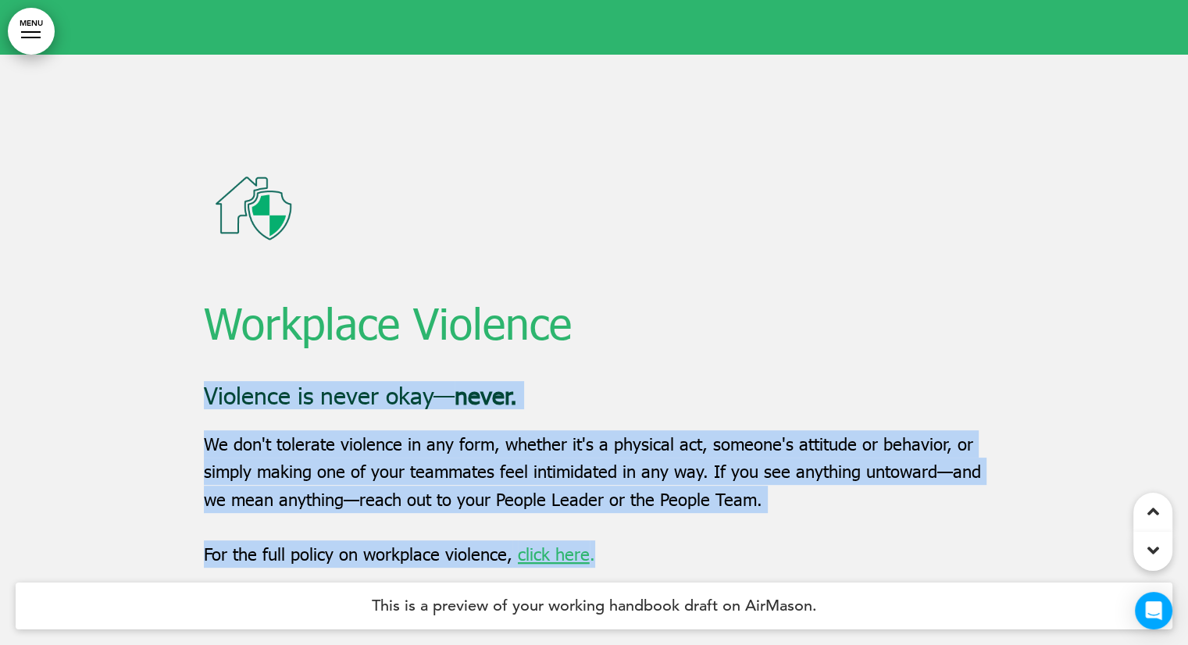
drag, startPoint x: 209, startPoint y: 154, endPoint x: 634, endPoint y: 313, distance: 453.2
click at [634, 313] on div "Workplace Violence Violence is never okay— never. We don't tolerate violence in…" at bounding box center [594, 363] width 781 height 409
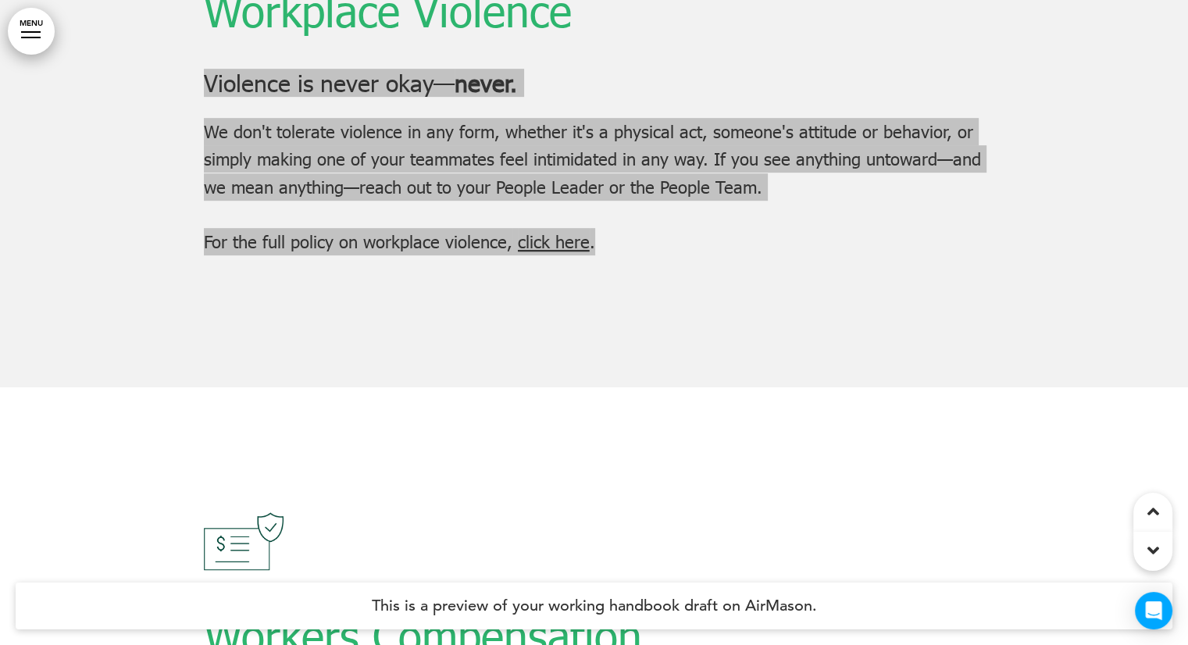
scroll to position [66431, 0]
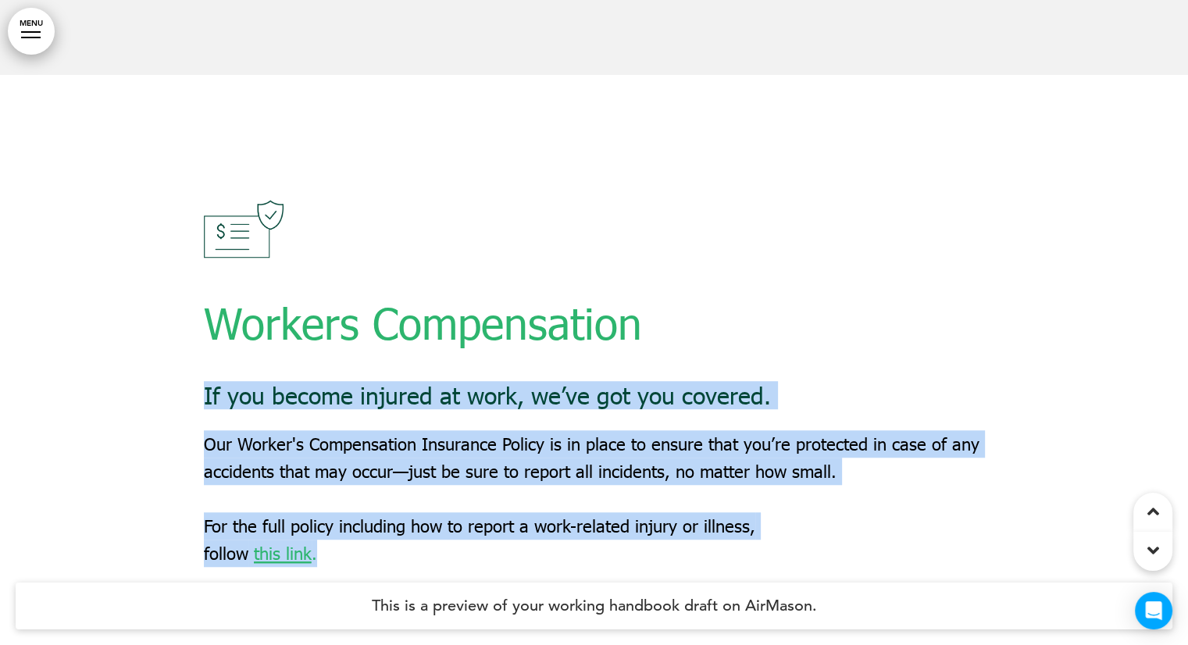
drag, startPoint x: 205, startPoint y: 150, endPoint x: 366, endPoint y: 302, distance: 221.6
click at [366, 304] on div "Workers Compensation If you become injured at work, we’ve got you covered. Our …" at bounding box center [594, 384] width 781 height 368
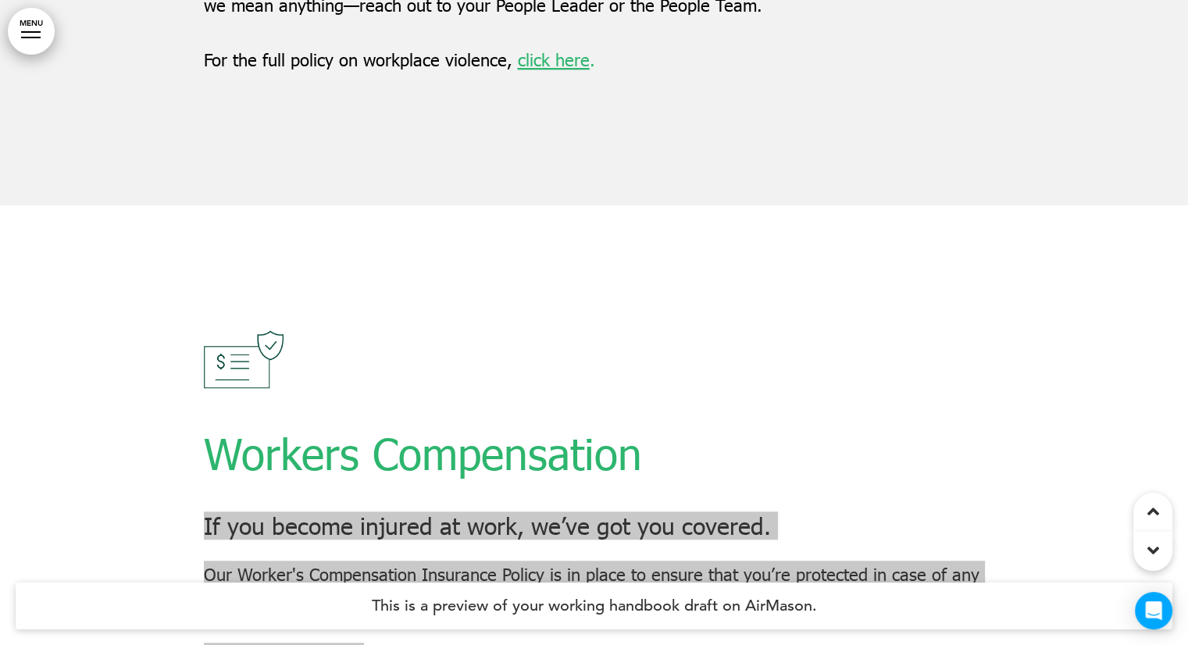
scroll to position [66274, 0]
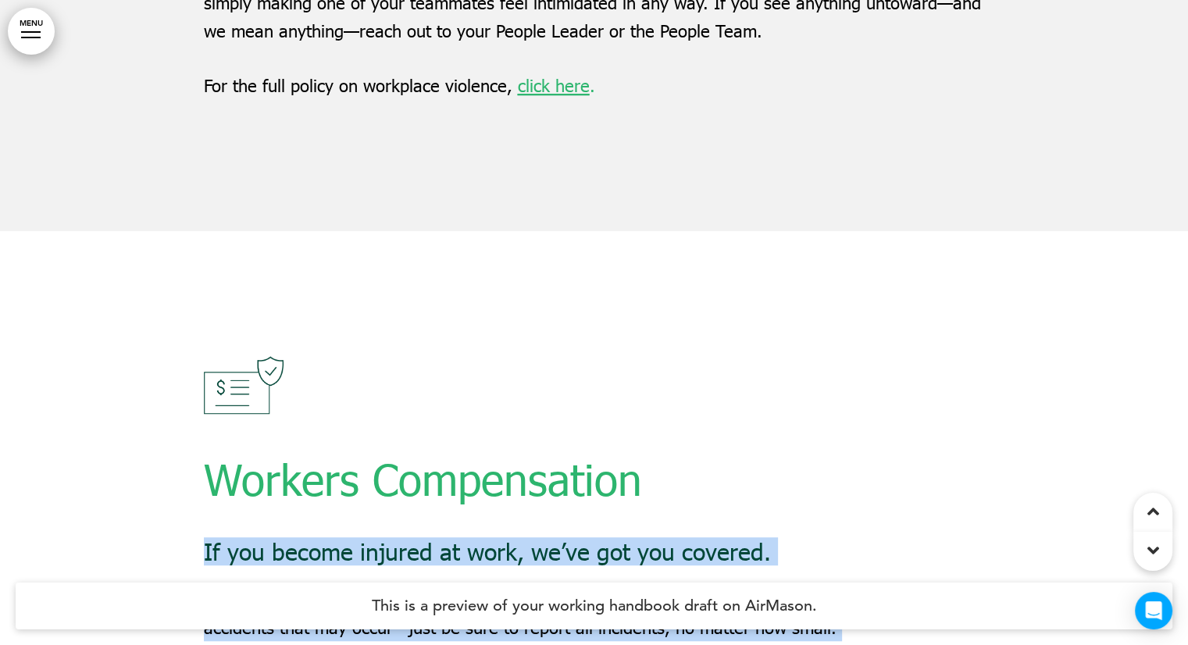
click at [596, 590] on span "Our Worker's Compensation Insurance Policy is in place to ensure that you’re pr…" at bounding box center [592, 614] width 776 height 48
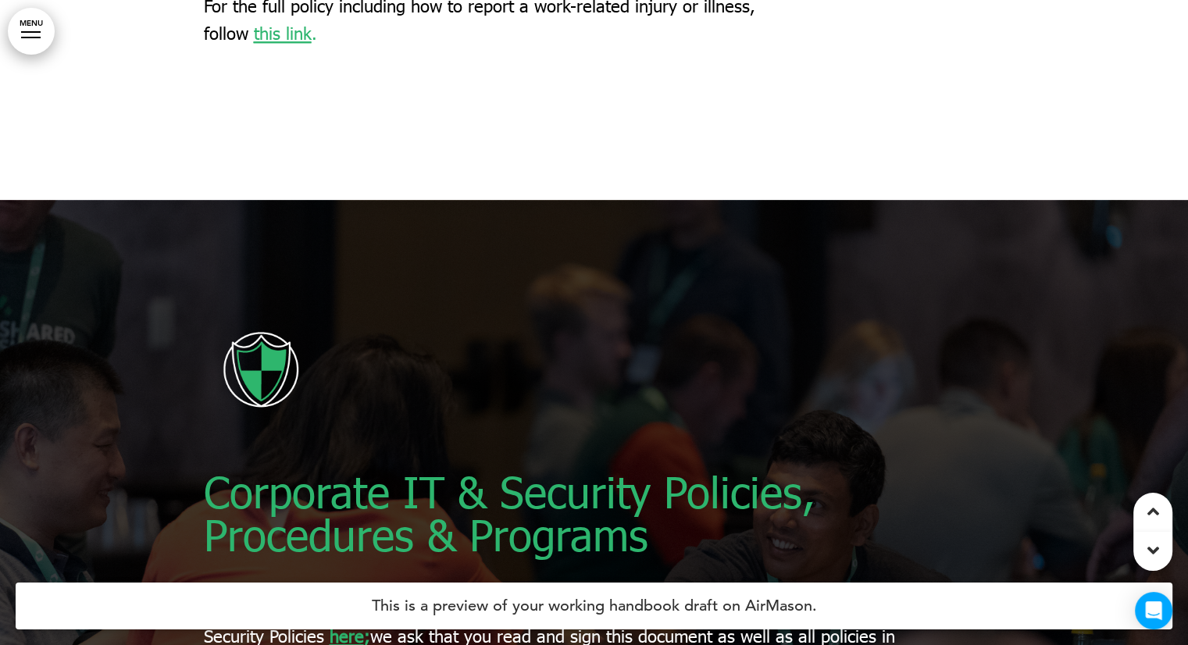
scroll to position [67056, 0]
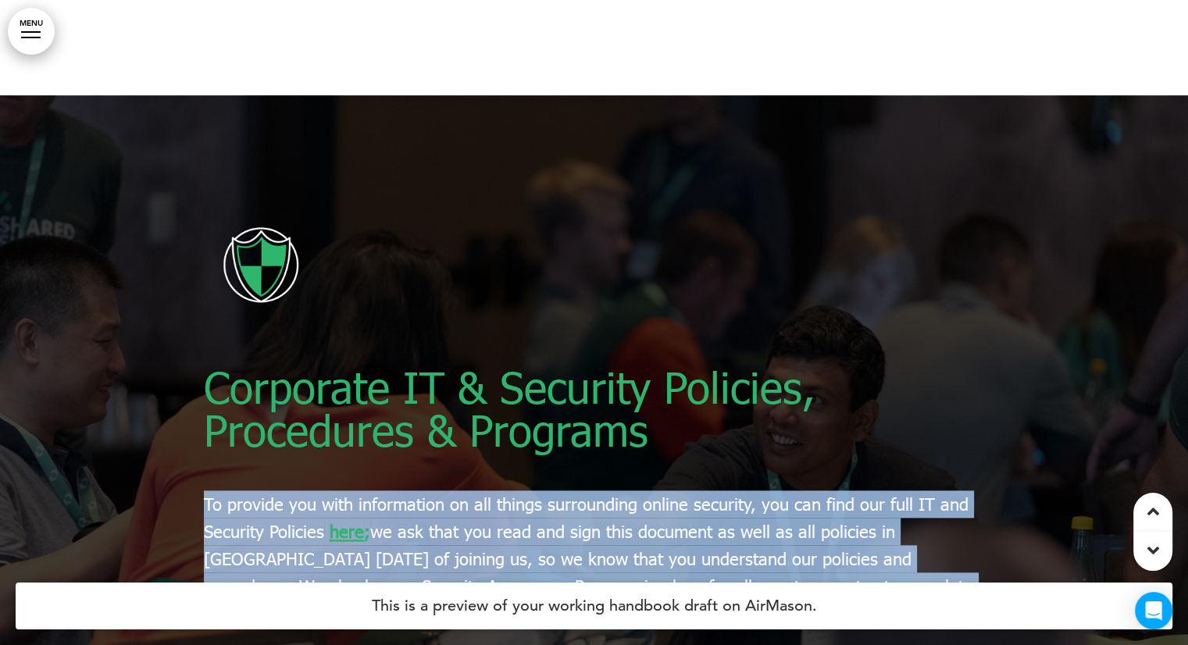
drag, startPoint x: 252, startPoint y: 284, endPoint x: 205, endPoint y: 271, distance: 49.3
click at [205, 271] on div "Corporate IT & Security Policies, Procedures & Programs To provide you with inf…" at bounding box center [594, 417] width 1188 height 645
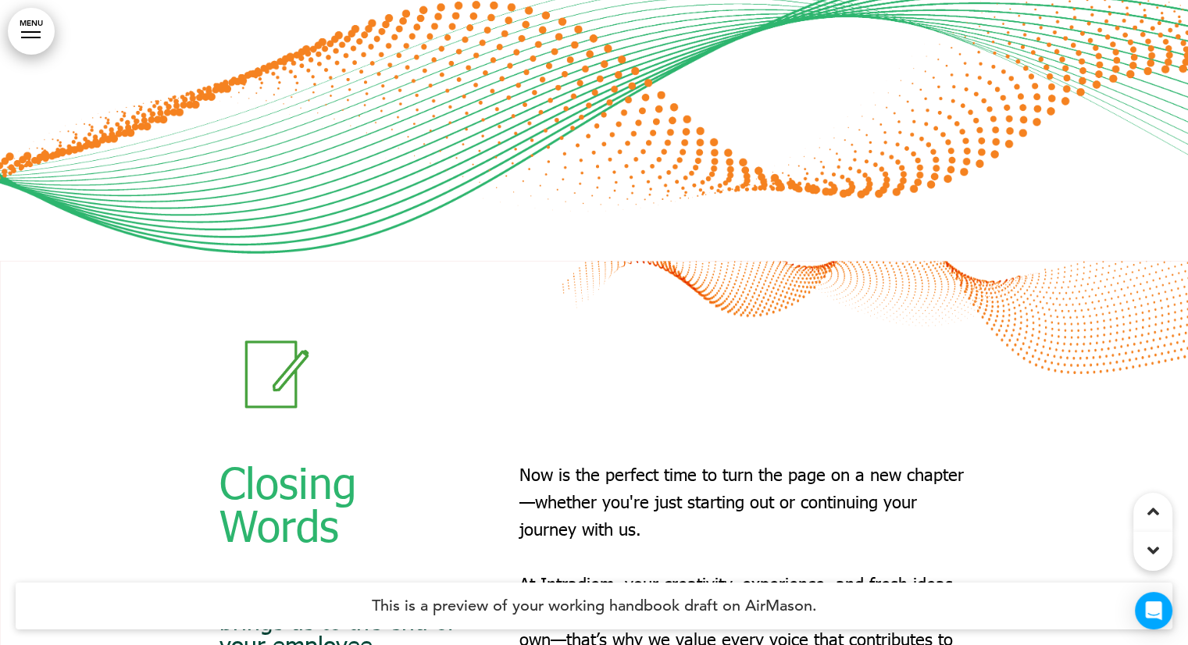
scroll to position [68306, 0]
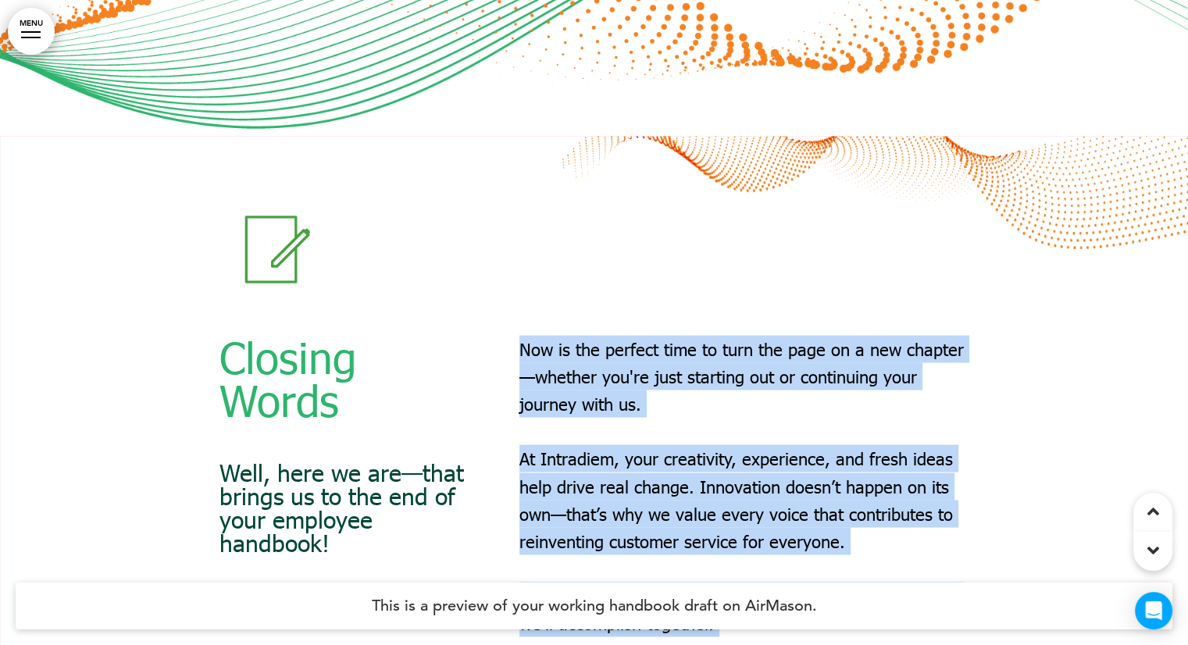
drag, startPoint x: 516, startPoint y: 113, endPoint x: 845, endPoint y: 426, distance: 453.7
click at [845, 426] on div "Closing Words Well, here we are—that brings us to the end of your employee hand…" at bounding box center [595, 527] width 750 height 384
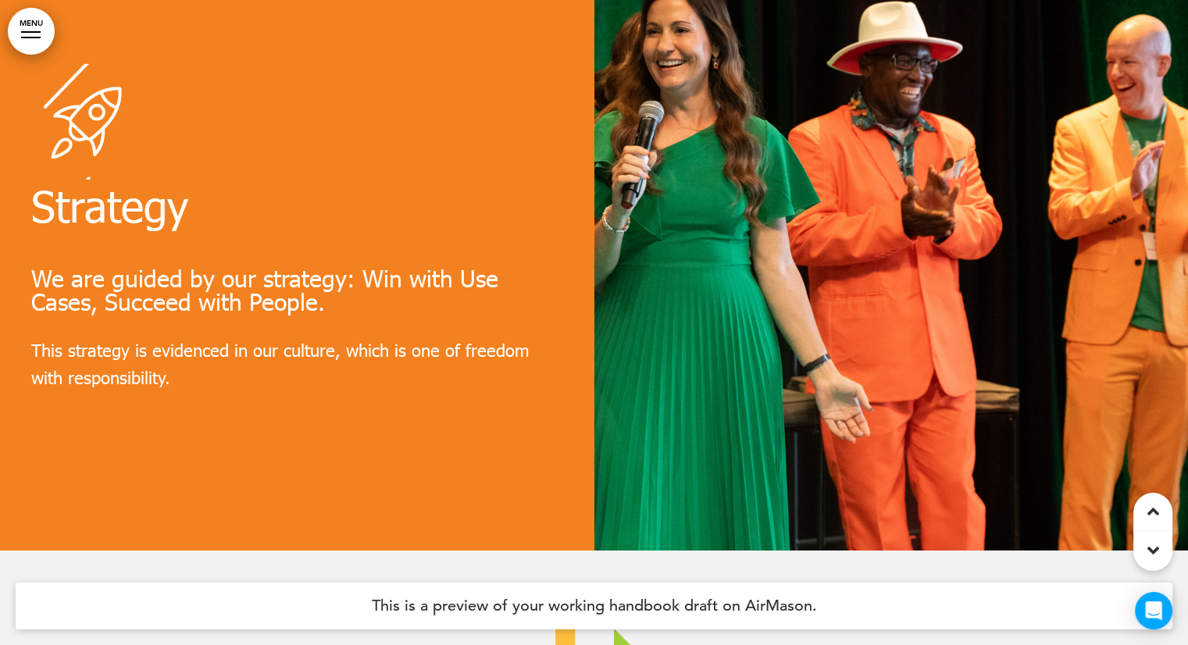
scroll to position [4922, 0]
